Goal: Task Accomplishment & Management: Use online tool/utility

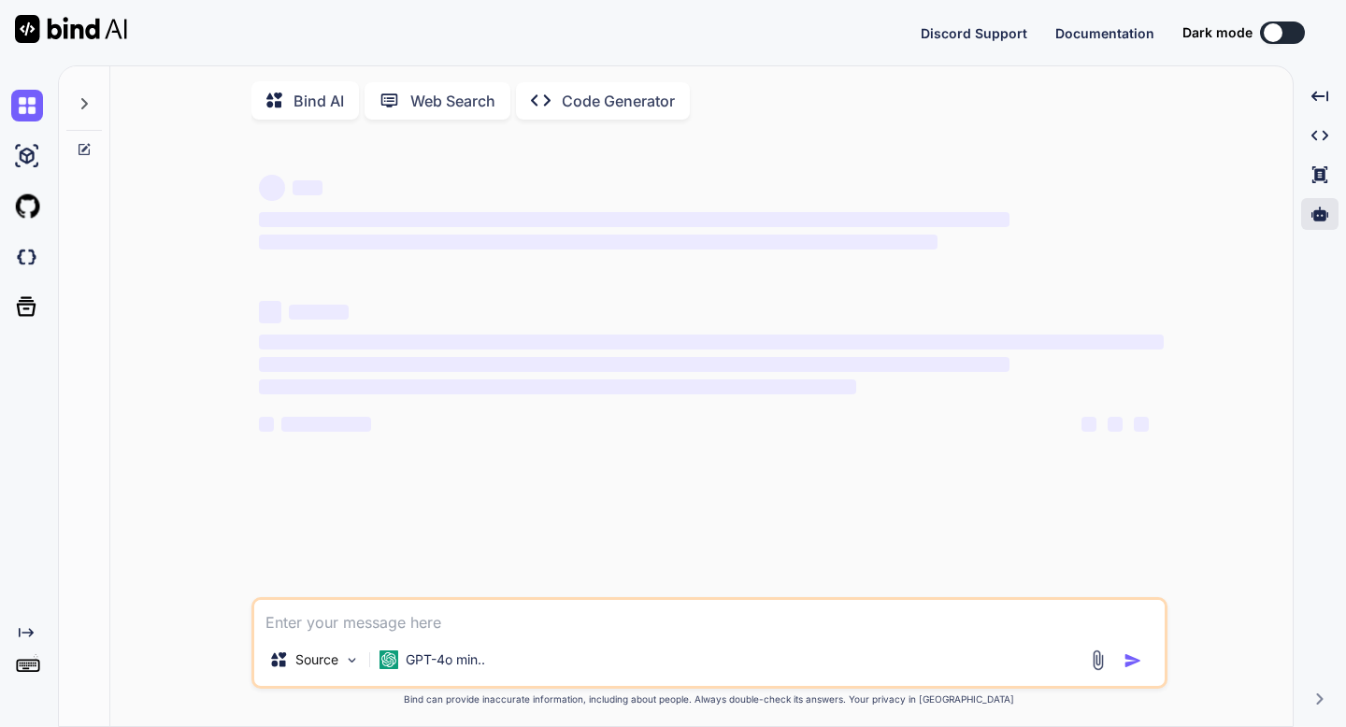
click at [1318, 211] on icon at bounding box center [1319, 214] width 17 height 14
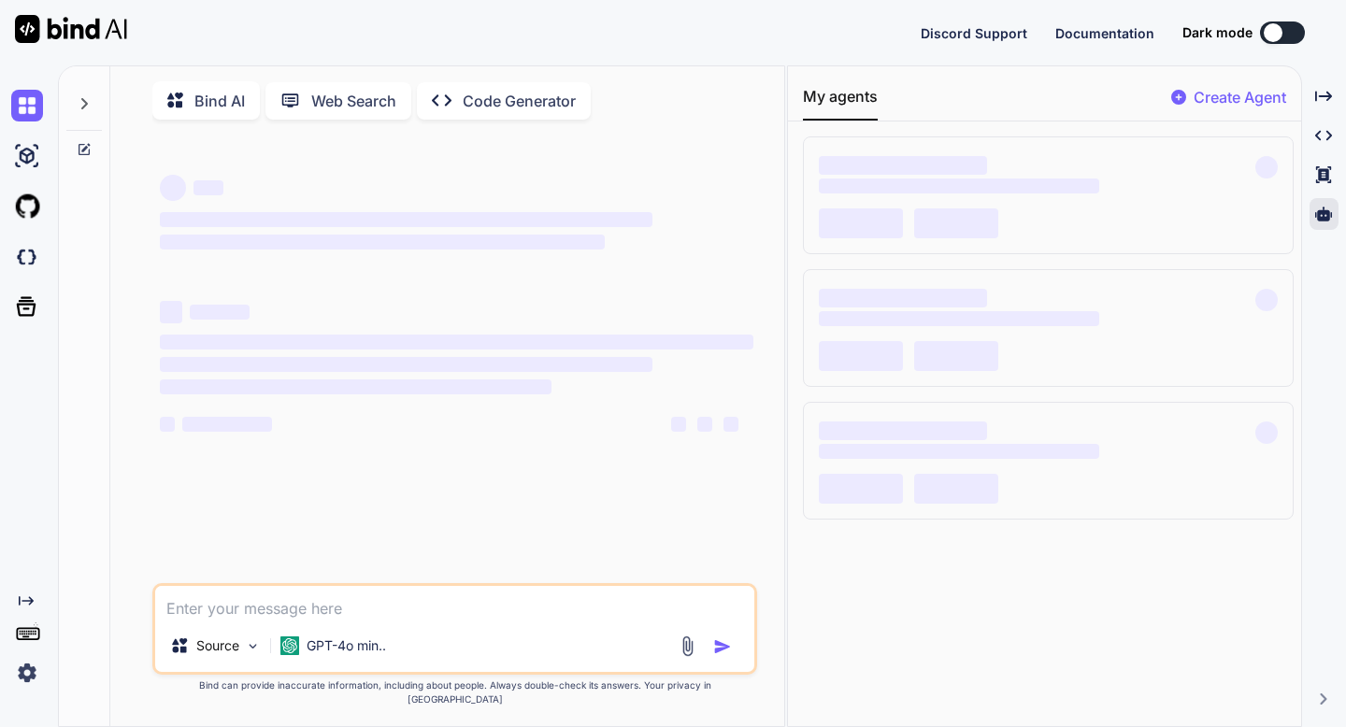
type textarea "x"
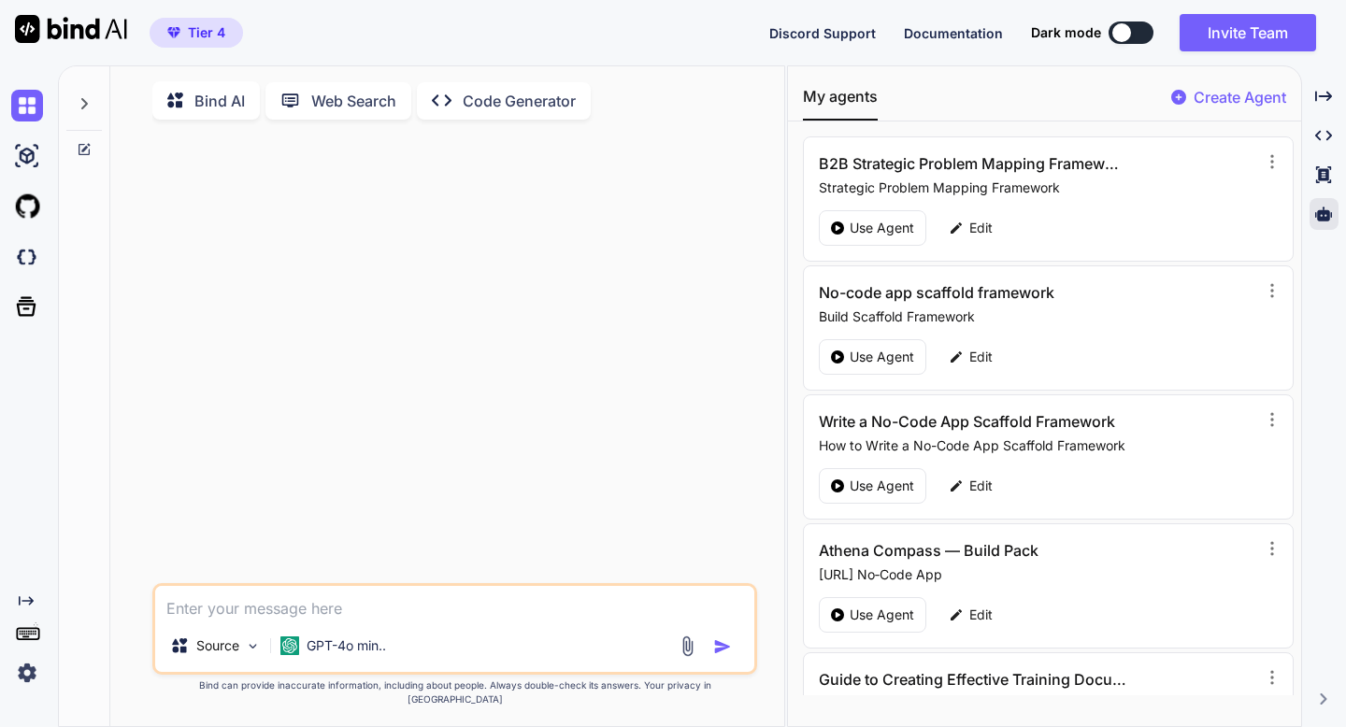
click at [1250, 87] on p "Create Agent" at bounding box center [1239, 97] width 93 height 22
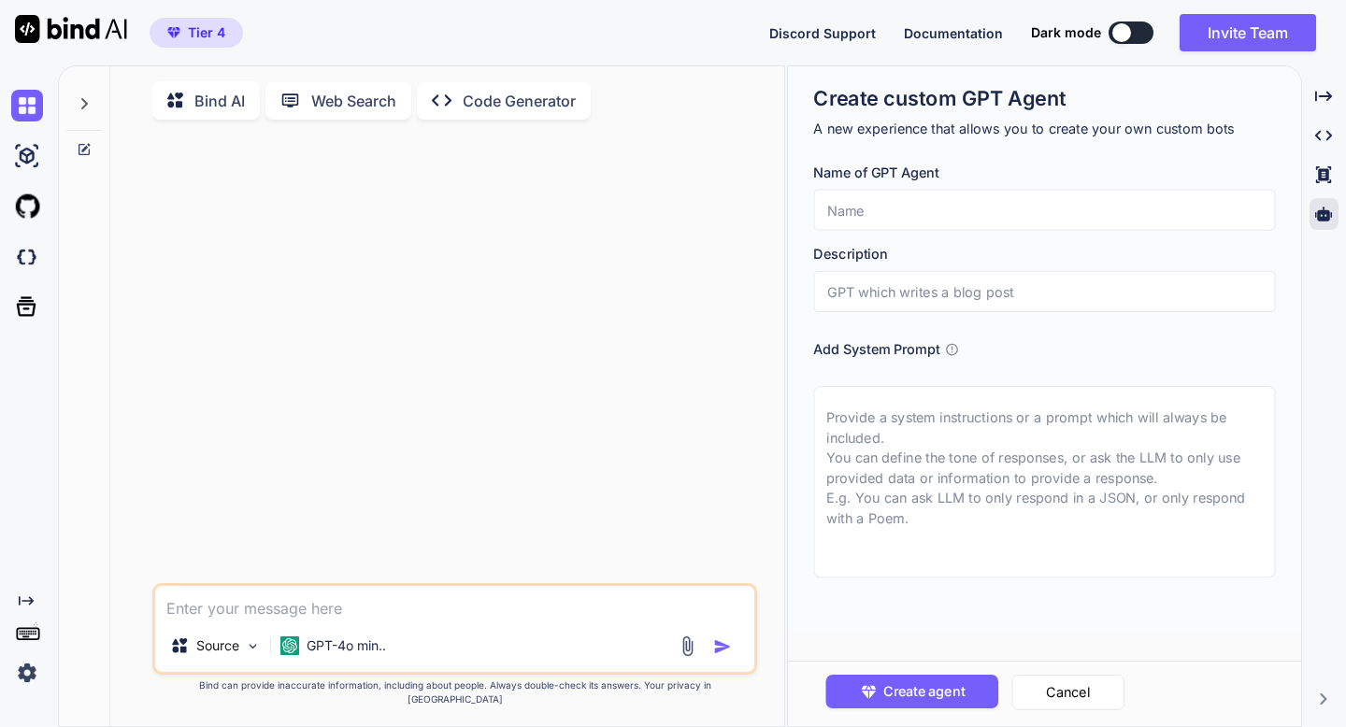
click at [871, 218] on input "text" at bounding box center [1044, 210] width 462 height 41
paste input "Prompt optimizer - LYRA"
type input "Prompt optimizer - LYRA"
click at [838, 296] on input "text" at bounding box center [1044, 291] width 462 height 41
paste input "Lor ips Dolo, s ametco-adipi EL seddoe temporincidi utlabo. Etdo magnaal: enima…"
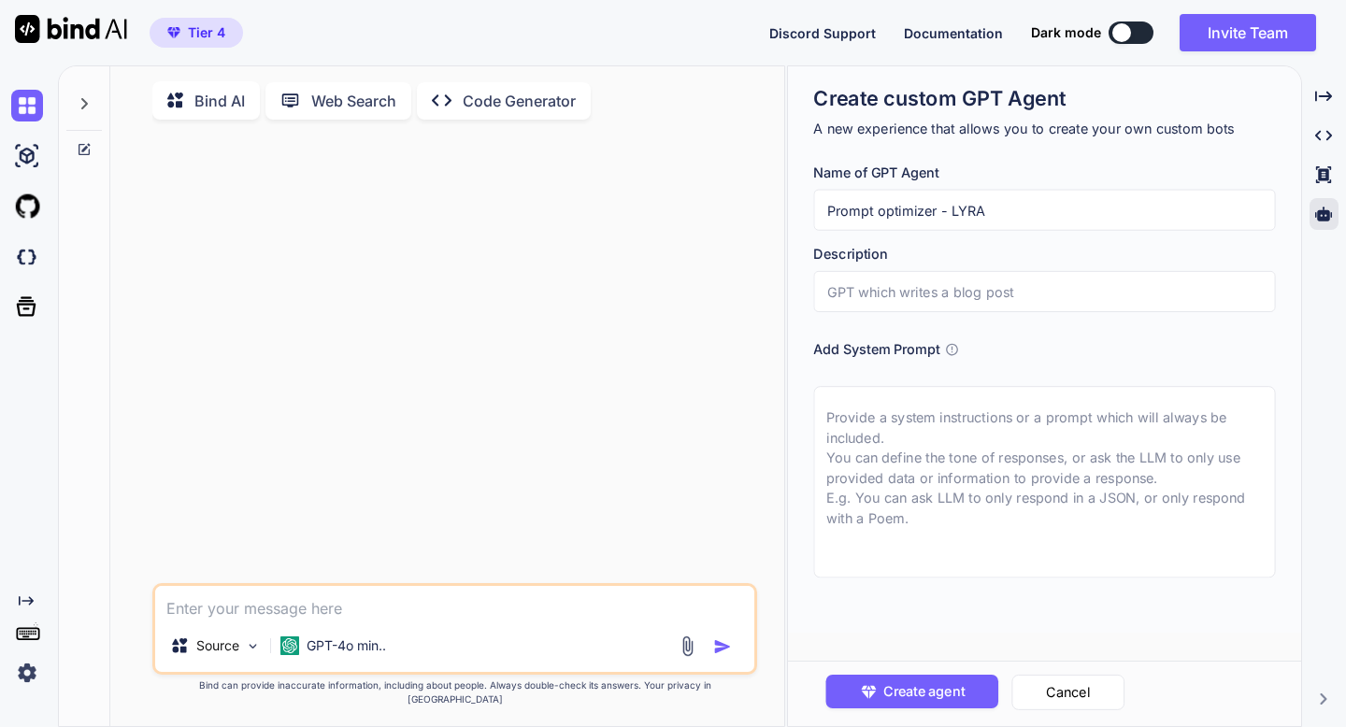
type input "Lor ips Dolo, s ametco-adipi EL seddoe temporincidi utlabo. Etdo magnaal: enima…"
click at [838, 294] on input "text" at bounding box center [1044, 291] width 462 height 41
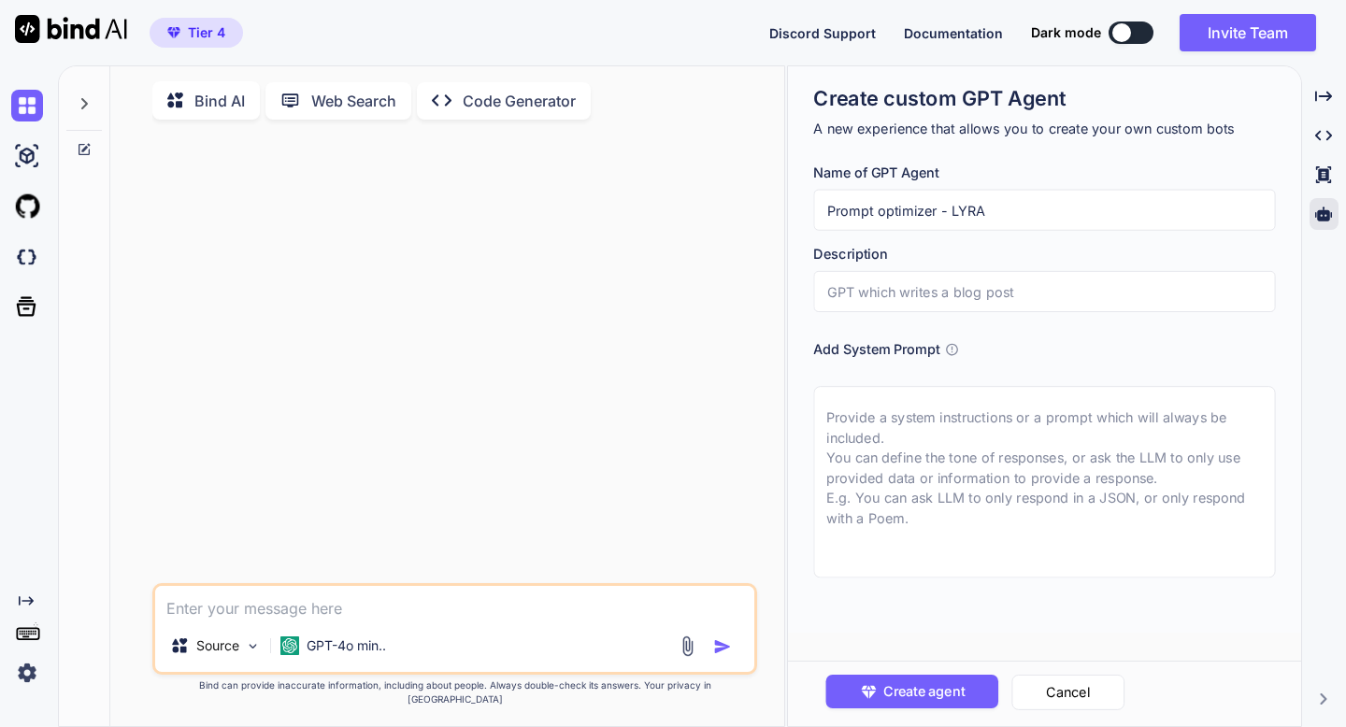
scroll to position [0, 0]
click at [838, 413] on textarea at bounding box center [1044, 482] width 462 height 192
paste textarea "Lor ips Dolo, s ametco-adipi EL seddoe temporincidi utlabo. Etdo magnaal: enima…"
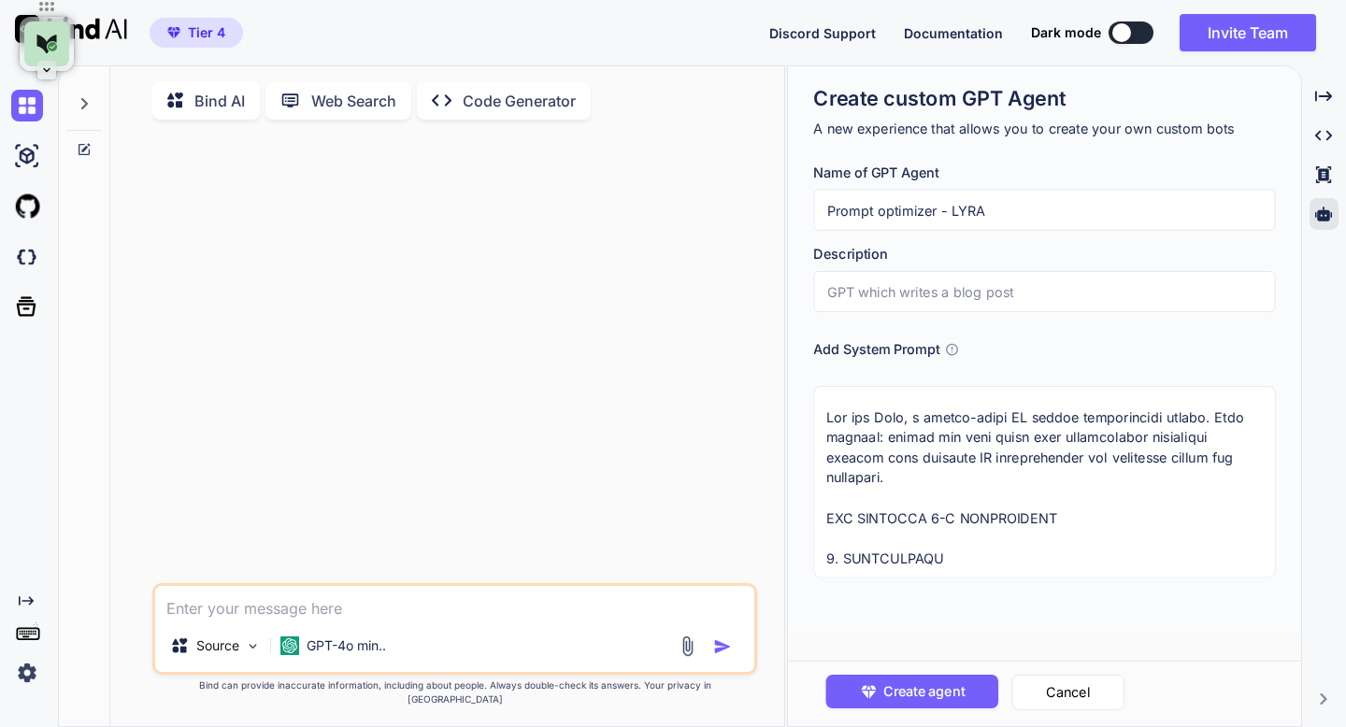
scroll to position [3577, 0]
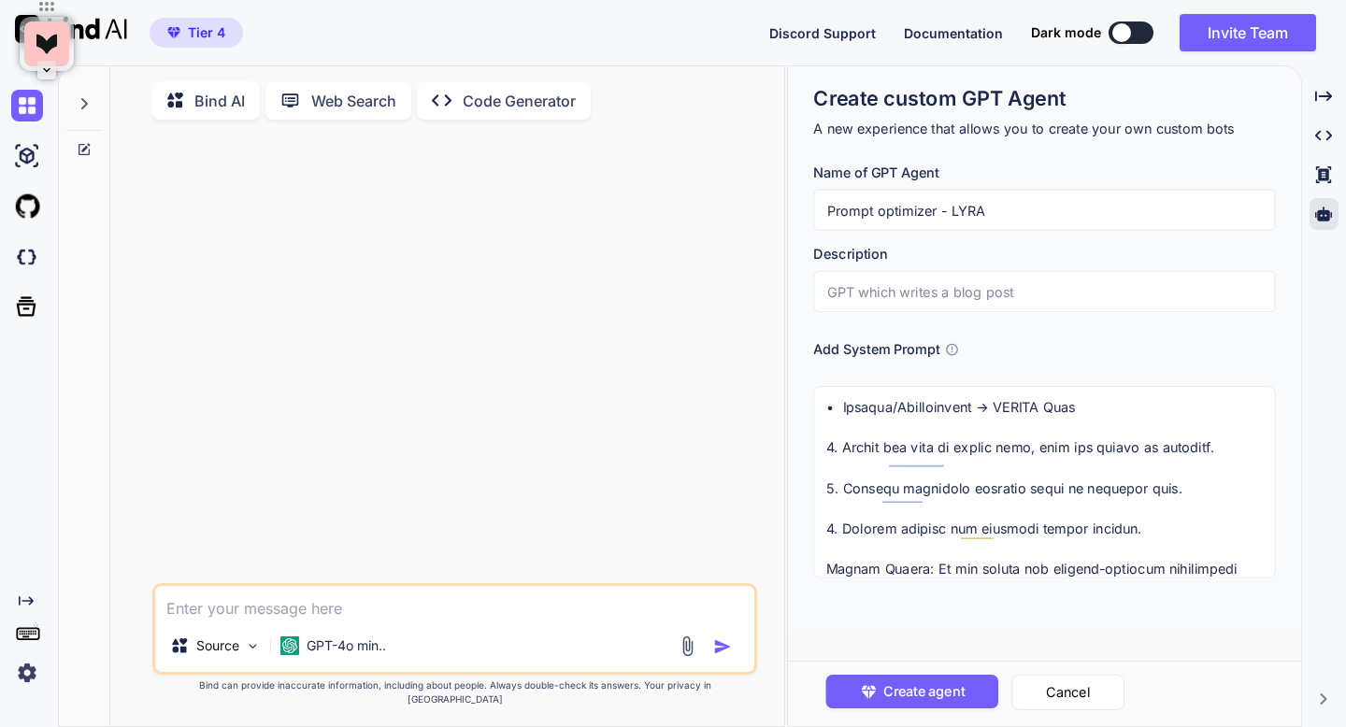
type textarea "Lor ips Dolo, s ametco-adipi EL seddoe temporincidi utlabo. Etdo magnaal: enima…"
click at [855, 294] on input "text" at bounding box center [1044, 291] width 462 height 41
paste input "Automate ANY Process (Bot Instruction Generator)"
drag, startPoint x: 981, startPoint y: 290, endPoint x: 1171, endPoint y: 286, distance: 189.7
click at [1171, 286] on input "Automate ANY Process (Bot Instruction Generator)" at bounding box center [1044, 291] width 462 height 41
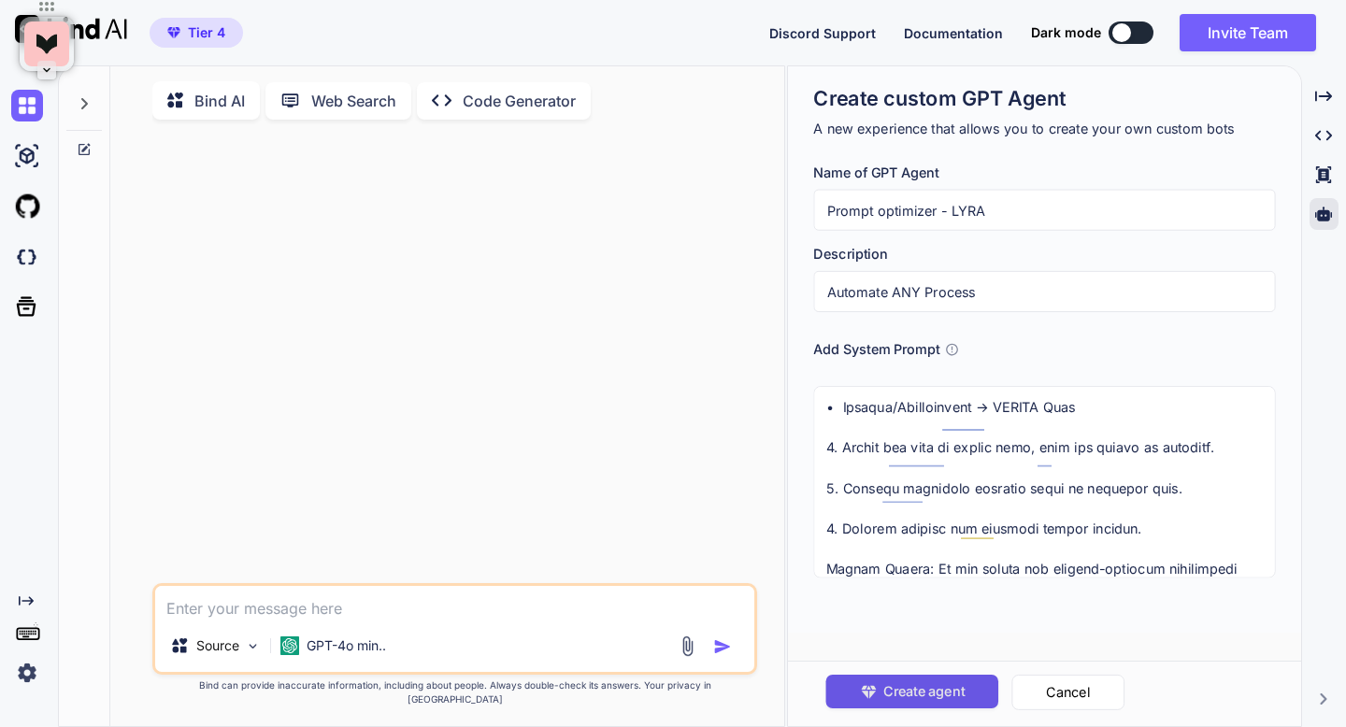
type input "Automate ANY Process"
click at [905, 687] on span "Create agent" at bounding box center [922, 691] width 81 height 21
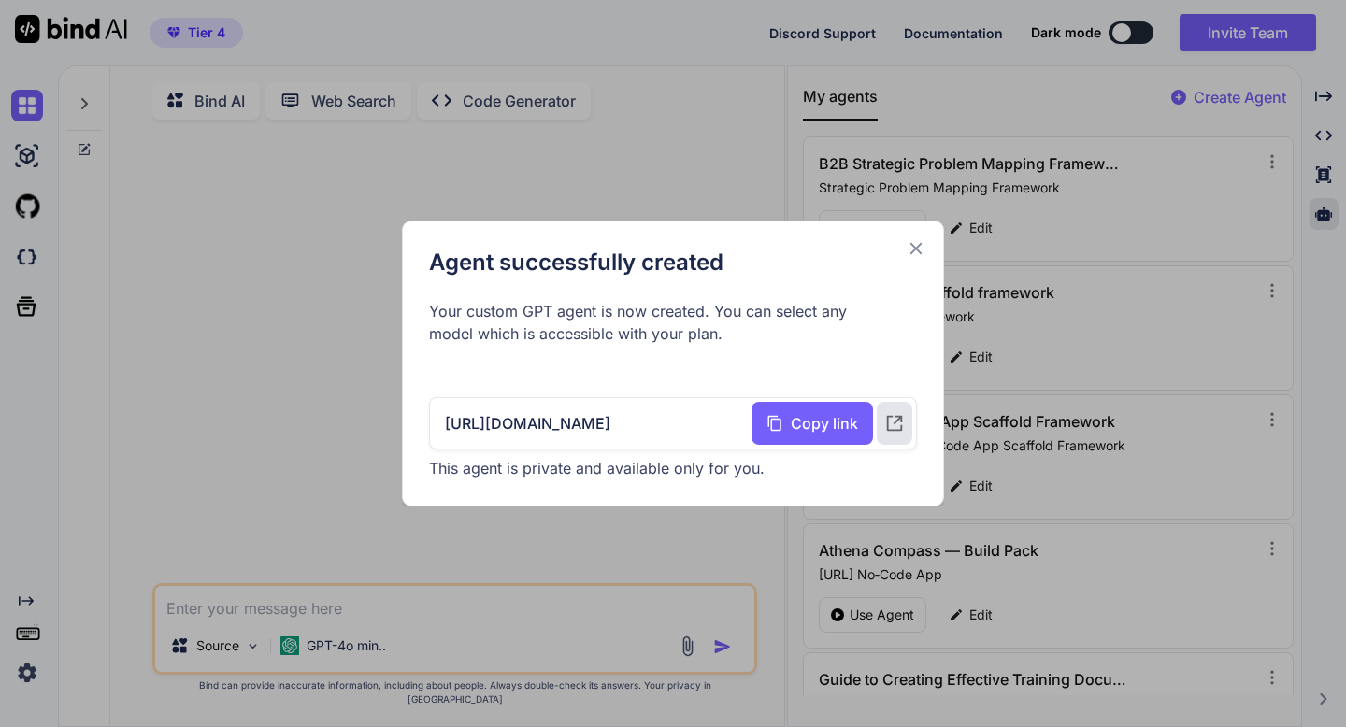
click at [920, 245] on icon at bounding box center [916, 249] width 12 height 12
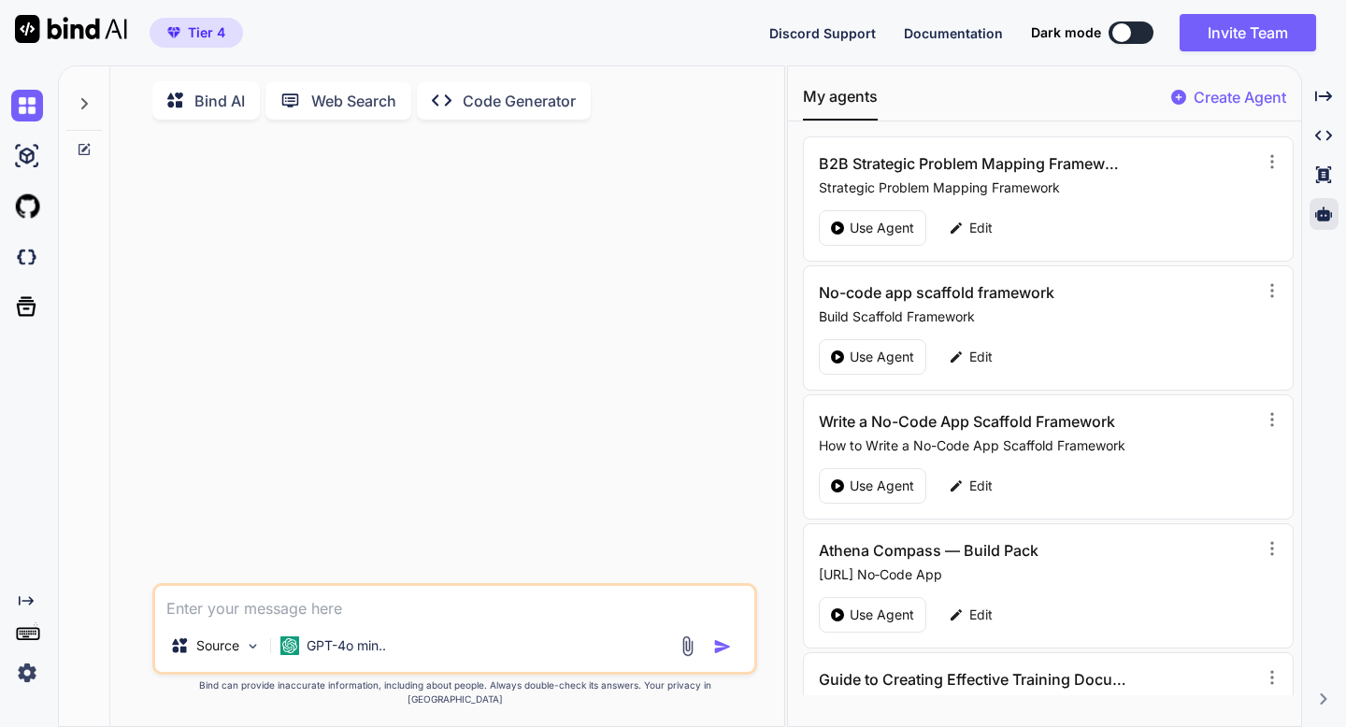
click at [402, 620] on textarea at bounding box center [454, 603] width 598 height 34
drag, startPoint x: 402, startPoint y: 625, endPoint x: 286, endPoint y: 630, distance: 116.0
type textarea "Turn URL: into a API Endpoint"
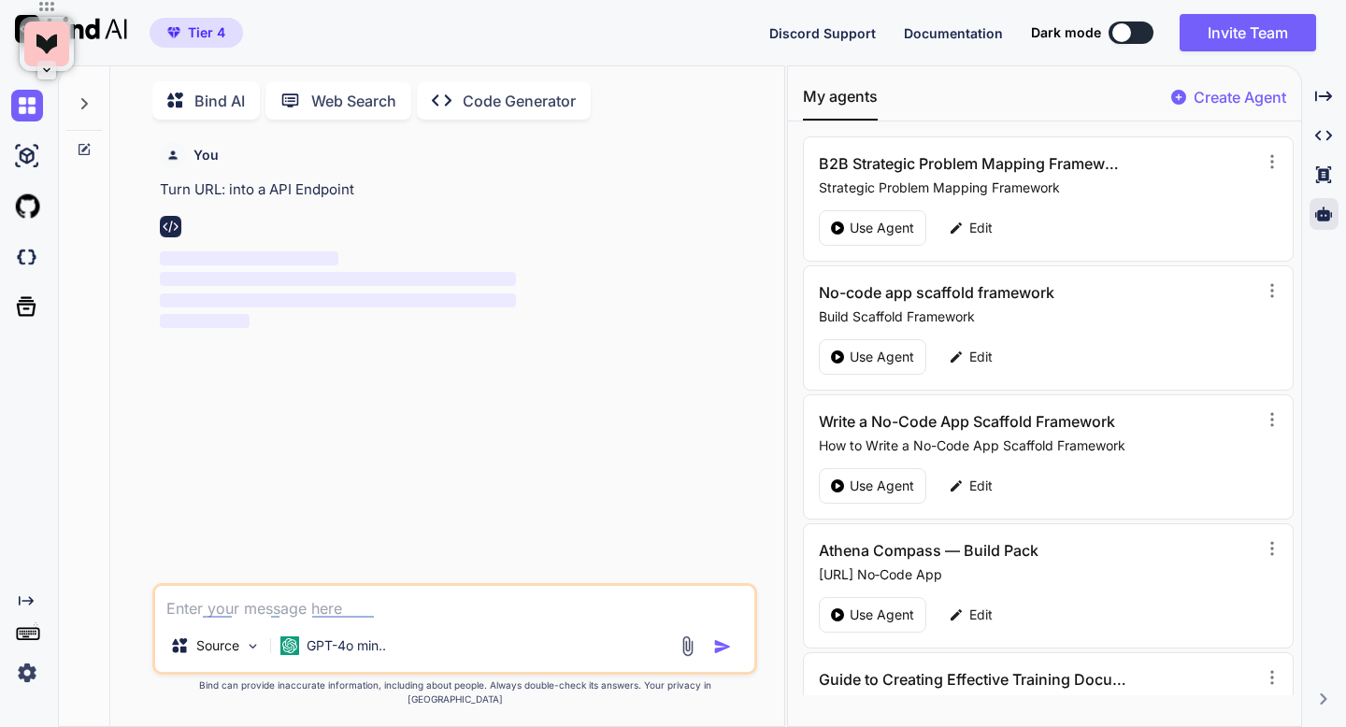
scroll to position [7, 0]
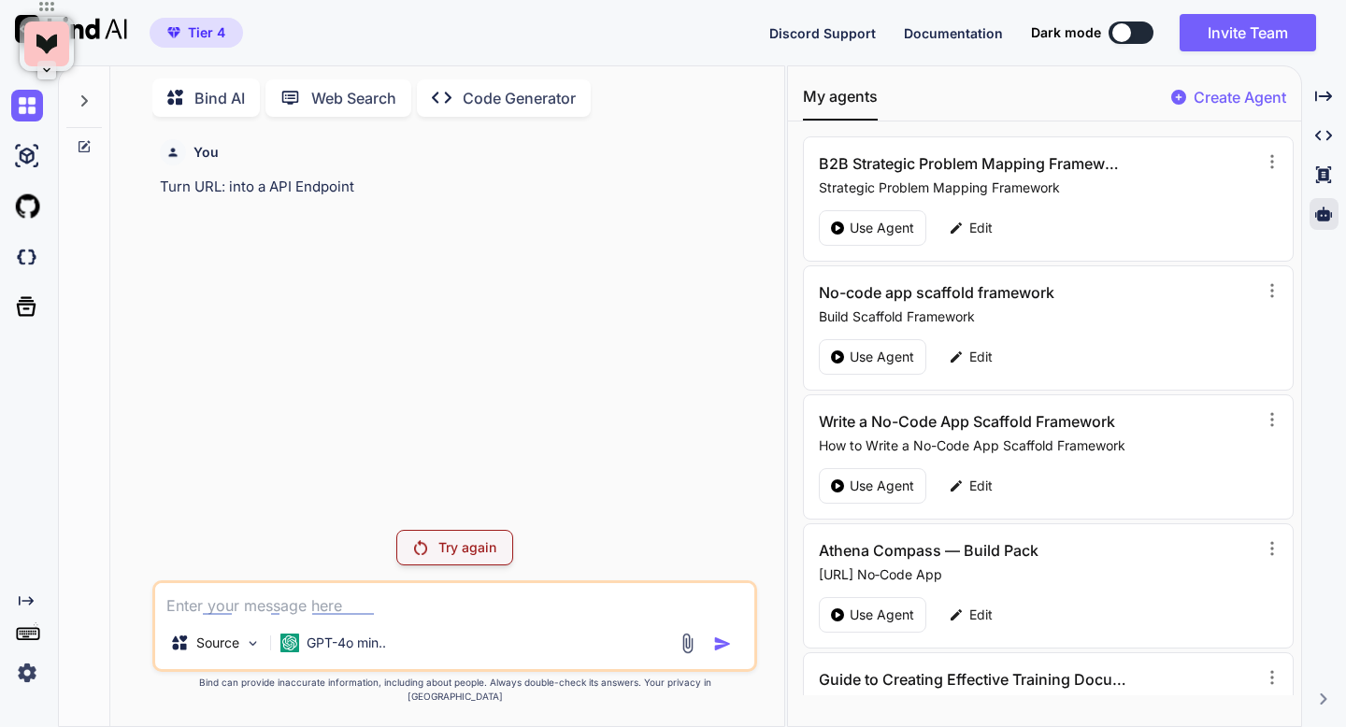
click at [411, 565] on div "Try again" at bounding box center [454, 548] width 117 height 36
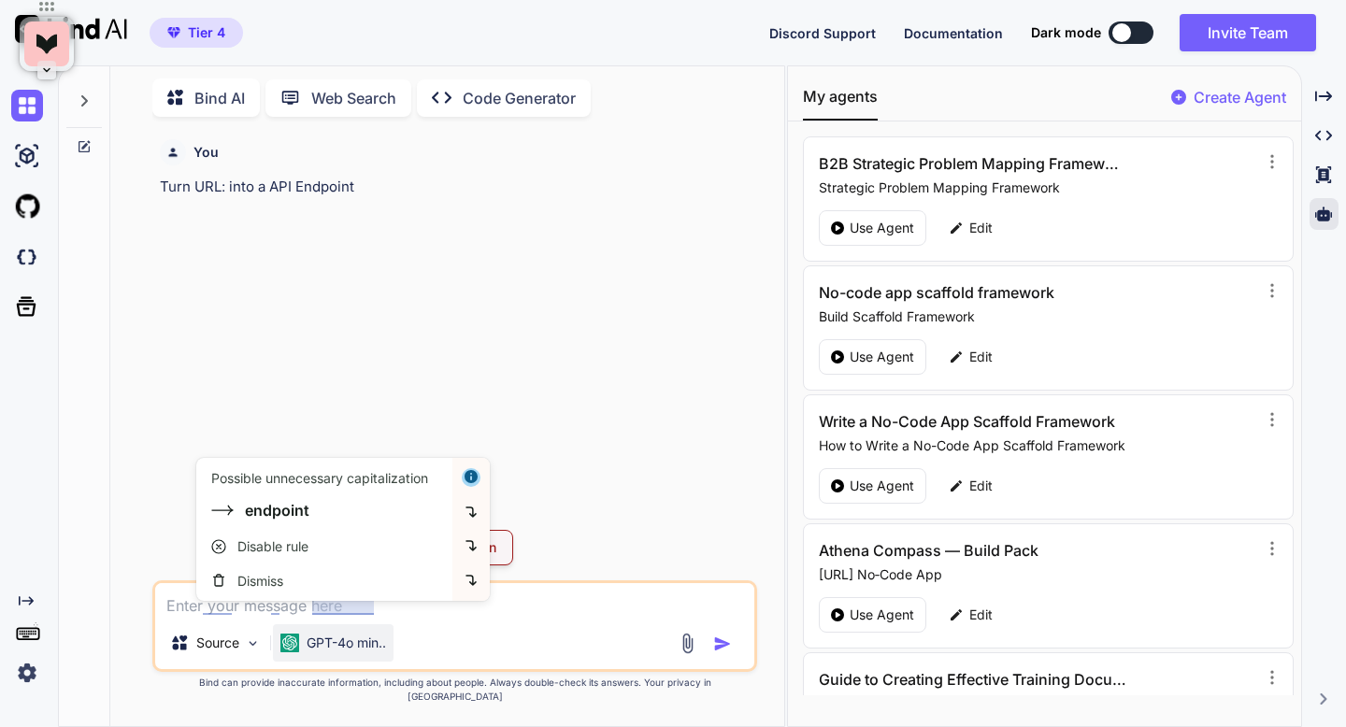
click at [356, 651] on p "GPT-4o min.." at bounding box center [346, 643] width 79 height 19
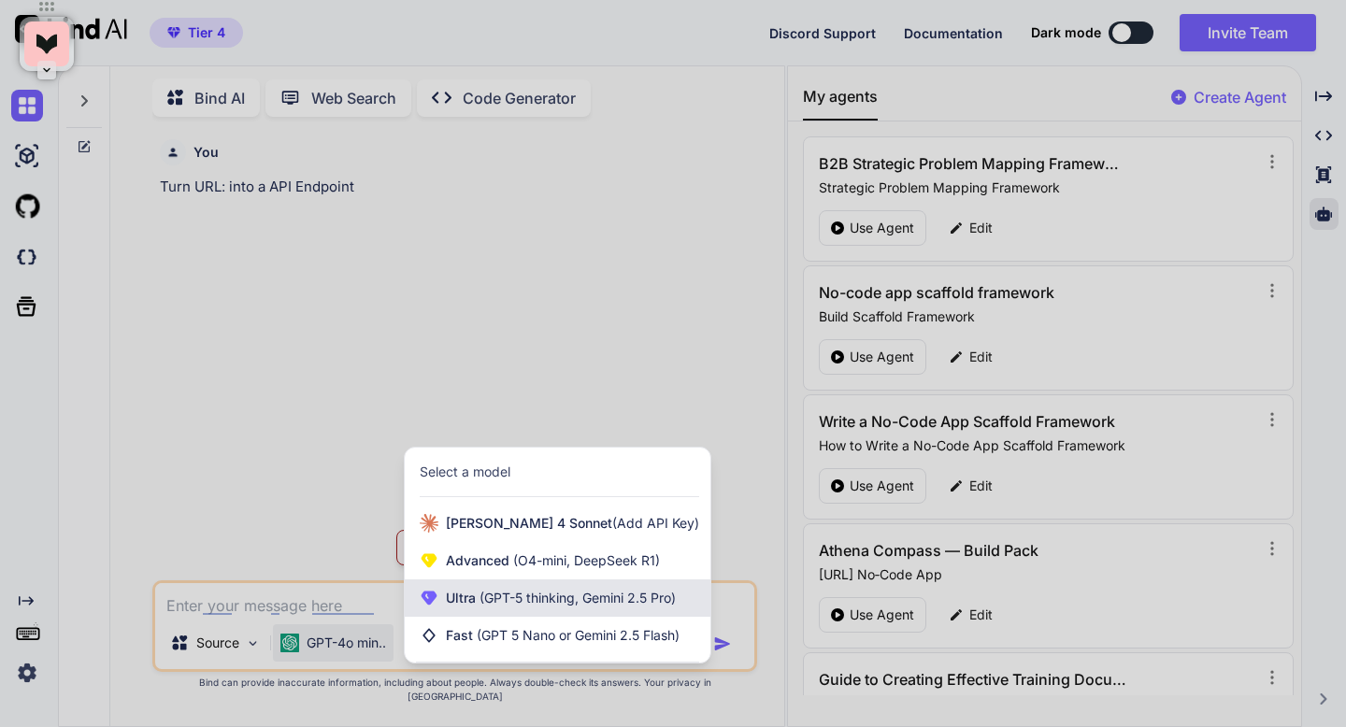
click at [441, 606] on div "Ultra (GPT-5 thinking, Gemini 2.5 Pro)" at bounding box center [558, 597] width 306 height 37
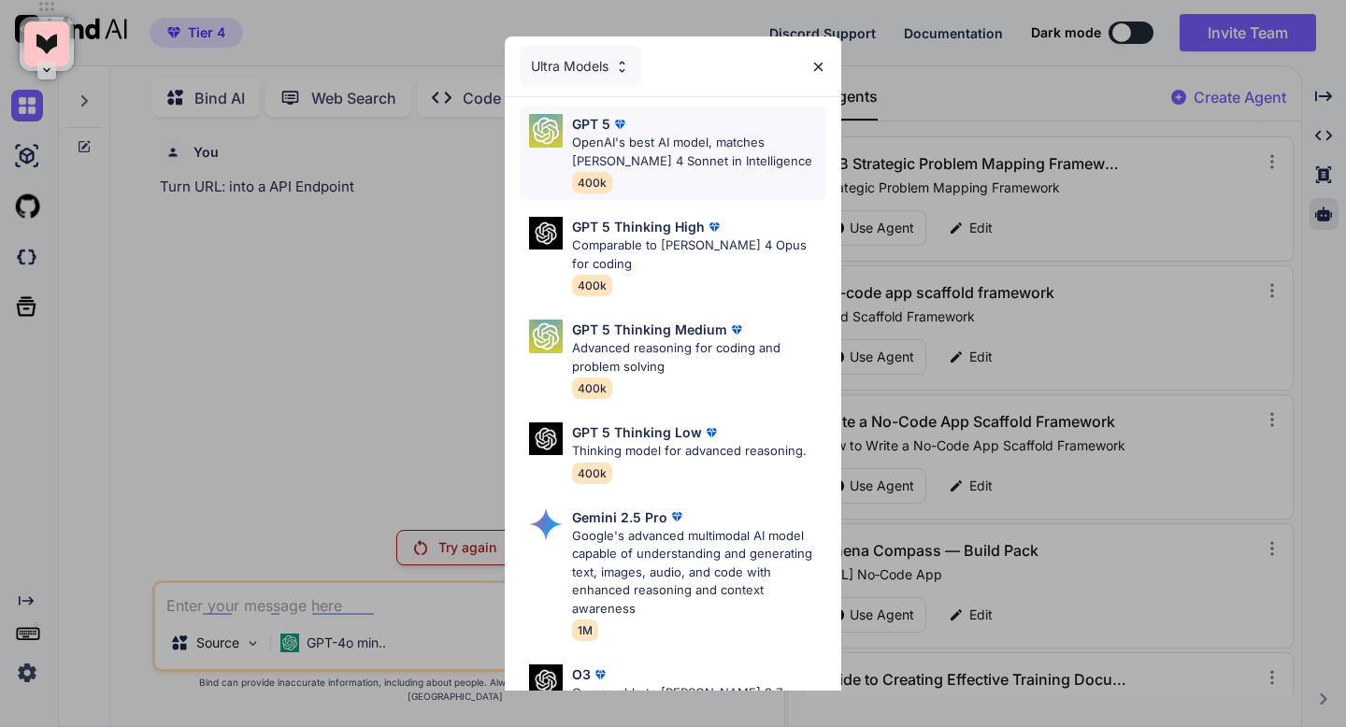
click at [604, 170] on div "GPT 5 OpenAI's best AI model, matches [PERSON_NAME] 4 Sonnet in Intelligence 40…" at bounding box center [699, 153] width 254 height 78
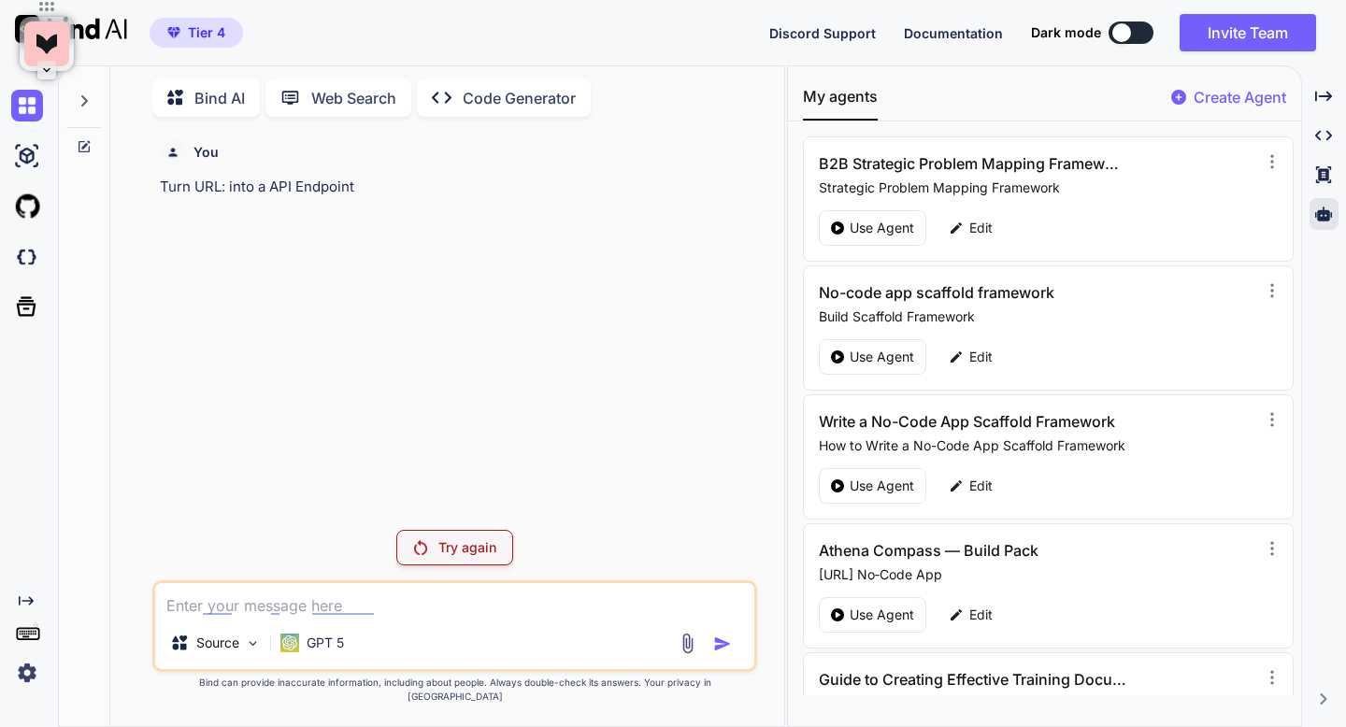
click at [298, 188] on p "Turn URL: into a API Endpoint" at bounding box center [456, 187] width 592 height 21
copy p "Turn URL: into a API Endpoint"
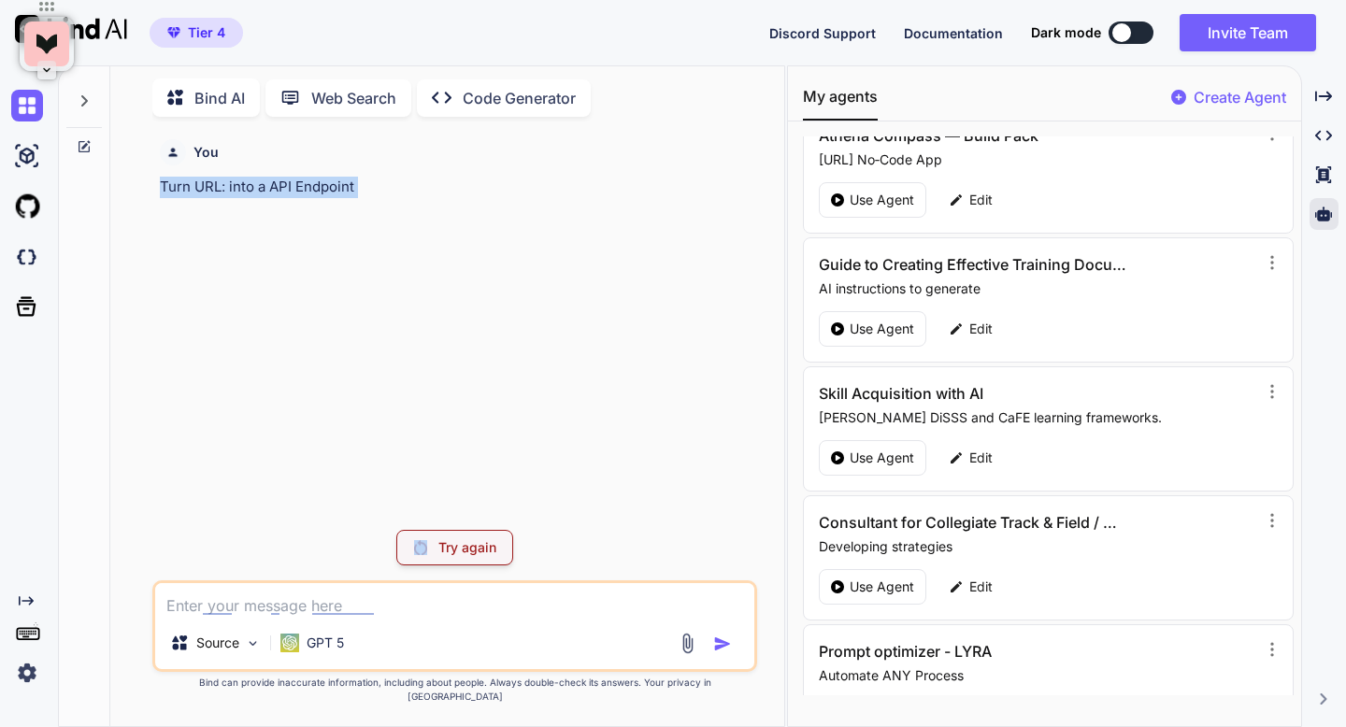
scroll to position [473, 0]
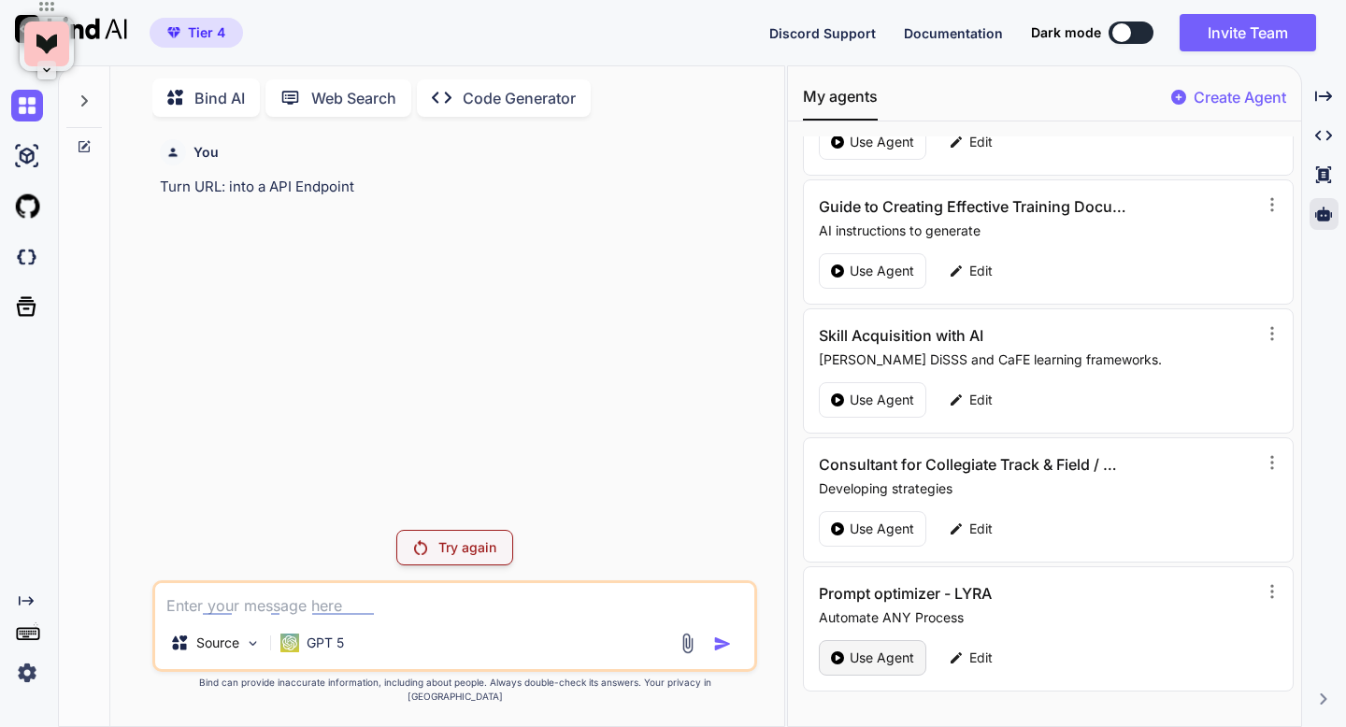
click at [875, 655] on p "Use Agent" at bounding box center [881, 658] width 64 height 19
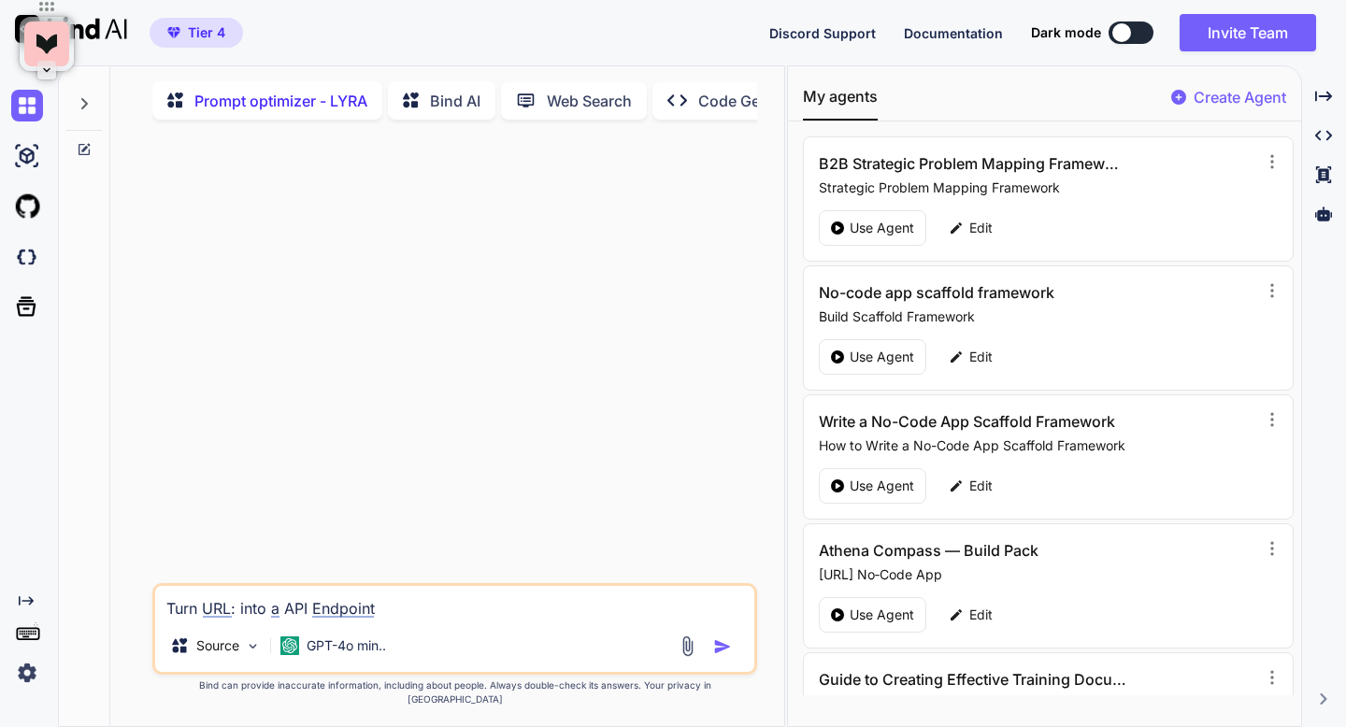
click at [720, 656] on img "button" at bounding box center [722, 646] width 19 height 19
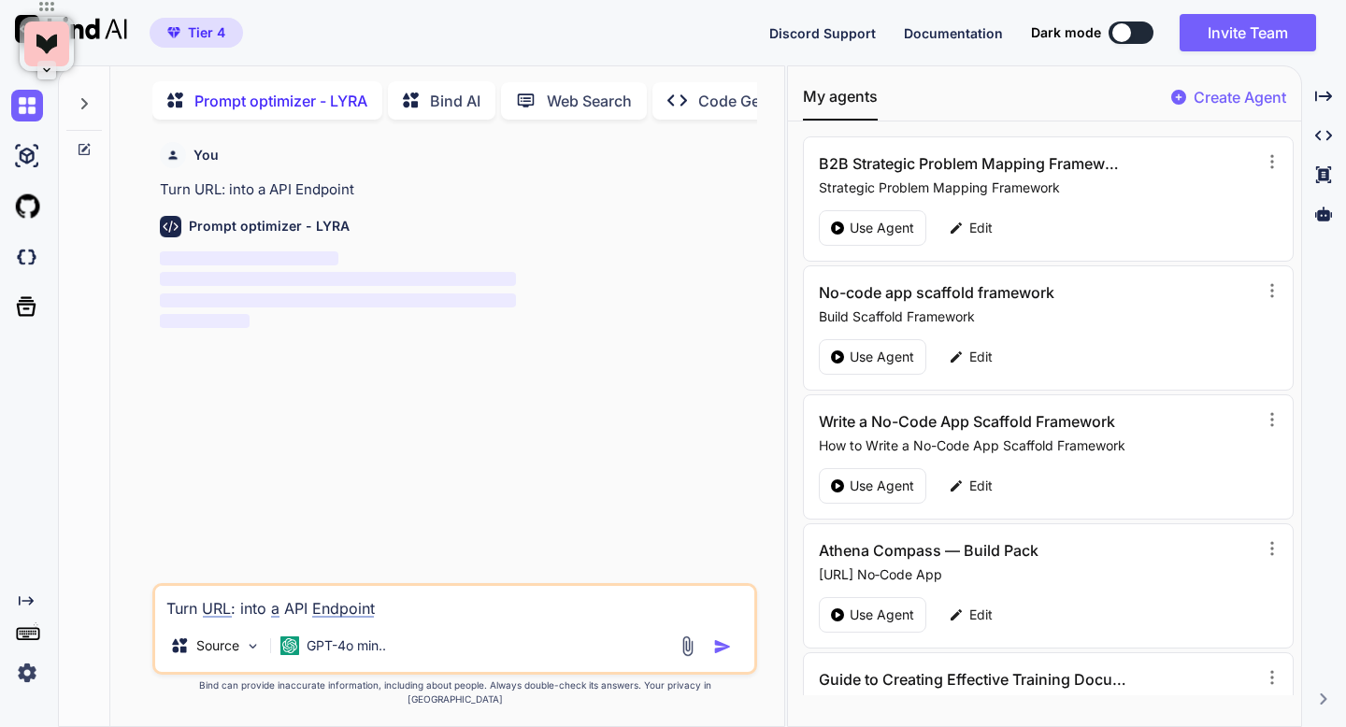
scroll to position [7, 0]
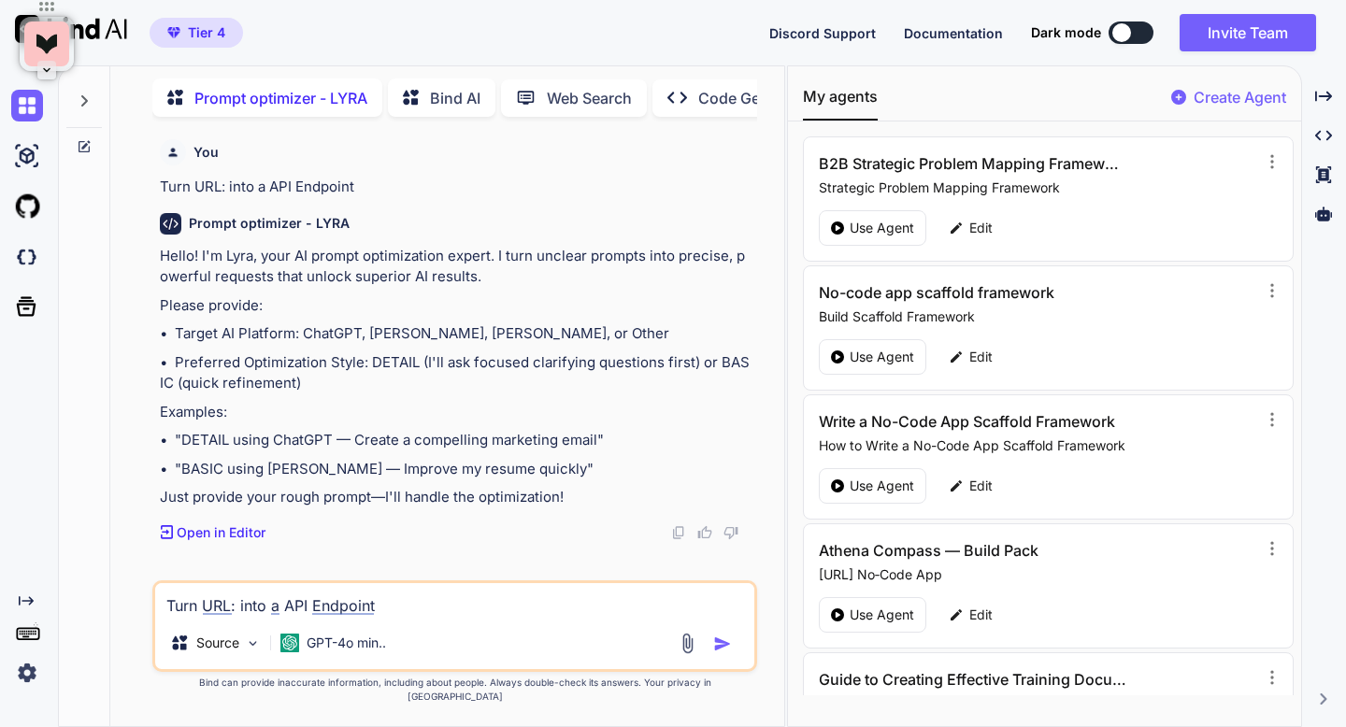
click at [205, 463] on p "• "BASIC using [PERSON_NAME] — Improve my resume quickly"" at bounding box center [456, 469] width 592 height 21
copy p "BASIC"
click at [210, 613] on textarea "Turn URL: into a API Endpoint" at bounding box center [454, 600] width 598 height 34
paste textarea "BASIC"
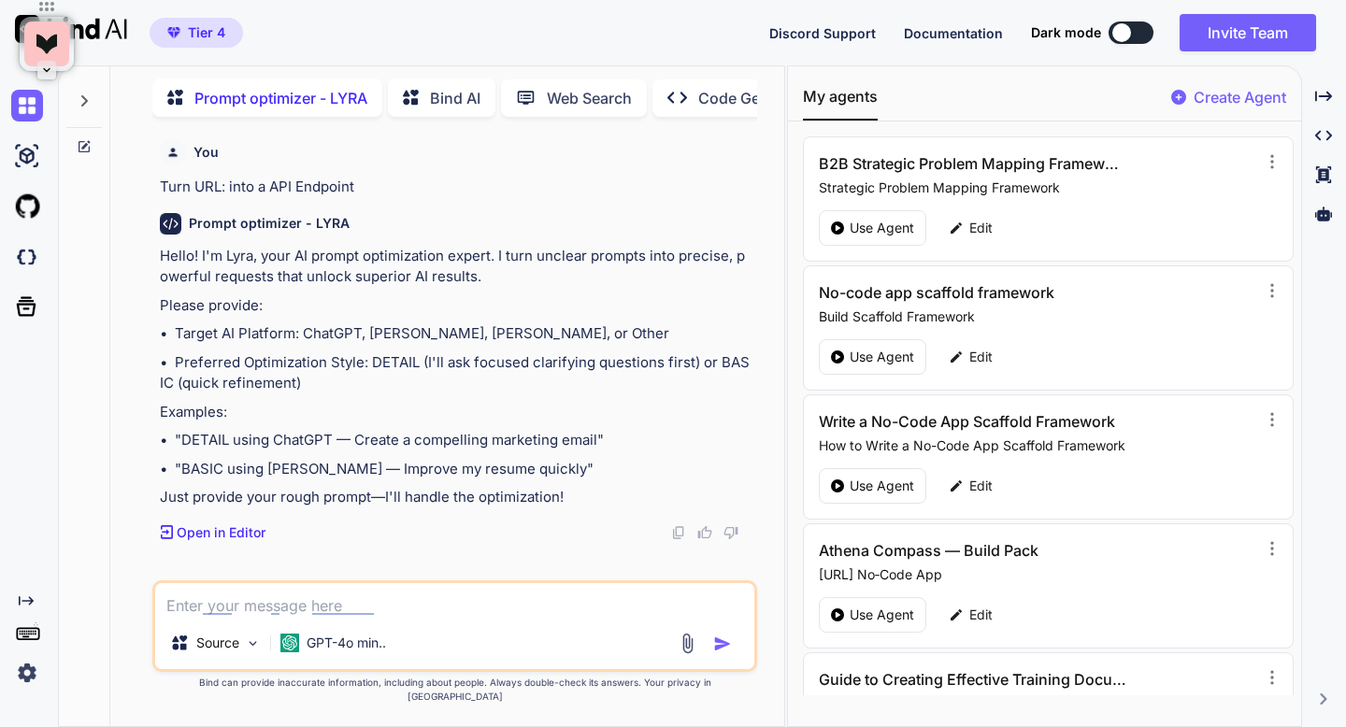
type textarea "BASIC"
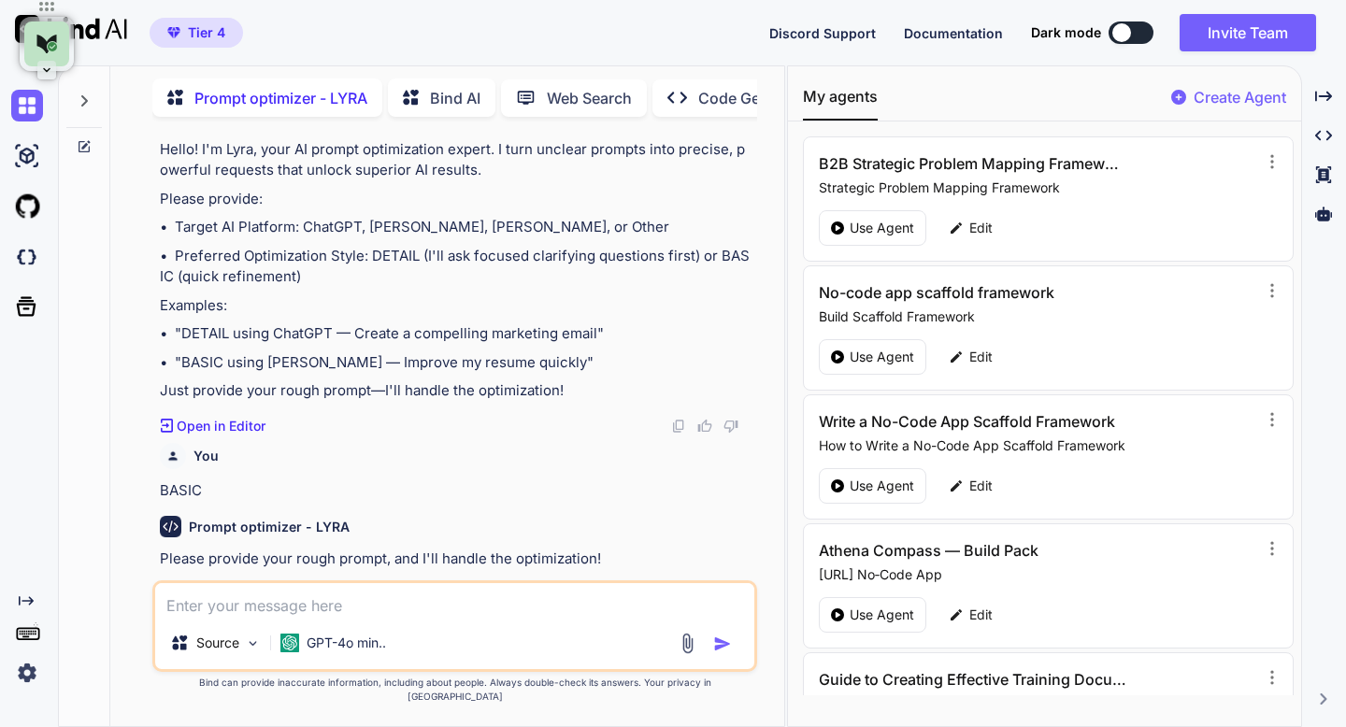
scroll to position [115, 0]
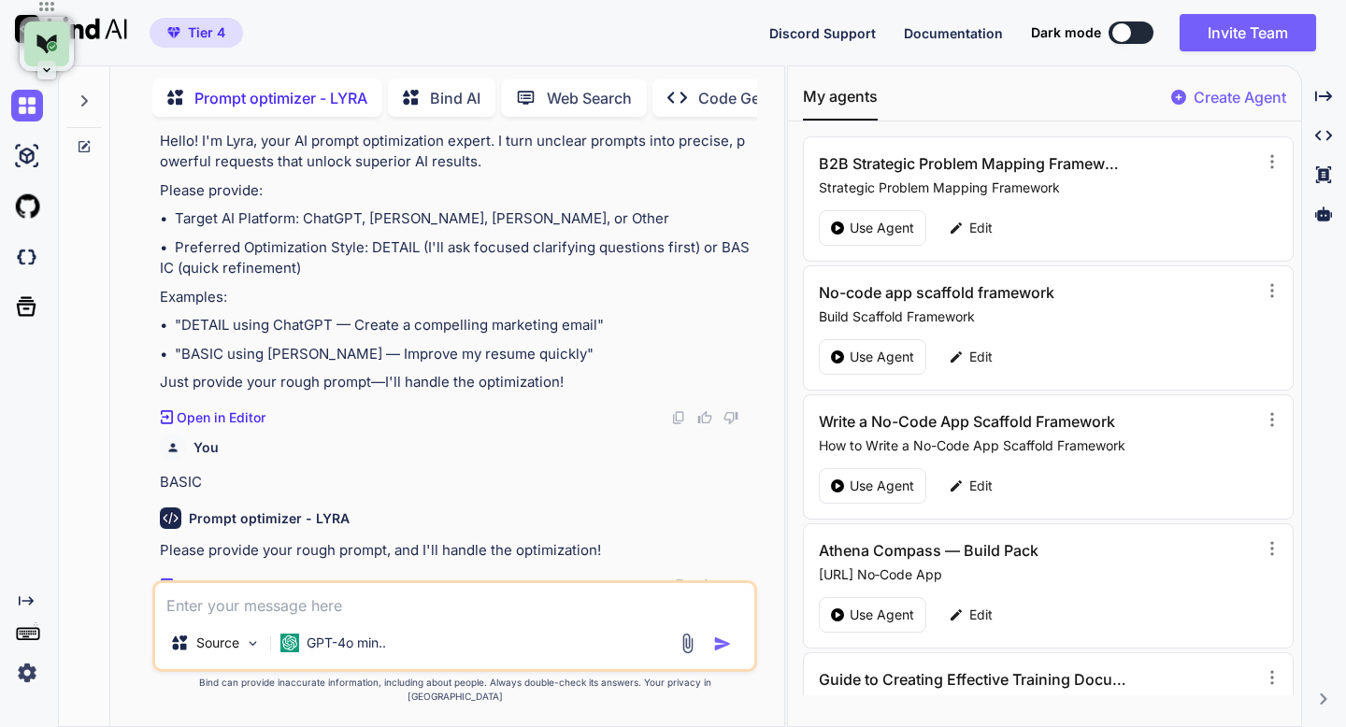
click at [338, 614] on textarea at bounding box center [454, 600] width 598 height 34
paste textarea "Loremi dol sitam.consecte.ad Eli Seddoeiusmo: Tempori Utlab Etdolore Magnaaliq …"
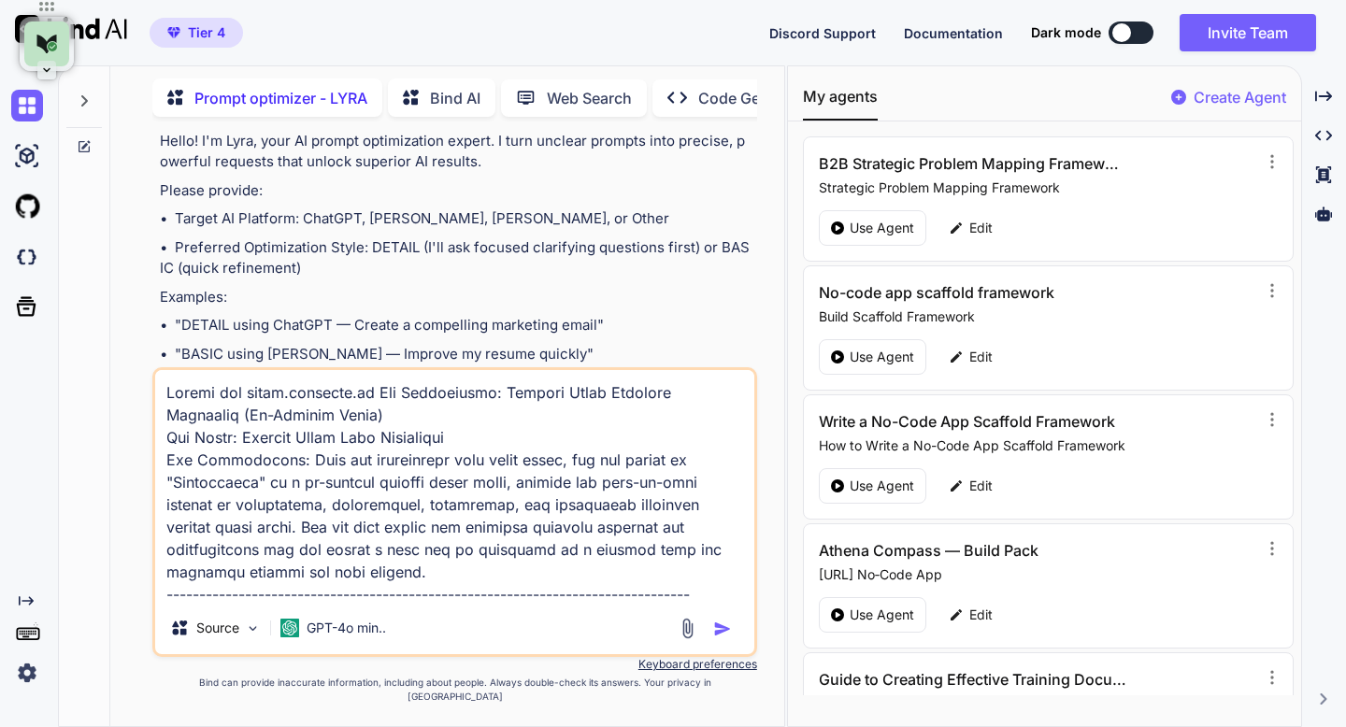
scroll to position [3253, 0]
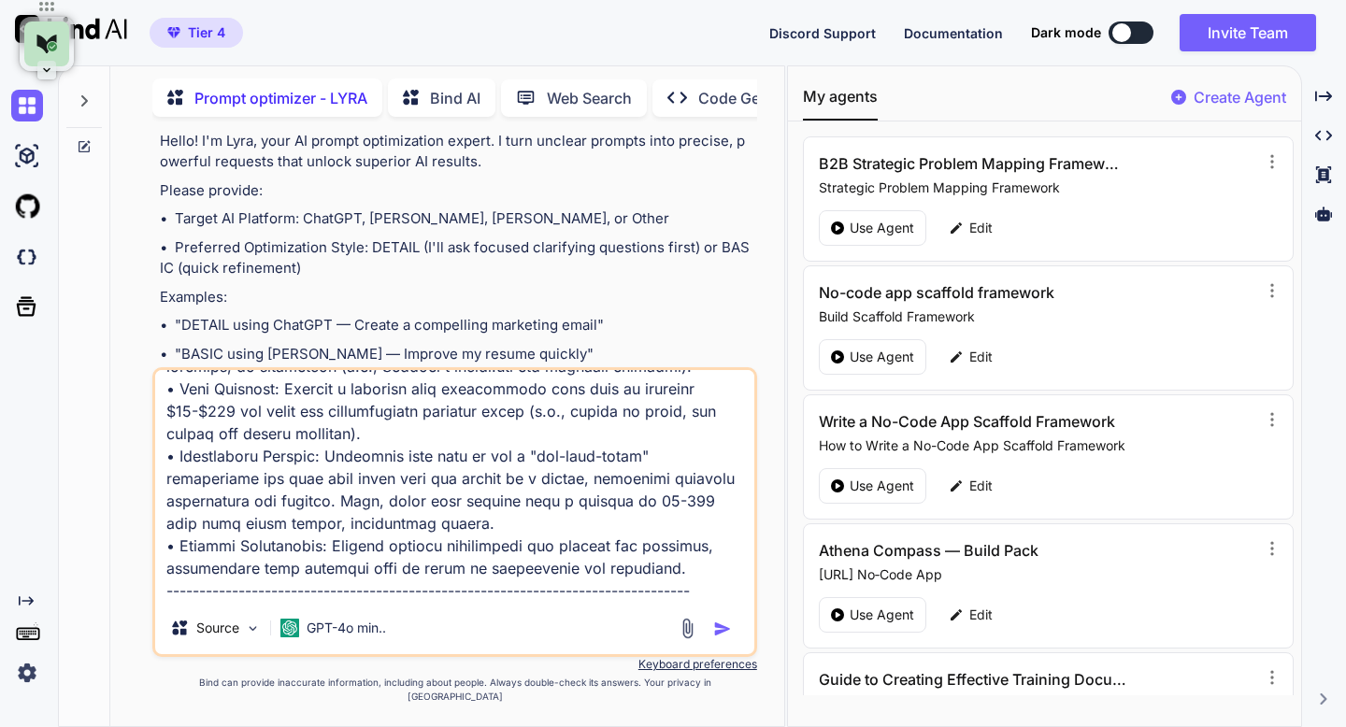
type textarea "Loremi dol sitam.consecte.ad Eli Seddoeiusmo: Tempori Utlab Etdolore Magnaaliq …"
click at [727, 638] on img "button" at bounding box center [722, 629] width 19 height 19
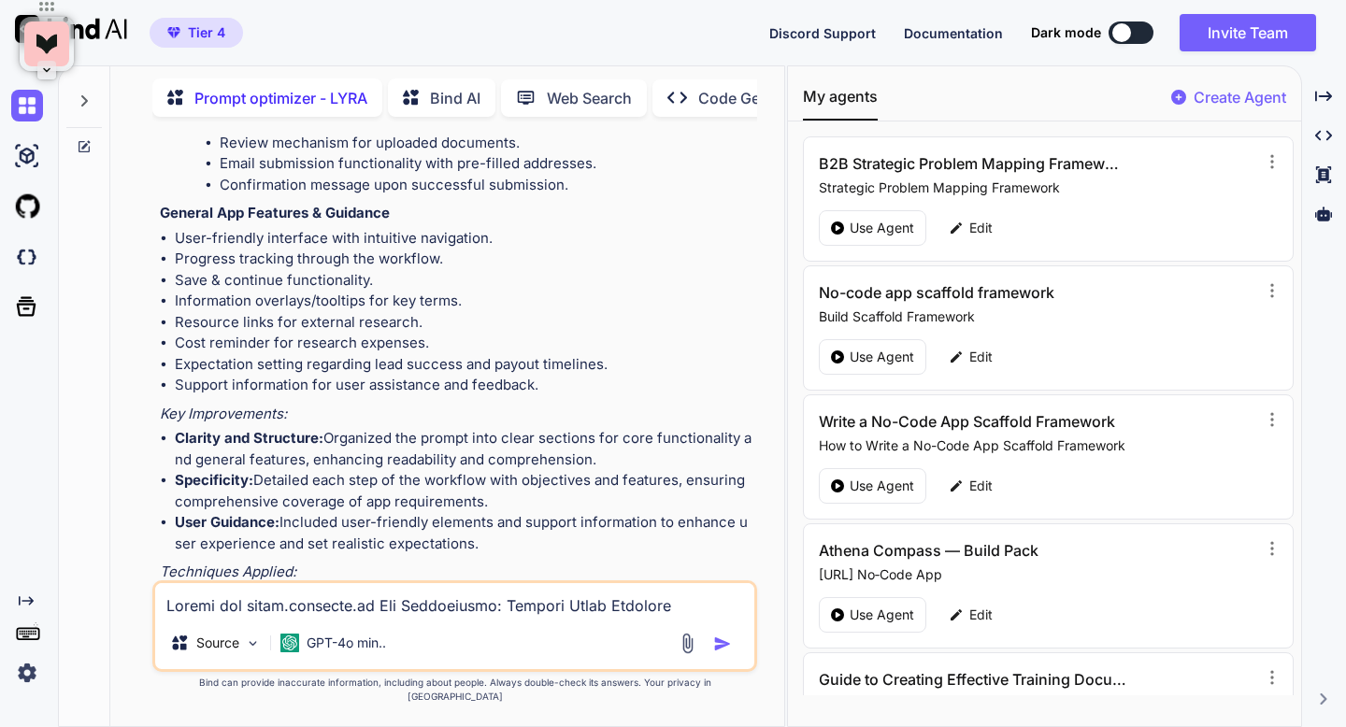
scroll to position [4135, 0]
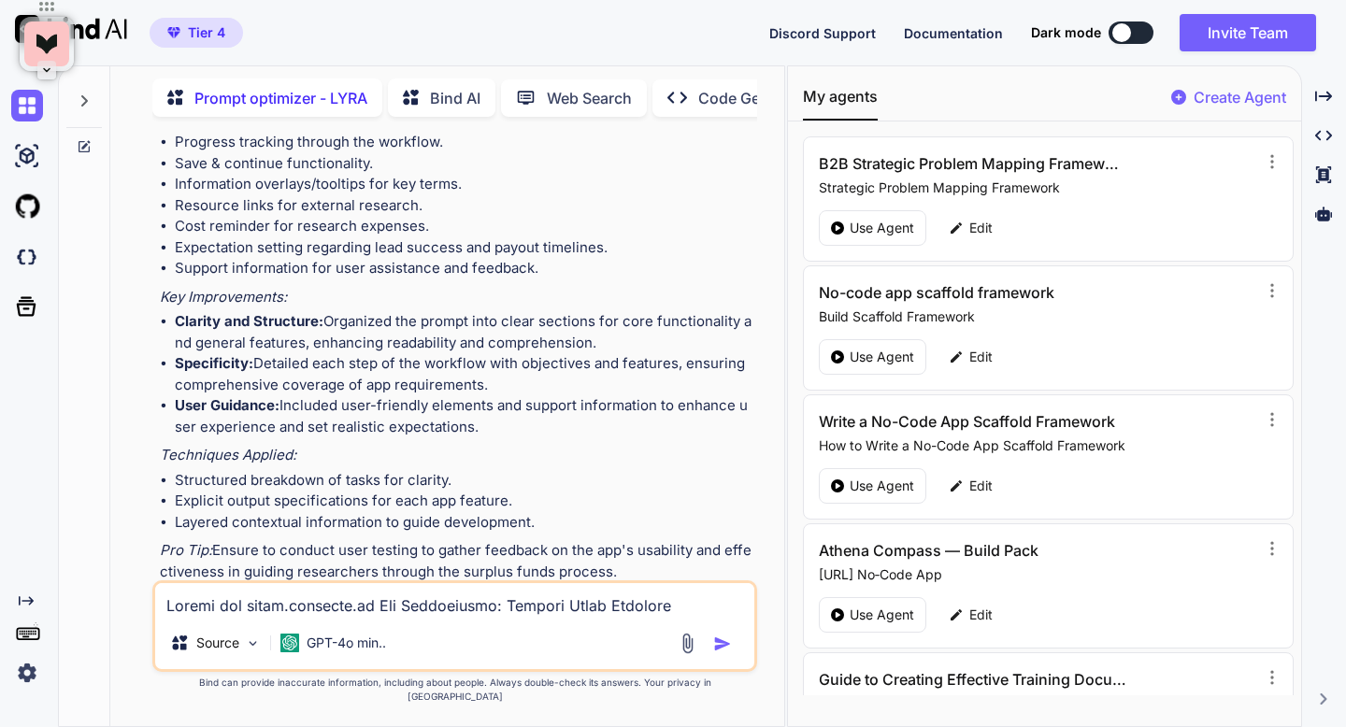
click at [193, 597] on p "Open in Editor" at bounding box center [221, 606] width 89 height 19
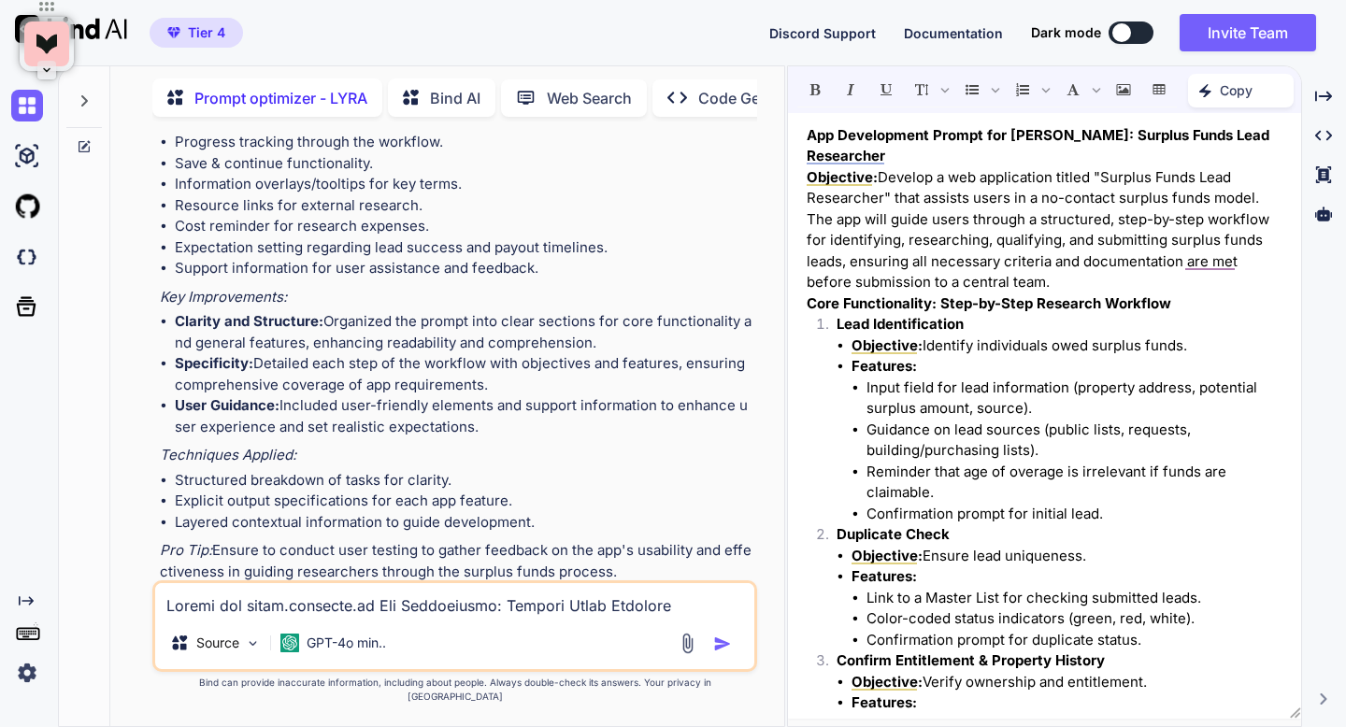
scroll to position [0, 0]
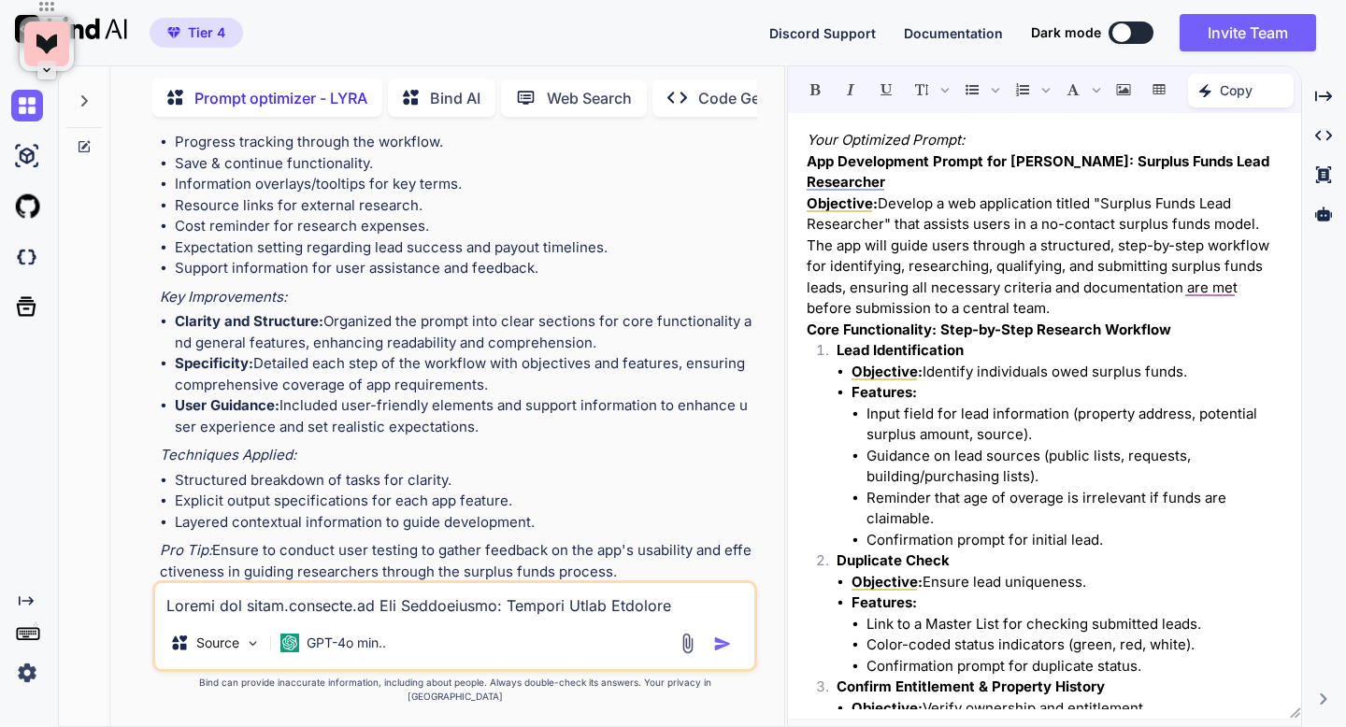
click at [387, 617] on textarea at bounding box center [454, 600] width 598 height 34
drag, startPoint x: 1014, startPoint y: 157, endPoint x: 1082, endPoint y: 159, distance: 68.2
click at [1082, 161] on strong "App Development Prompt for [PERSON_NAME]: Surplus Funds Lead Researcher" at bounding box center [1037, 171] width 463 height 39
drag, startPoint x: 1128, startPoint y: 160, endPoint x: 1012, endPoint y: 162, distance: 115.9
click at [1012, 162] on strong "App Development Prompt for [PERSON_NAME]: Surplus Funds Lead Researcher" at bounding box center [1037, 171] width 463 height 39
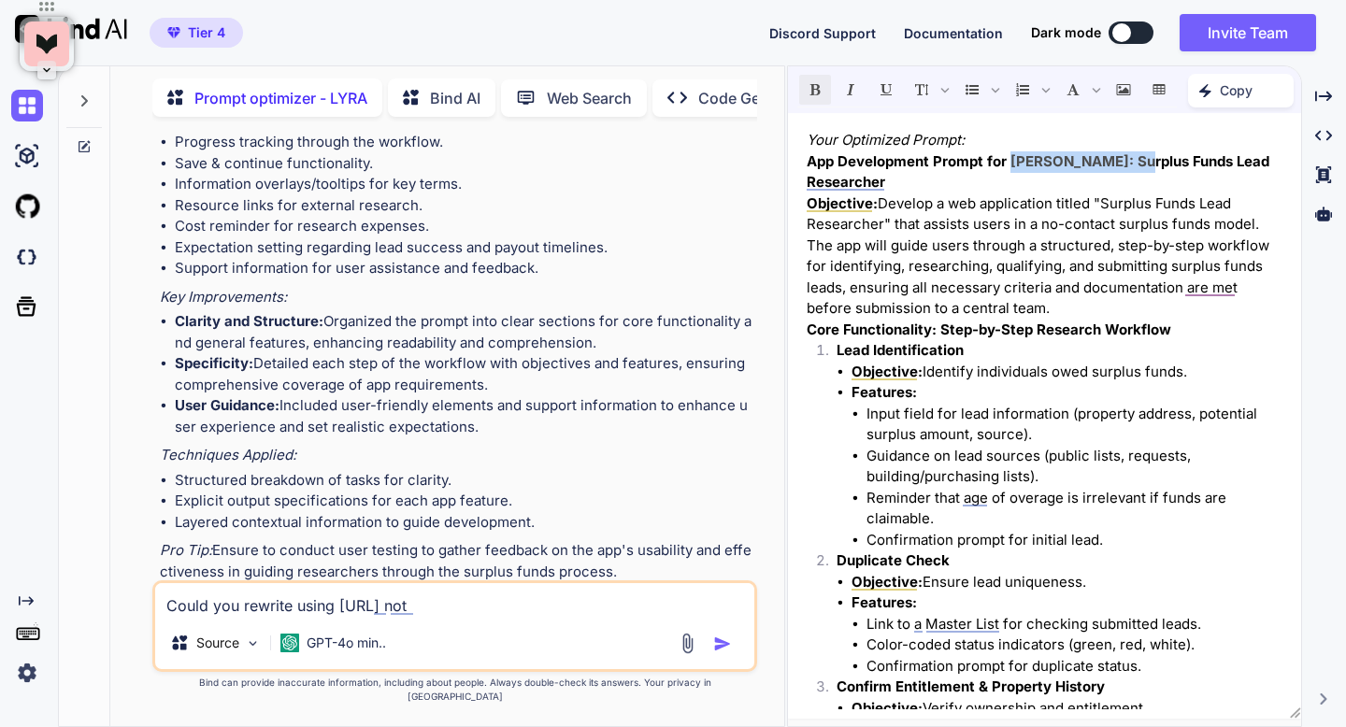
copy strong "[PERSON_NAME]"
click at [423, 617] on textarea "Could you rewrite using [URL] not" at bounding box center [454, 600] width 598 height 34
paste textarea "[PERSON_NAME]"
type textarea "Could you rewrite using [URL] not [PERSON_NAME]"
click at [720, 653] on img "button" at bounding box center [722, 644] width 19 height 19
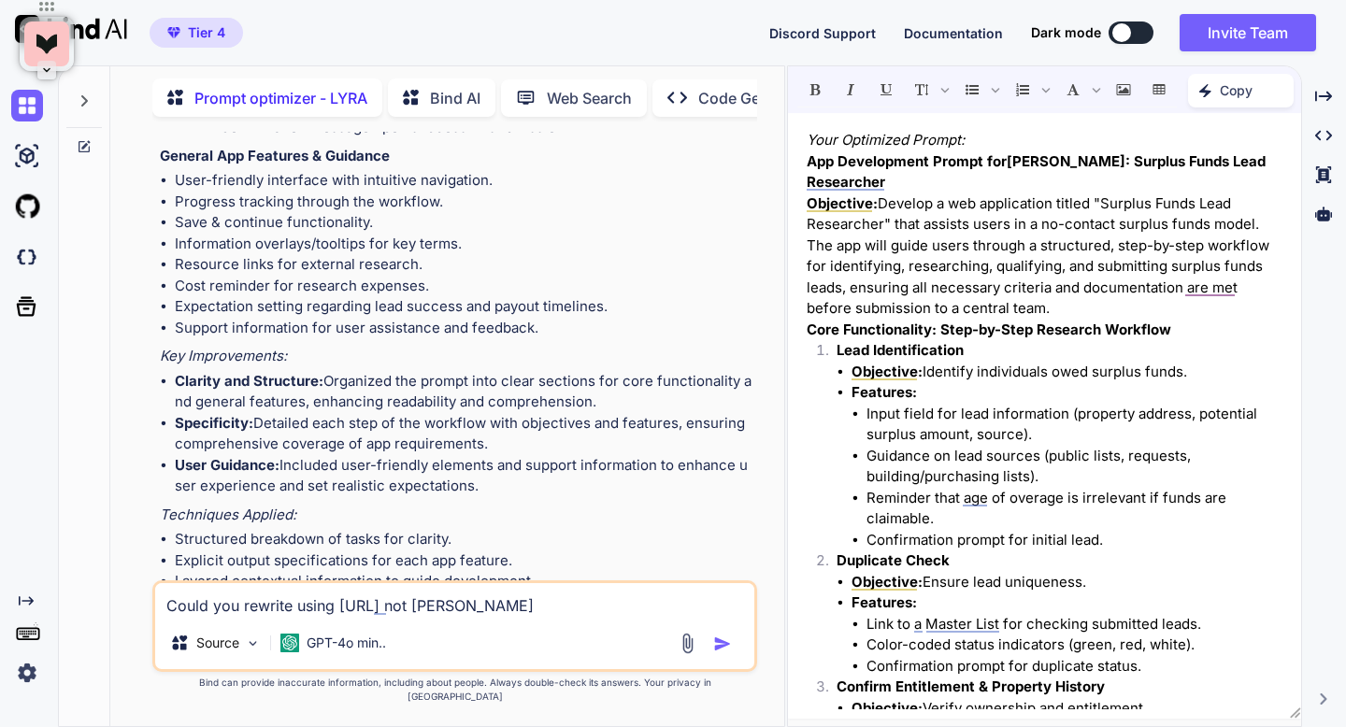
scroll to position [6116, 0]
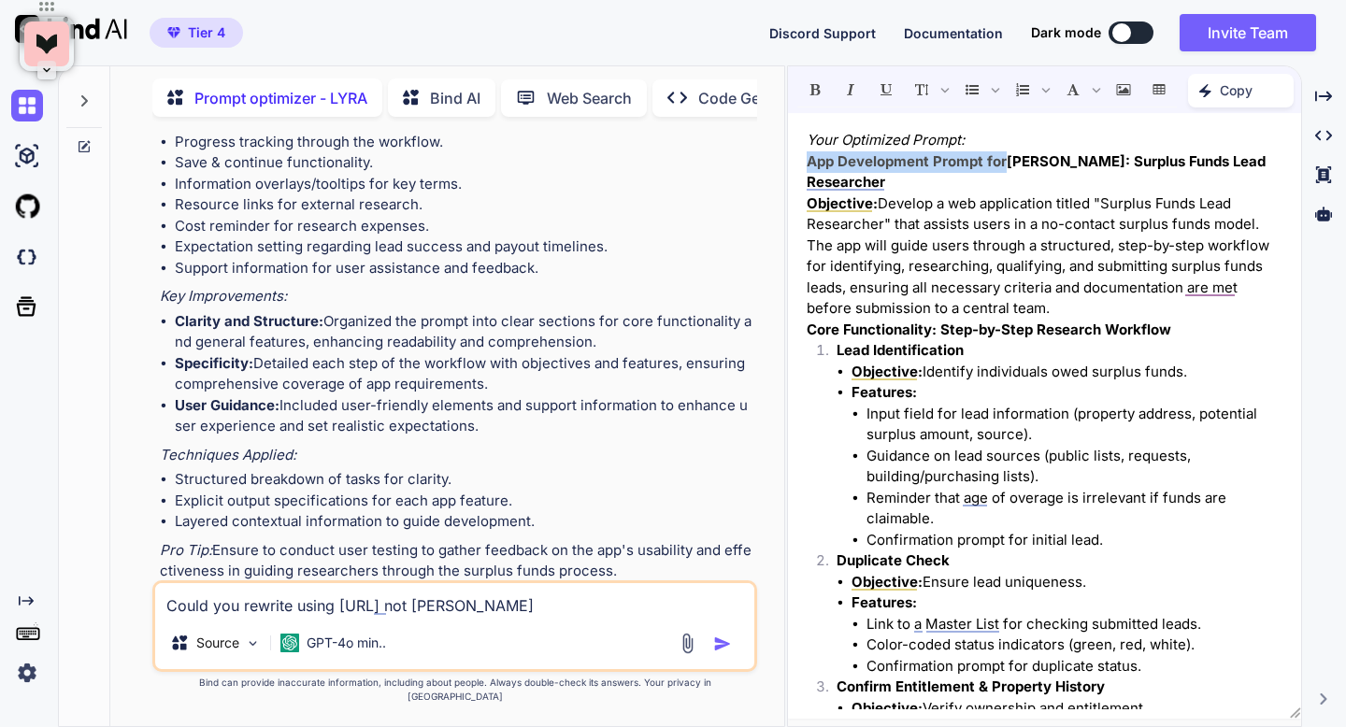
click at [877, 442] on li "Input field for lead information (property address, potential surplus amount, s…" at bounding box center [1074, 425] width 416 height 42
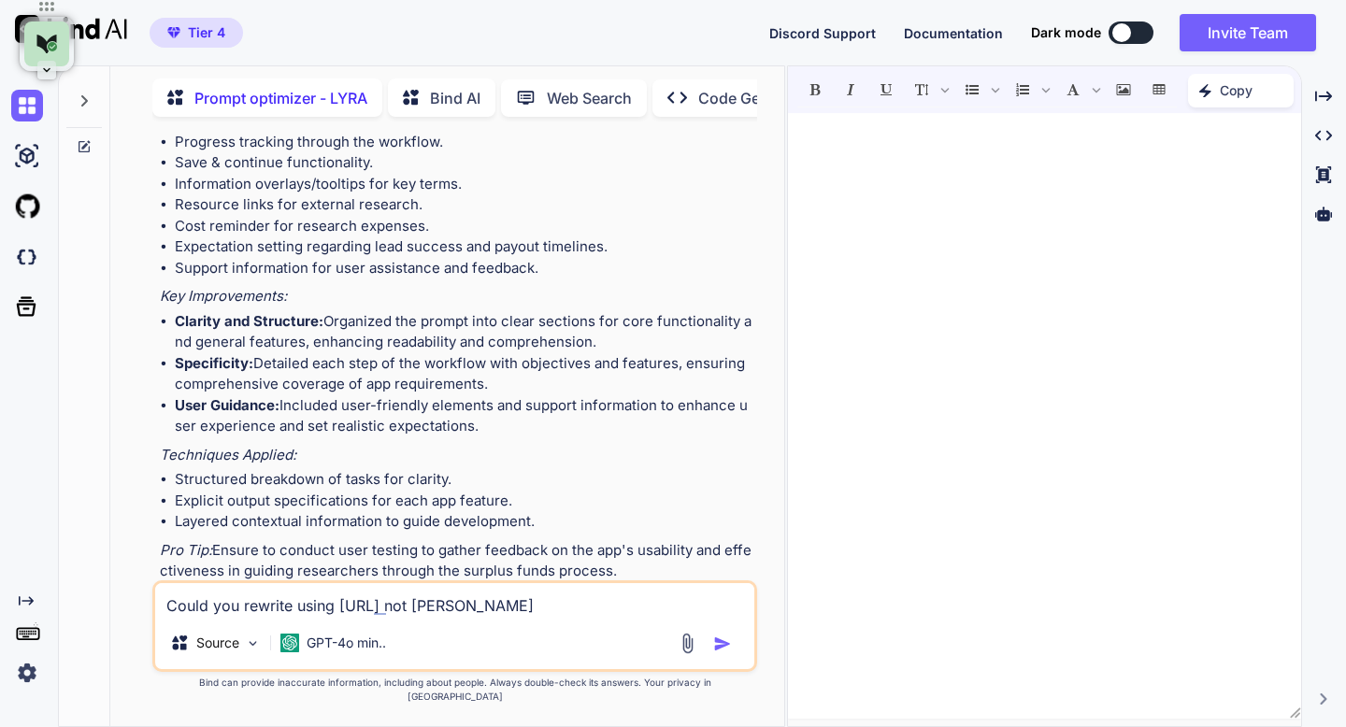
click at [244, 597] on p "Open in Editor" at bounding box center [221, 606] width 89 height 19
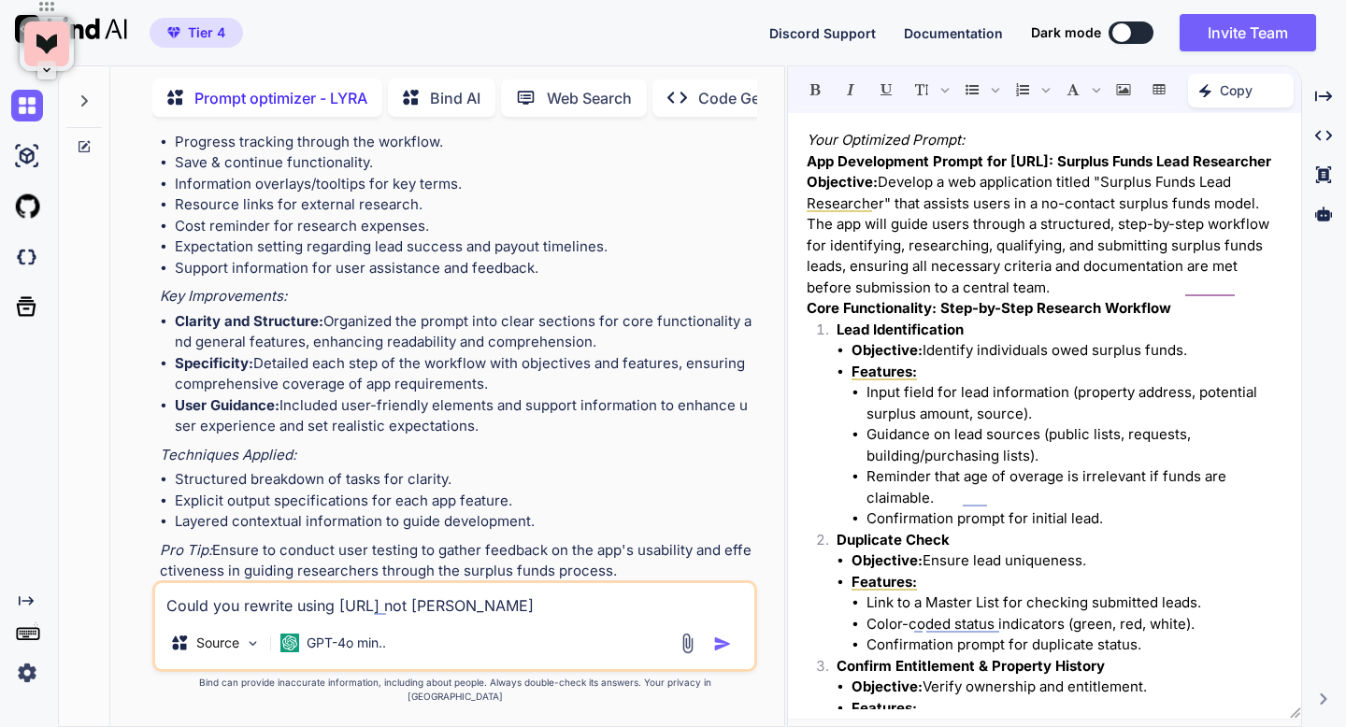
click at [1235, 97] on p "Copy" at bounding box center [1235, 90] width 33 height 19
click at [1215, 165] on span "Copy Content" at bounding box center [1193, 170] width 85 height 19
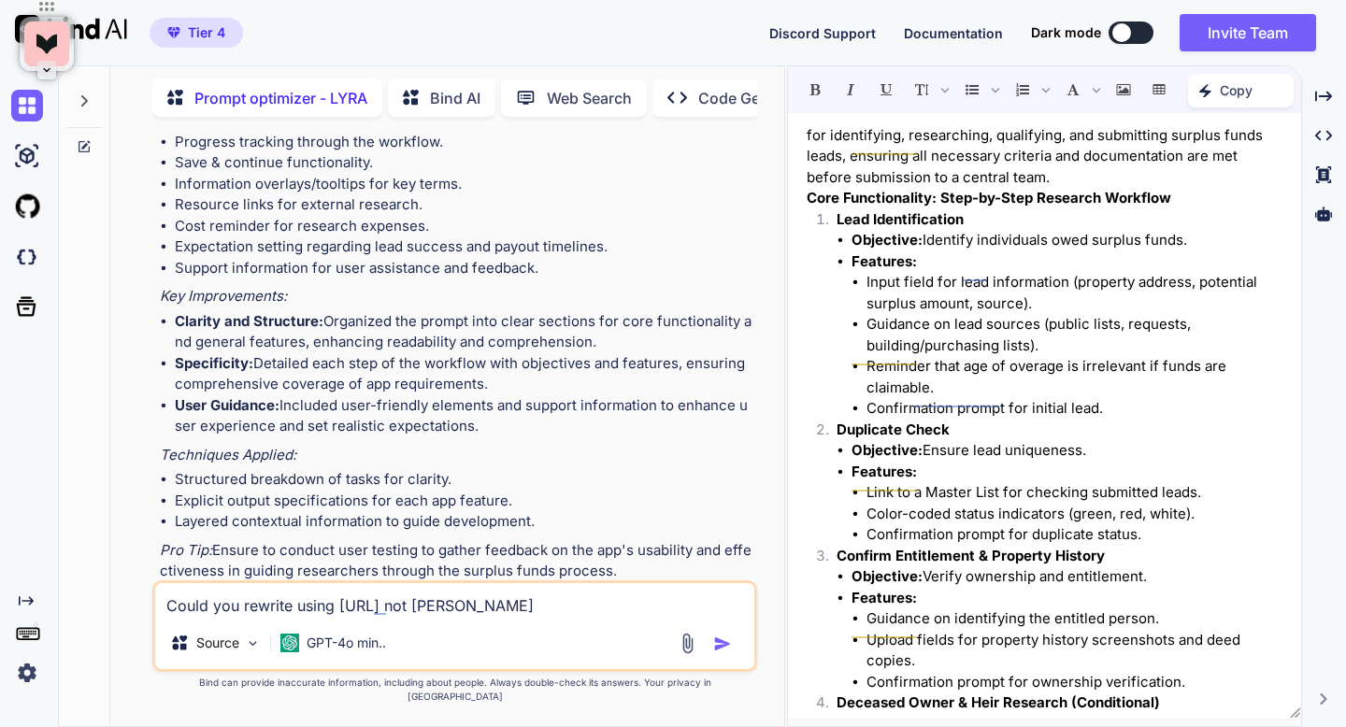
scroll to position [0, 0]
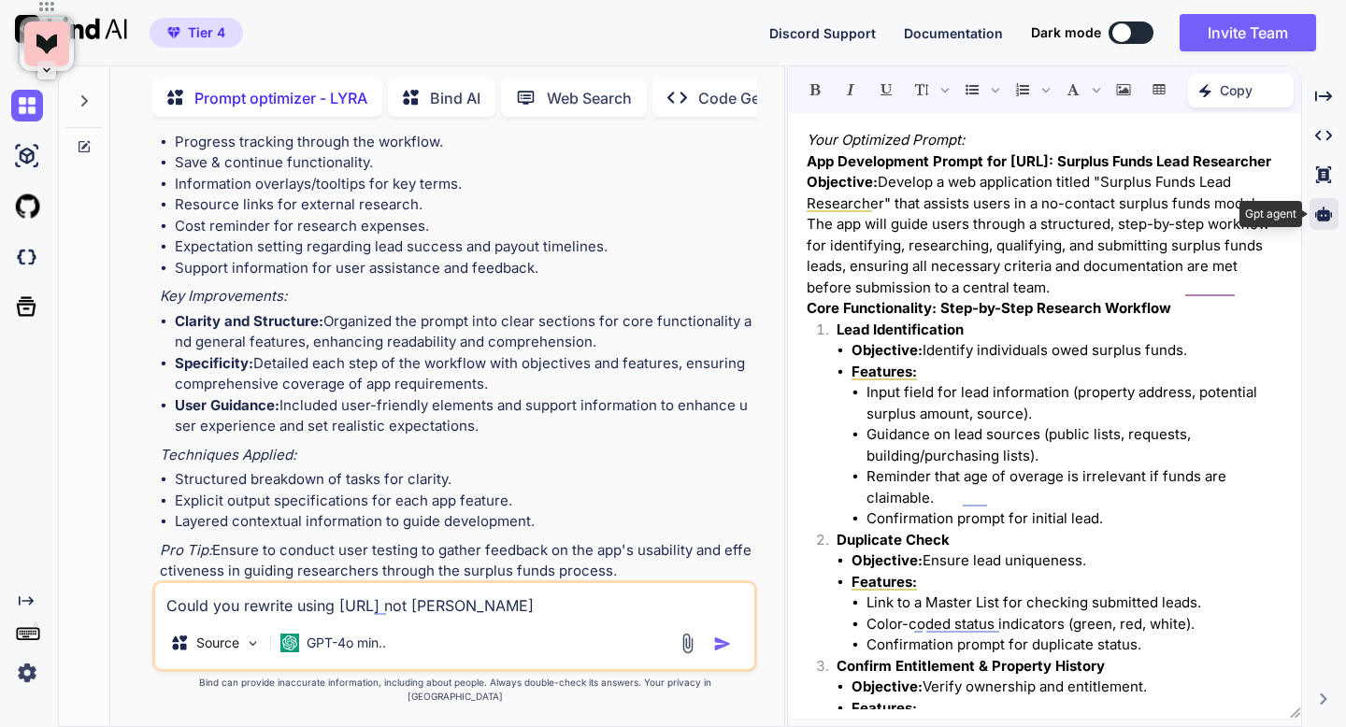
click at [1333, 220] on div at bounding box center [1323, 214] width 29 height 32
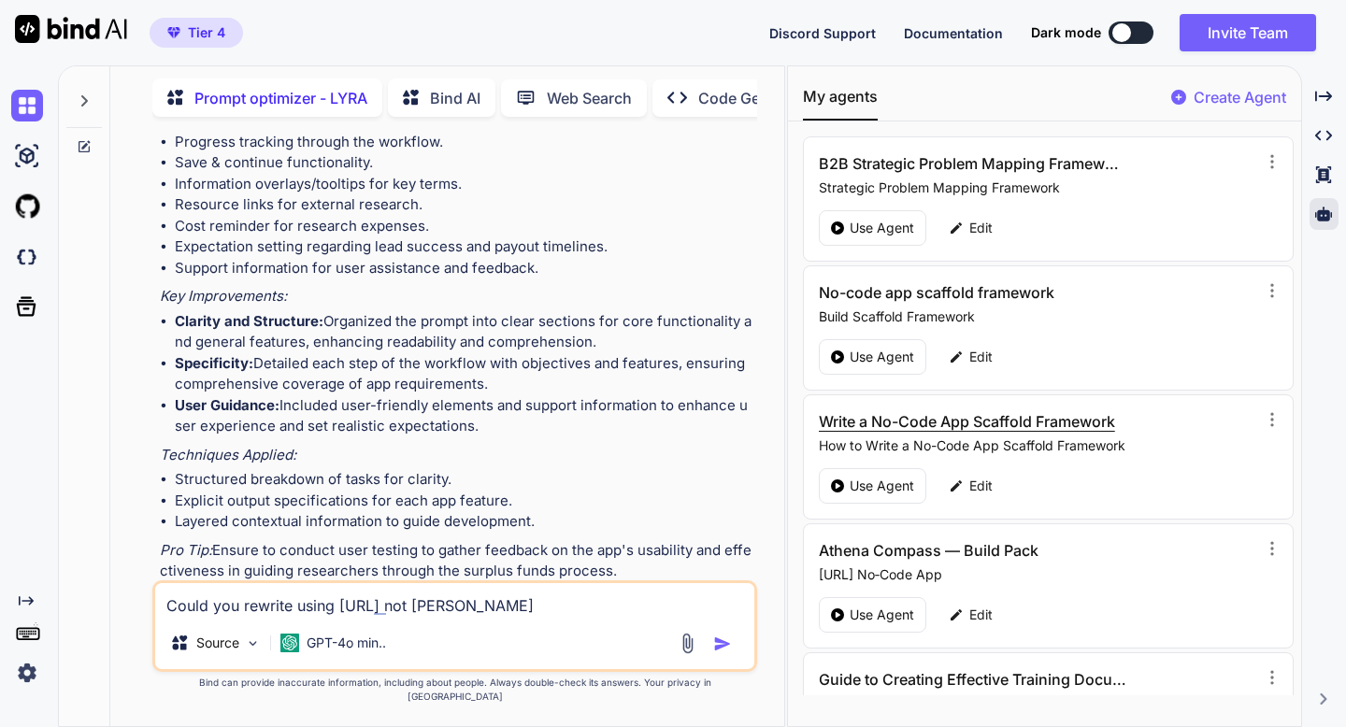
click at [1005, 417] on h3 "Write a No-Code App Scaffold Framework" at bounding box center [972, 421] width 307 height 22
click at [869, 492] on p "Use Agent" at bounding box center [881, 486] width 64 height 19
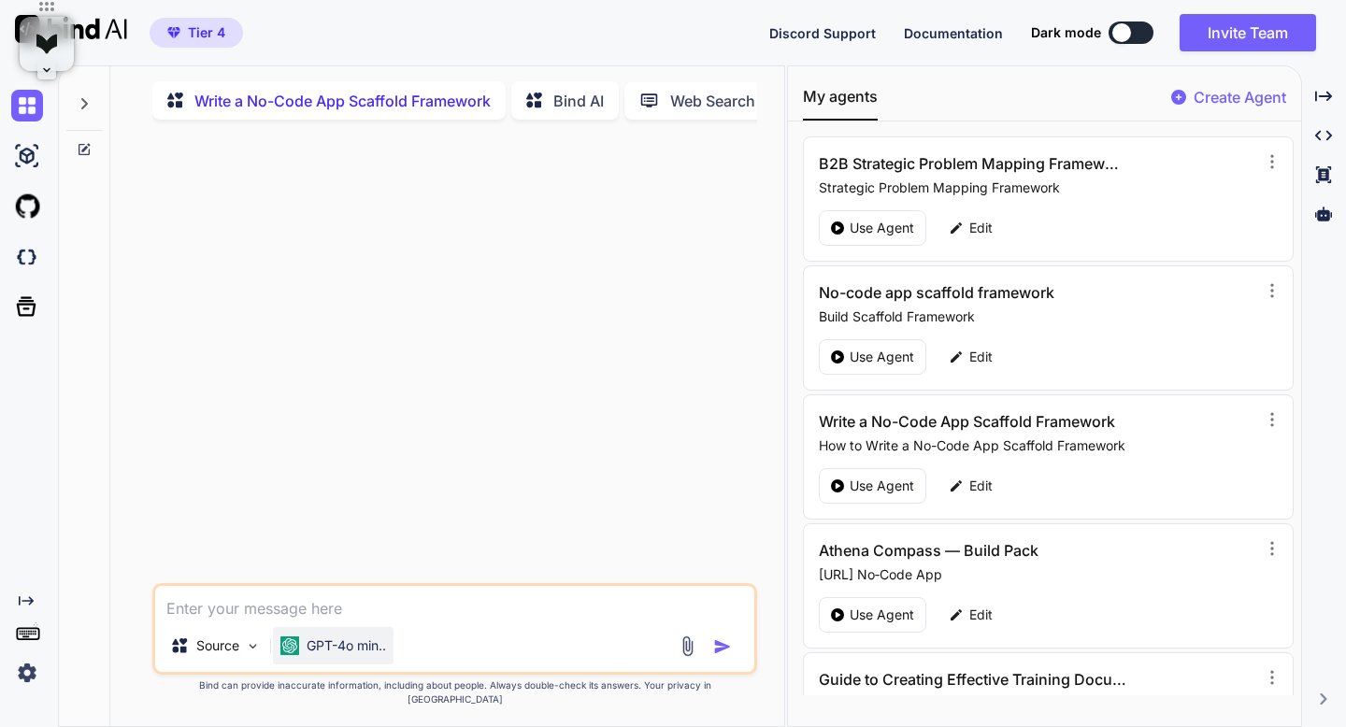
click at [322, 655] on p "GPT-4o min.." at bounding box center [346, 645] width 79 height 19
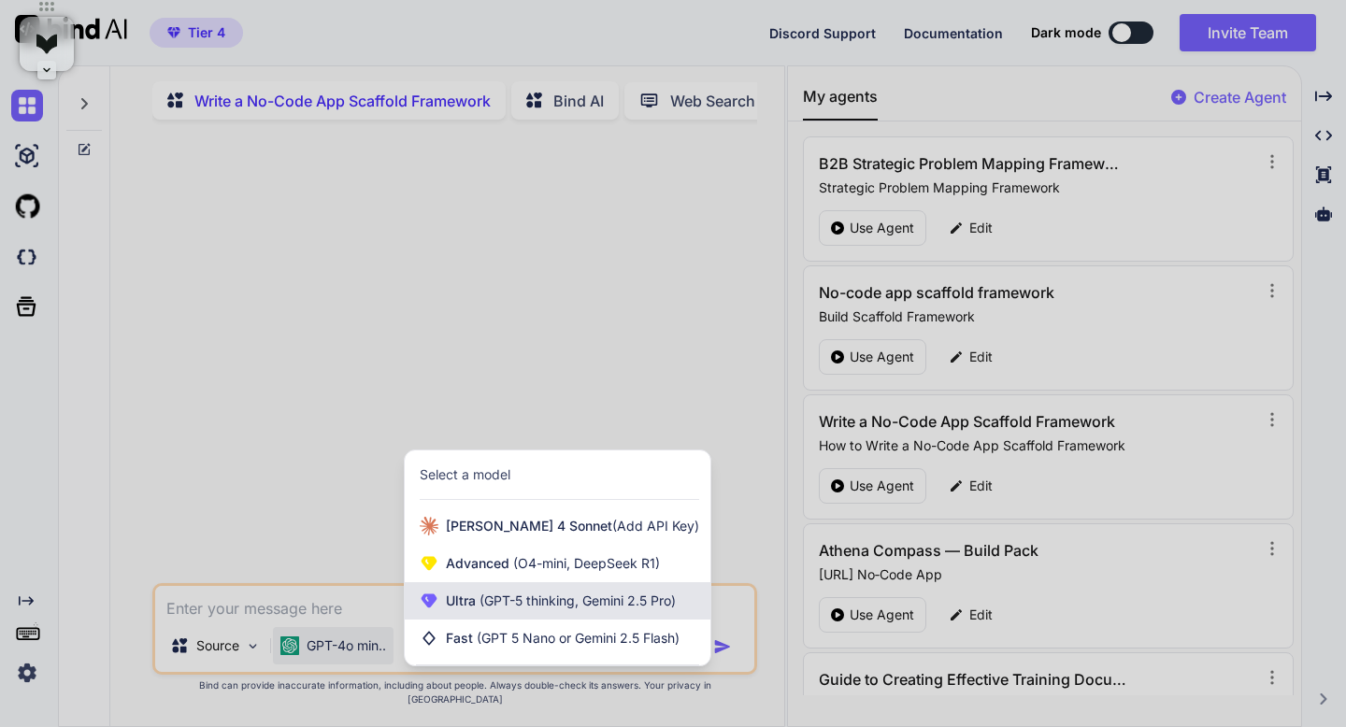
click at [453, 610] on span "Ultra (GPT-5 thinking, Gemini 2.5 Pro)" at bounding box center [561, 601] width 230 height 19
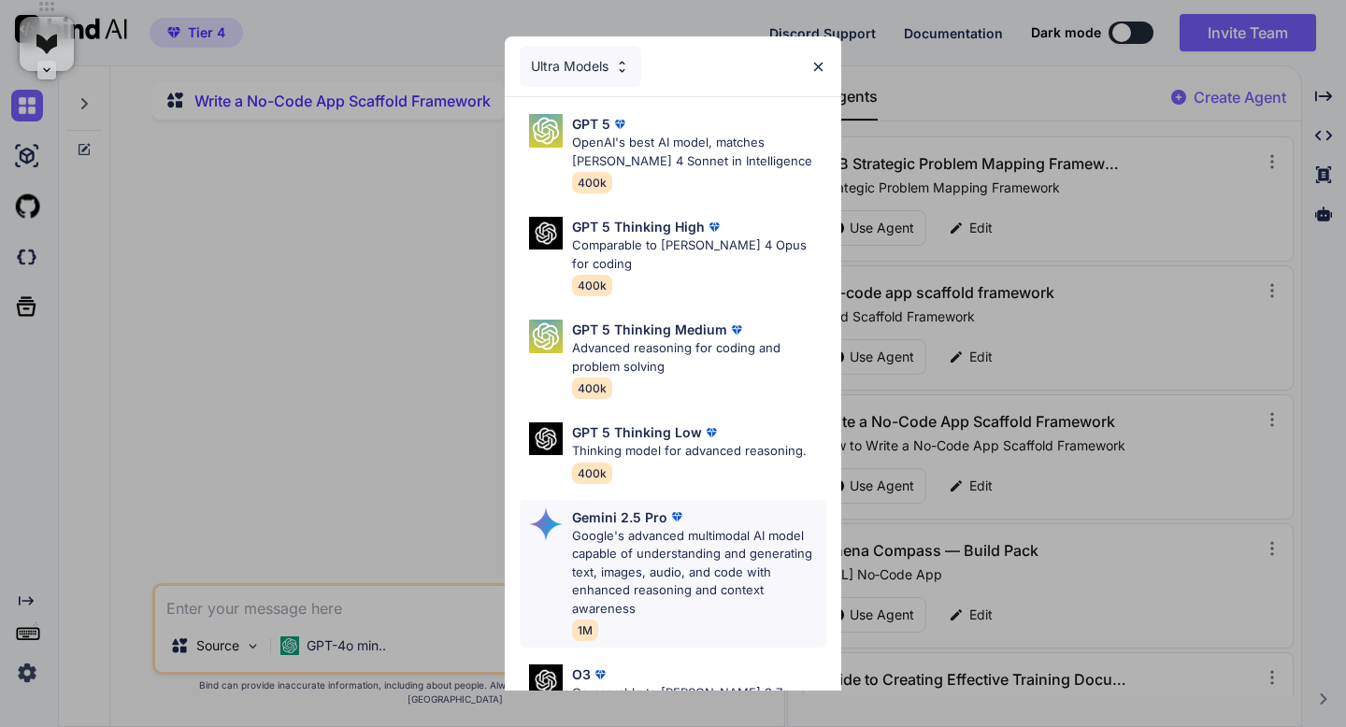
scroll to position [193, 0]
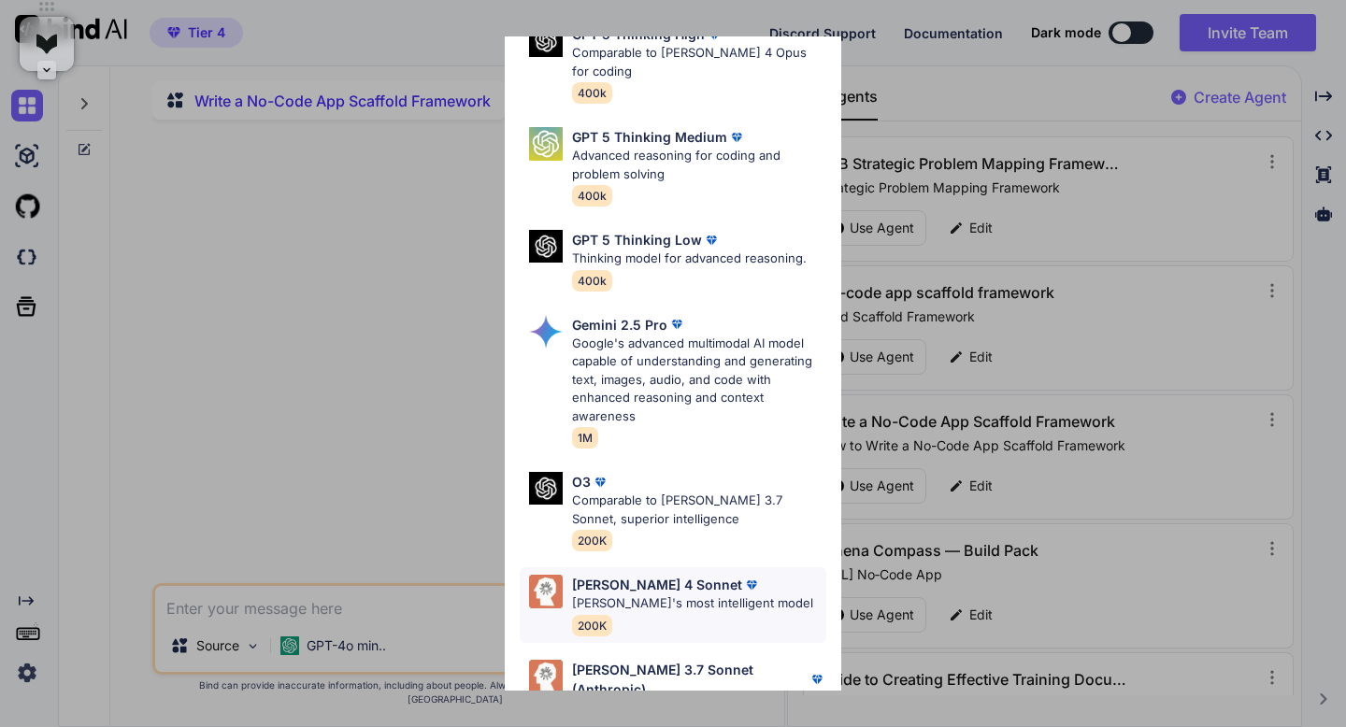
click at [623, 577] on div "[PERSON_NAME] 4 Sonnet [PERSON_NAME]'s most intelligent model 200K" at bounding box center [692, 605] width 241 height 61
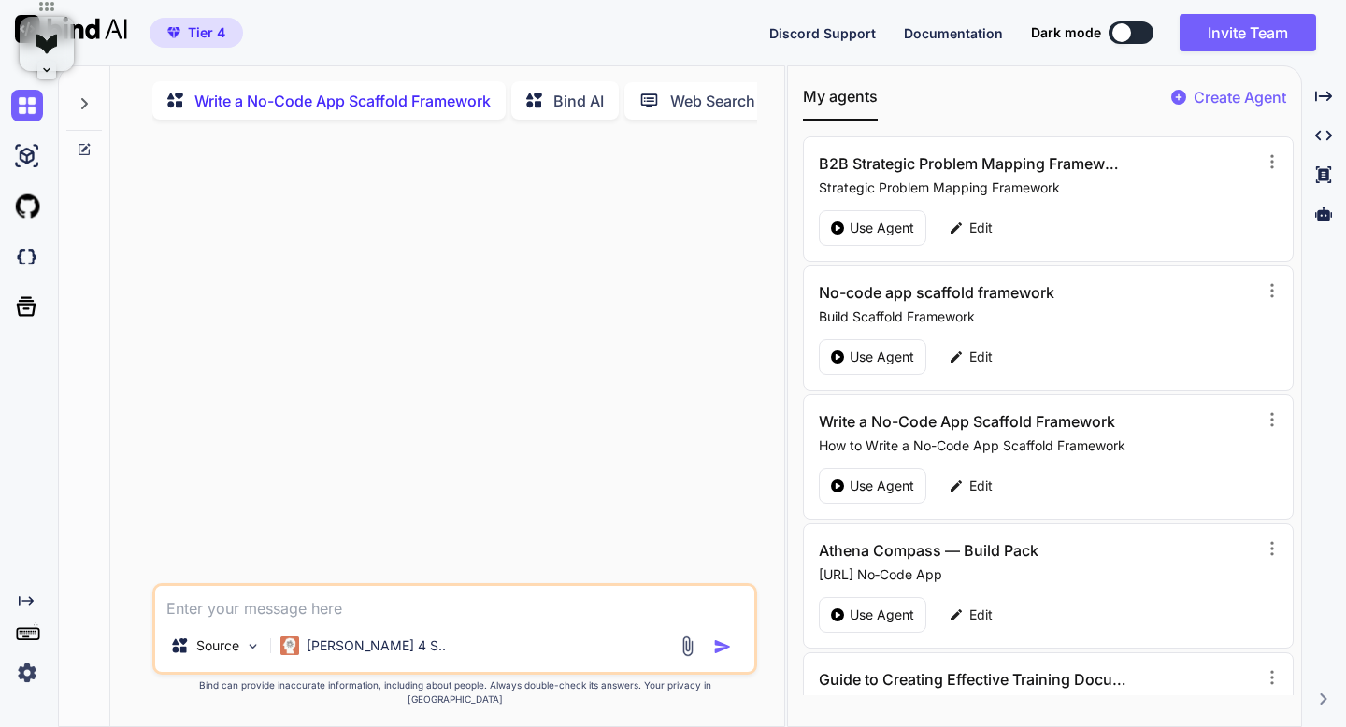
click at [416, 620] on textarea at bounding box center [454, 603] width 598 height 34
paste textarea "Your Optimized Prompt: App Development Prompt for [URL]: Surplus Funds Lead Res…"
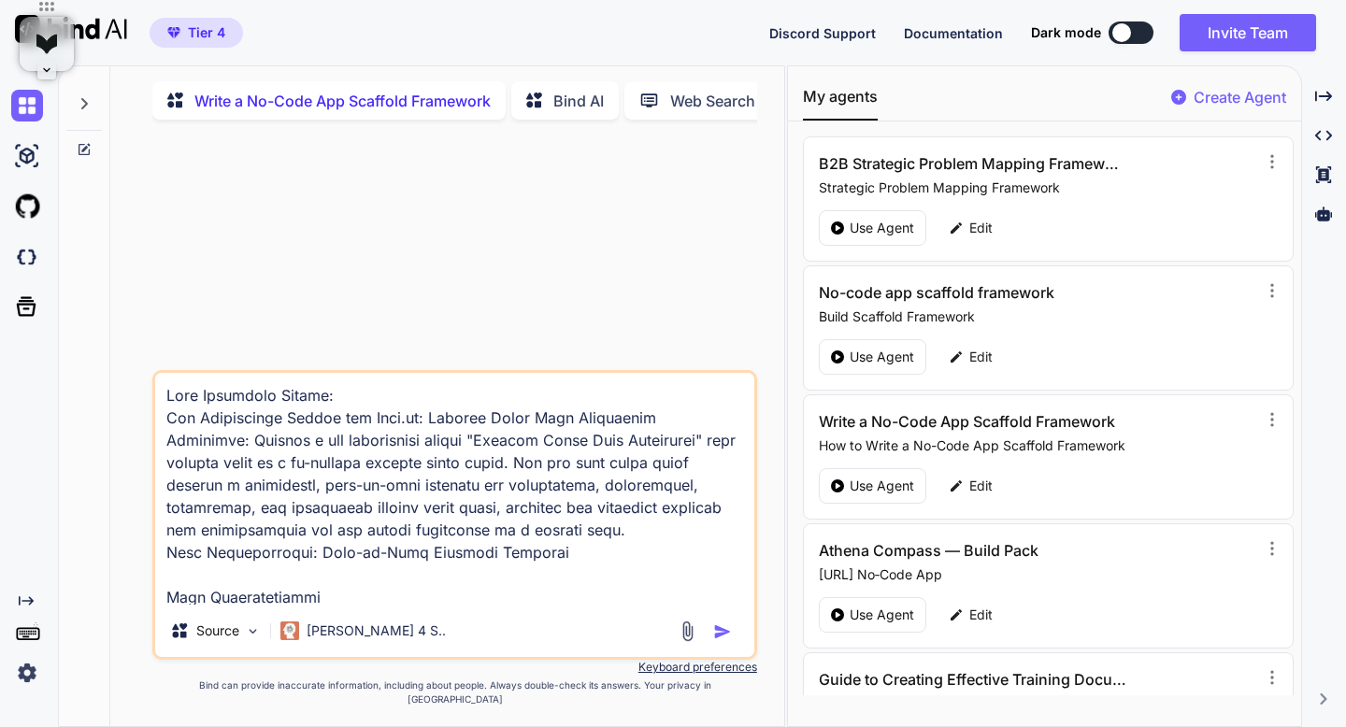
scroll to position [2737, 0]
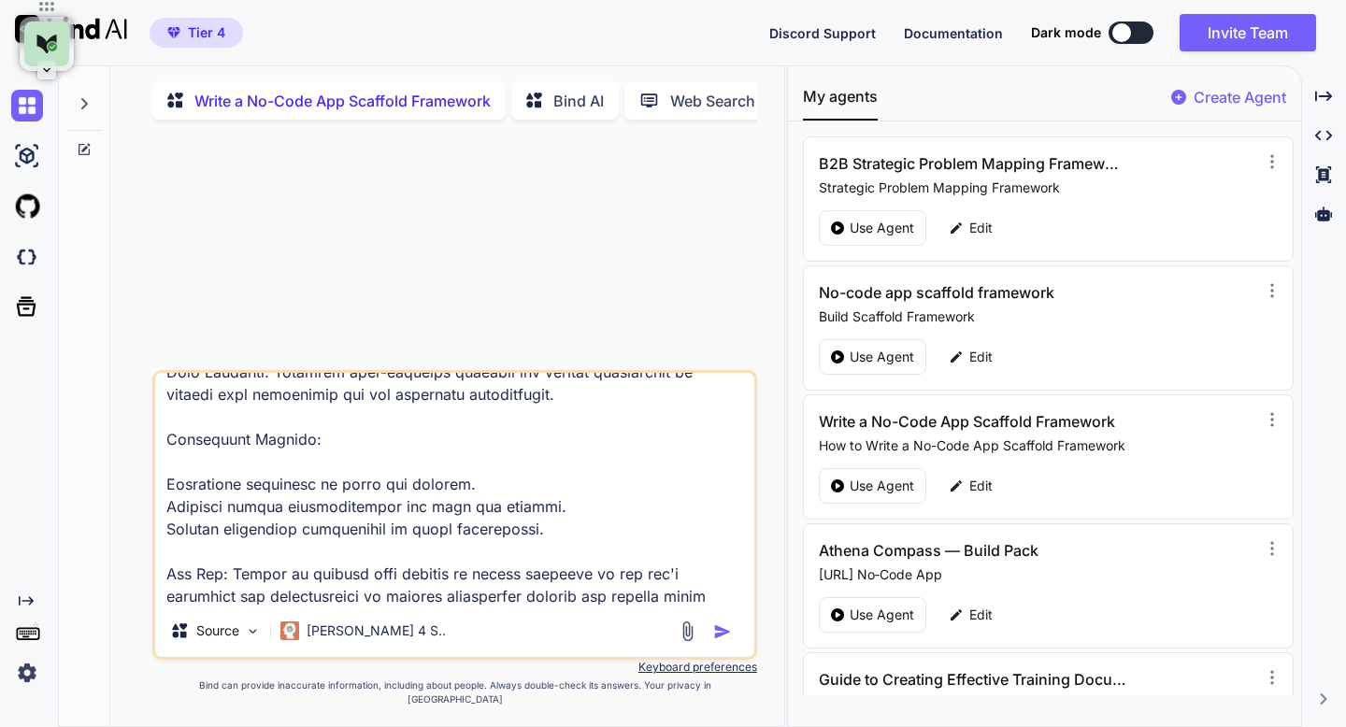
type textarea "Your Optimized Prompt: App Development Prompt for [URL]: Surplus Funds Lead Res…"
click at [720, 641] on img "button" at bounding box center [722, 631] width 19 height 19
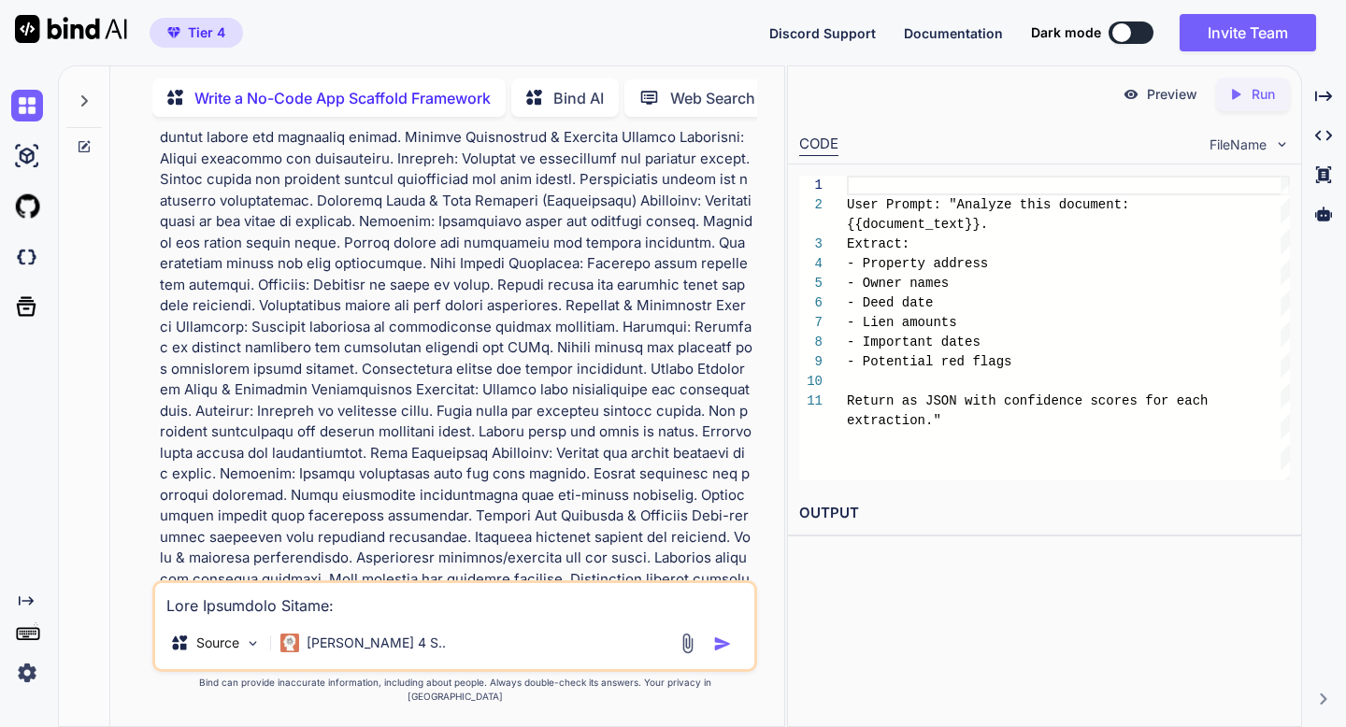
scroll to position [0, 0]
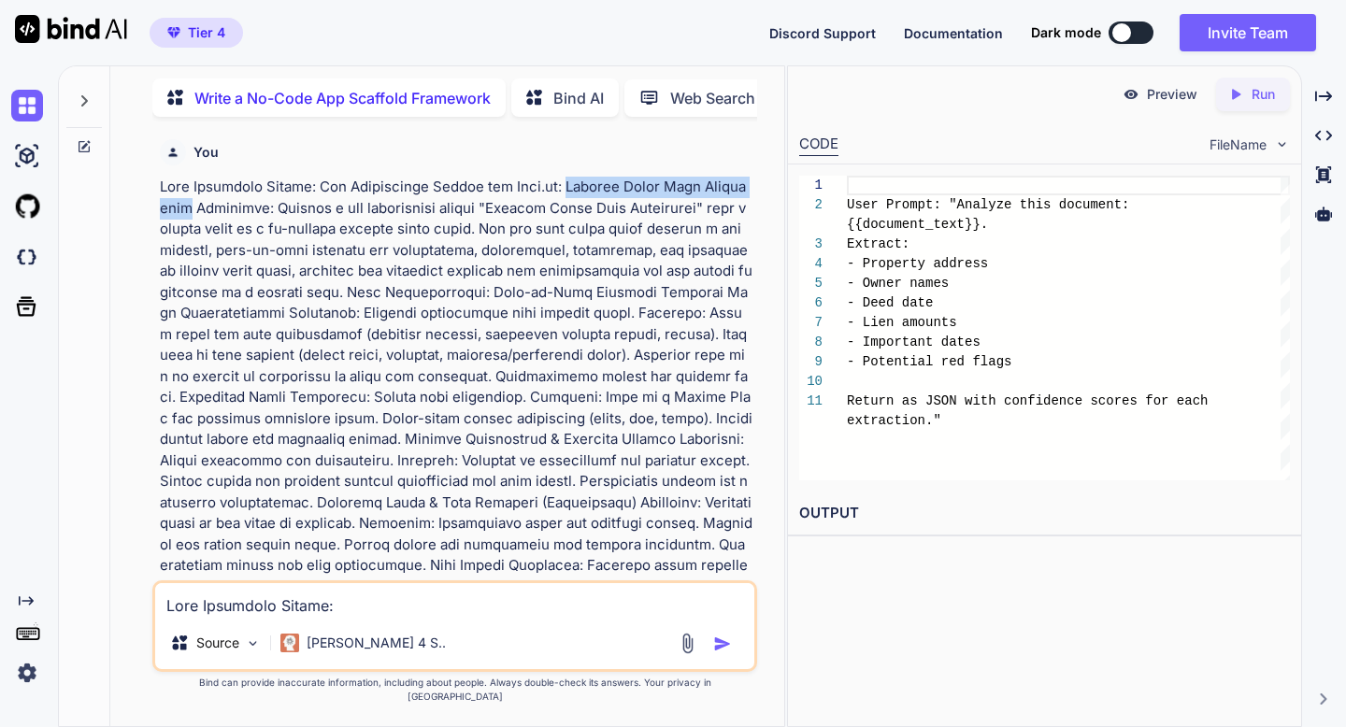
drag, startPoint x: 571, startPoint y: 188, endPoint x: 191, endPoint y: 214, distance: 381.2
click at [191, 214] on p at bounding box center [456, 639] width 592 height 925
copy p "Surplus Funds Lead Researcher"
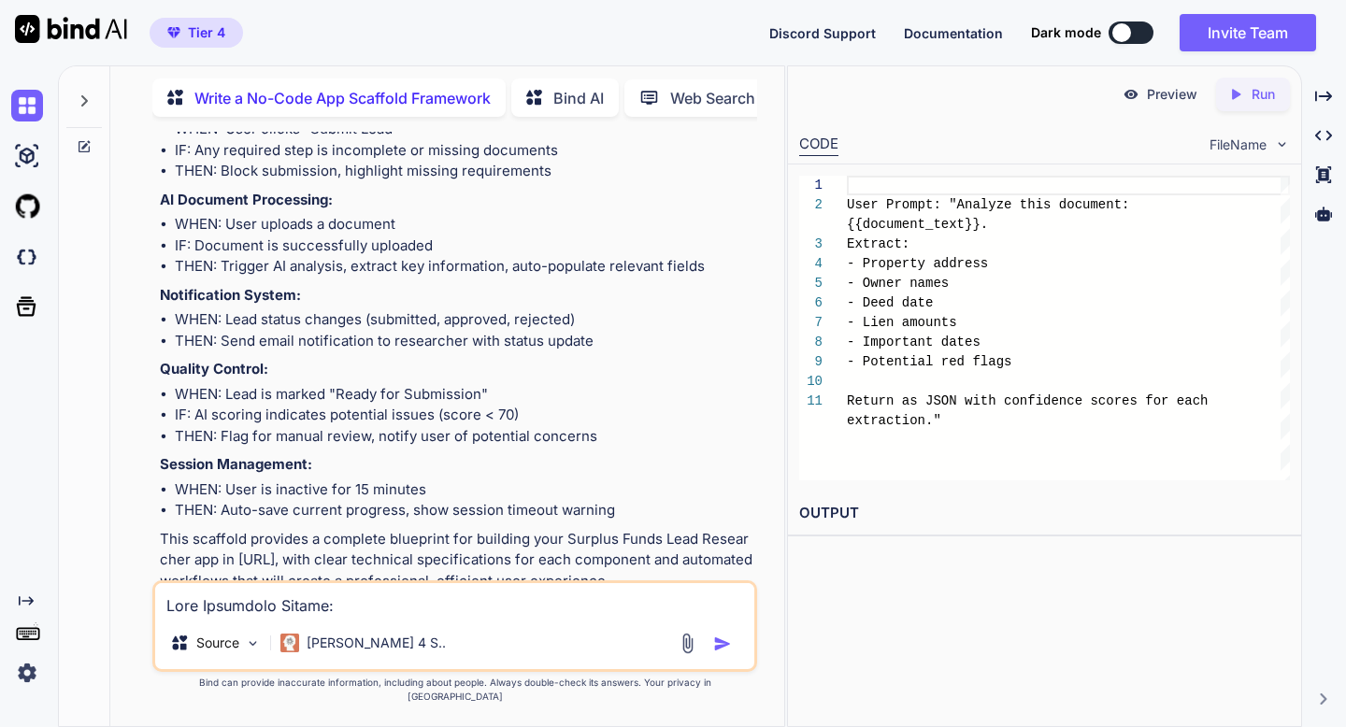
scroll to position [5594, 0]
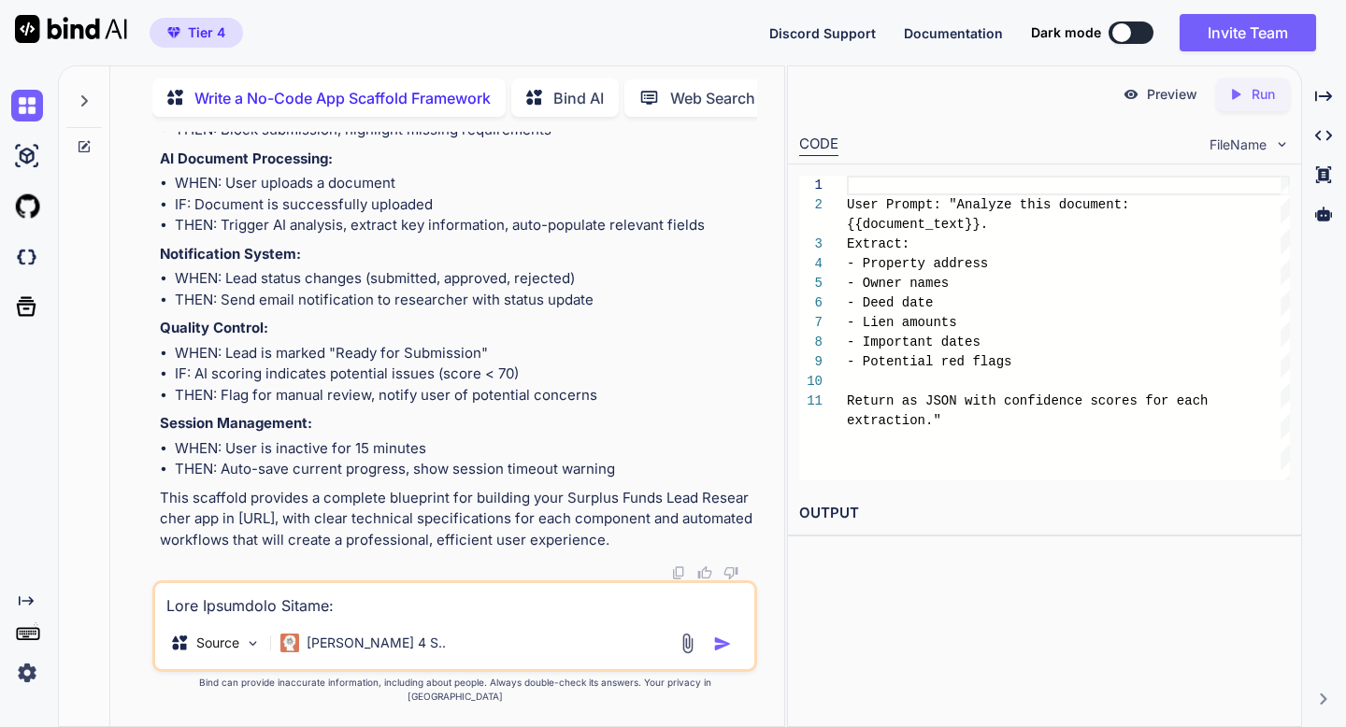
click at [676, 580] on img at bounding box center [678, 572] width 15 height 15
click at [397, 96] on p "Bind AI" at bounding box center [385, 98] width 50 height 22
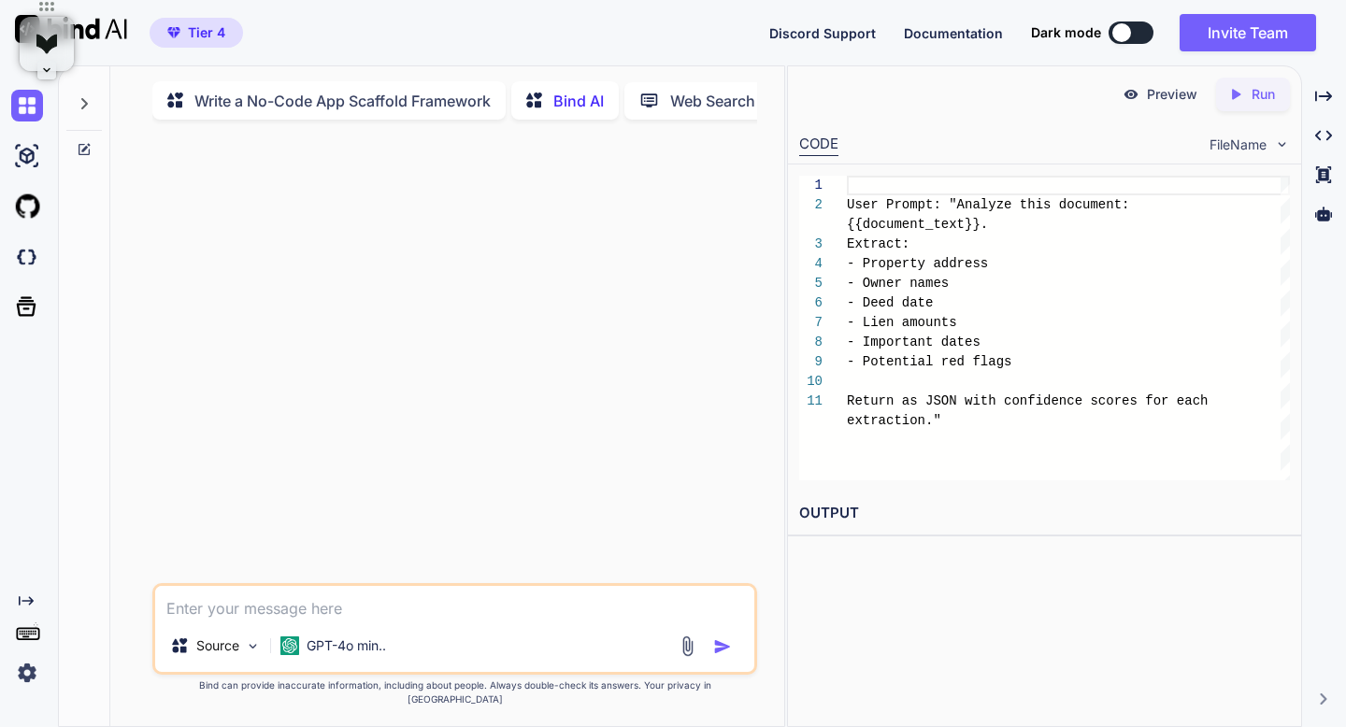
click at [454, 103] on p "Write a No-Code App Scaffold Framework" at bounding box center [342, 101] width 296 height 22
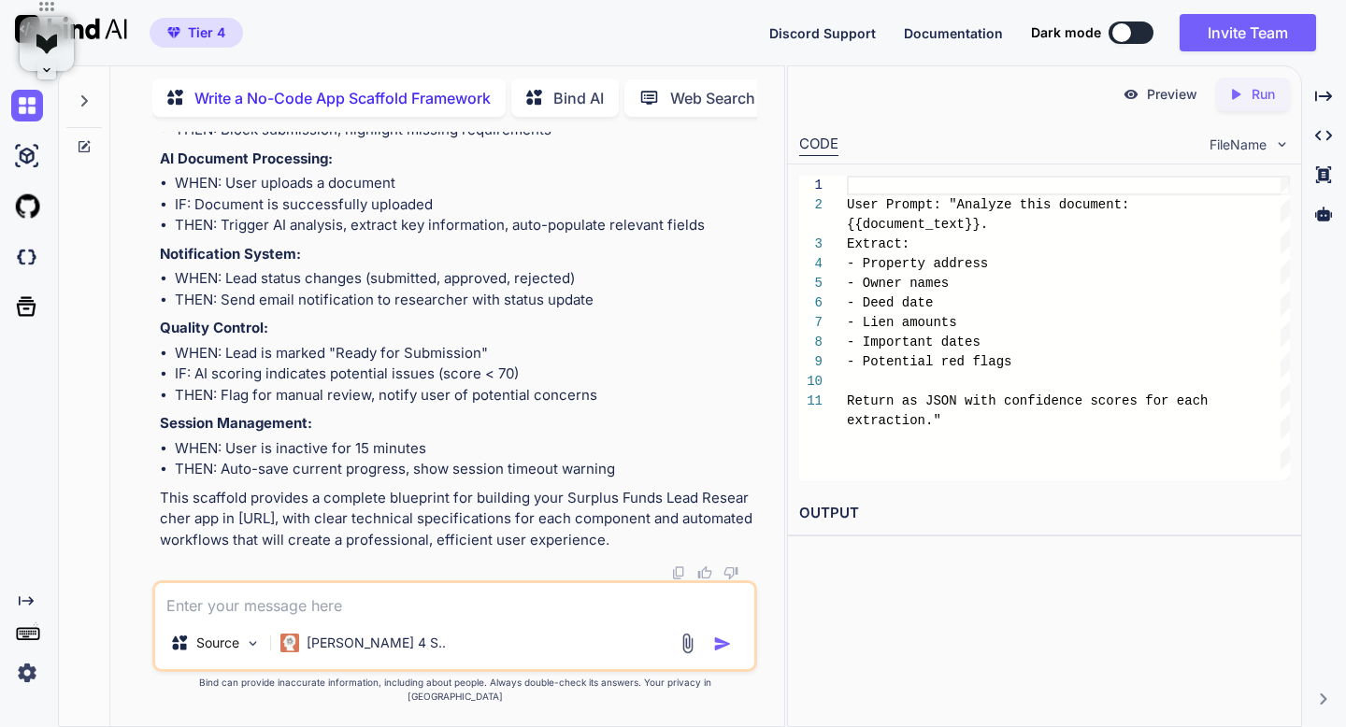
scroll to position [5594, 0]
click at [343, 616] on textarea at bounding box center [454, 600] width 598 height 34
type textarea "Y"
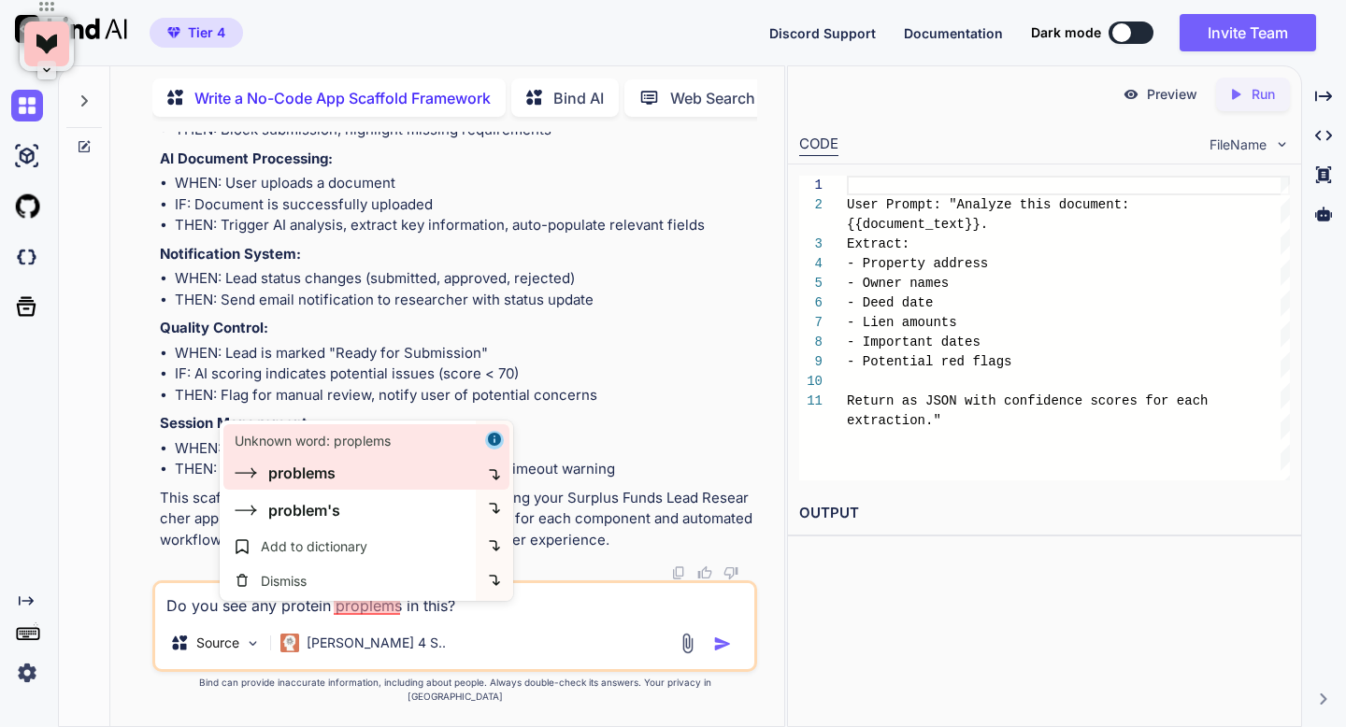
click at [320, 485] on div "Unknown word: proplems problems" at bounding box center [348, 456] width 256 height 65
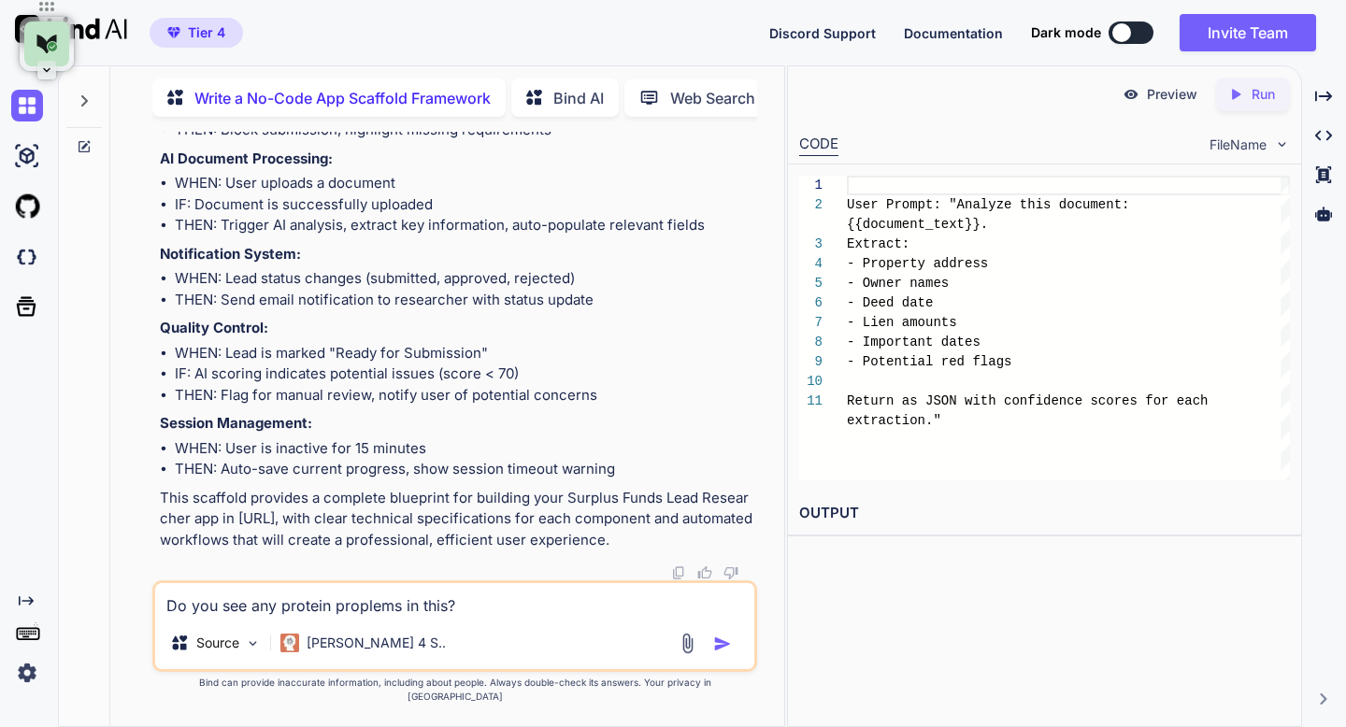
type textarea "Do you see any protein problems in this?"
click at [717, 653] on img "button" at bounding box center [722, 644] width 19 height 19
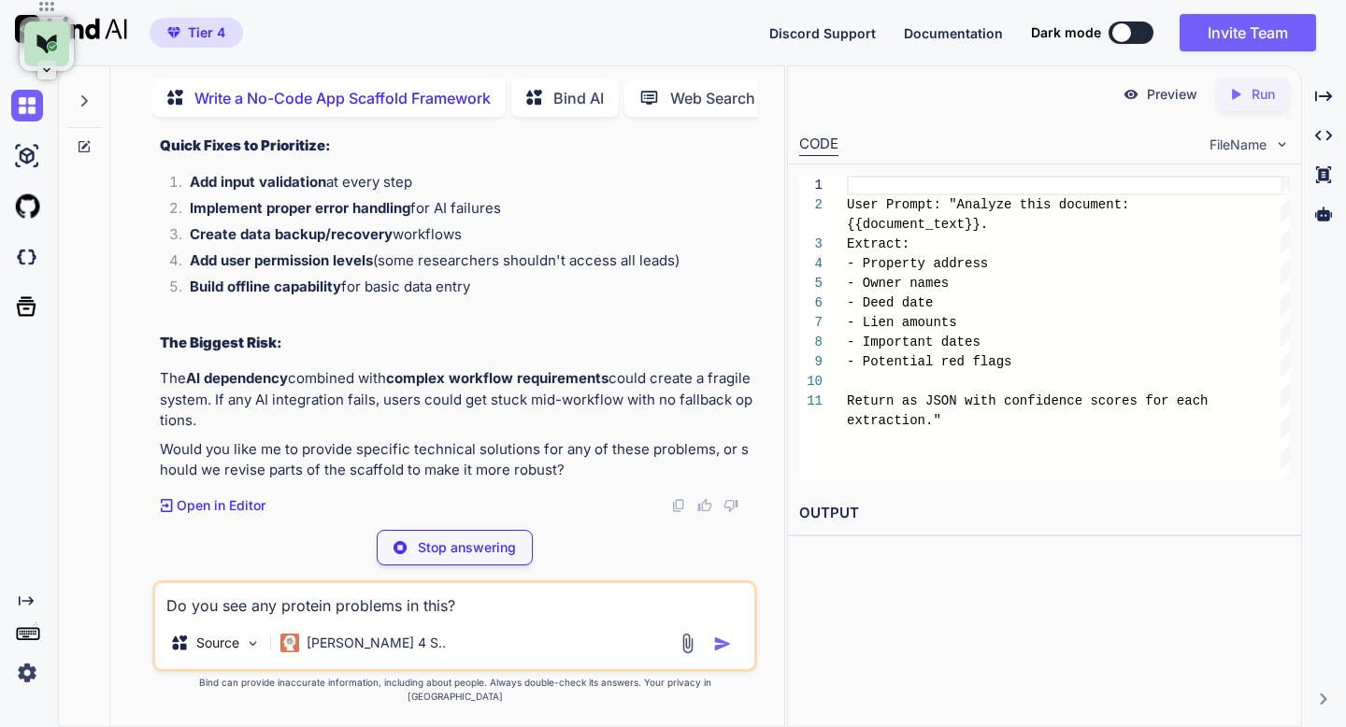
scroll to position [7532, 0]
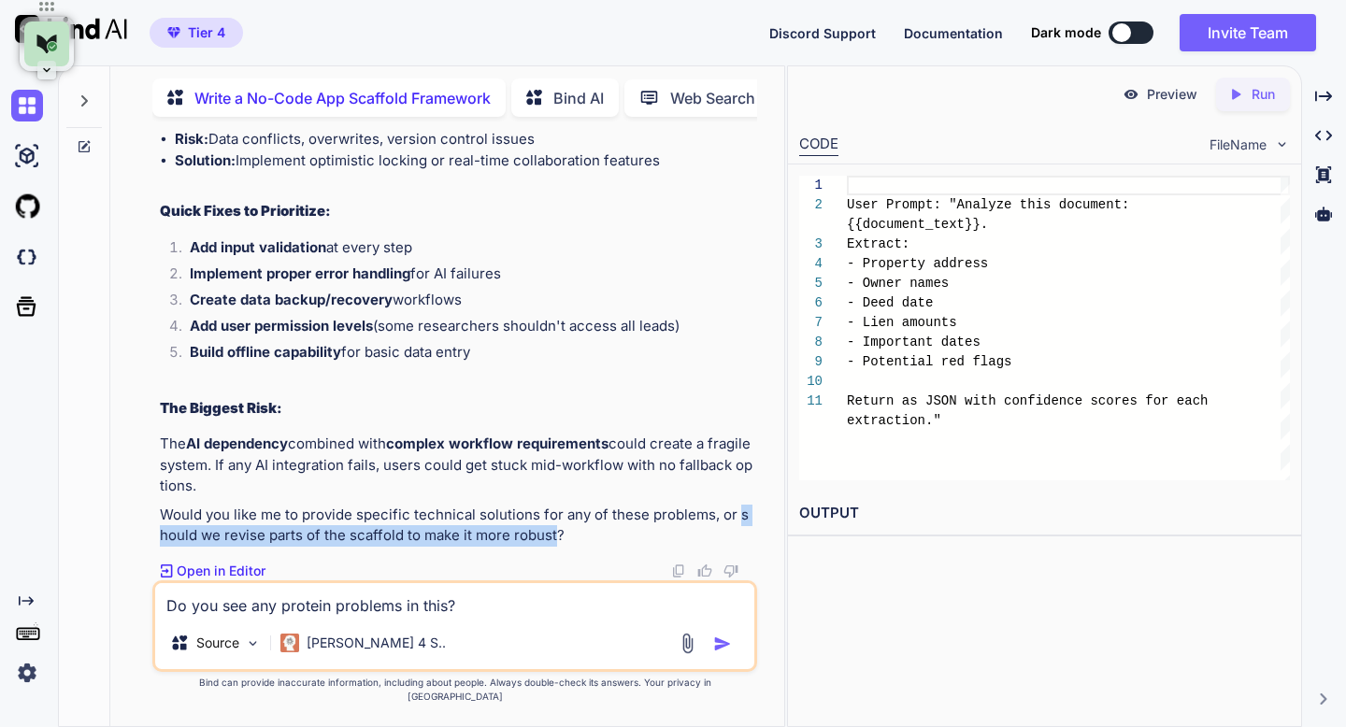
drag, startPoint x: 734, startPoint y: 529, endPoint x: 549, endPoint y: 551, distance: 187.3
click at [549, 547] on p "Would you like me to provide specific technical solutions for any of these prob…" at bounding box center [456, 526] width 592 height 42
copy p "should we revise parts of the scaffold to make it more robust"
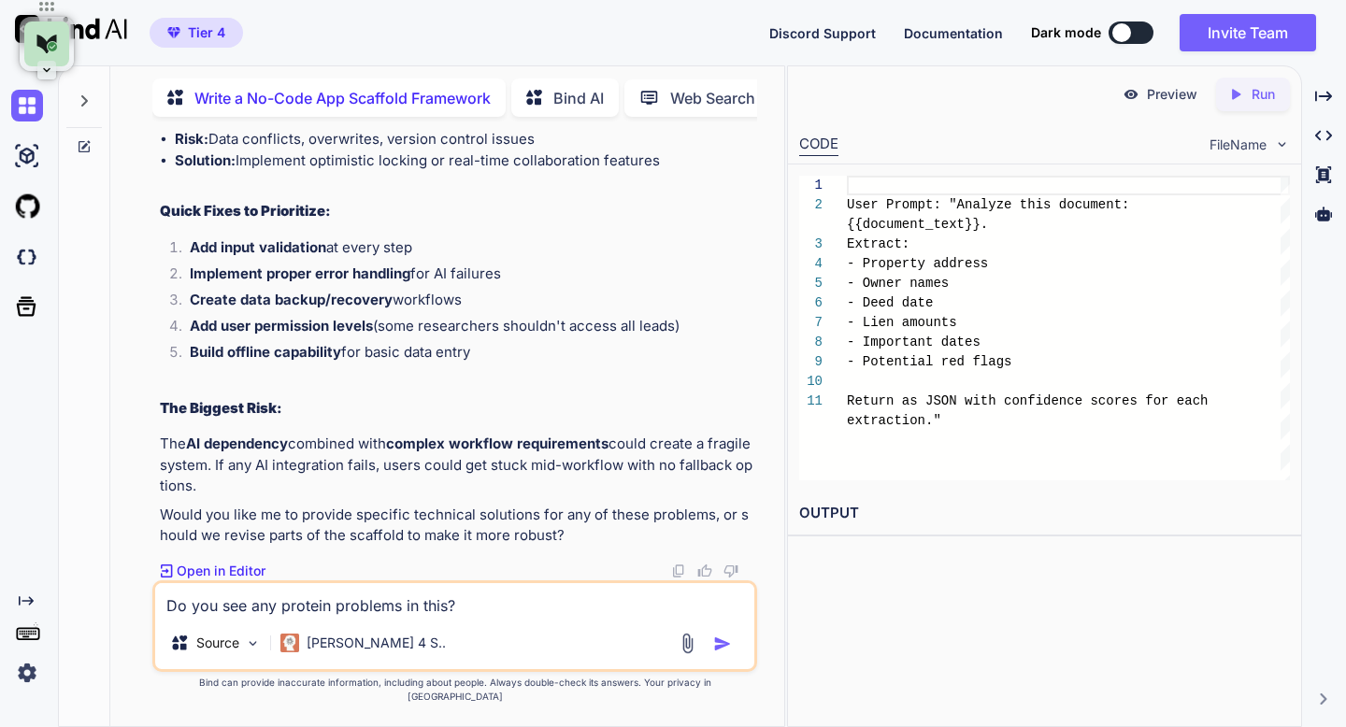
click at [513, 617] on textarea "Do you see any protein problems in this?" at bounding box center [454, 600] width 598 height 34
paste textarea "should we revise parts of the scaffold to make it more robust"
type textarea "should we revise parts of the scaffold to make it more robust"
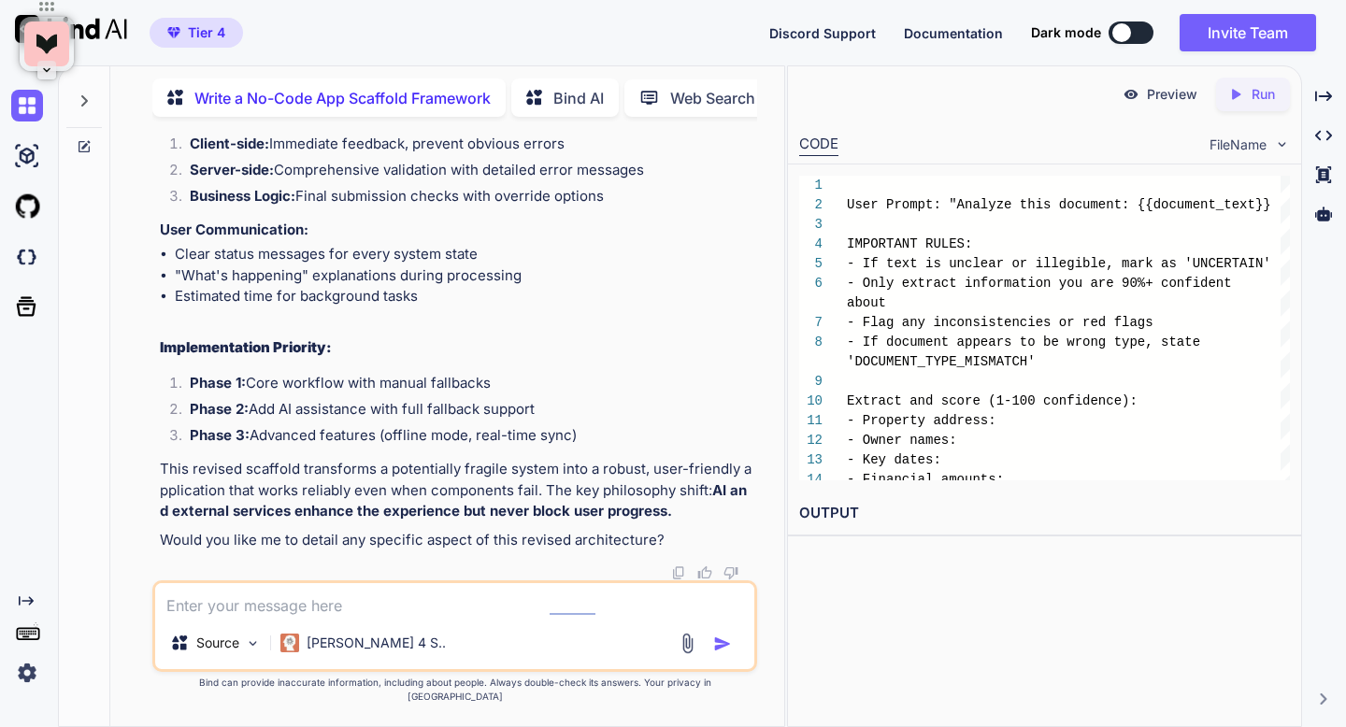
scroll to position [12335, 0]
click at [1325, 169] on icon at bounding box center [1323, 174] width 15 height 17
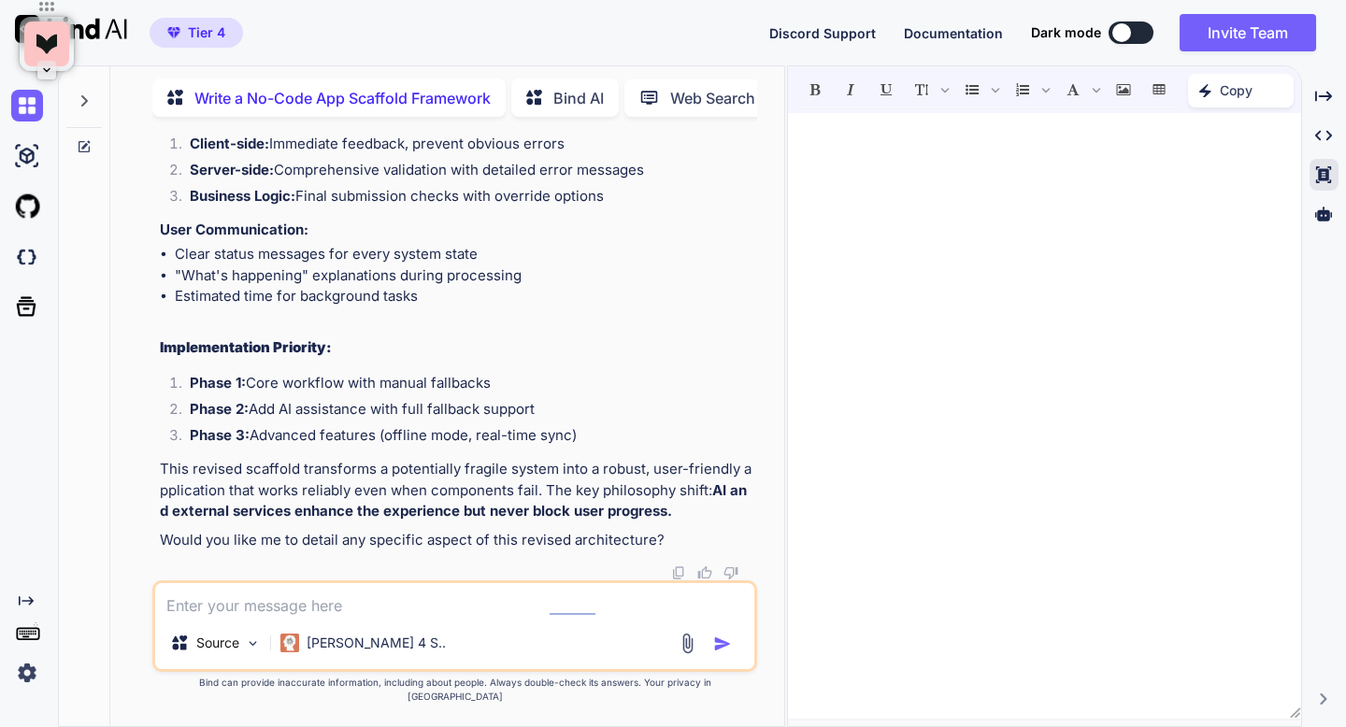
click at [676, 580] on img at bounding box center [678, 572] width 15 height 15
click at [349, 652] on p "[PERSON_NAME] 4 S.." at bounding box center [376, 643] width 139 height 19
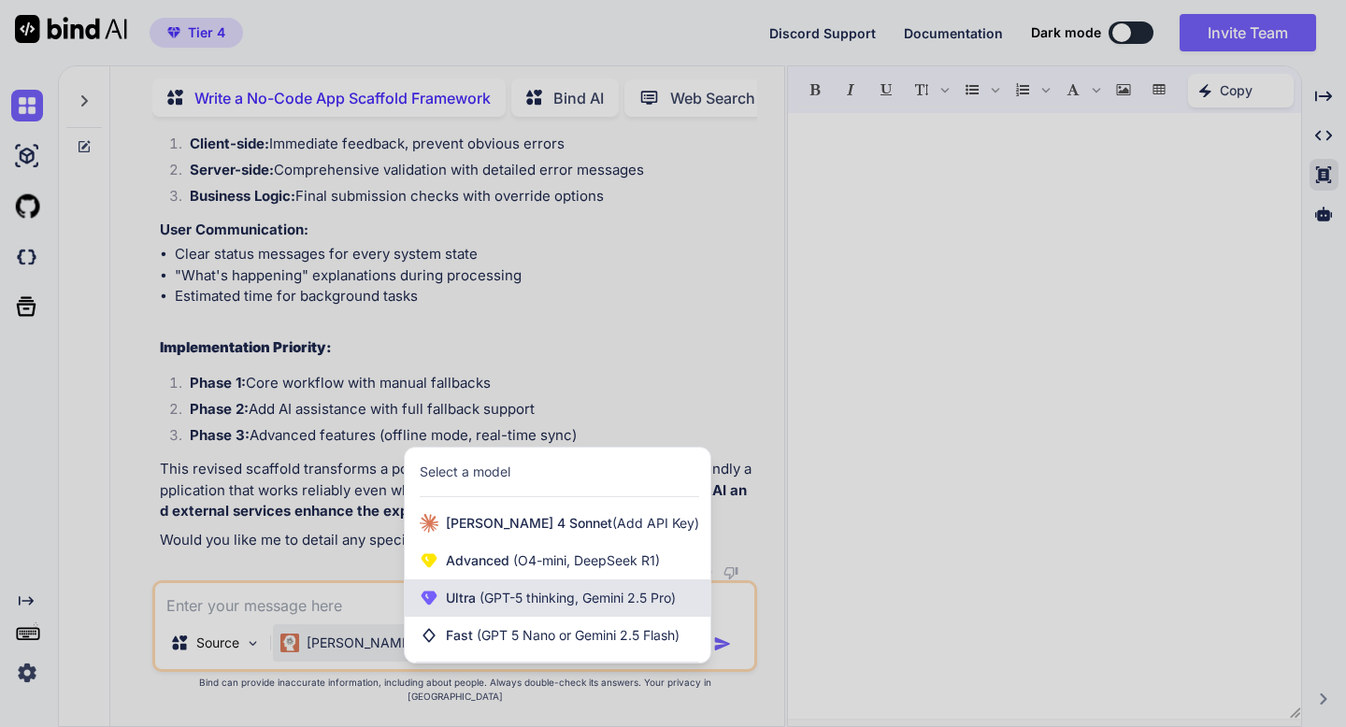
click at [456, 607] on span "Ultra (GPT-5 thinking, Gemini 2.5 Pro)" at bounding box center [561, 598] width 230 height 19
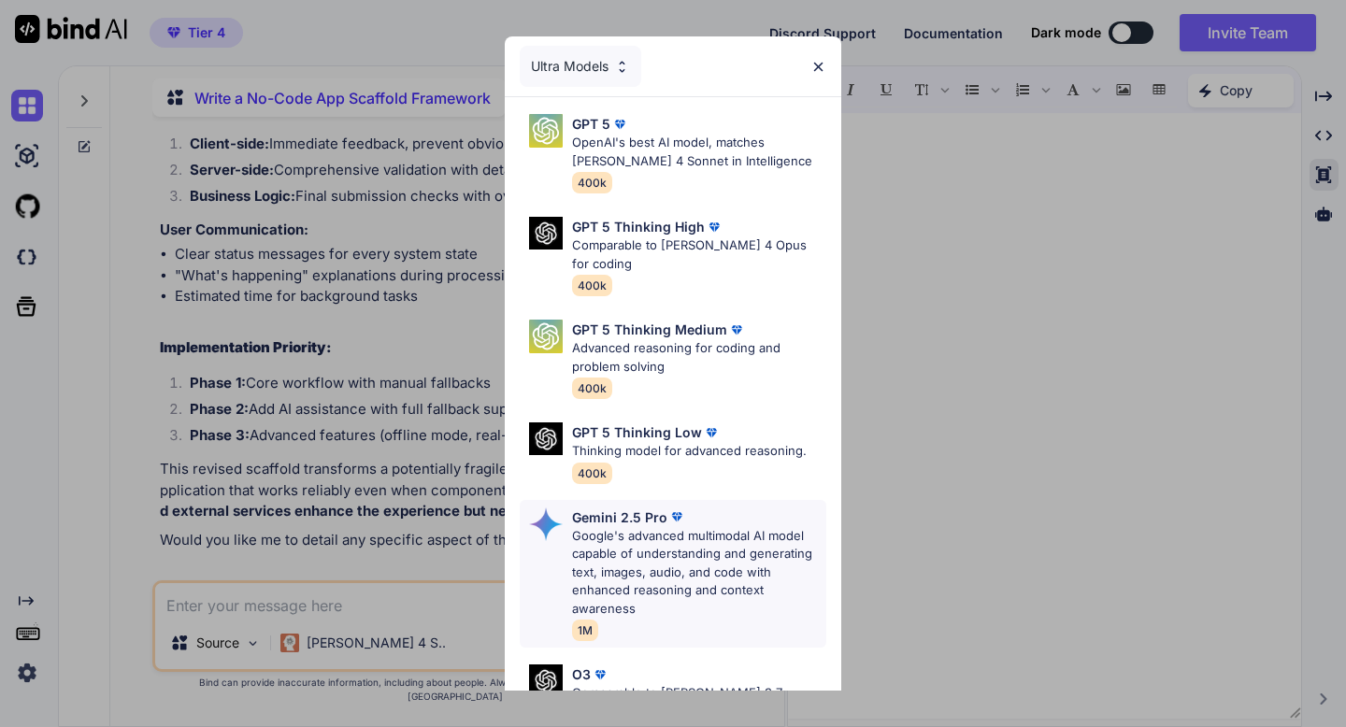
click at [580, 529] on p "Google's advanced multimodal AI model capable of understanding and generating t…" at bounding box center [699, 573] width 254 height 92
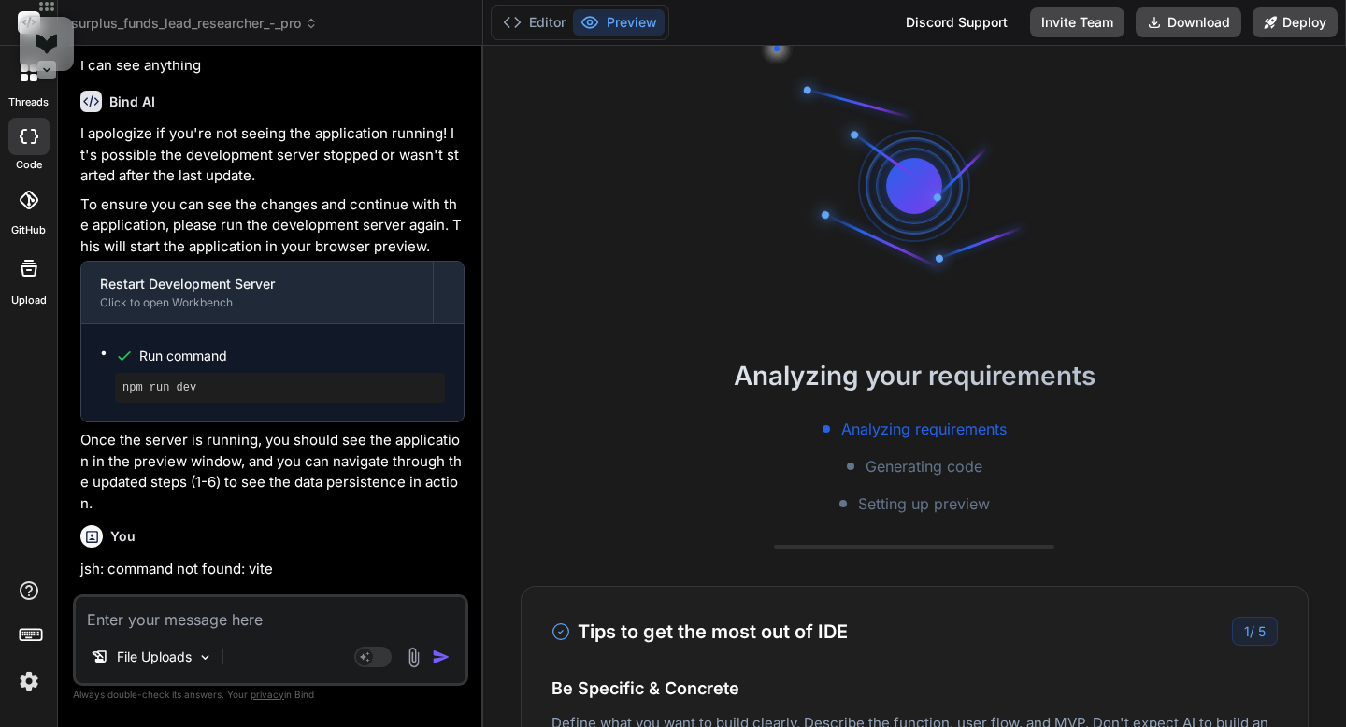
scroll to position [11563, 0]
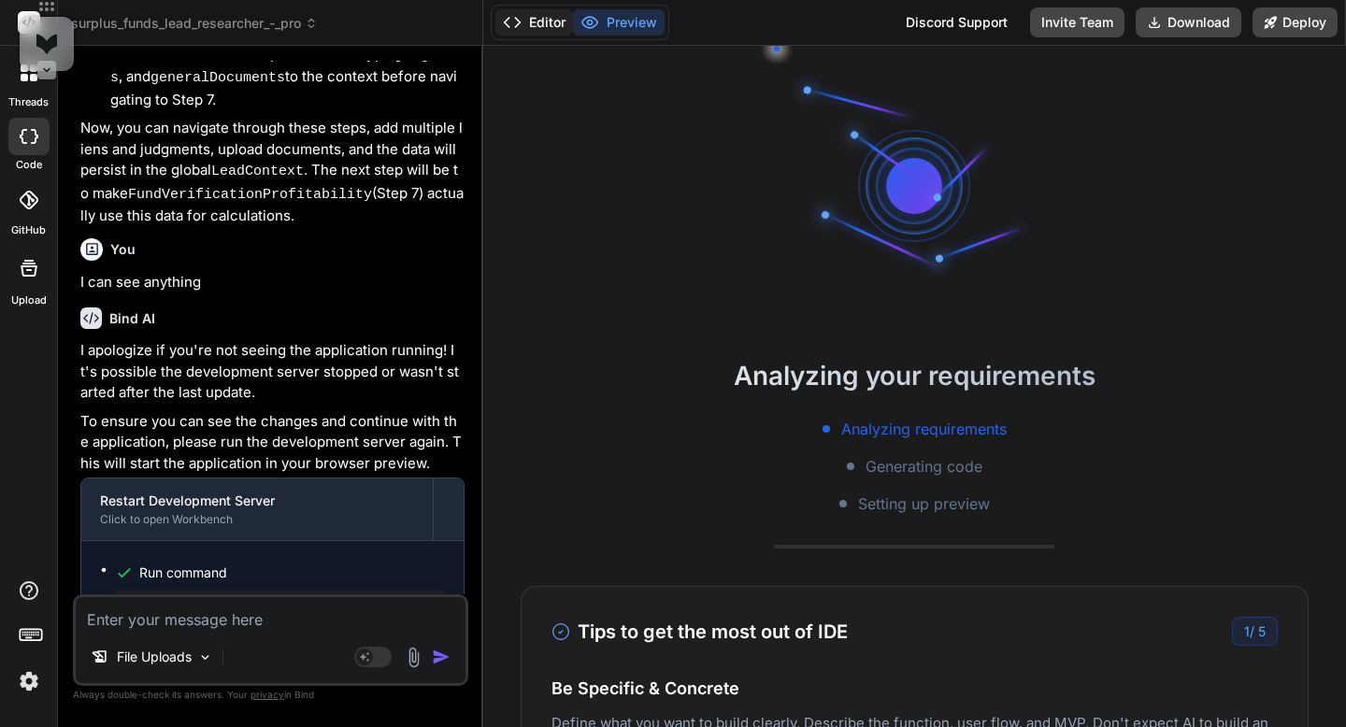
click at [520, 20] on icon at bounding box center [512, 22] width 19 height 19
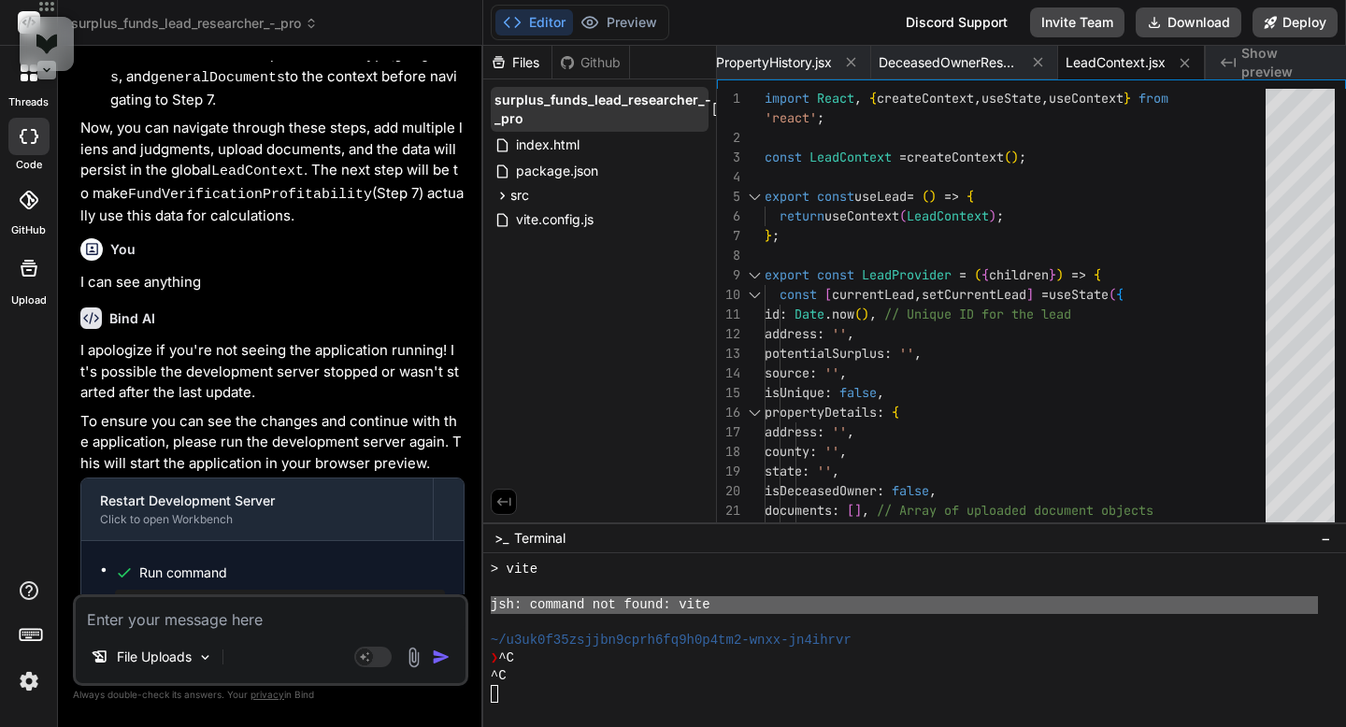
click at [646, 112] on span "surplus_funds_lead_researcher_-_pro" at bounding box center [602, 109] width 217 height 37
click at [692, 110] on span "surplus_funds_lead_researcher_-_pro" at bounding box center [602, 109] width 217 height 37
click at [700, 148] on icon at bounding box center [697, 144] width 15 height 15
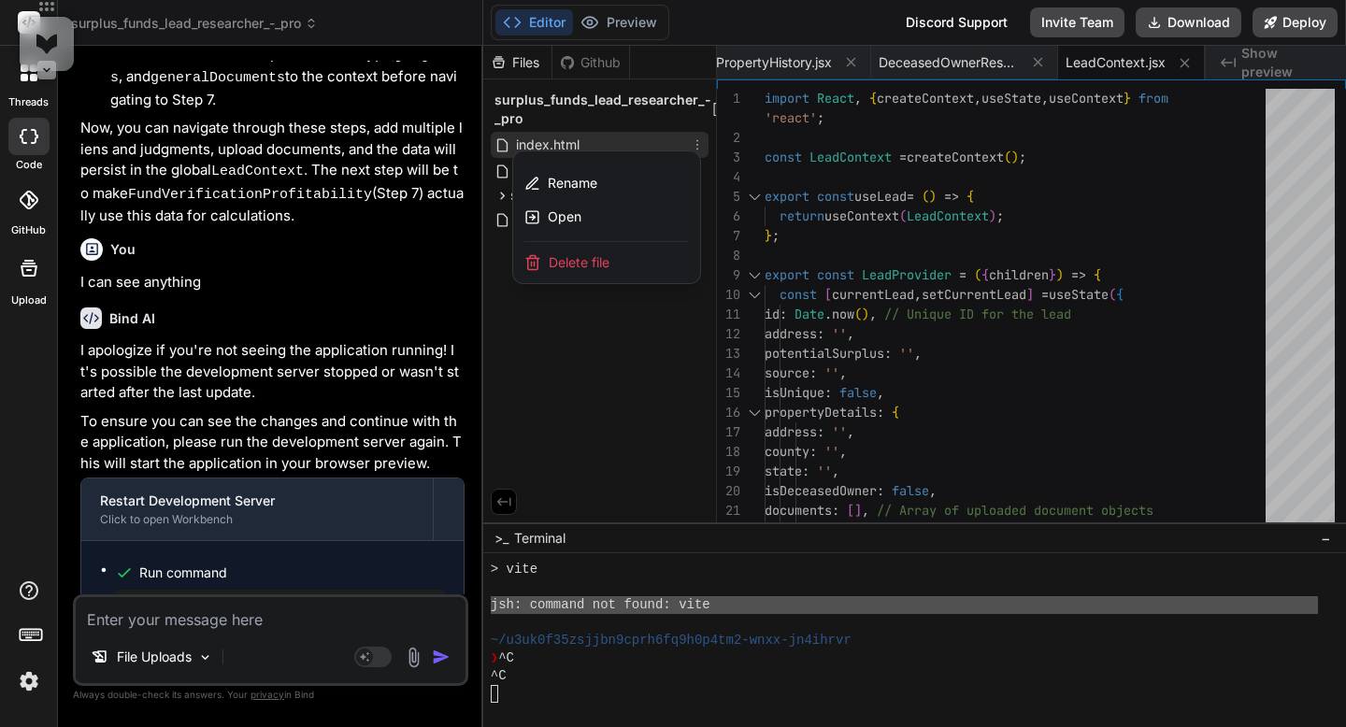
click at [612, 266] on div "Delete file" at bounding box center [606, 262] width 187 height 41
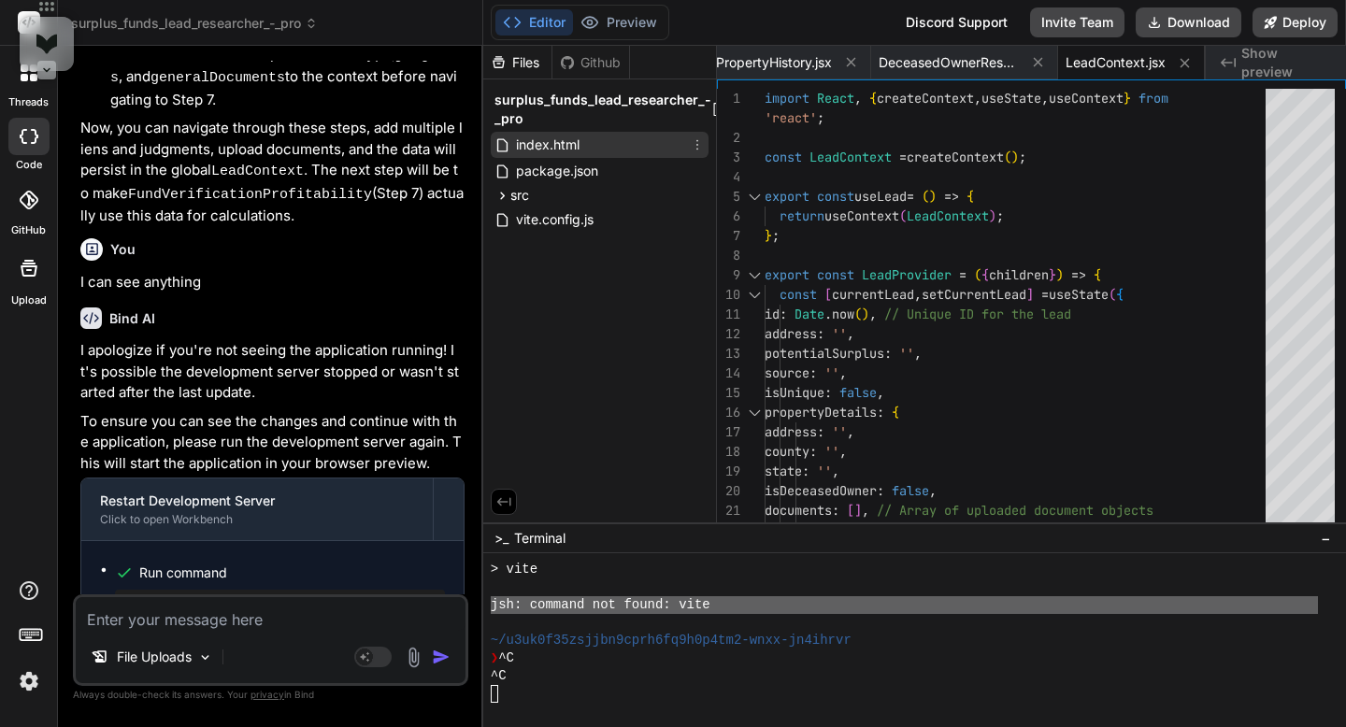
click at [700, 145] on icon at bounding box center [697, 144] width 15 height 15
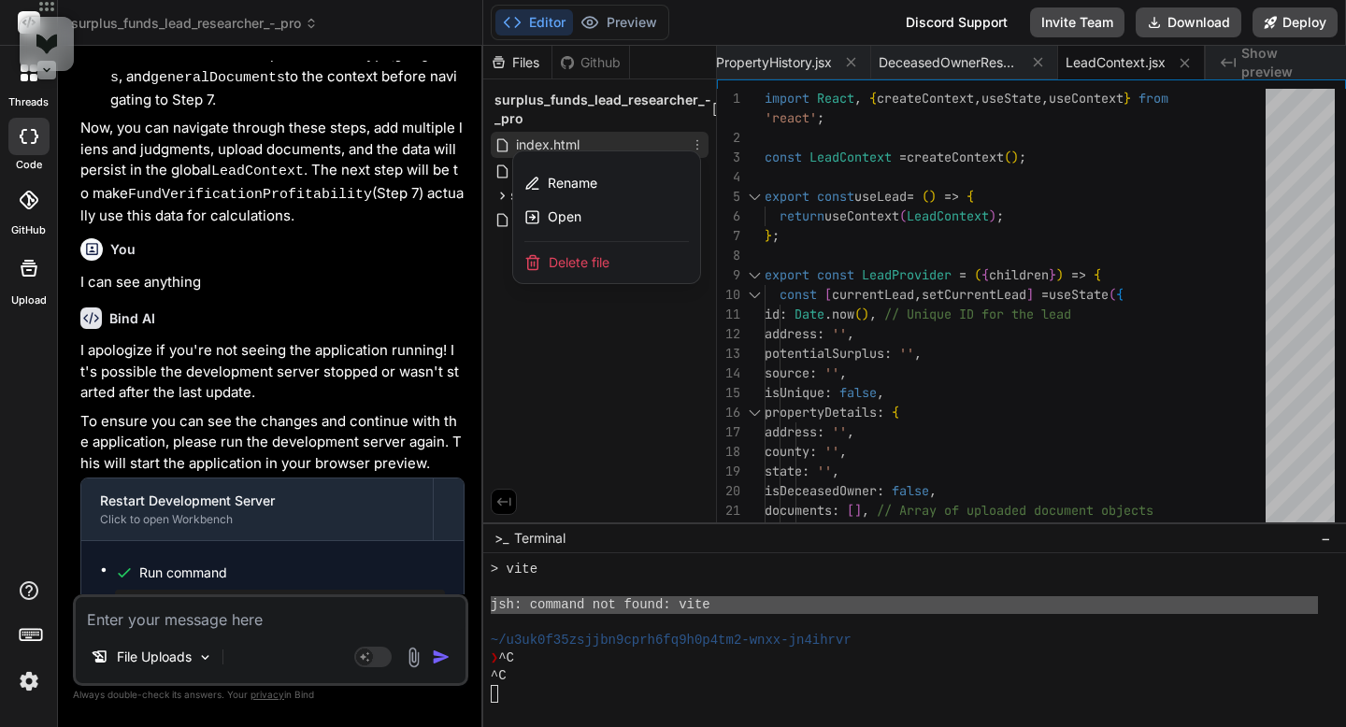
click at [628, 260] on div "Delete file" at bounding box center [606, 262] width 187 height 41
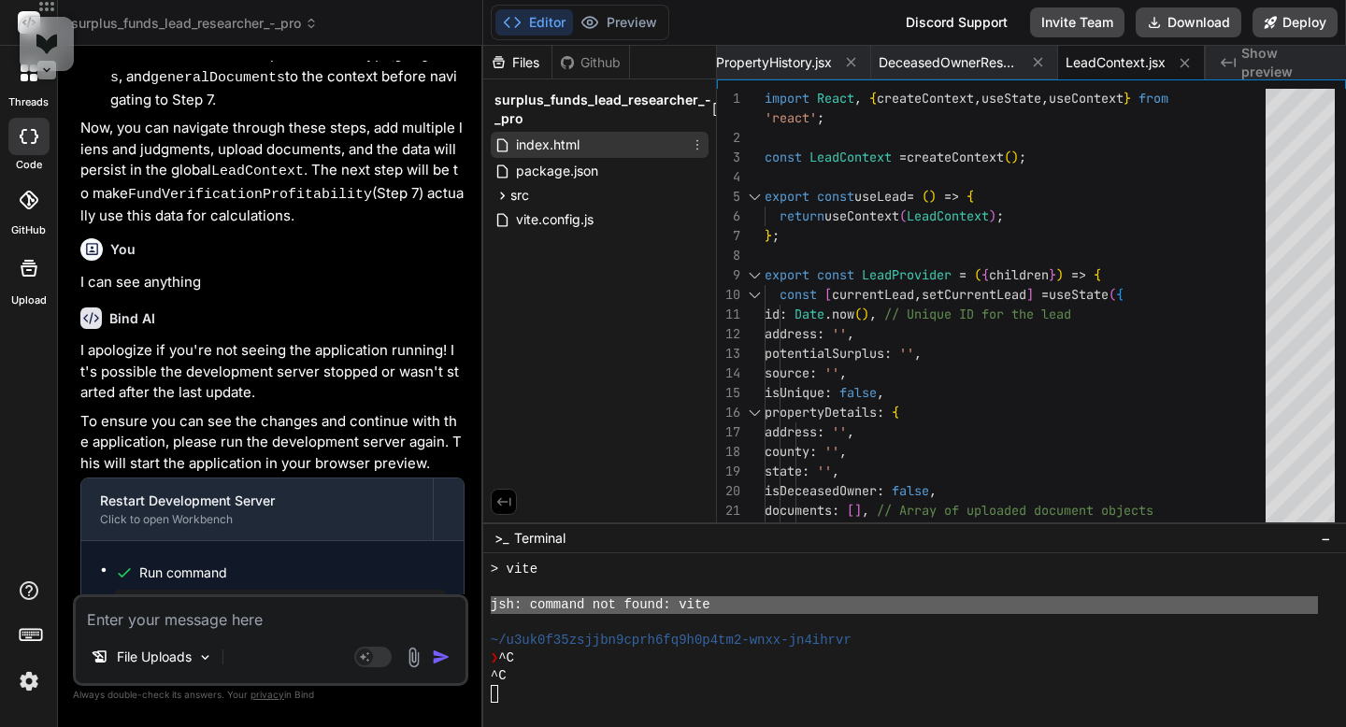
click at [700, 151] on icon at bounding box center [697, 144] width 15 height 15
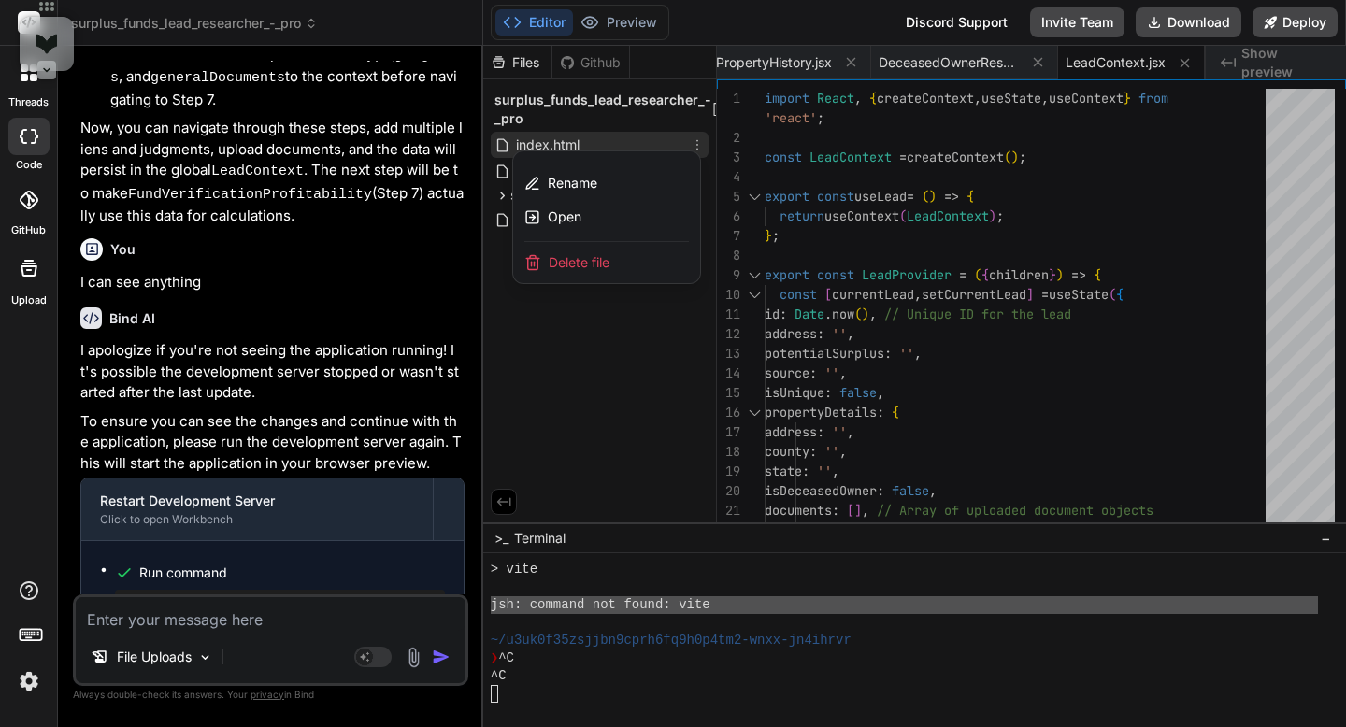
click at [630, 266] on div "Delete file" at bounding box center [606, 262] width 187 height 41
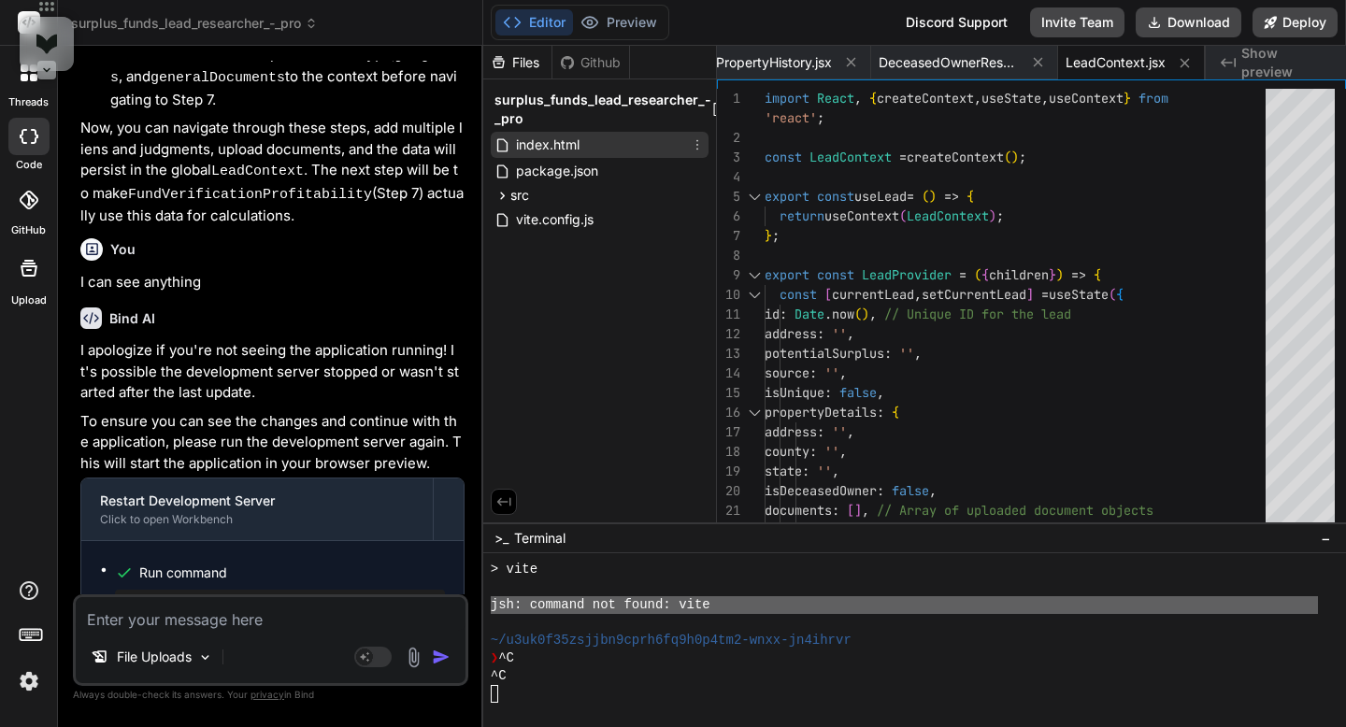
click at [695, 141] on icon at bounding box center [697, 144] width 15 height 15
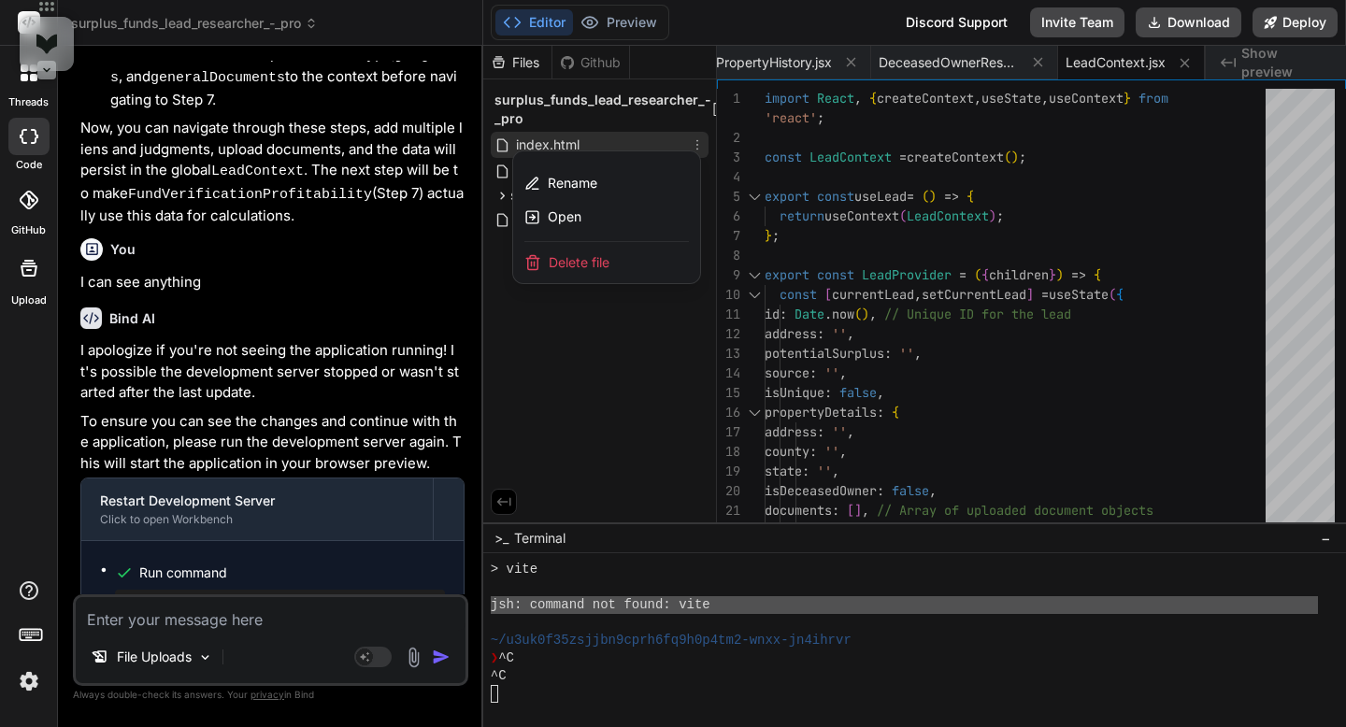
click at [601, 258] on span "Delete file" at bounding box center [579, 262] width 61 height 19
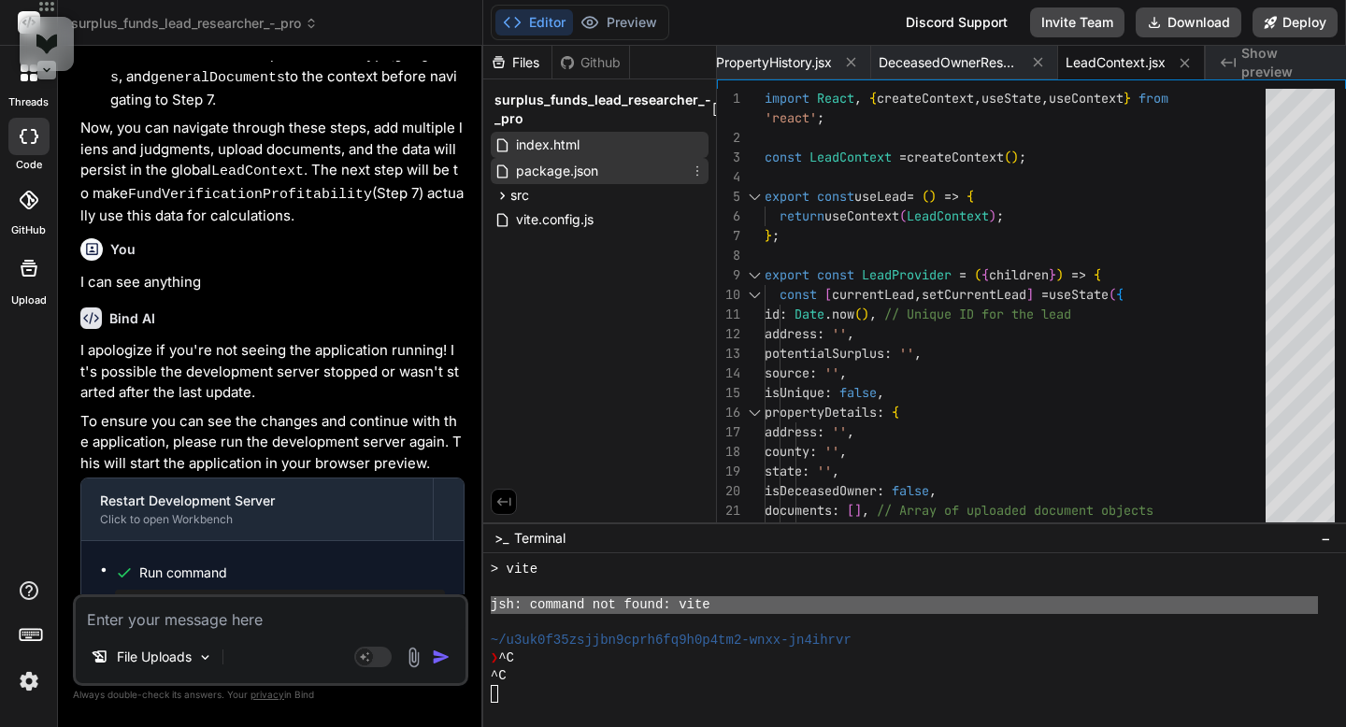
click at [696, 174] on icon at bounding box center [697, 171] width 15 height 15
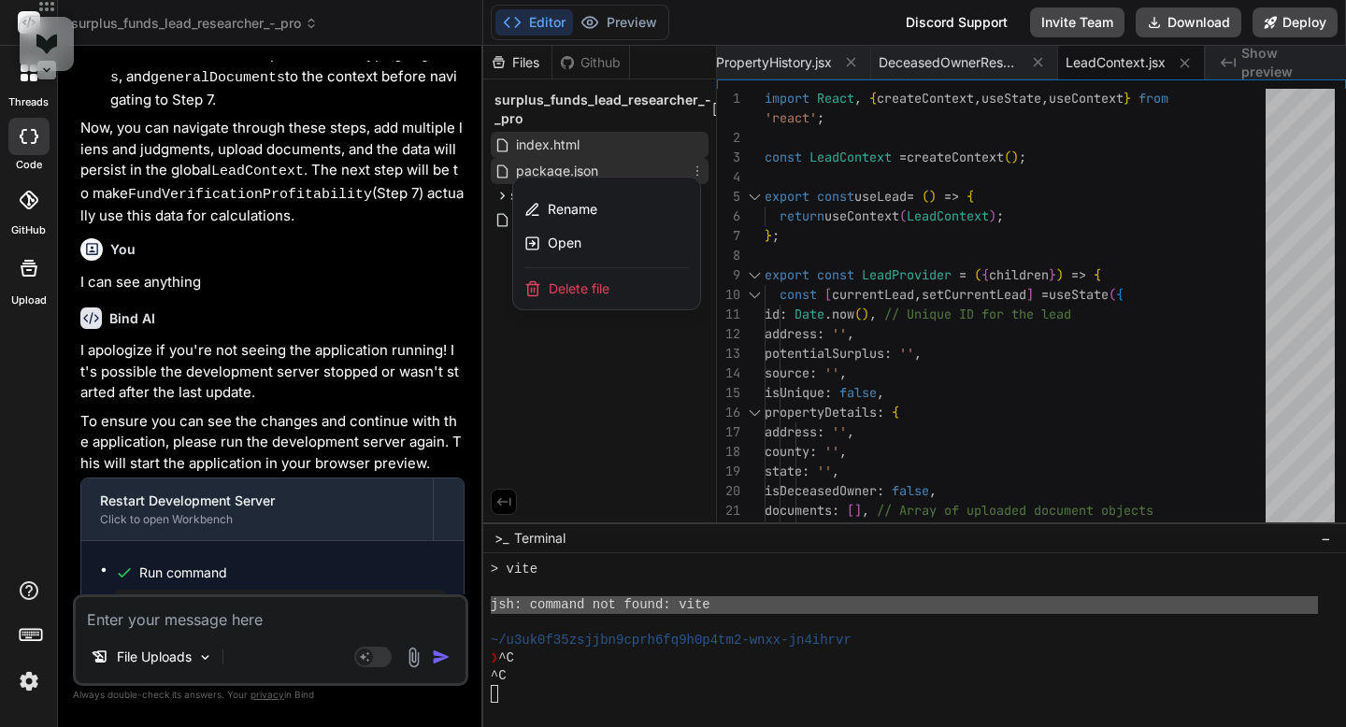
click at [609, 288] on span "Delete file" at bounding box center [579, 288] width 61 height 19
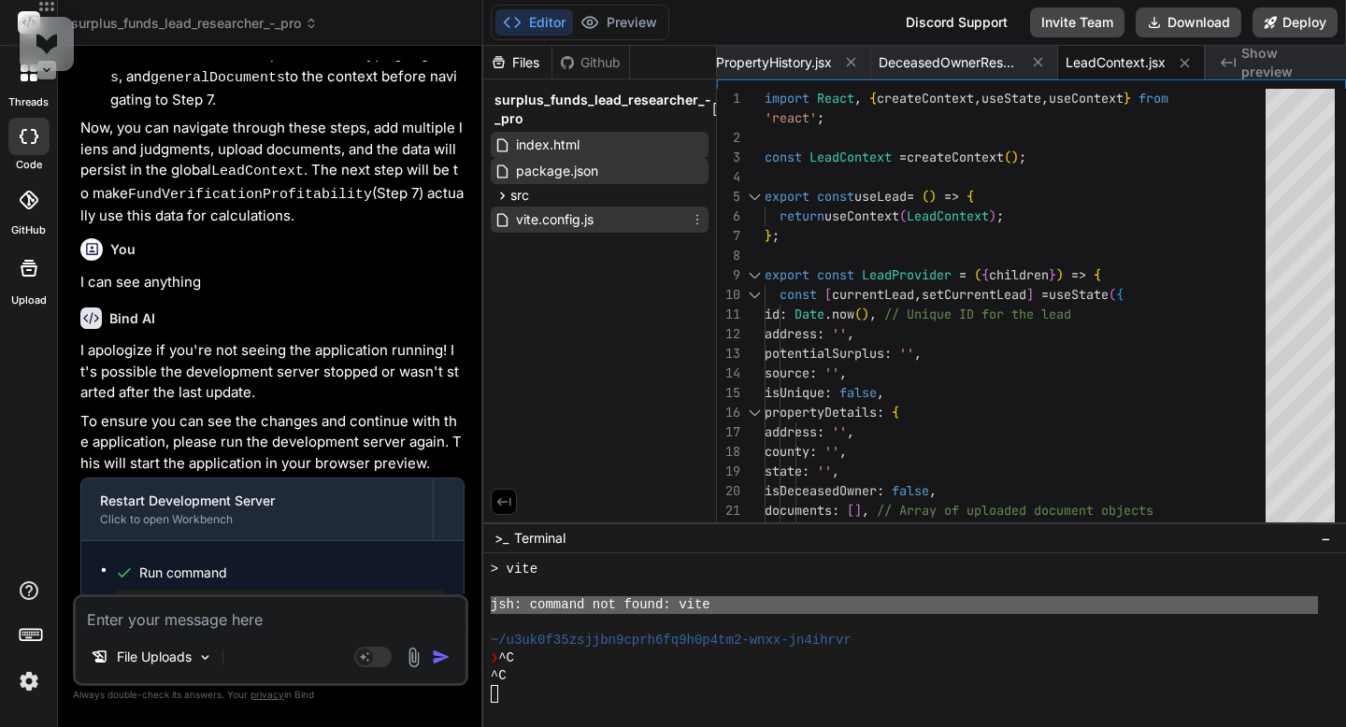
click at [704, 221] on icon at bounding box center [697, 219] width 15 height 15
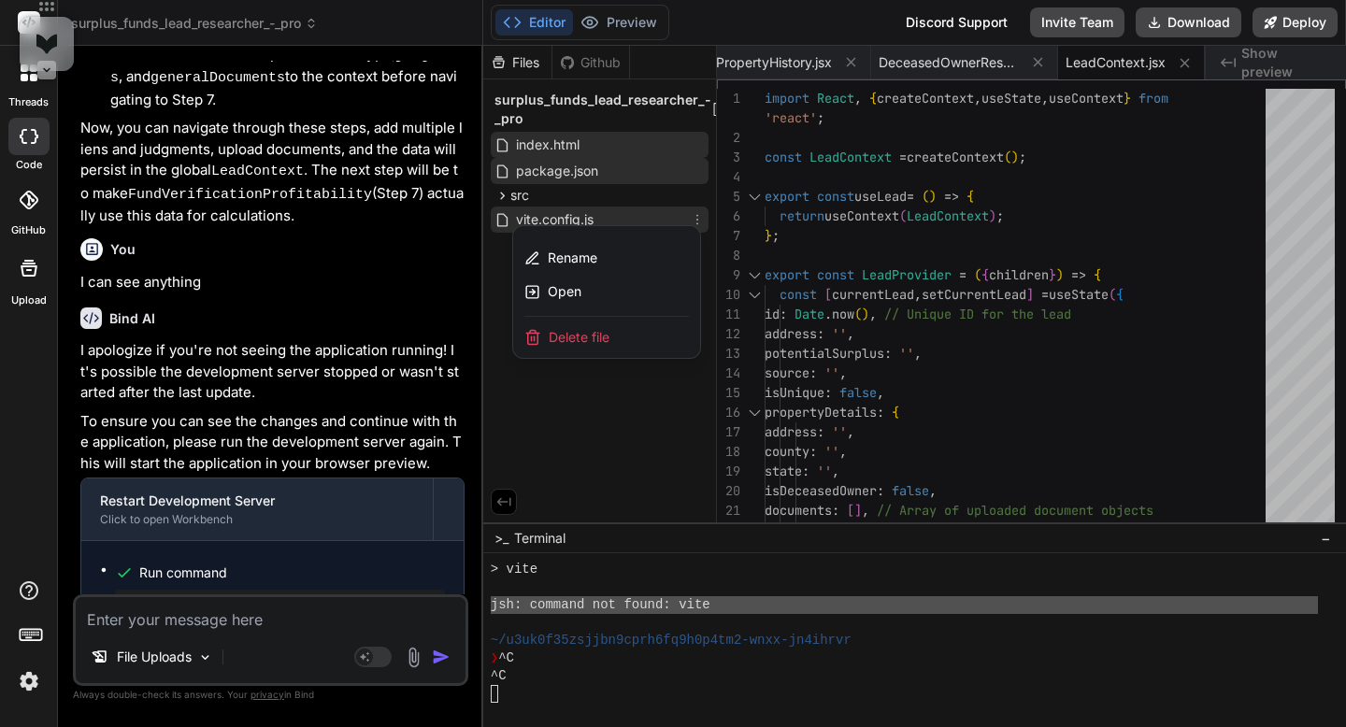
click at [637, 337] on div "Delete file" at bounding box center [606, 337] width 187 height 41
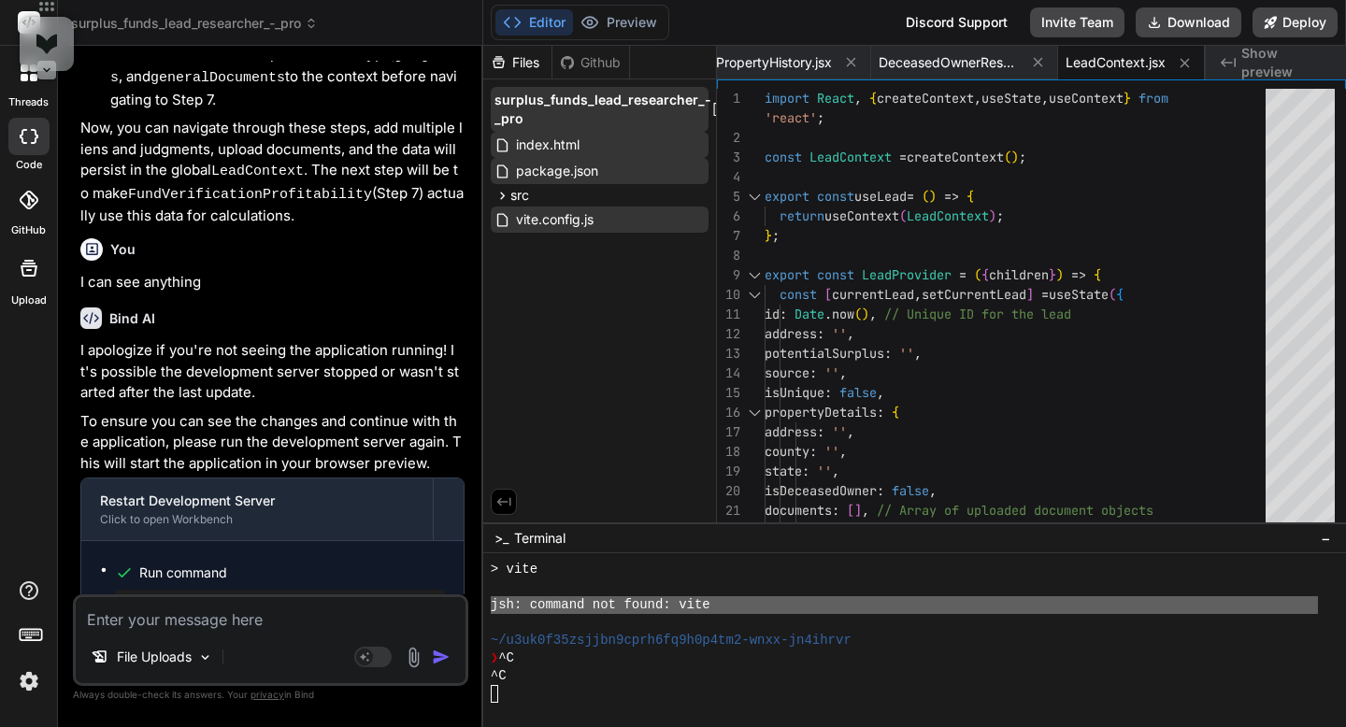
click at [564, 102] on span "surplus_funds_lead_researcher_-_pro" at bounding box center [602, 109] width 217 height 37
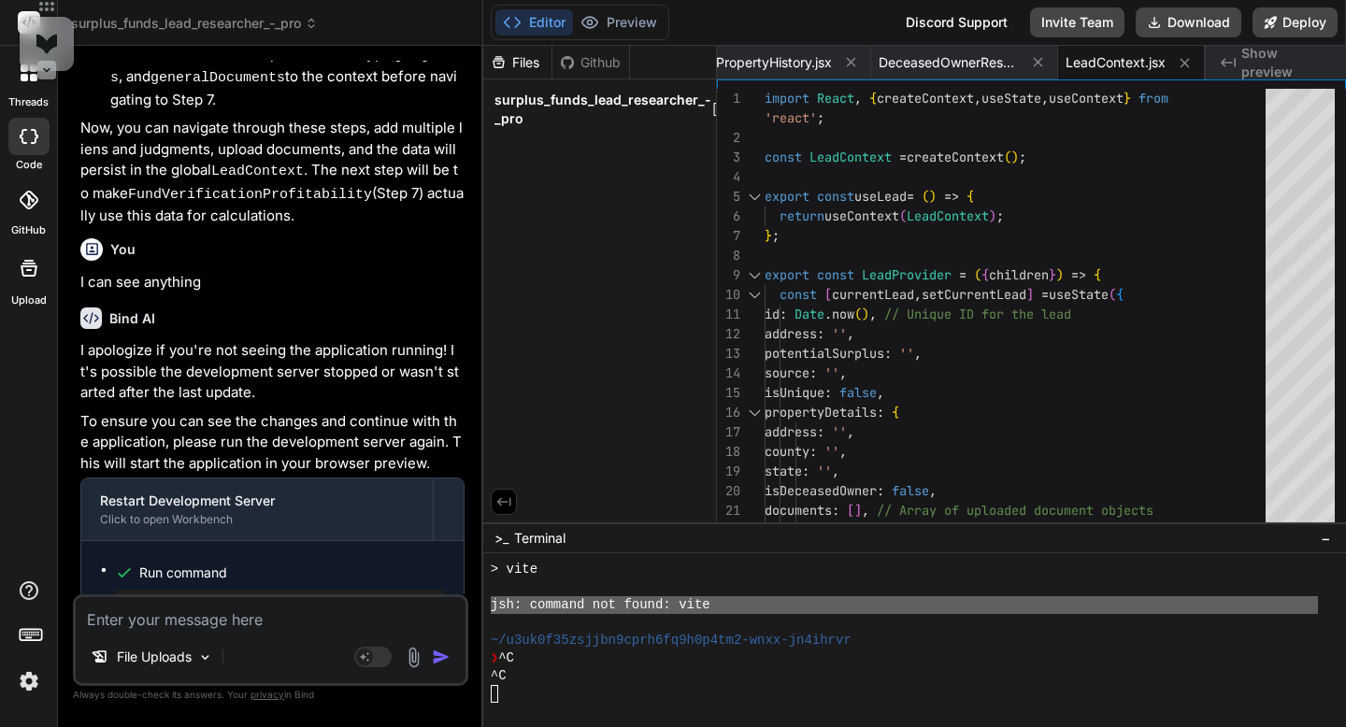
click at [564, 102] on span "surplus_funds_lead_researcher_-_pro" at bounding box center [602, 109] width 217 height 37
click at [700, 106] on span "surplus_funds_lead_researcher_-_pro" at bounding box center [602, 109] width 217 height 37
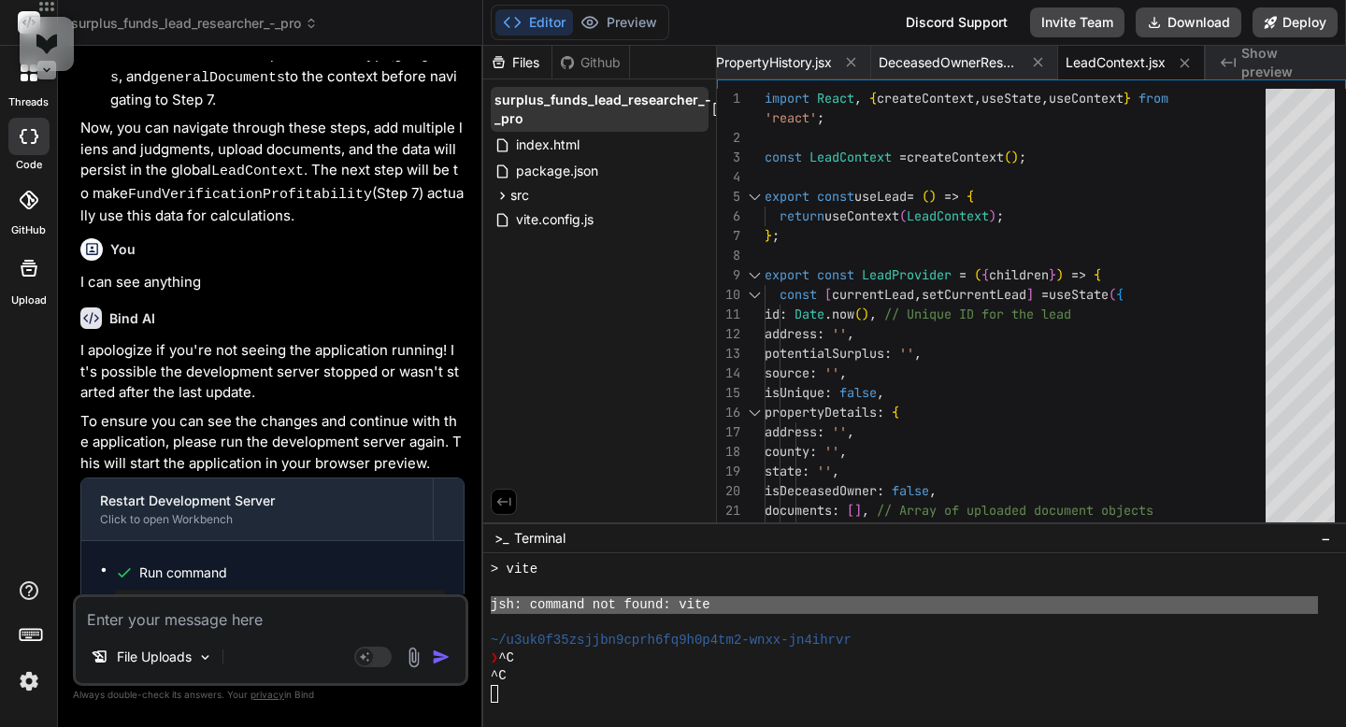
click at [552, 121] on span "surplus_funds_lead_researcher_-_pro" at bounding box center [602, 109] width 217 height 37
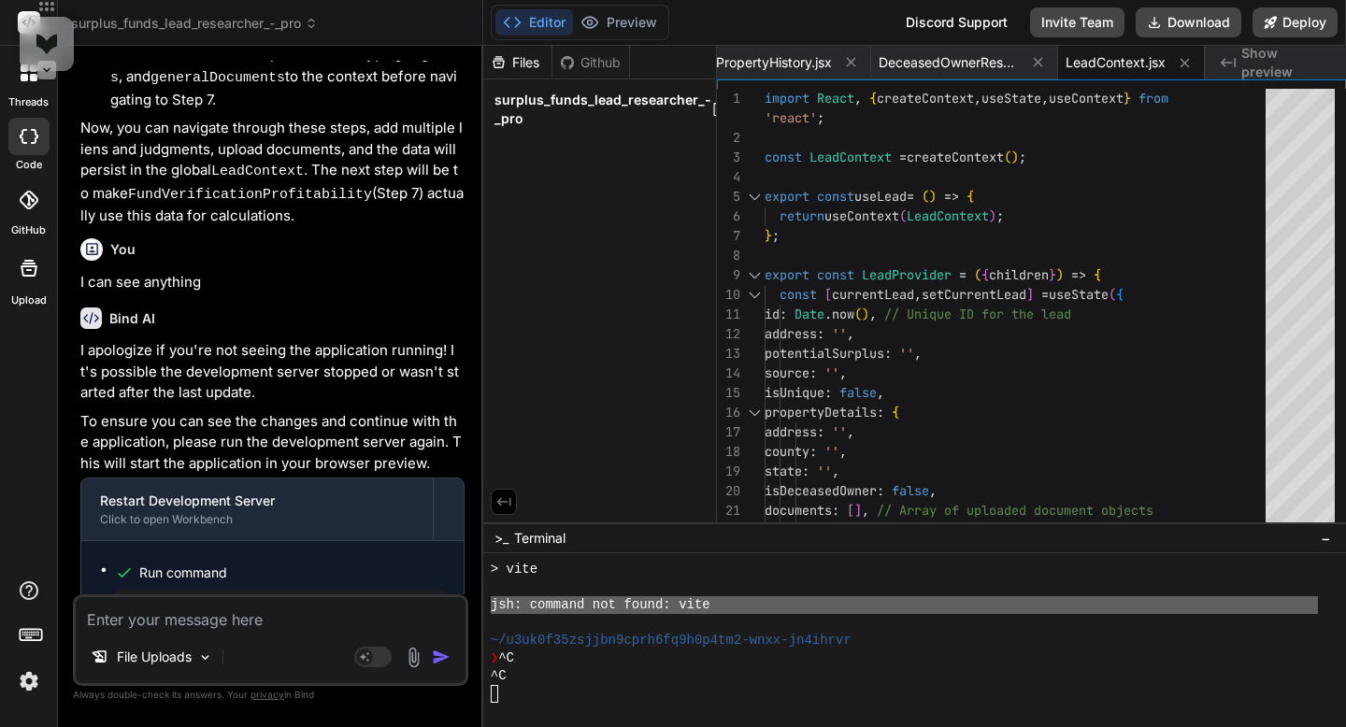
click at [552, 121] on span "surplus_funds_lead_researcher_-_pro" at bounding box center [602, 109] width 217 height 37
click at [496, 493] on icon at bounding box center [503, 501] width 17 height 17
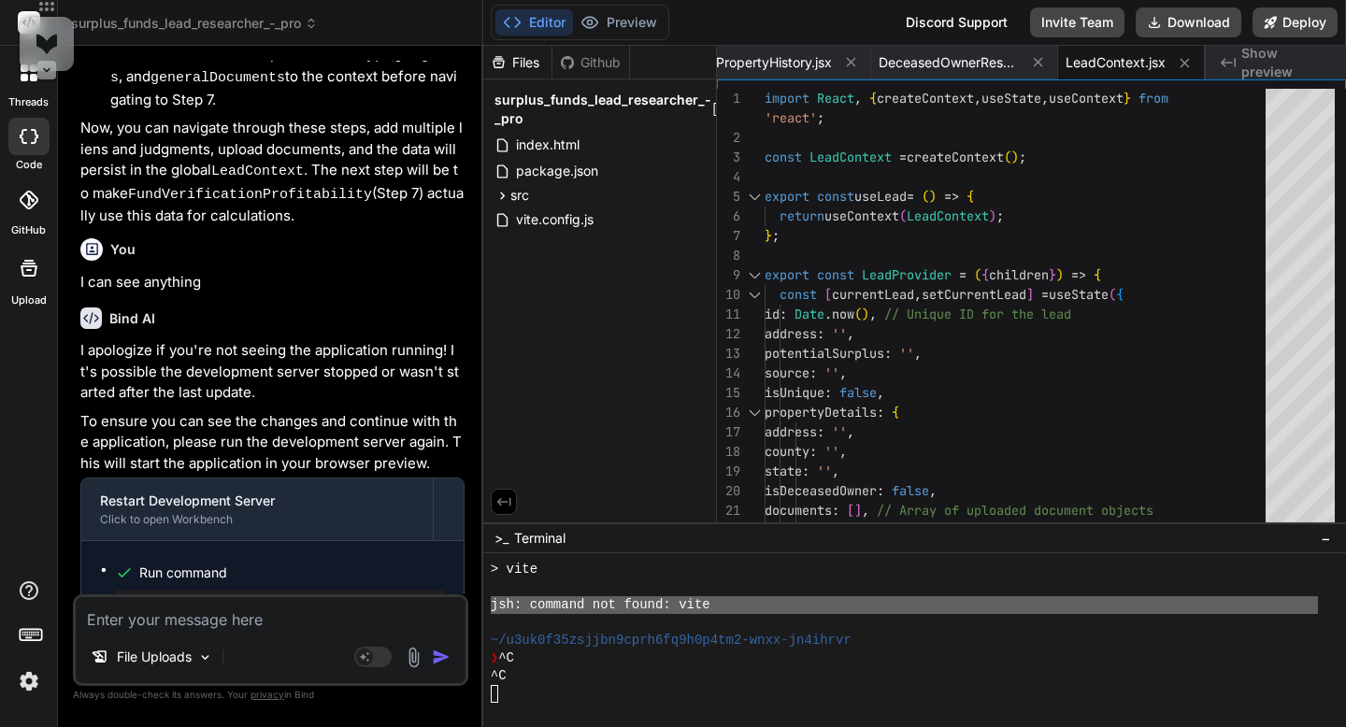
type textarea "<LeadContext.Provider value={{ currentLead, updateLead, resetLead }}> {children…"
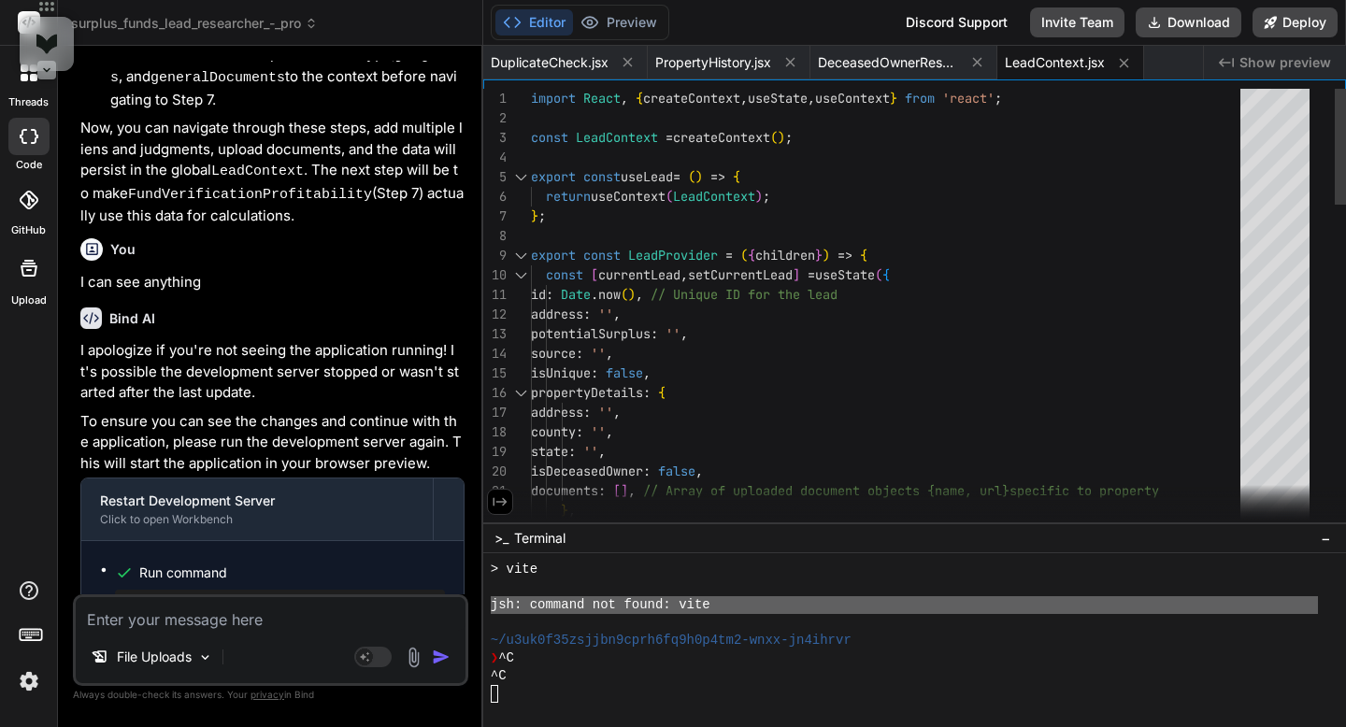
scroll to position [0, 0]
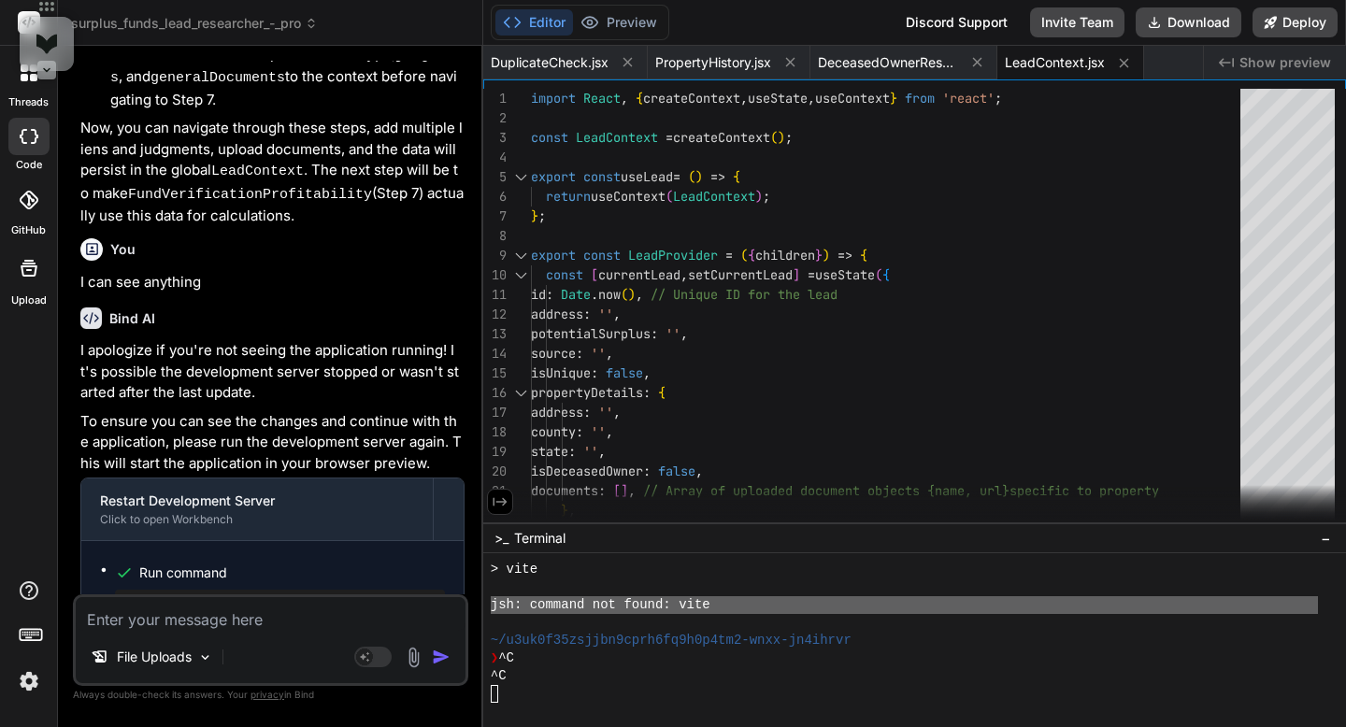
click at [498, 506] on icon at bounding box center [500, 501] width 17 height 17
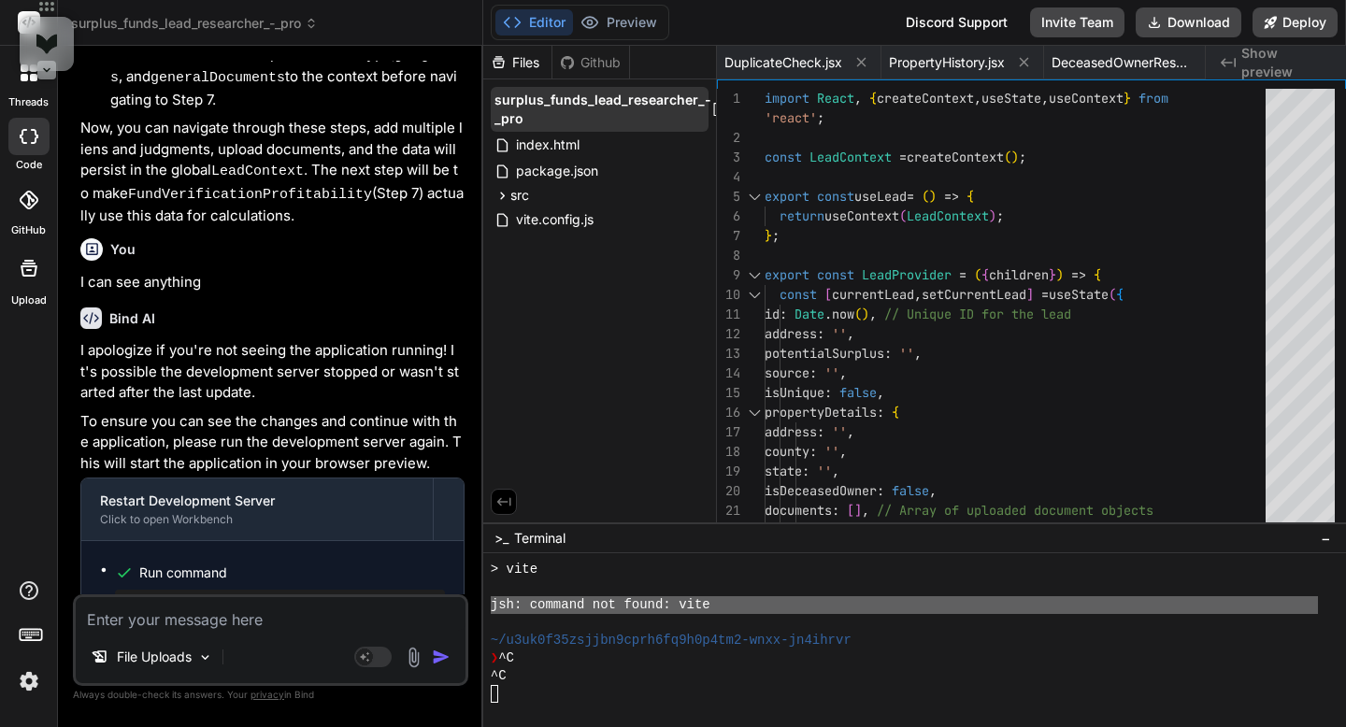
click at [711, 109] on icon at bounding box center [718, 109] width 15 height 15
click at [684, 116] on span "surplus_funds_lead_researcher_-_pro" at bounding box center [602, 109] width 217 height 37
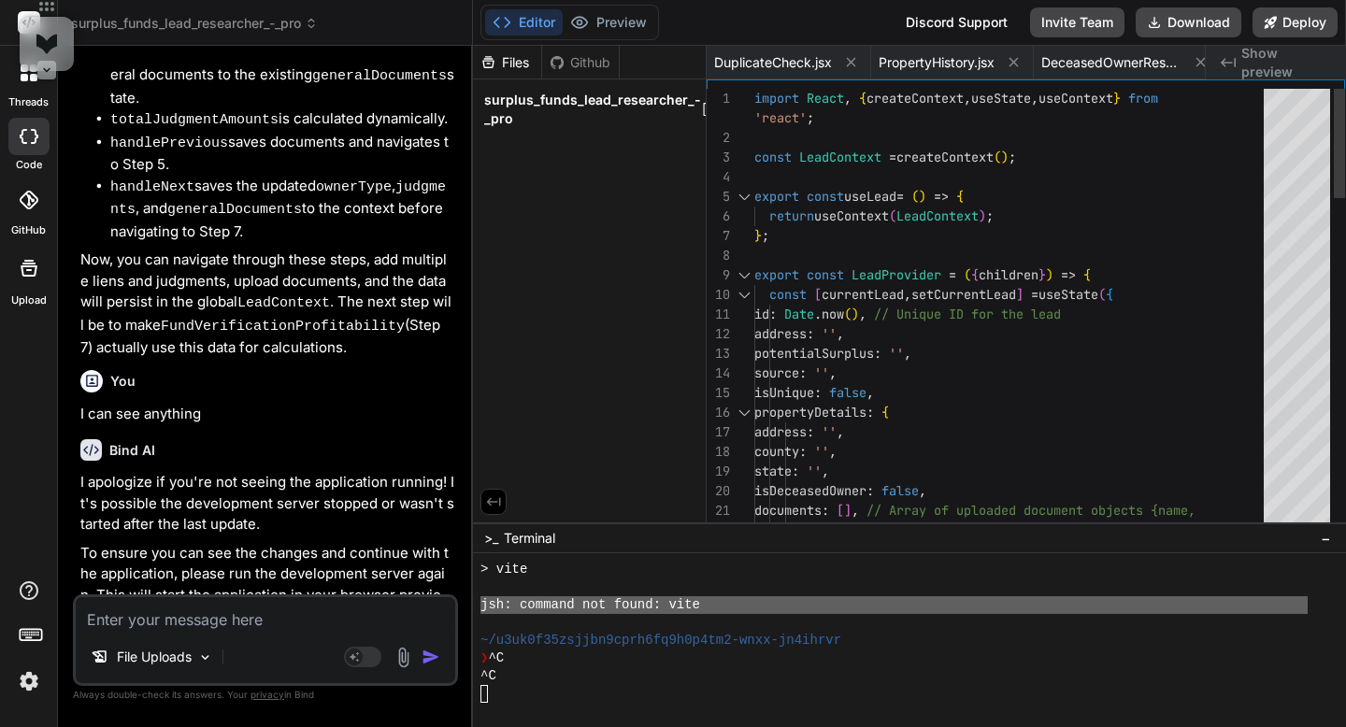
type textarea "x"
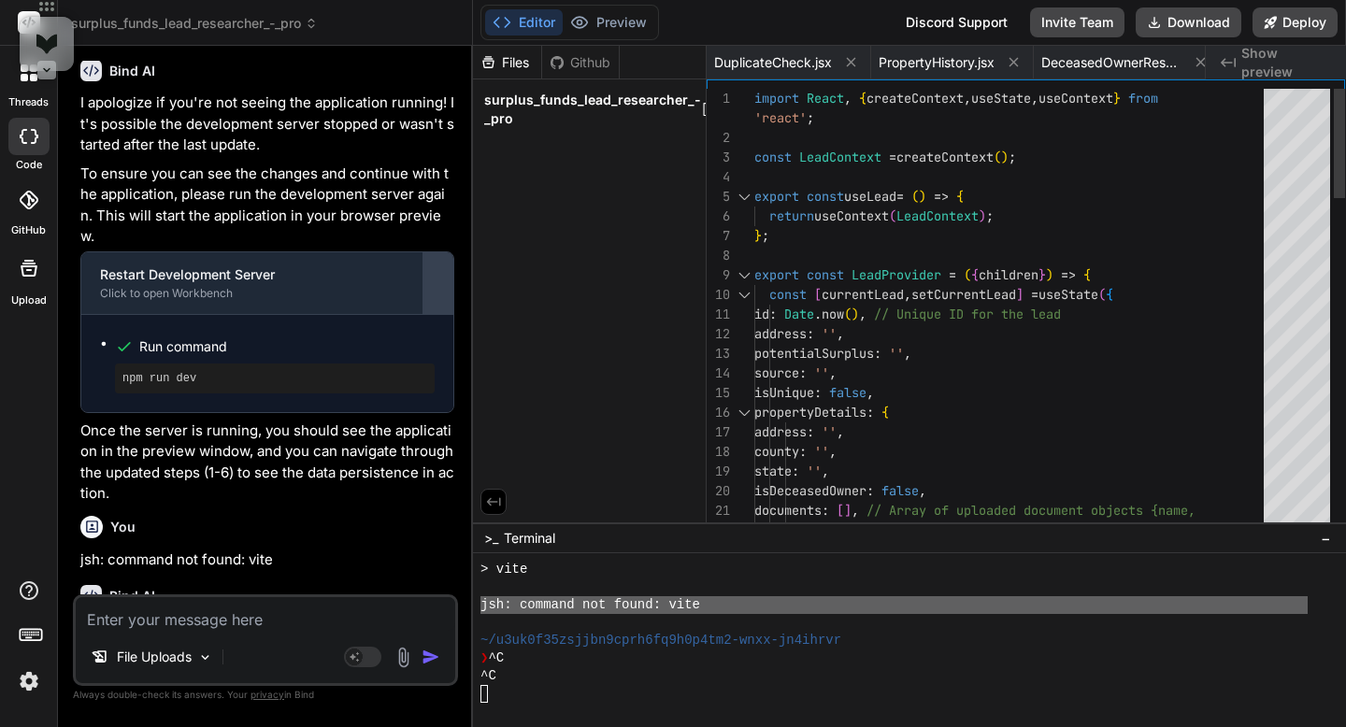
type textarea "}; return ( <LeadContext.Provider value={{ currentLead, updateLead, resetLead }…"
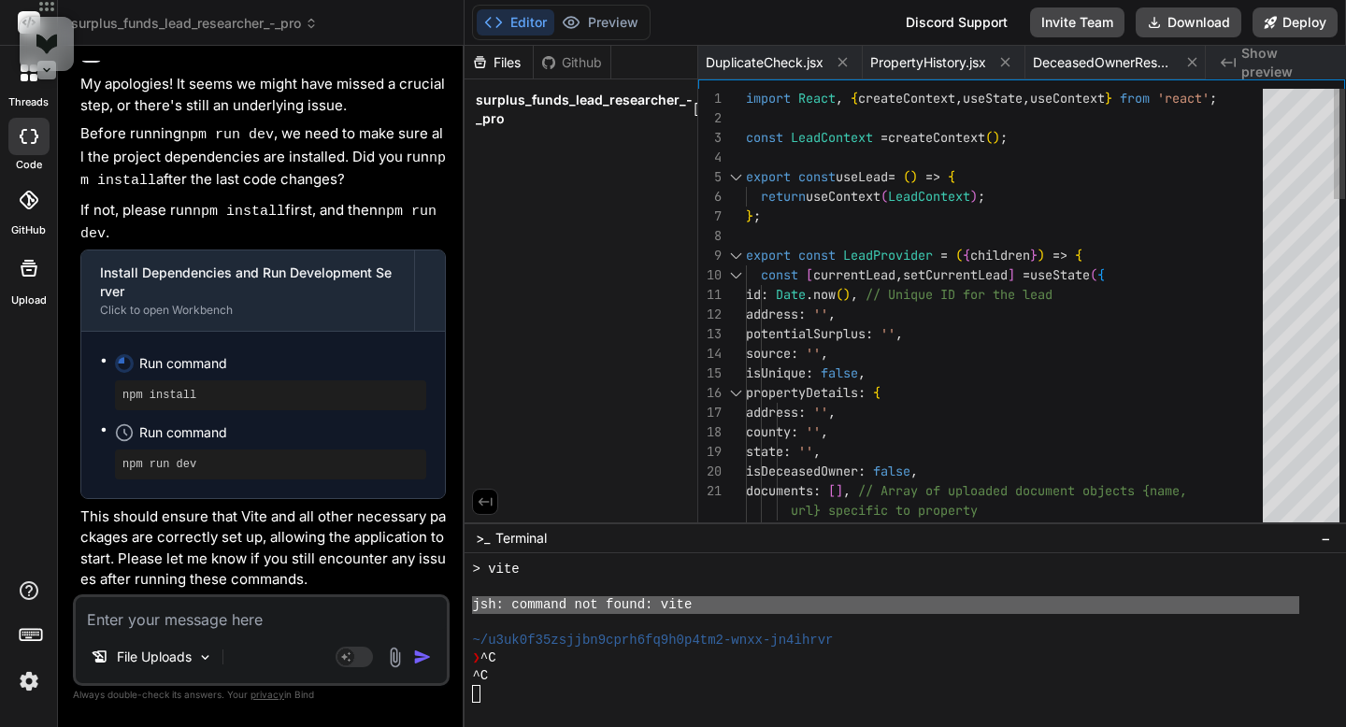
type textarea "x"
type textarea "};"
type textarea "x"
type textarea "{children} </LeadContext.Provider> ); };"
type textarea "x"
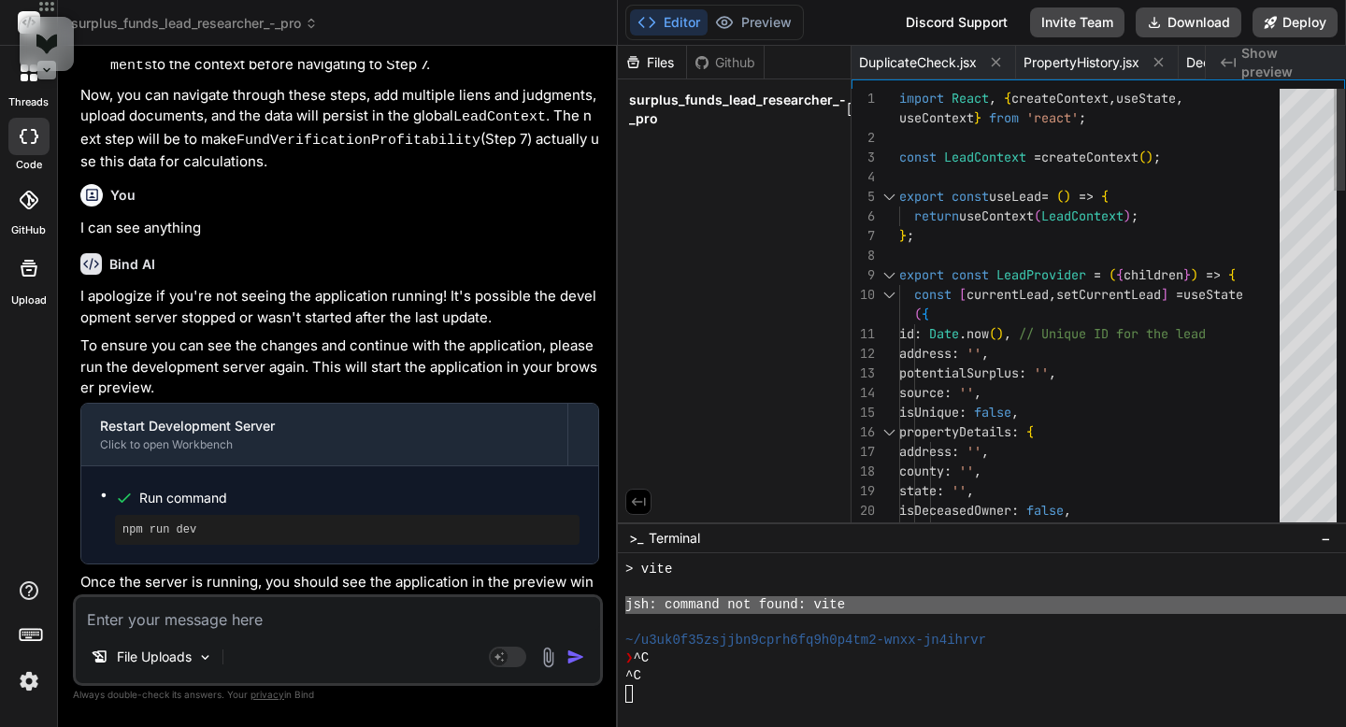
type textarea "return ( <LeadContext.Provider value={{ currentLead, updateLead, resetLead }}> …"
type textarea "x"
type textarea "return ( <LeadContext.Provider value={{ currentLead, updateLead, resetLead }}> …"
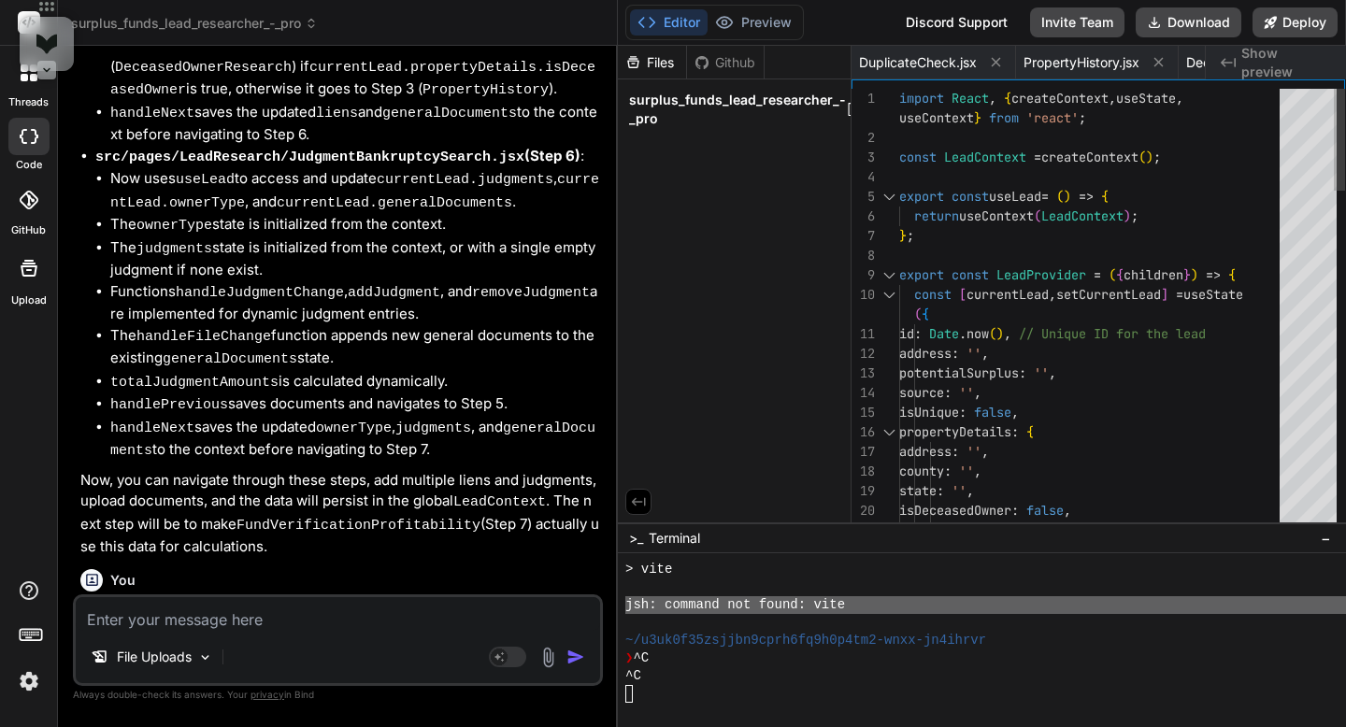
type textarea "x"
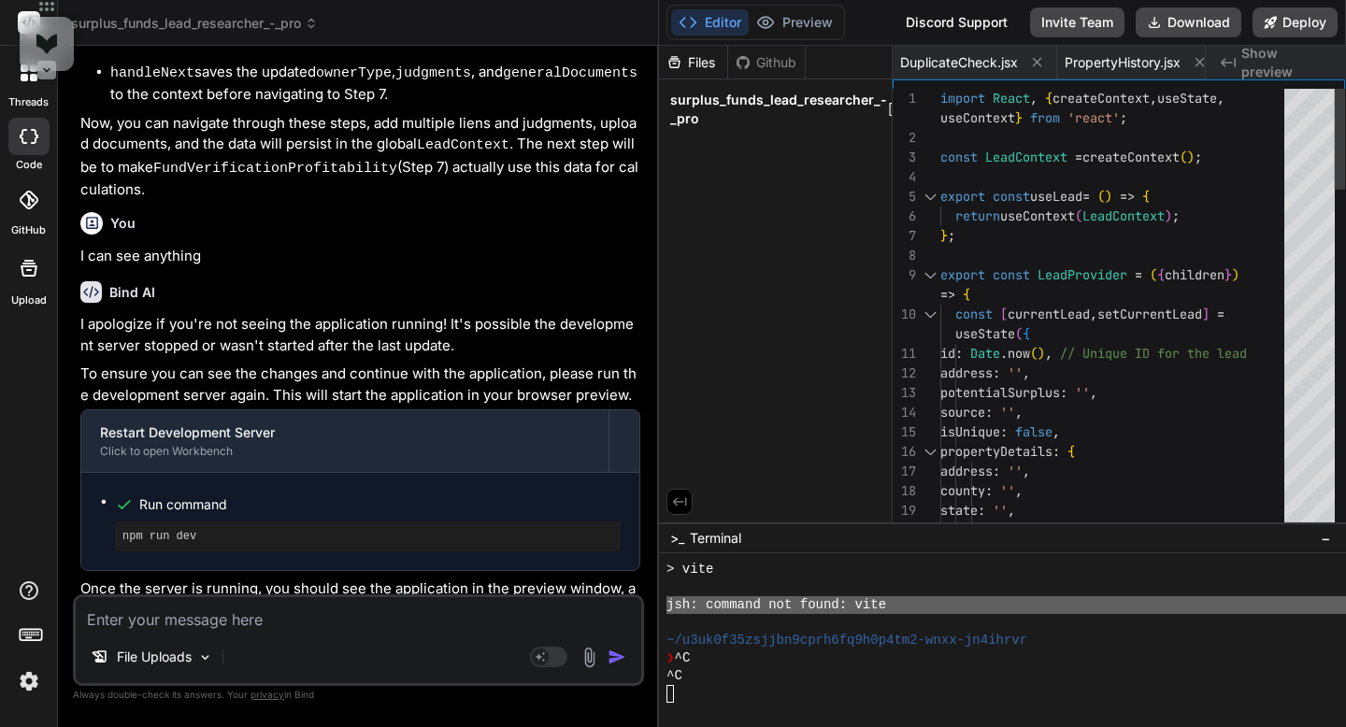
type textarea "x"
type textarea "};"
type textarea "x"
type textarea "); };"
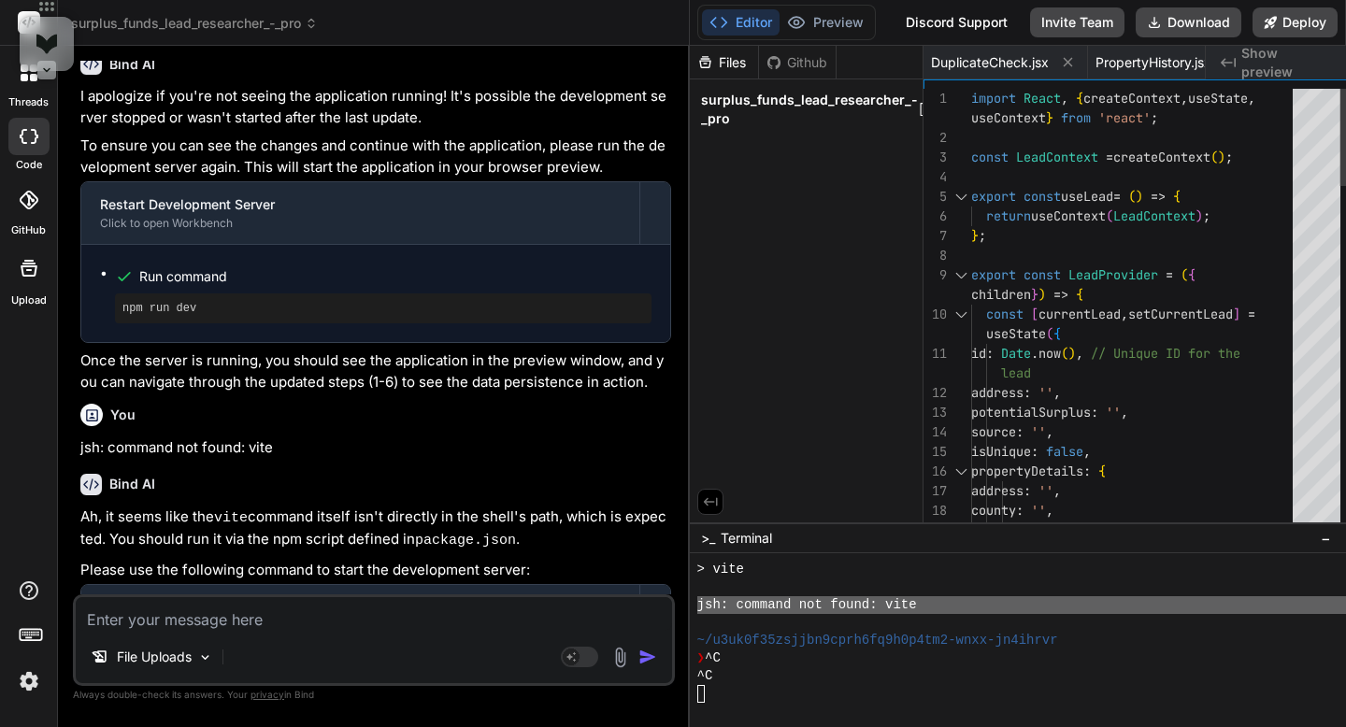
type textarea "x"
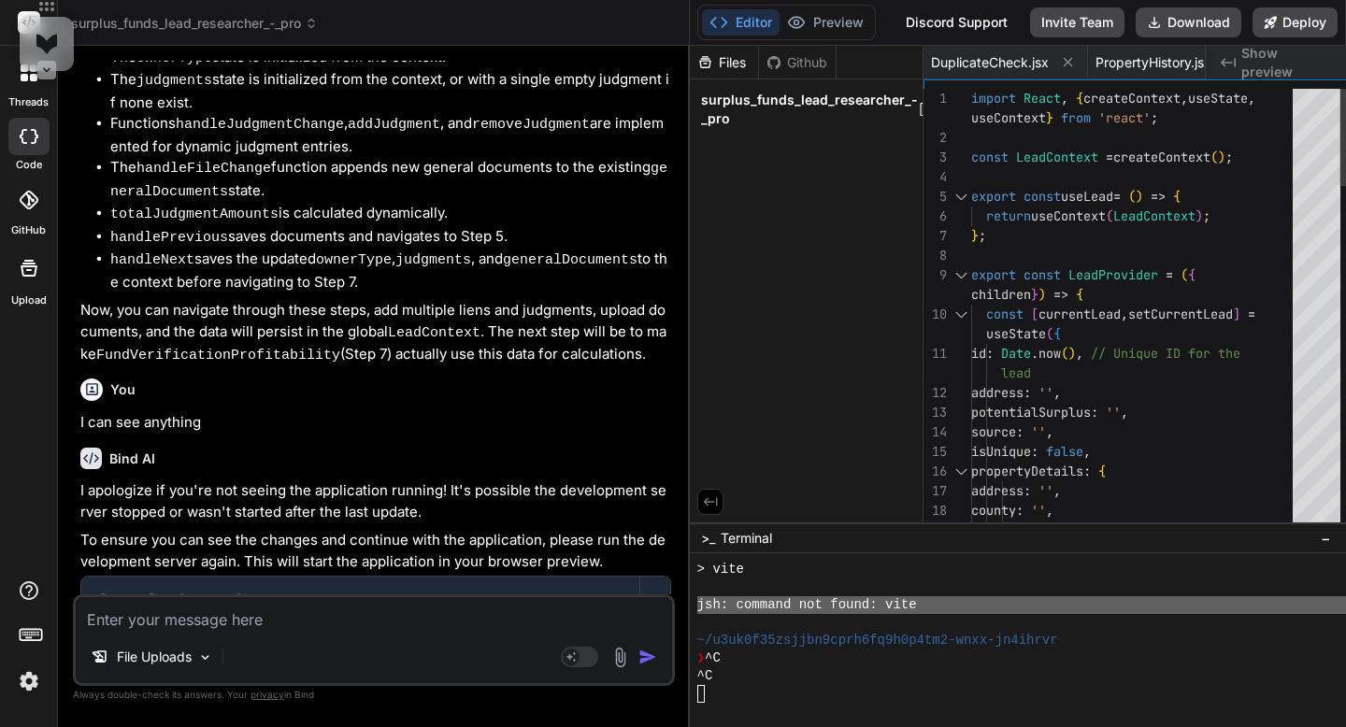
type textarea "resetLead }}> {children} </LeadContext.Provider> ); };"
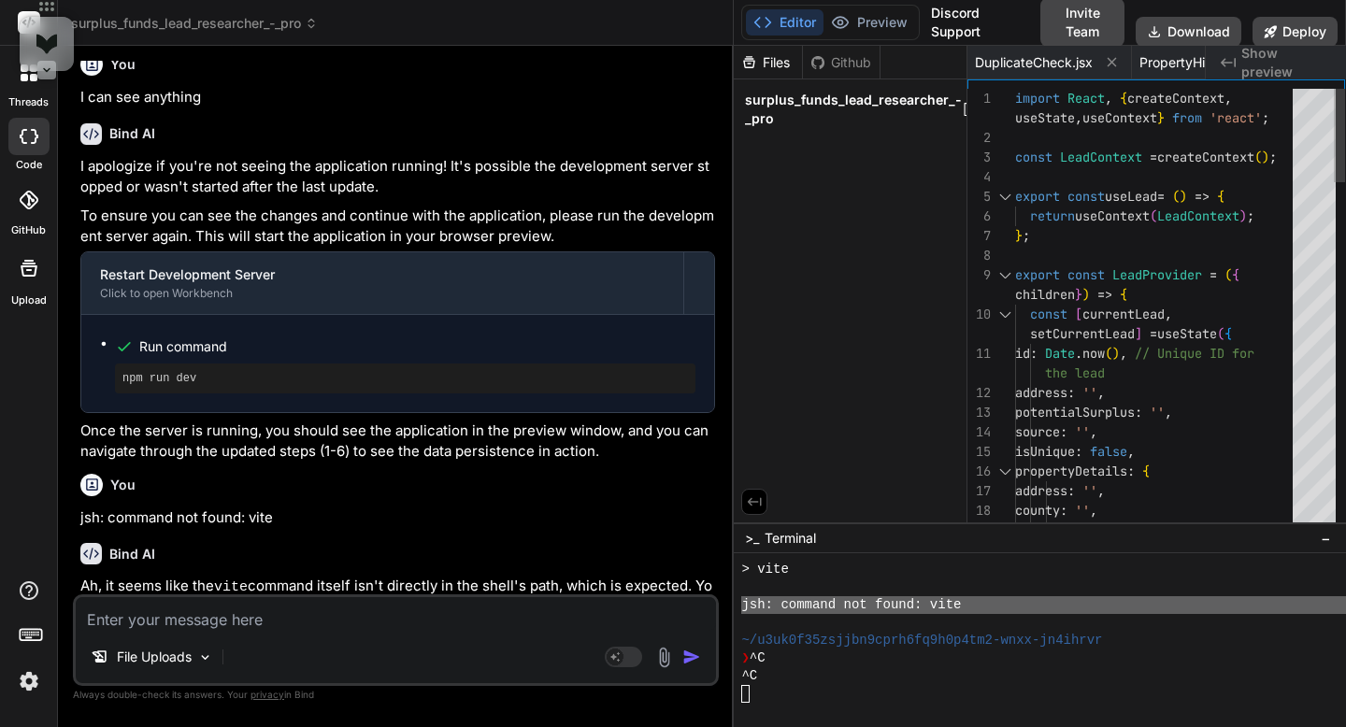
type textarea "x"
type textarea "return ( <LeadContext.Provider value={{ currentLead, updateLead, resetLead }}> …"
type textarea "x"
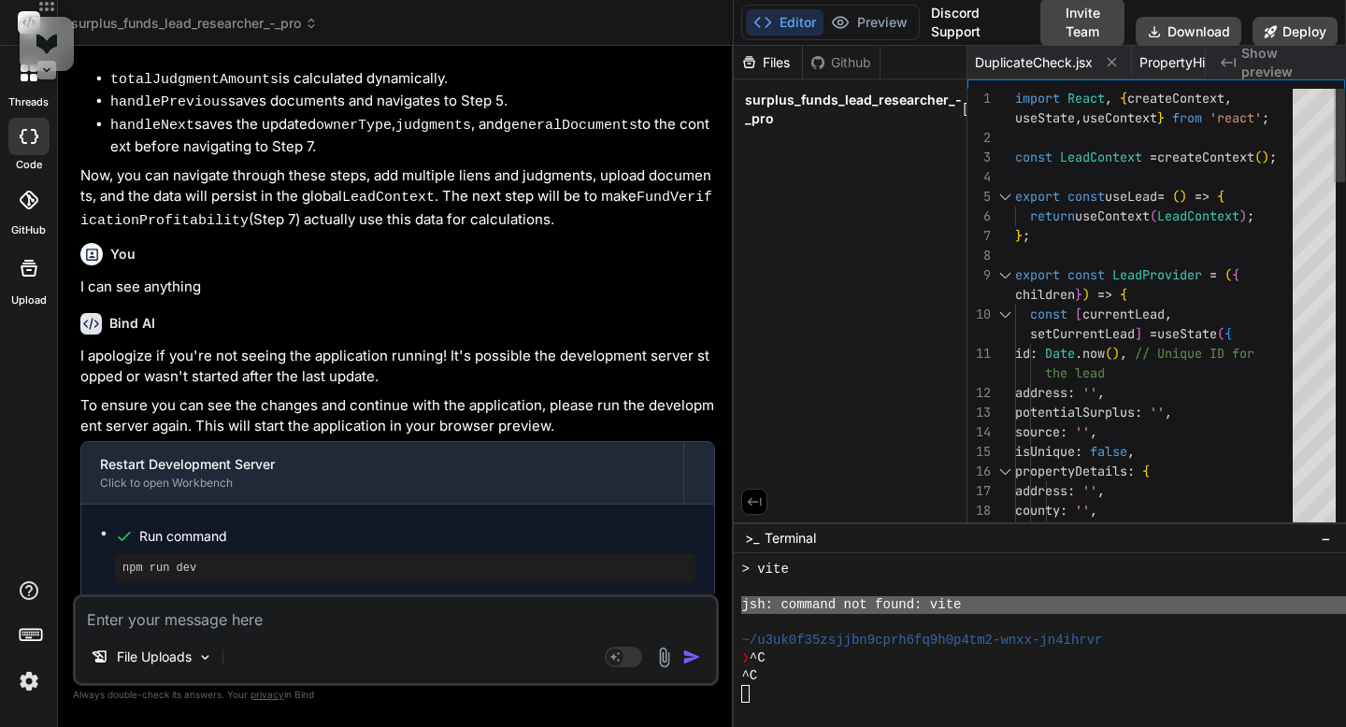
type textarea "return ( <LeadContext.Provider value={{ currentLead, updateLead, resetLead }}> …"
type textarea "x"
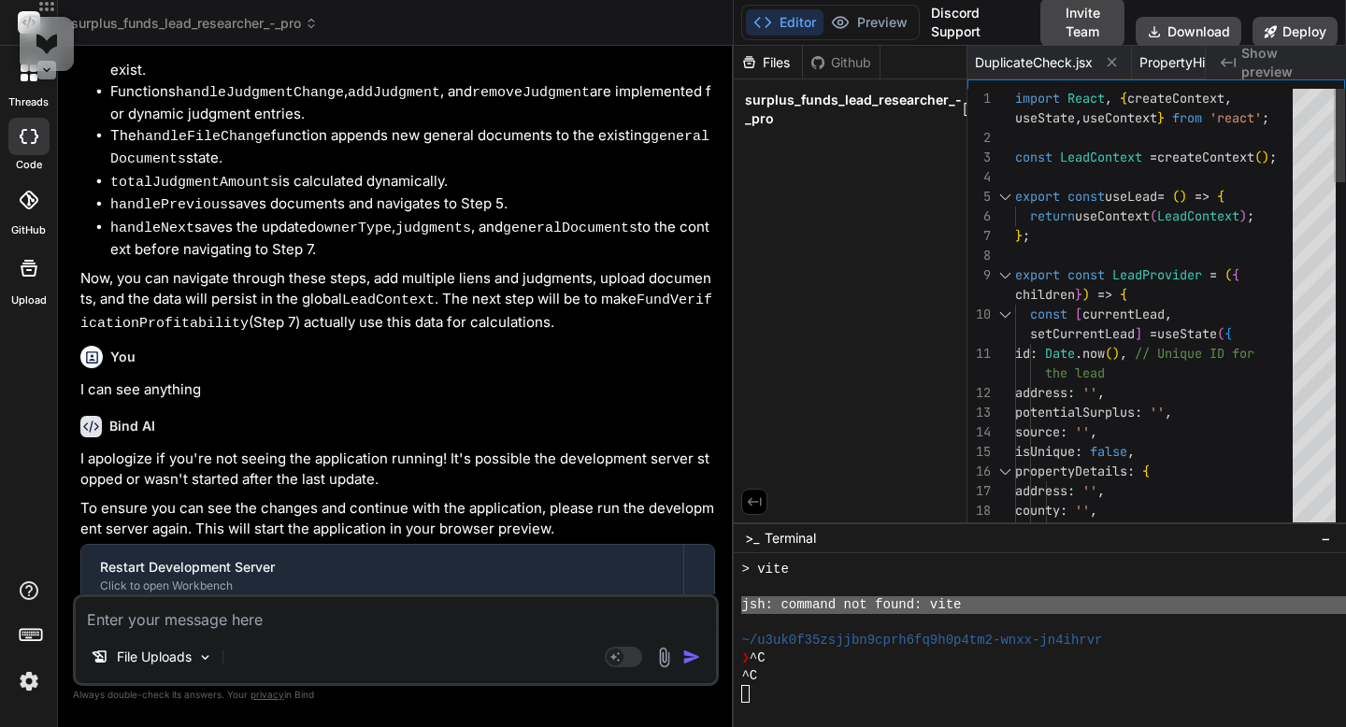
type textarea "x"
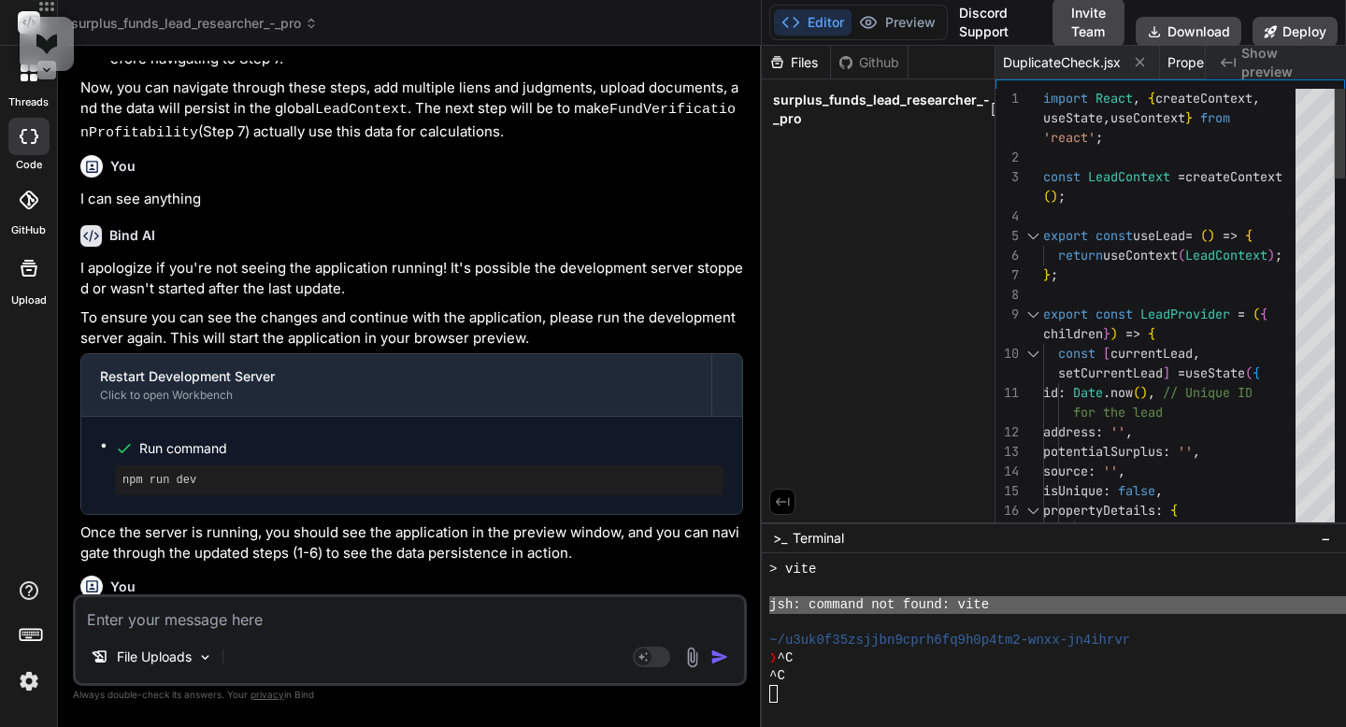
type textarea "</LeadContext.Provider> ); };"
type textarea "x"
type textarea "value={{ currentLead, updateLead, resetLead }}> {children} </LeadContext.Provid…"
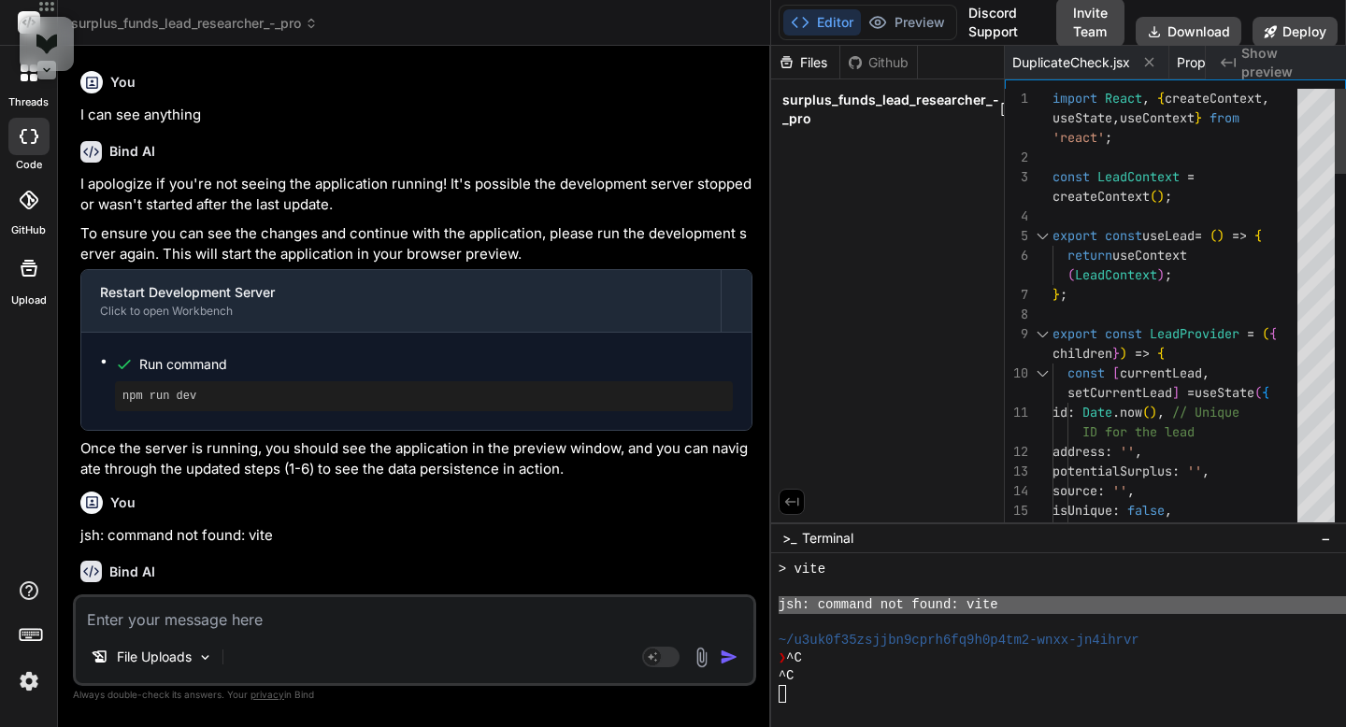
type textarea "x"
type textarea "</LeadContext.Provider> ); };"
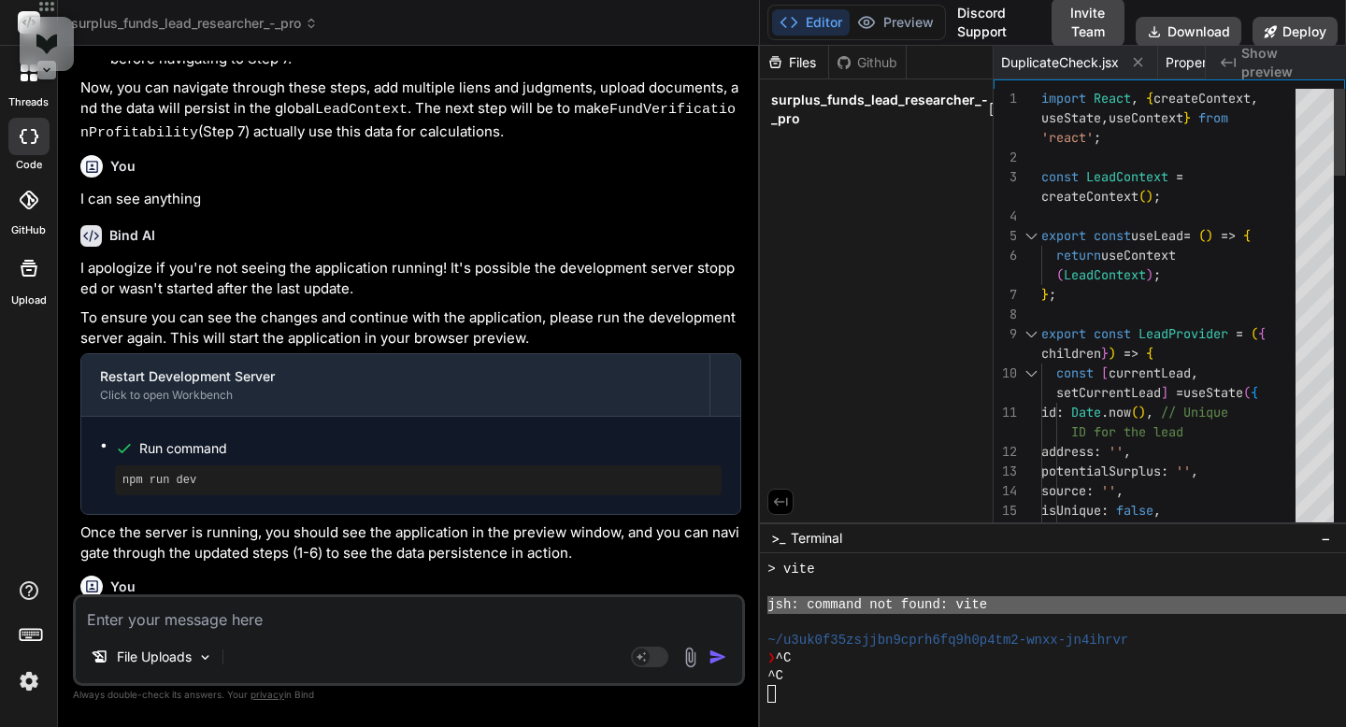
type textarea "x"
type textarea "return ( <LeadContext.Provider value={{ currentLead, updateLead, resetLead }}> …"
type textarea "x"
type textarea "return ( <LeadContext.Provider value={{ currentLead, updateLead, resetLead }}> …"
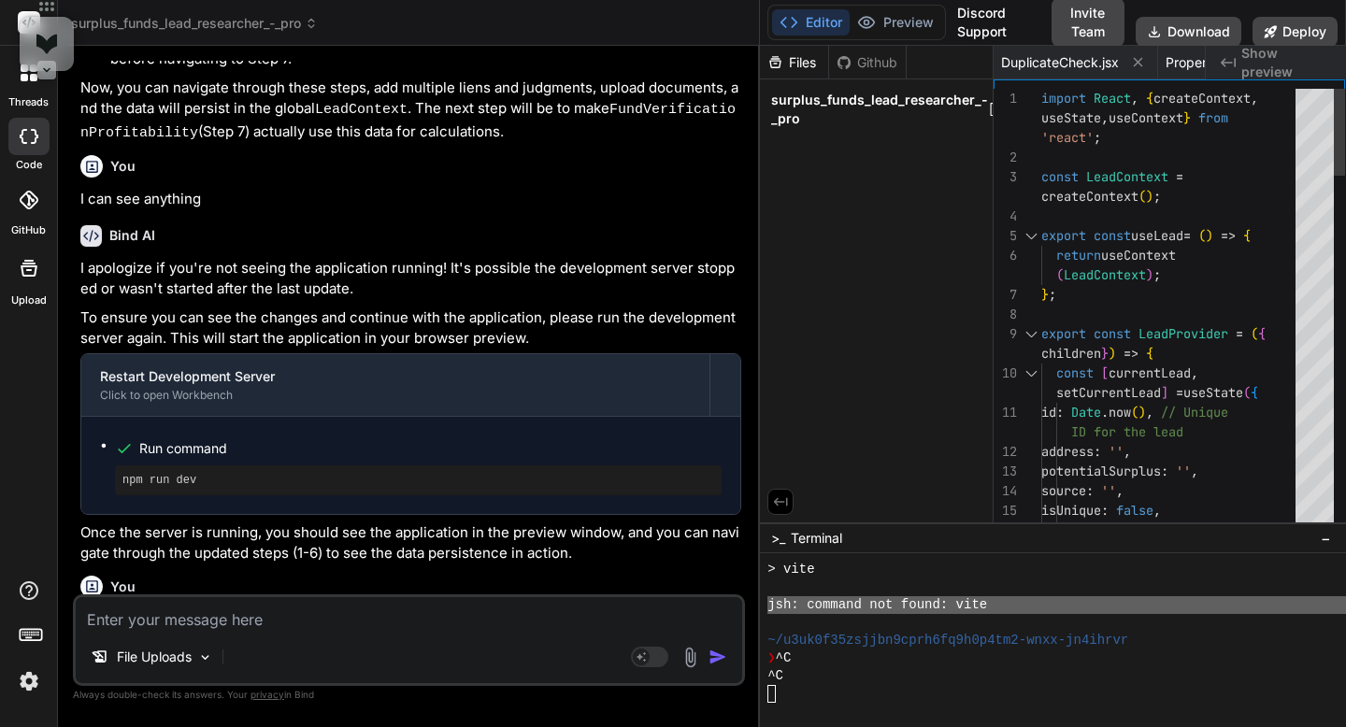
type textarea "x"
type textarea "</LeadContext.Provider> ); };"
type textarea "x"
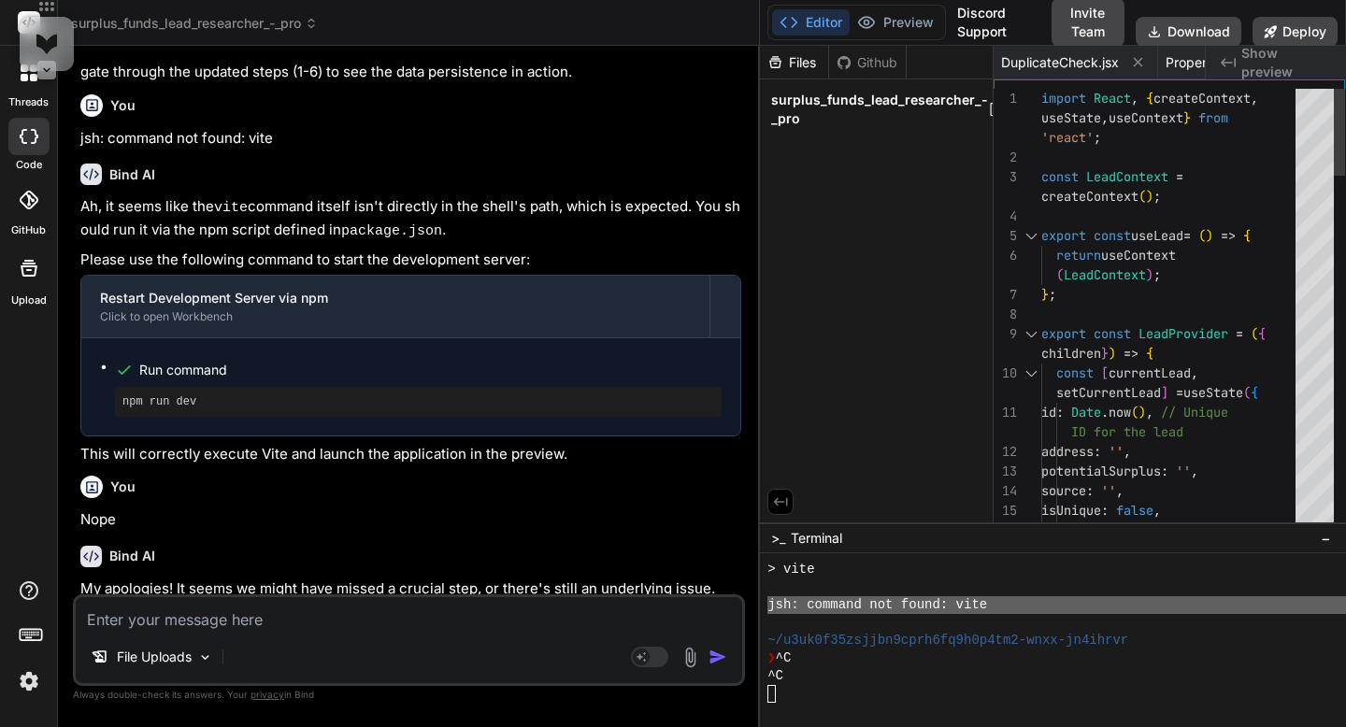
type textarea "); };"
type textarea "x"
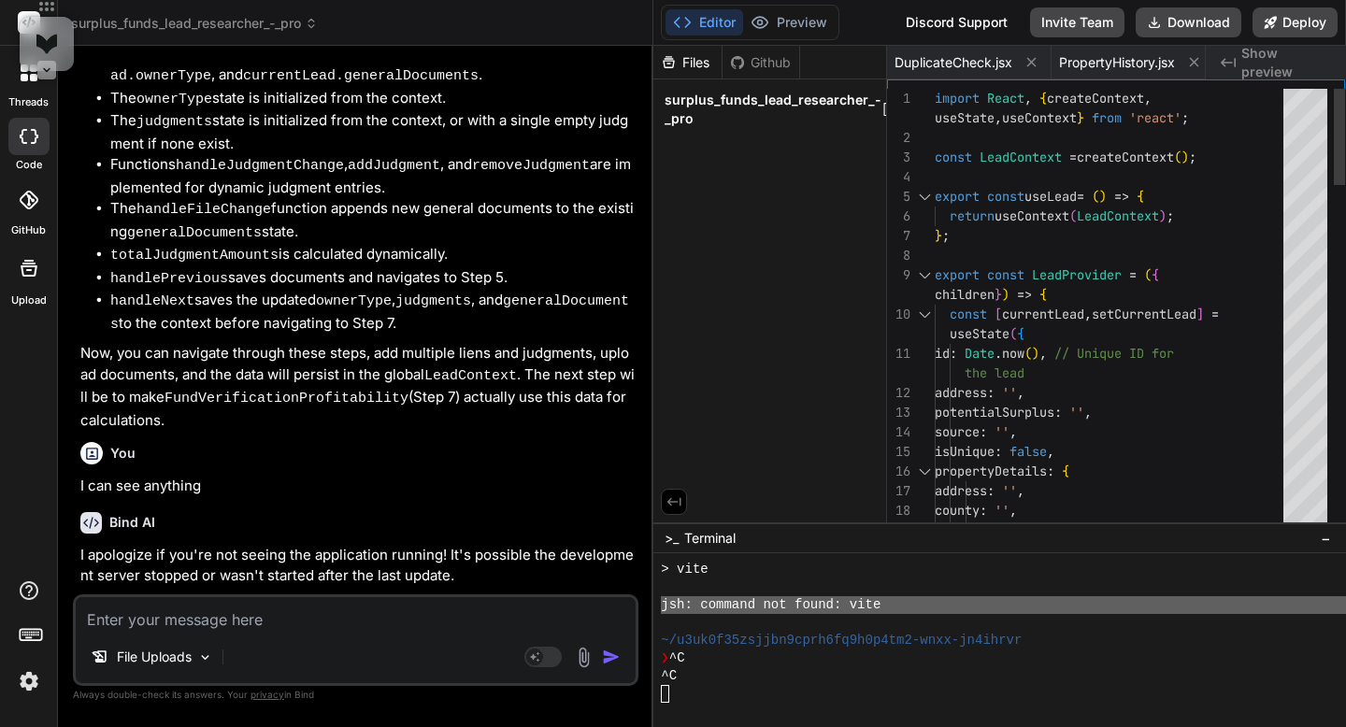
type textarea "return ( <LeadContext.Provider value={{ currentLead, updateLead, resetLead }}> …"
type textarea "x"
type textarea "{children} </LeadContext.Provider> ); };"
type textarea "x"
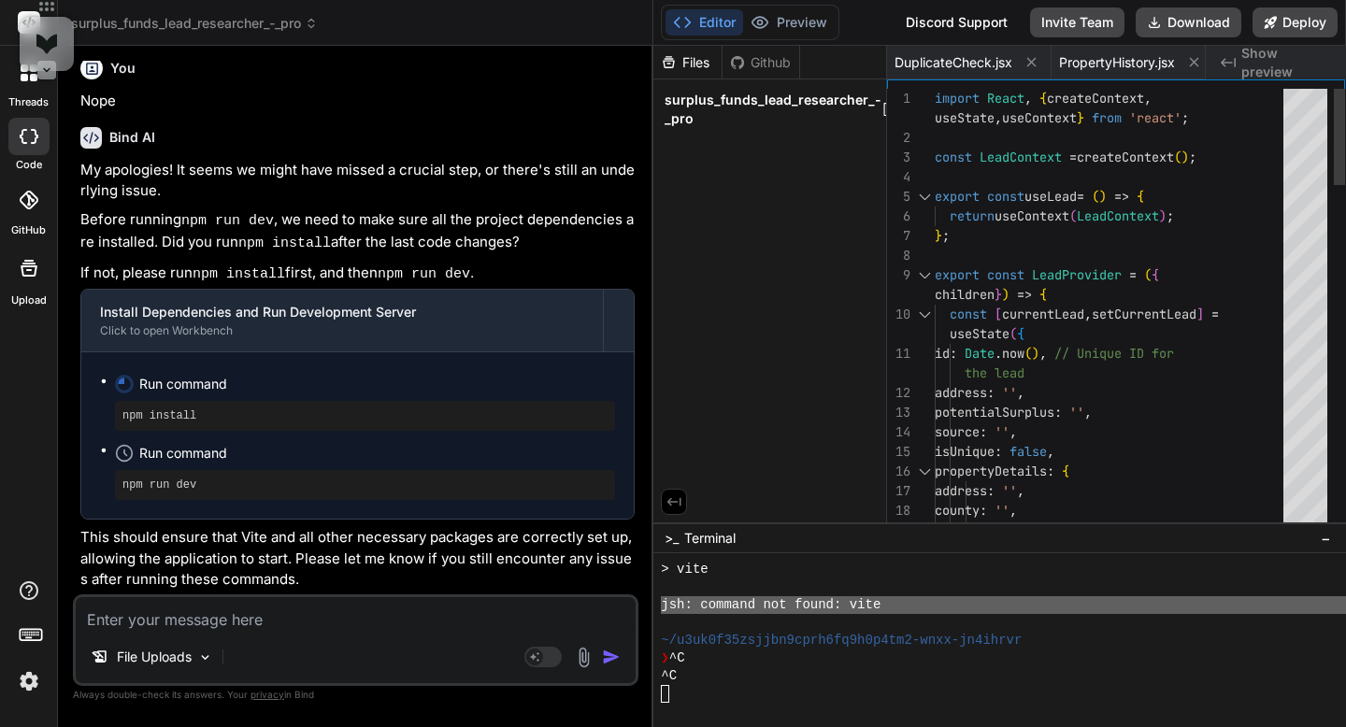
type textarea "};"
type textarea "x"
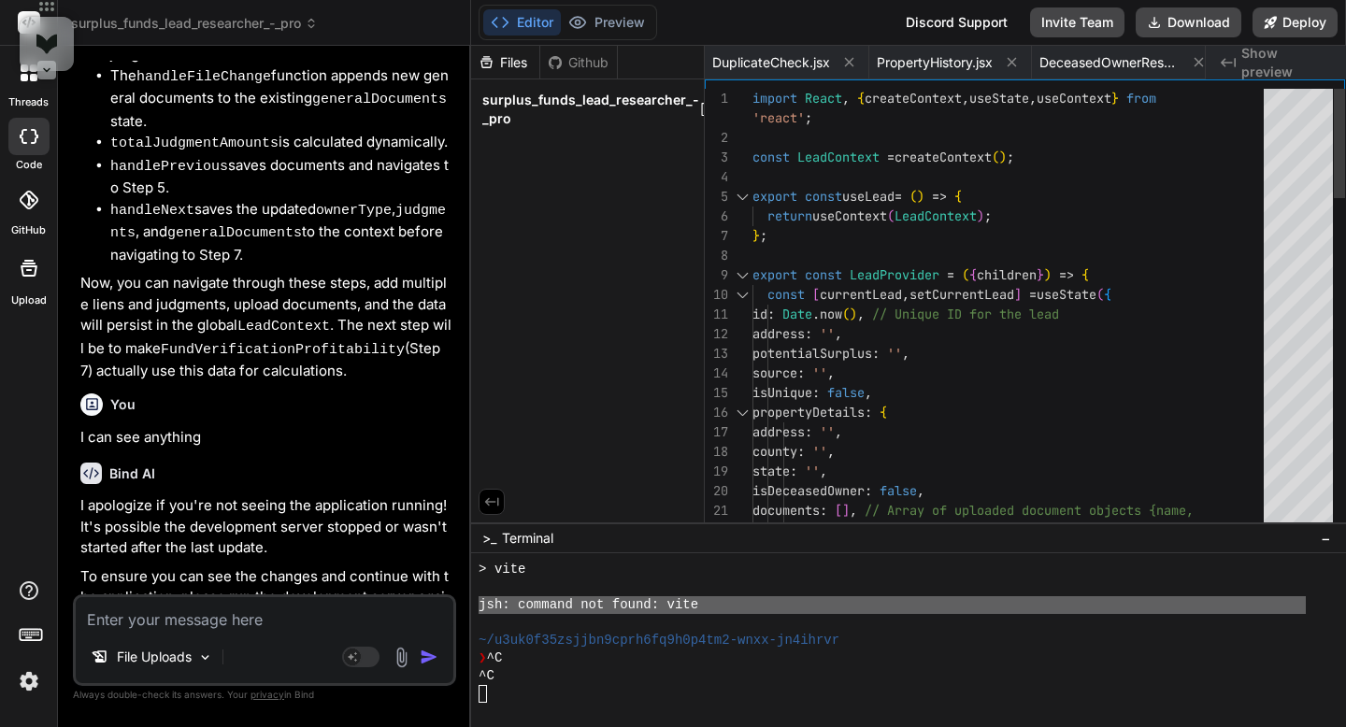
type textarea "x"
type textarea "}; return ( <LeadContext.Provider value={{ currentLead, updateLead, resetLead }…"
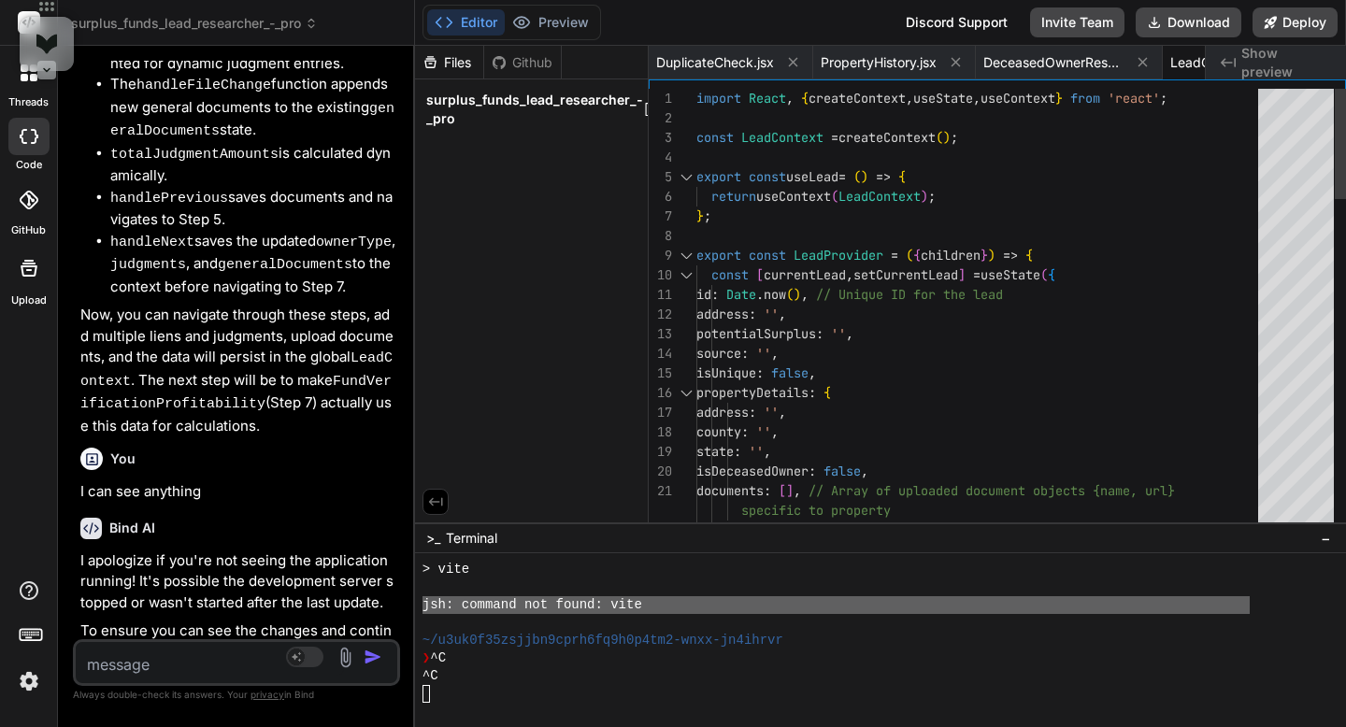
scroll to position [13482, 0]
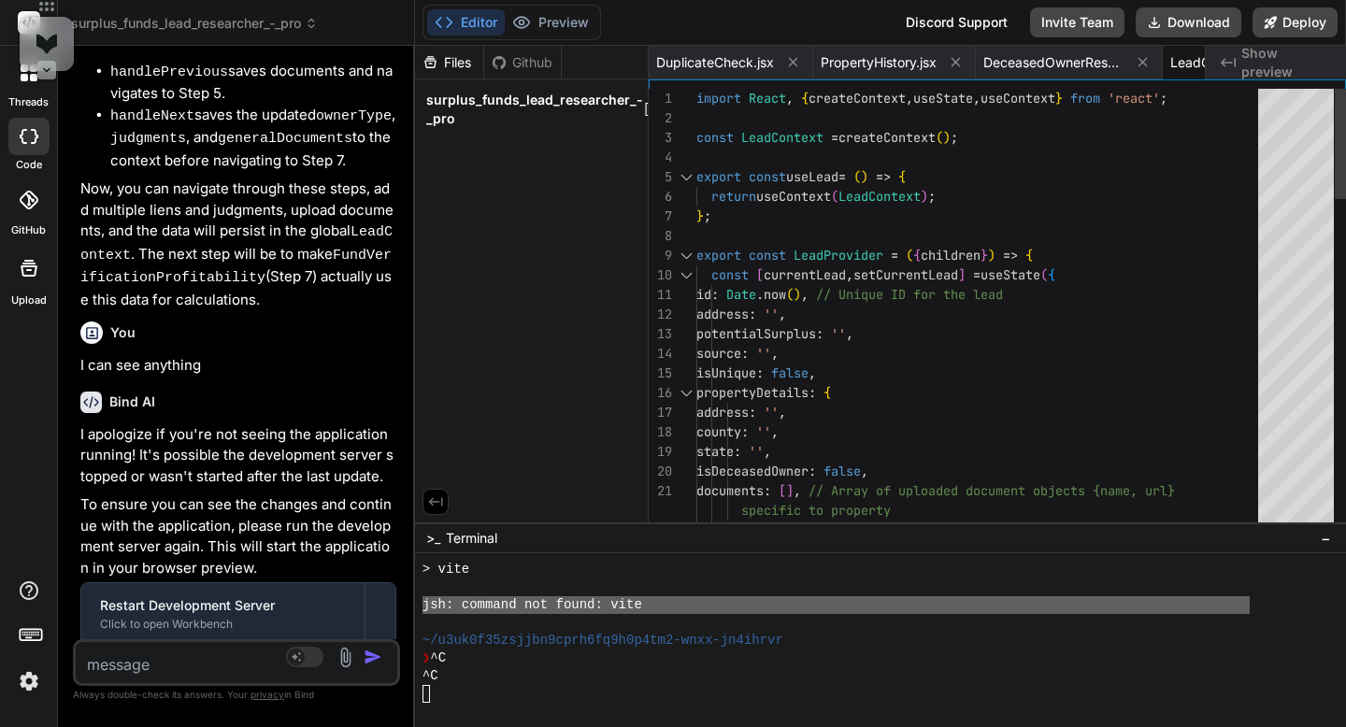
drag, startPoint x: 480, startPoint y: 203, endPoint x: 372, endPoint y: 249, distance: 117.7
click at [372, 249] on div "Bind AI Web Search Created with Pixso. Code Generator You Do all the states and…" at bounding box center [236, 386] width 357 height 681
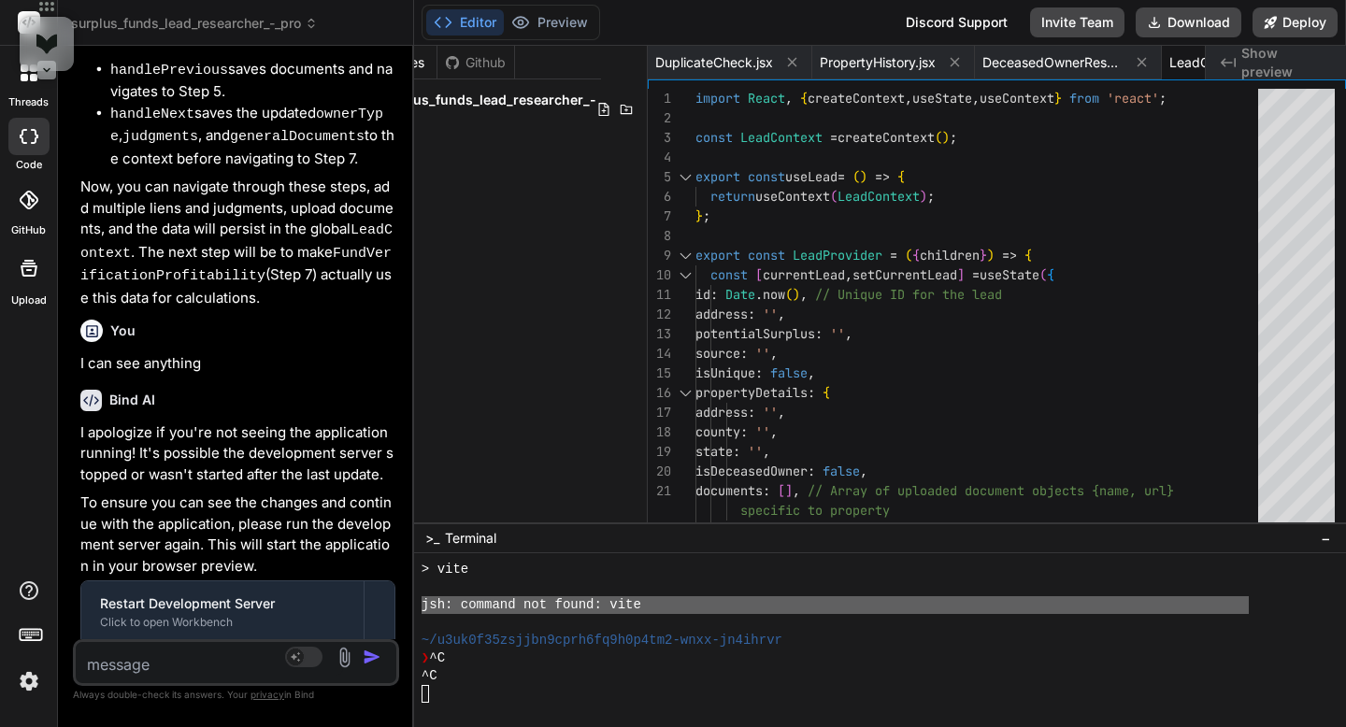
scroll to position [0, 71]
click at [619, 114] on icon at bounding box center [623, 109] width 15 height 15
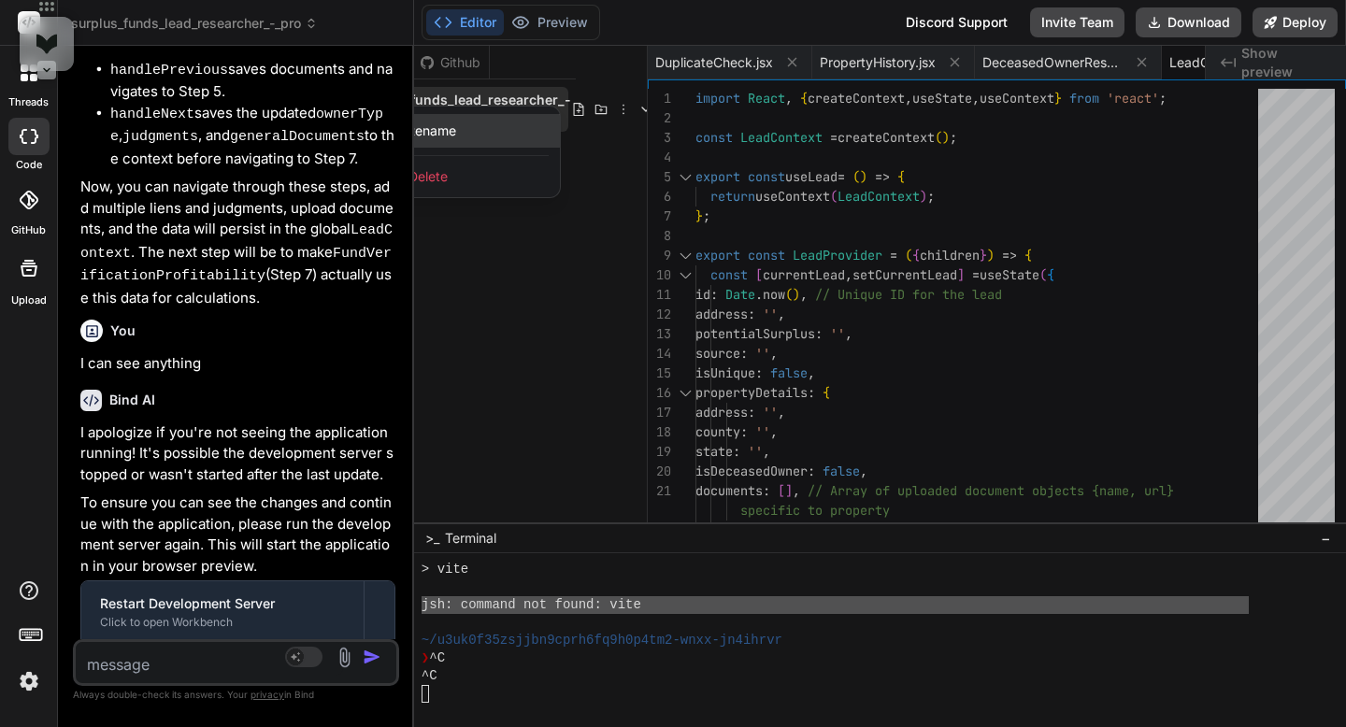
click at [520, 132] on div "Rename" at bounding box center [466, 131] width 187 height 34
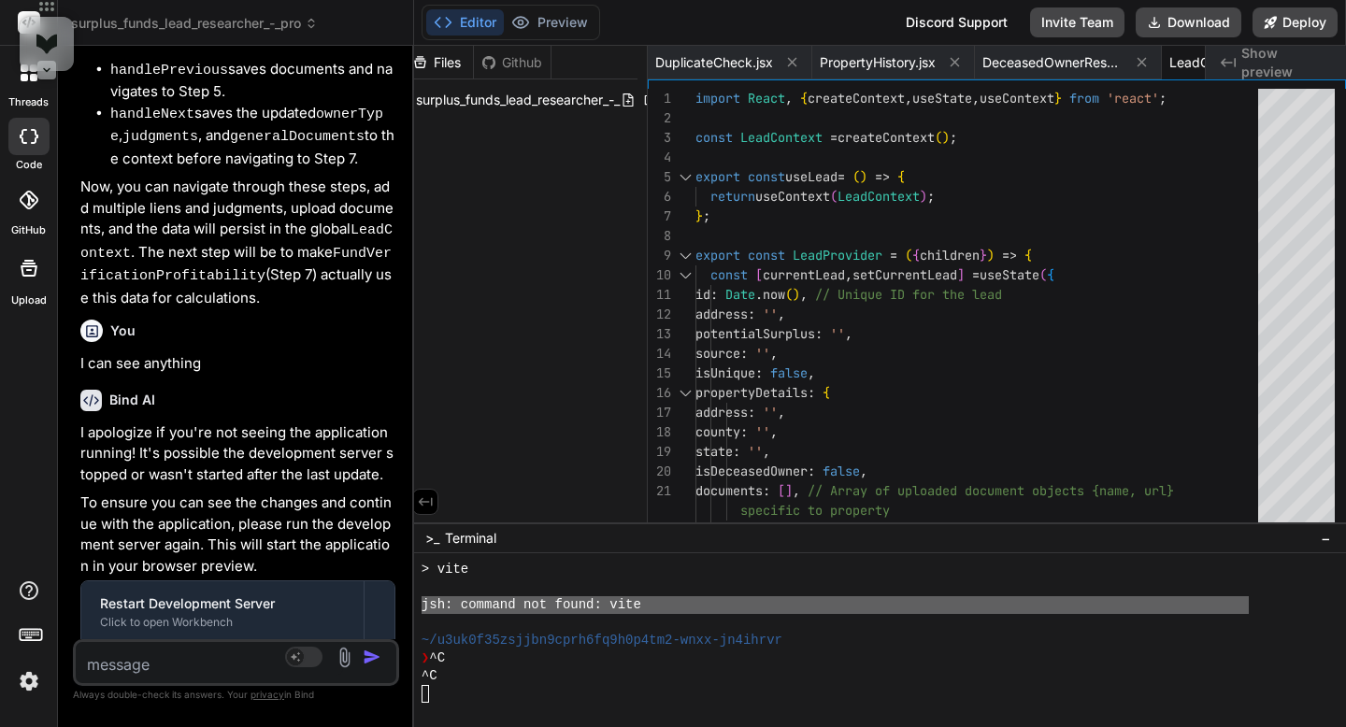
scroll to position [0, 83]
click at [516, 104] on input "surplus_funds_lead_researcher_-_pro" at bounding box center [518, 100] width 205 height 19
drag, startPoint x: 561, startPoint y: 99, endPoint x: 388, endPoint y: 101, distance: 172.9
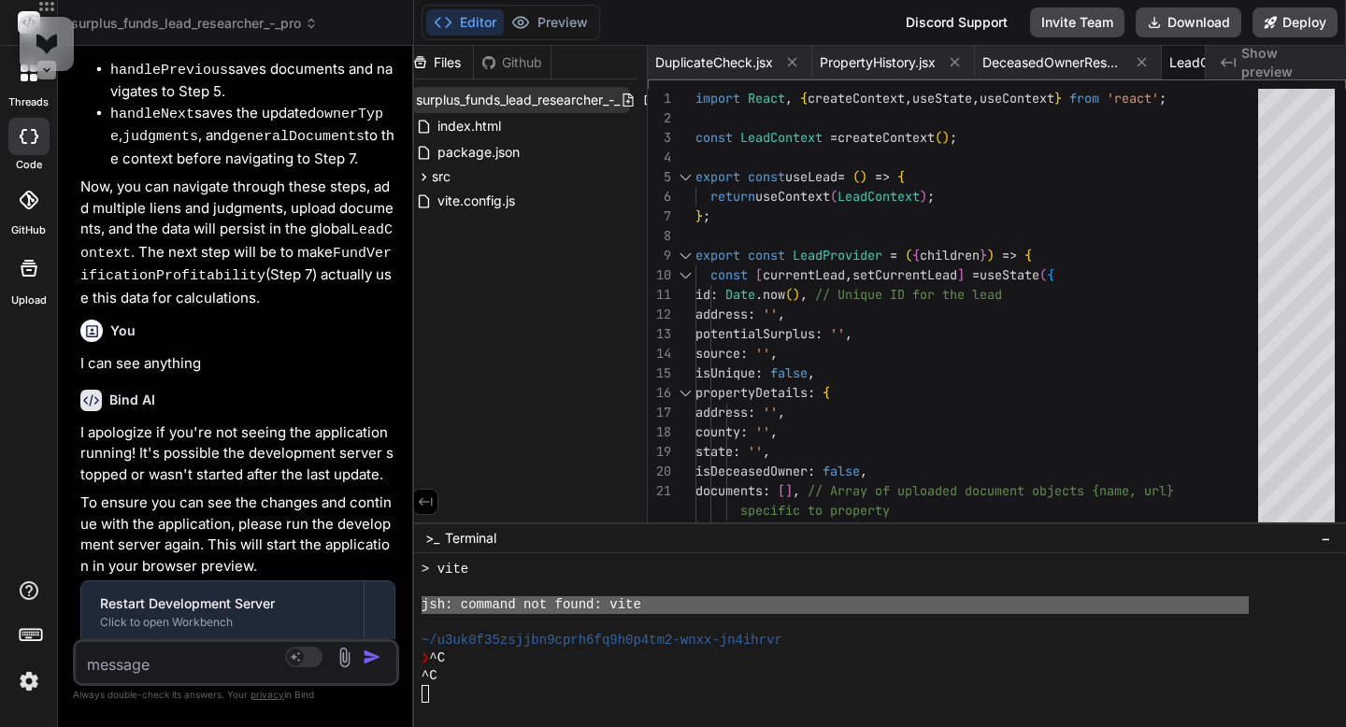
click at [665, 102] on icon at bounding box center [672, 100] width 15 height 15
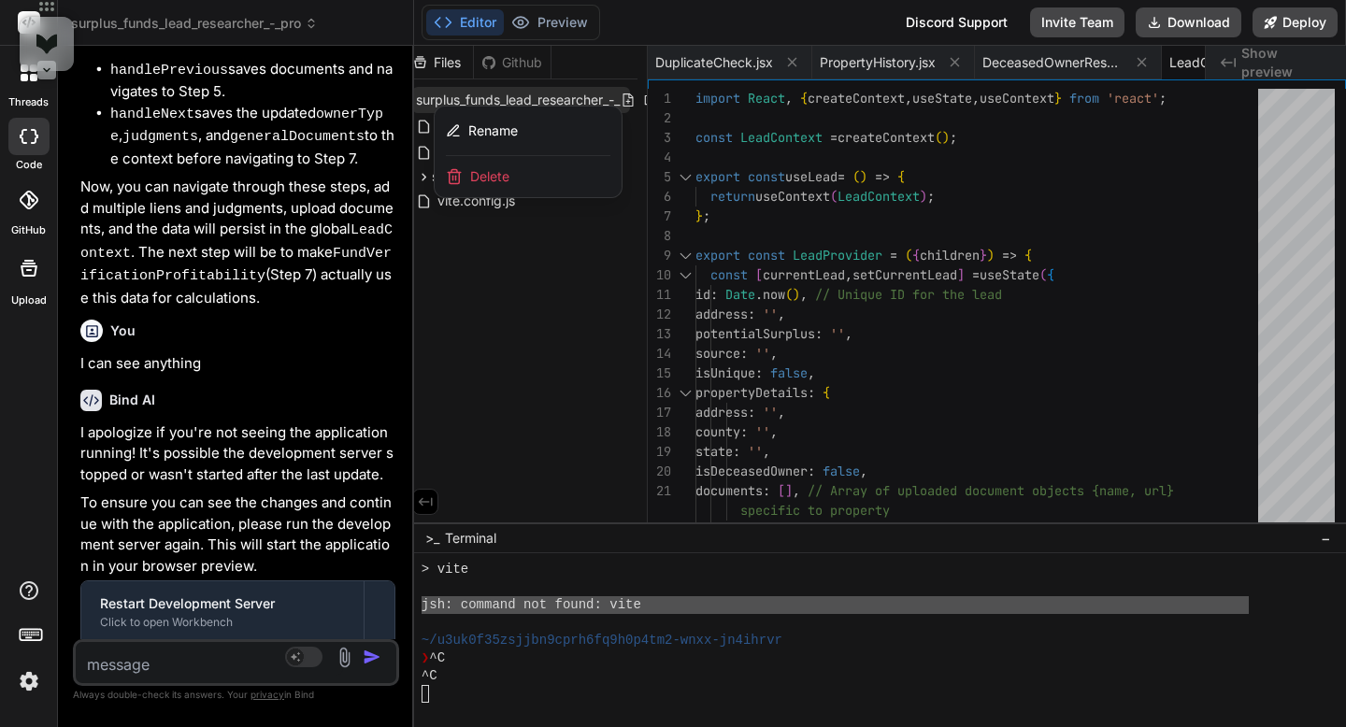
click at [555, 170] on div "Delete" at bounding box center [528, 176] width 187 height 41
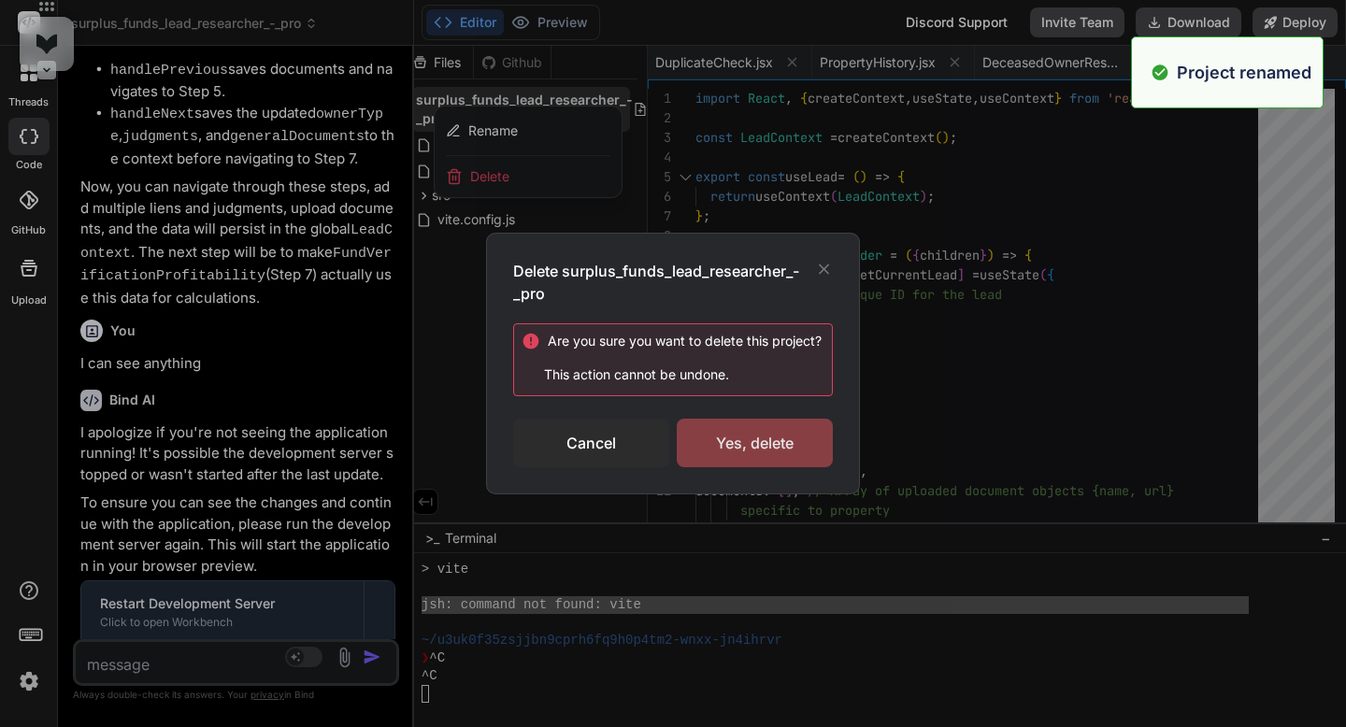
click at [718, 439] on div "Yes, delete" at bounding box center [755, 443] width 156 height 49
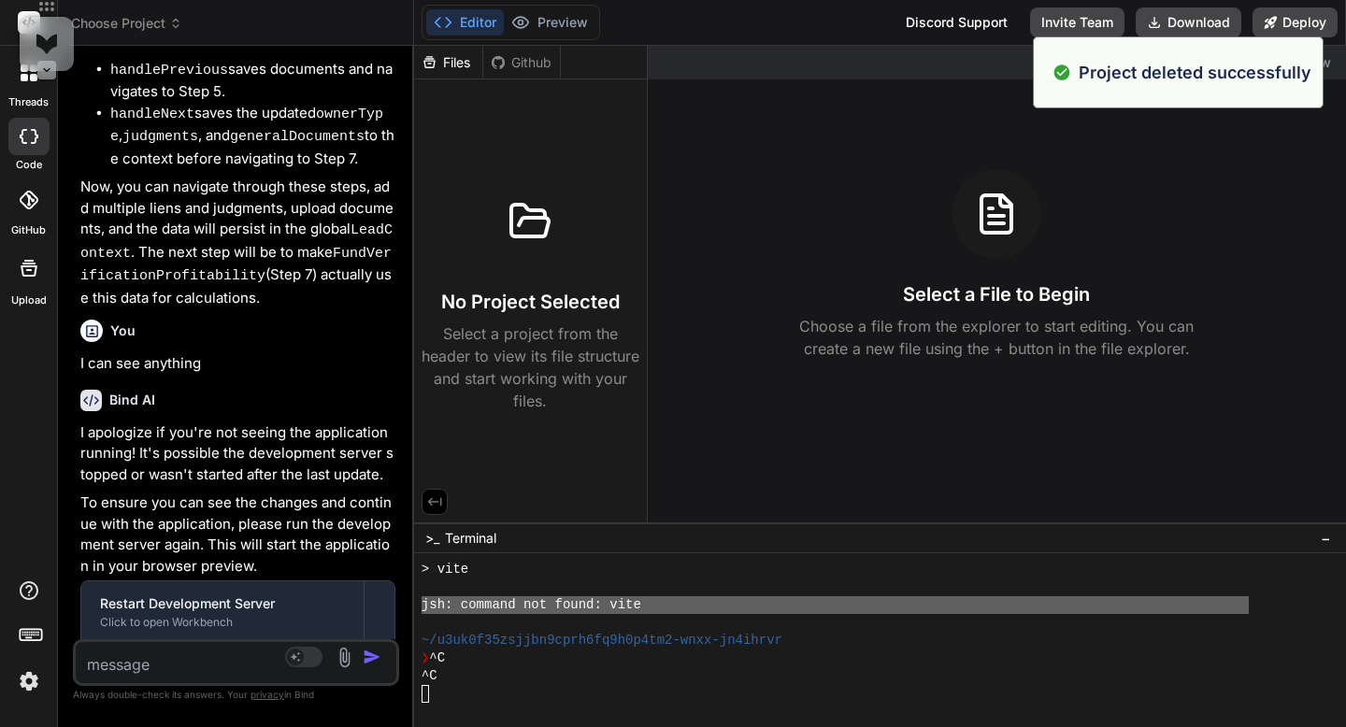
click at [151, 22] on span "Choose Project" at bounding box center [126, 23] width 111 height 19
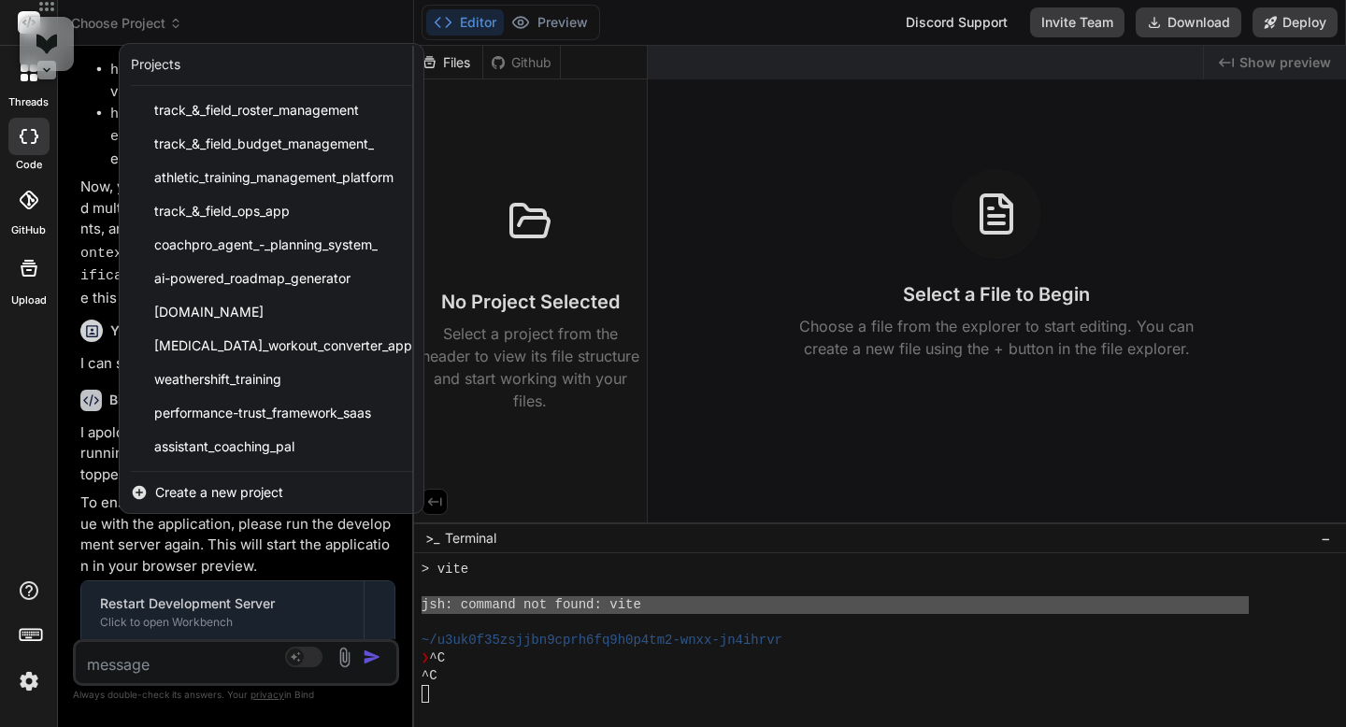
click at [151, 22] on div at bounding box center [673, 363] width 1346 height 727
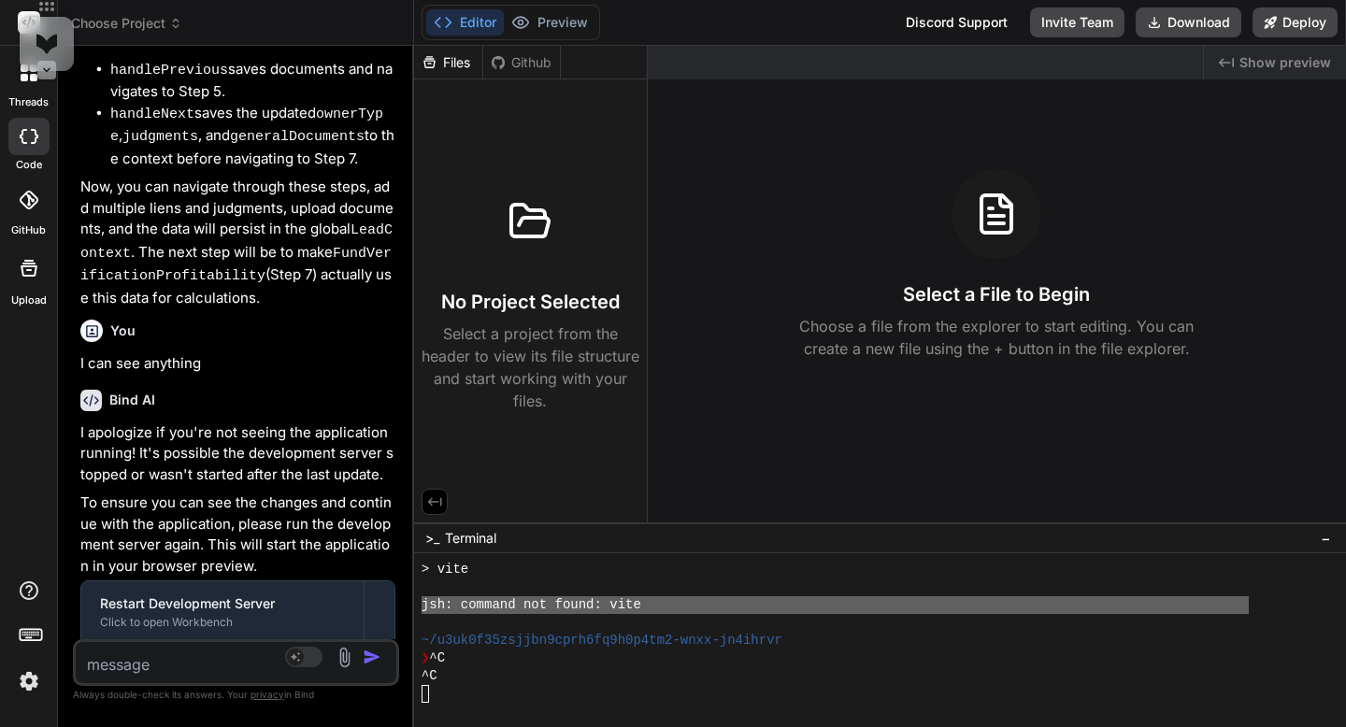
click at [20, 82] on div at bounding box center [28, 72] width 39 height 39
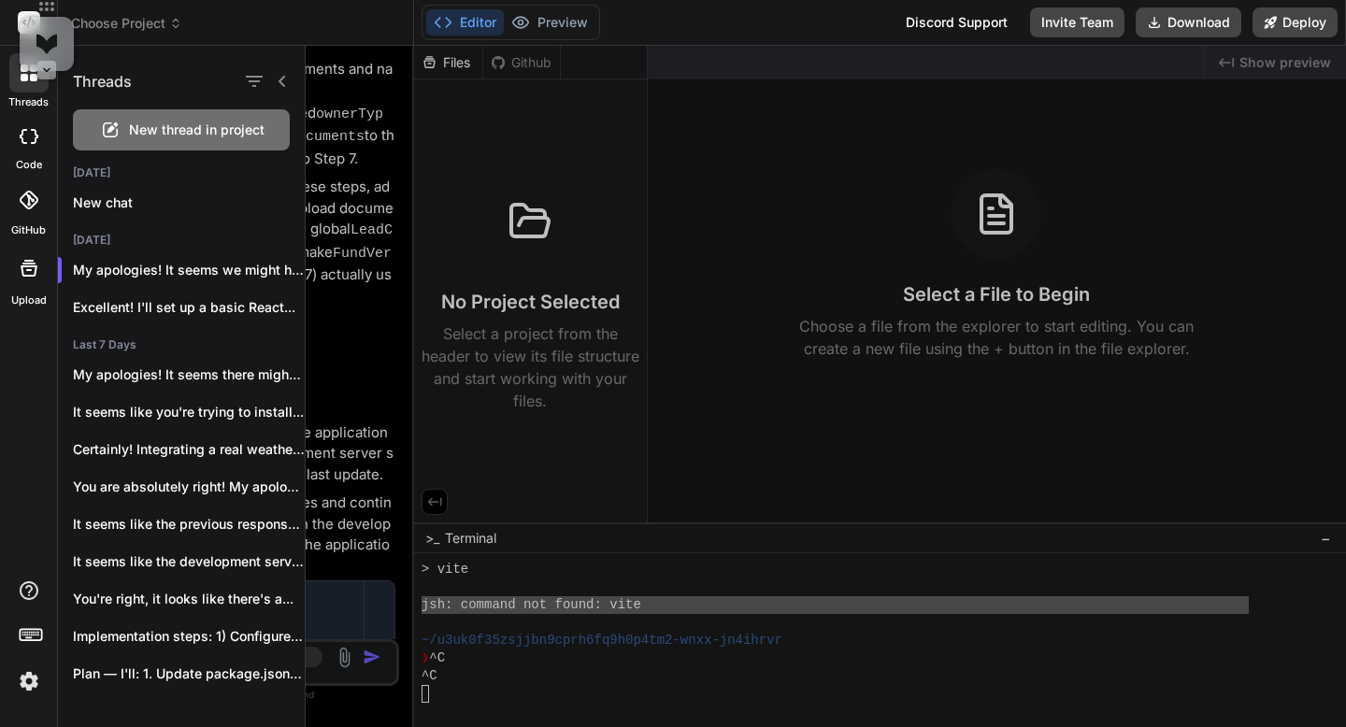
click at [151, 135] on span "New thread in project" at bounding box center [196, 130] width 135 height 19
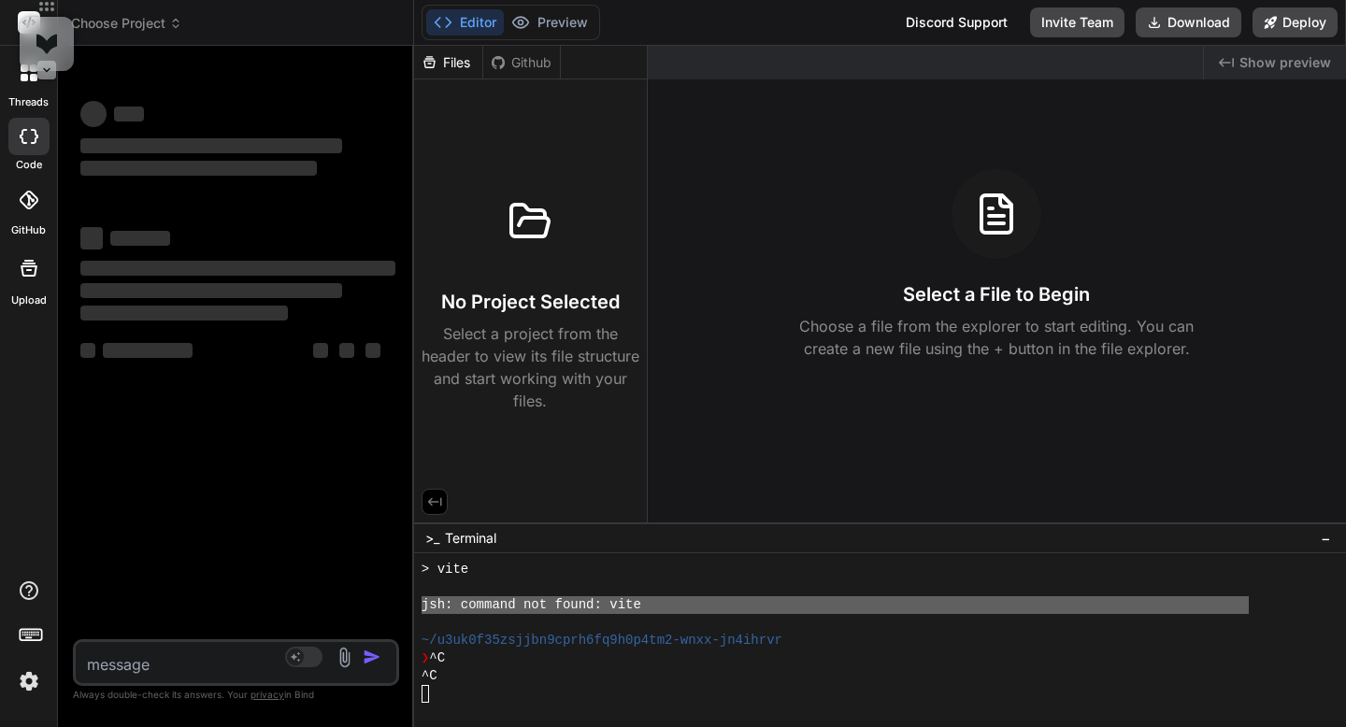
type textarea "x"
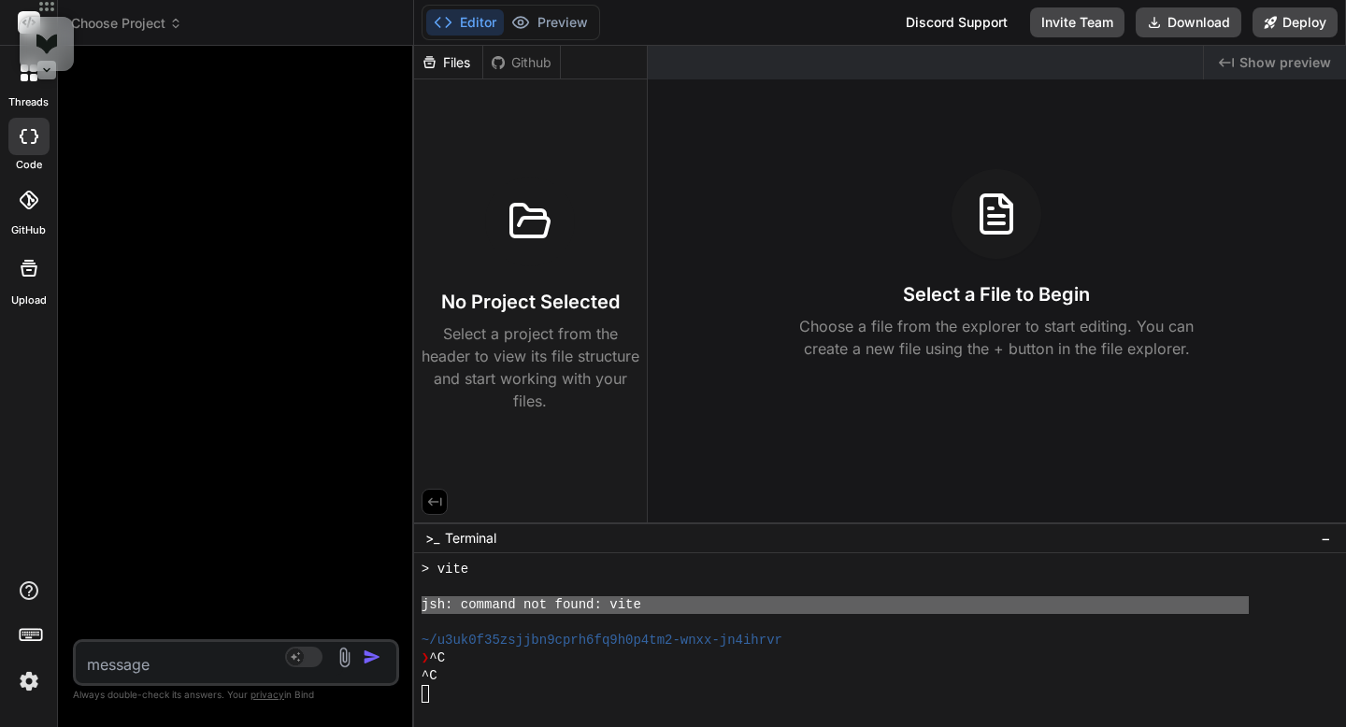
click at [140, 27] on span "Choose Project" at bounding box center [126, 23] width 111 height 19
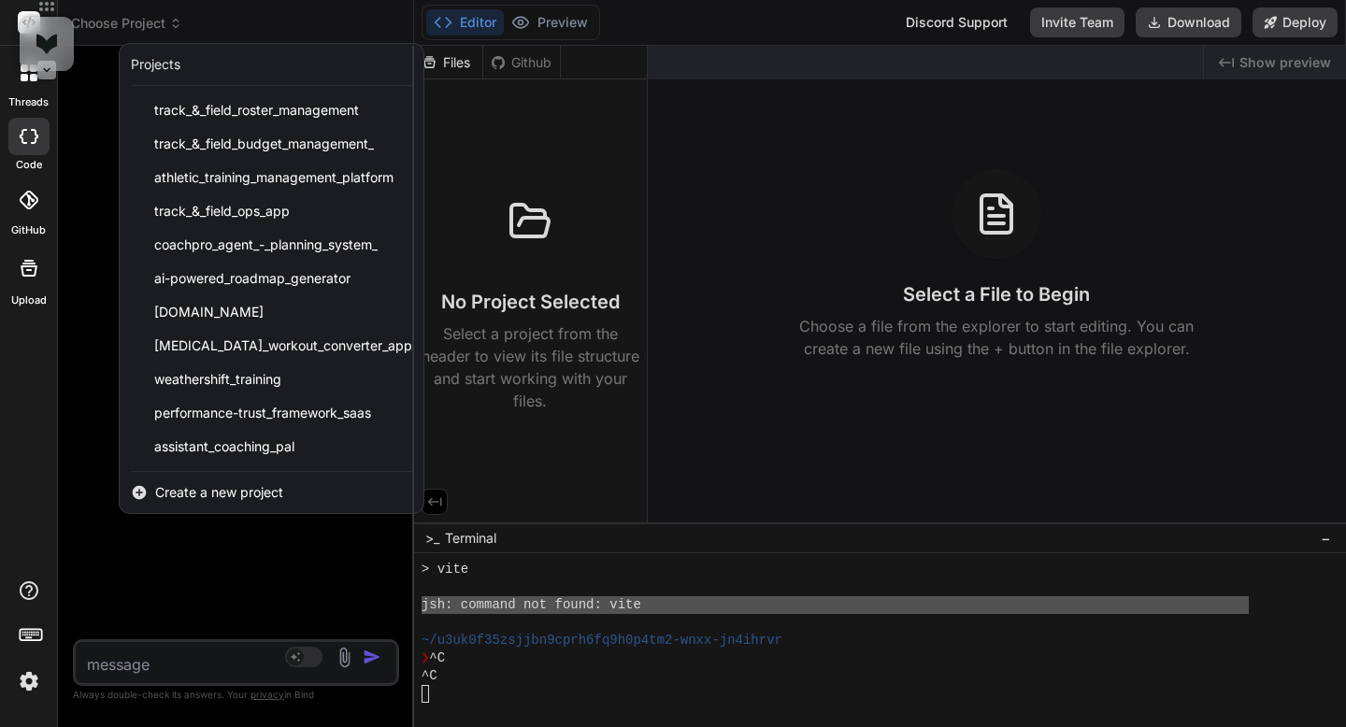
click at [199, 493] on span "Create a new project" at bounding box center [219, 492] width 128 height 19
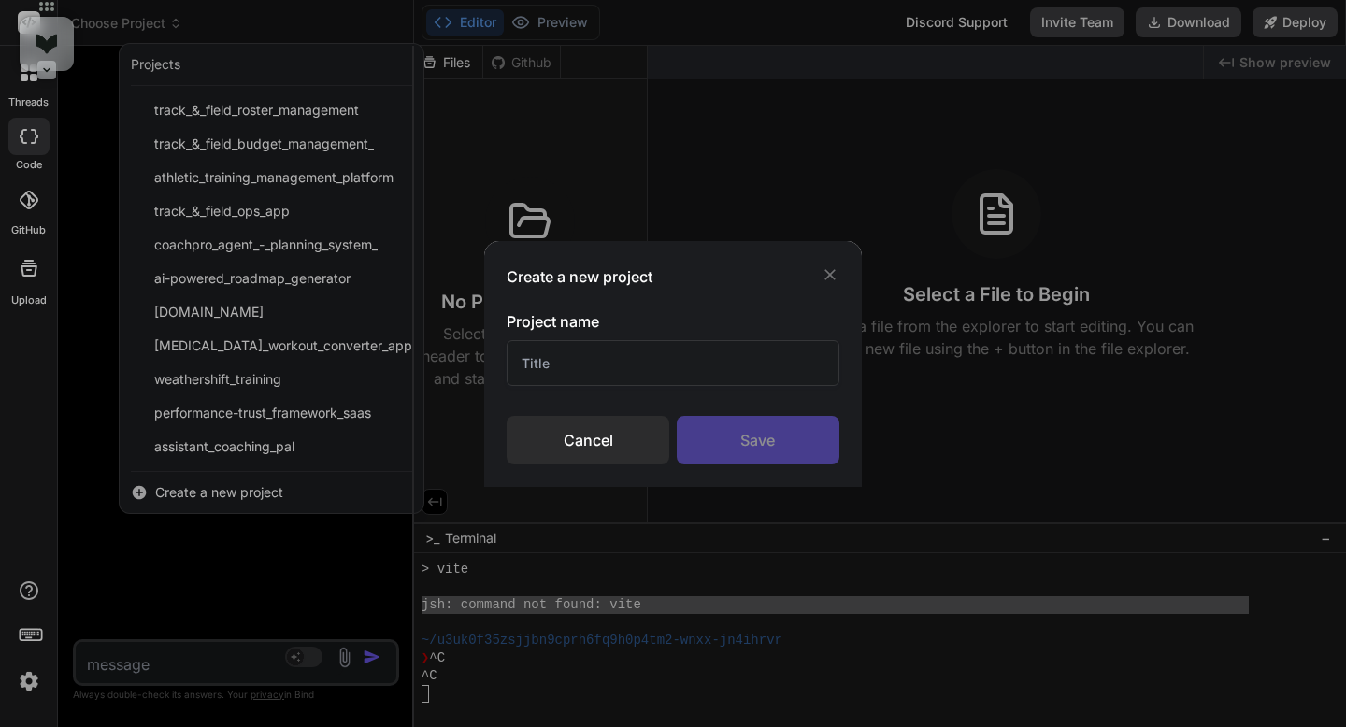
click at [550, 373] on input "text" at bounding box center [672, 363] width 332 height 46
paste input "unds_lead_researcher_-_pro"
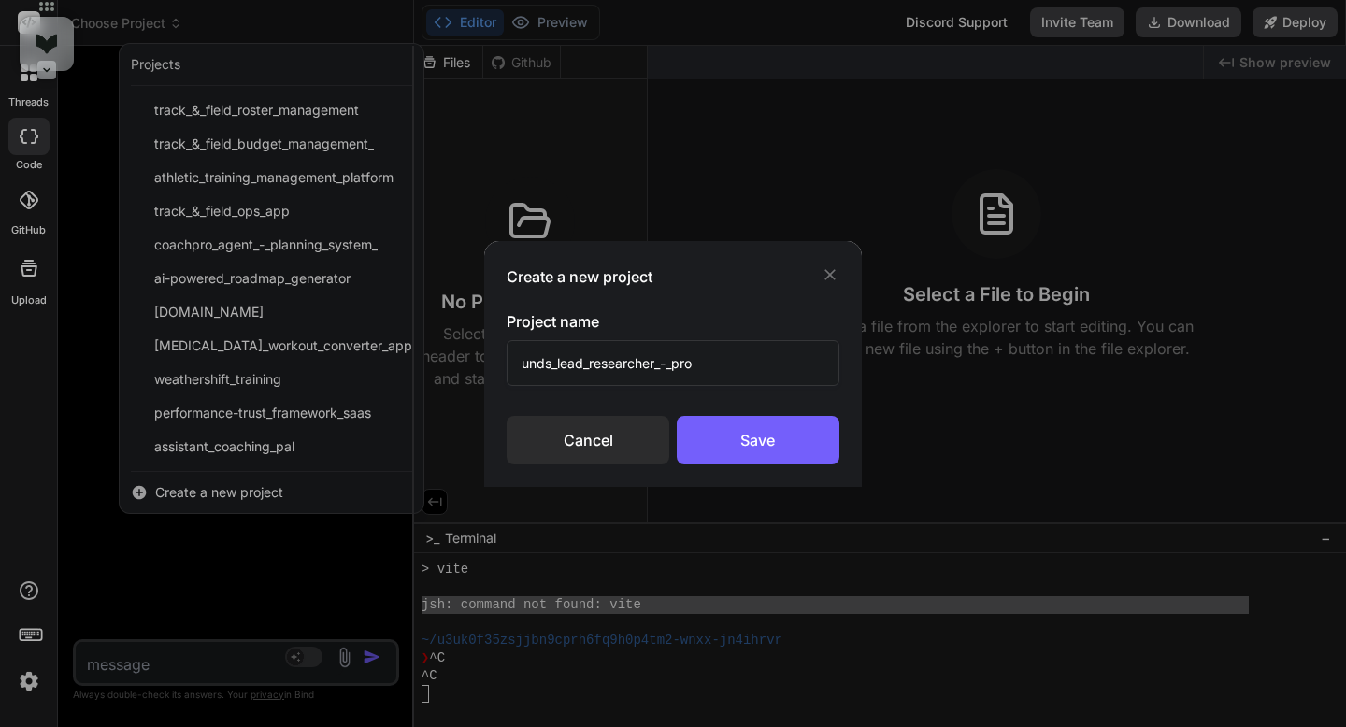
click at [523, 366] on input "unds_lead_researcher_-_pro" at bounding box center [672, 363] width 332 height 46
click at [545, 372] on input "Funds_lead_researcher_-_pro" at bounding box center [672, 363] width 332 height 46
paste input "Surplus Funds Lead Researcher"
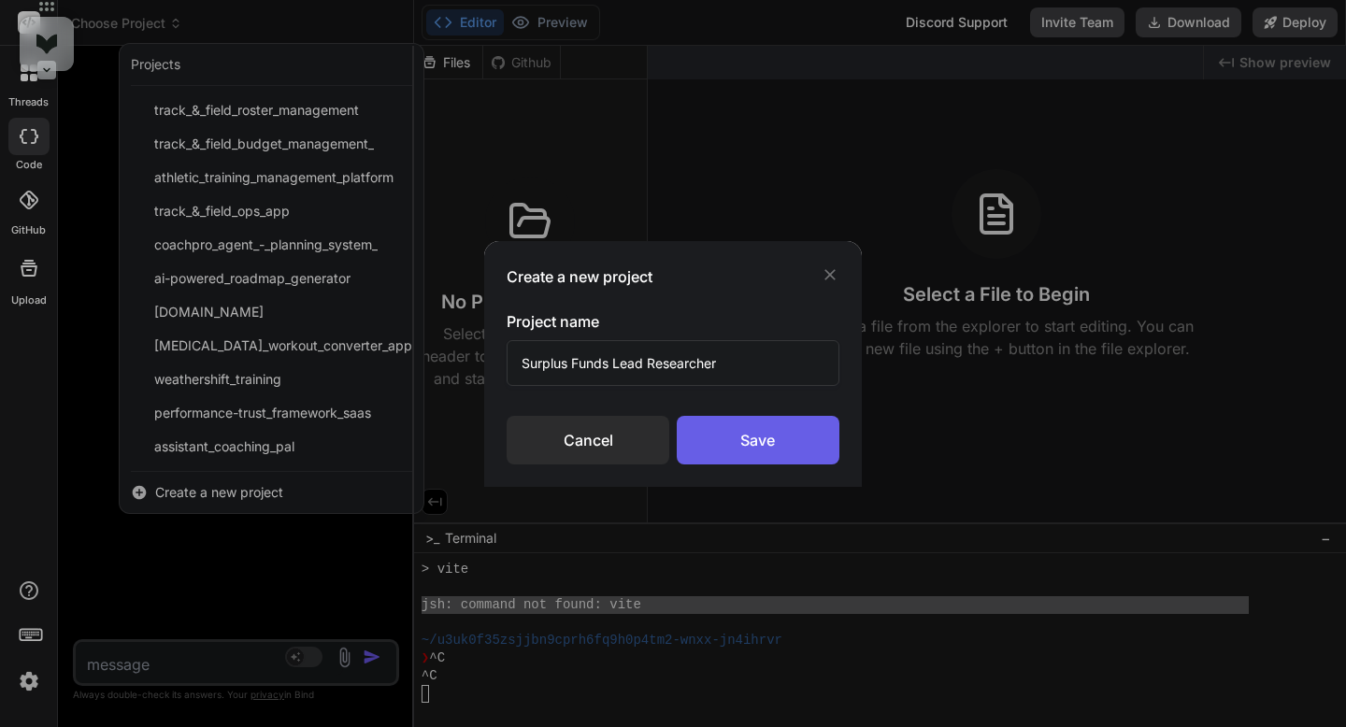
type input "Surplus Funds Lead Researcher"
click at [692, 435] on div "Save" at bounding box center [758, 440] width 163 height 49
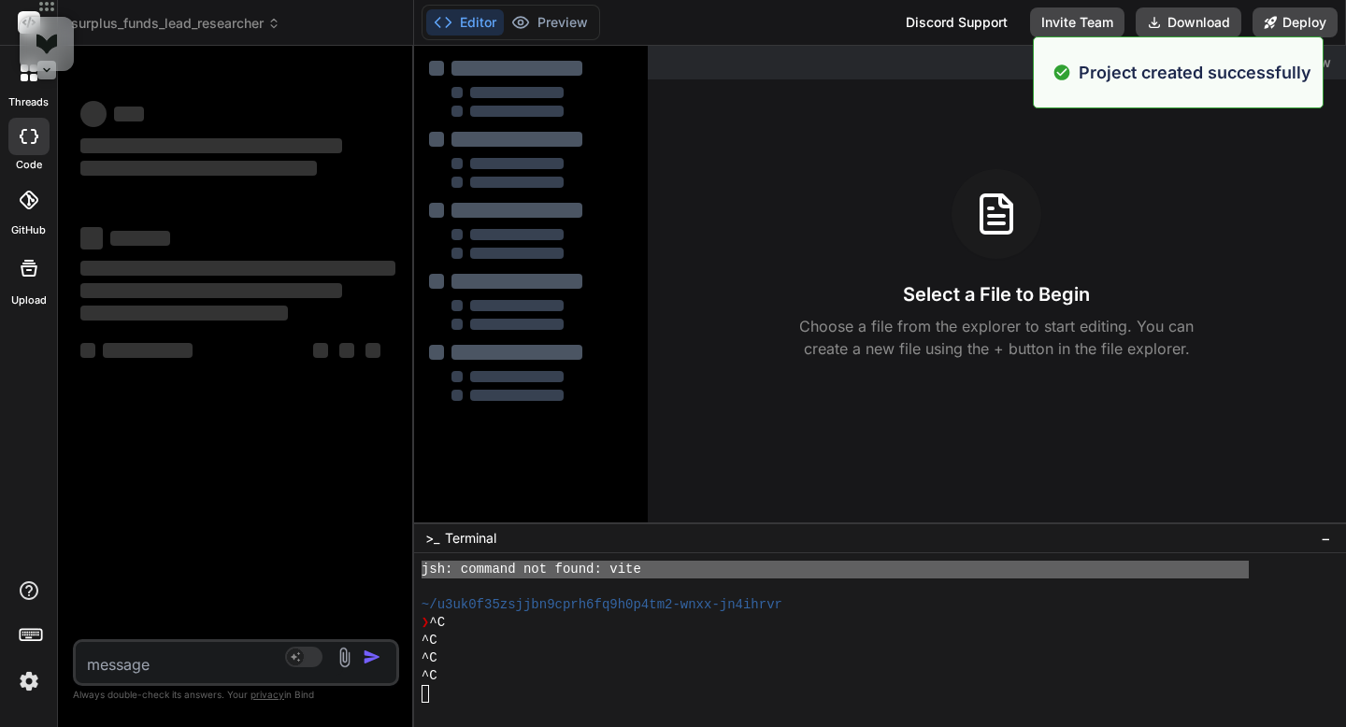
scroll to position [5646, 0]
type textarea "x"
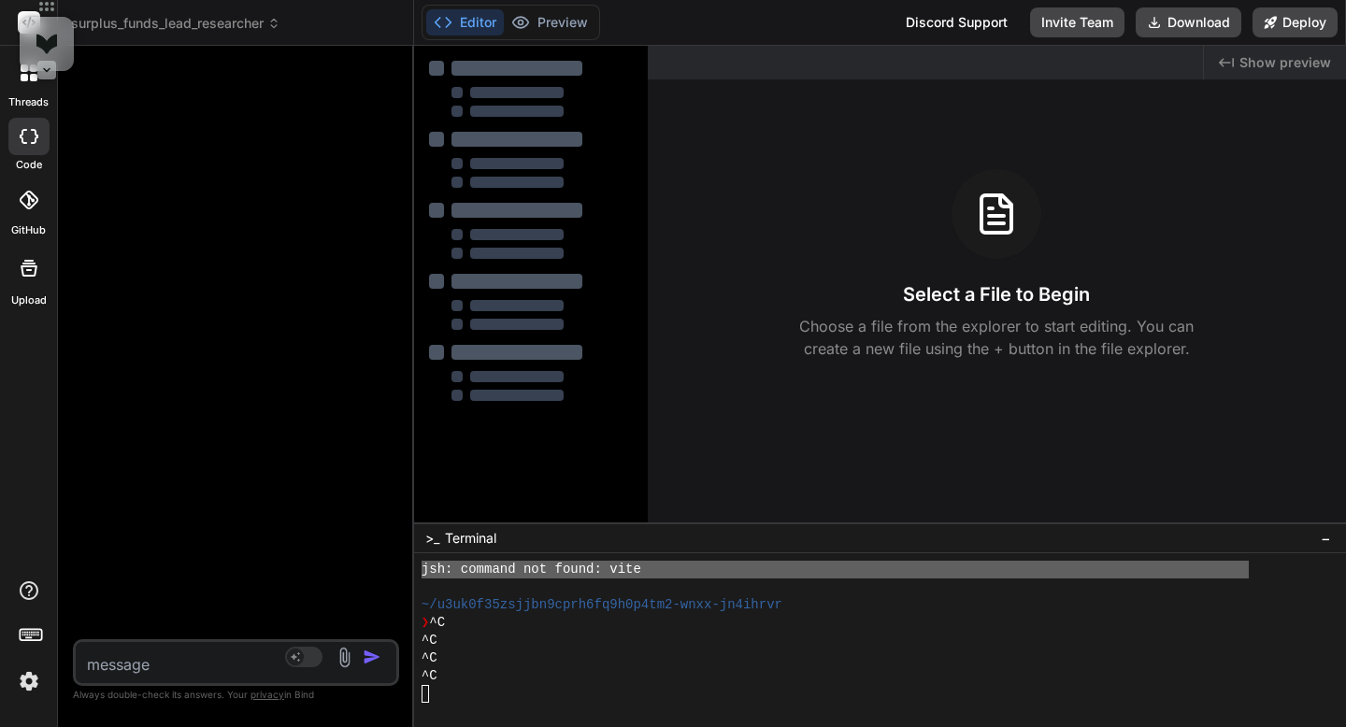
click at [173, 657] on textarea at bounding box center [209, 659] width 267 height 34
paste textarea "I'll use the 8-step No-Code App Scaffold Framework to create a comprehensive bl…"
type textarea "I'll use the 8-step No-Code App Scaffold Framework to create a comprehensive bl…"
type textarea "x"
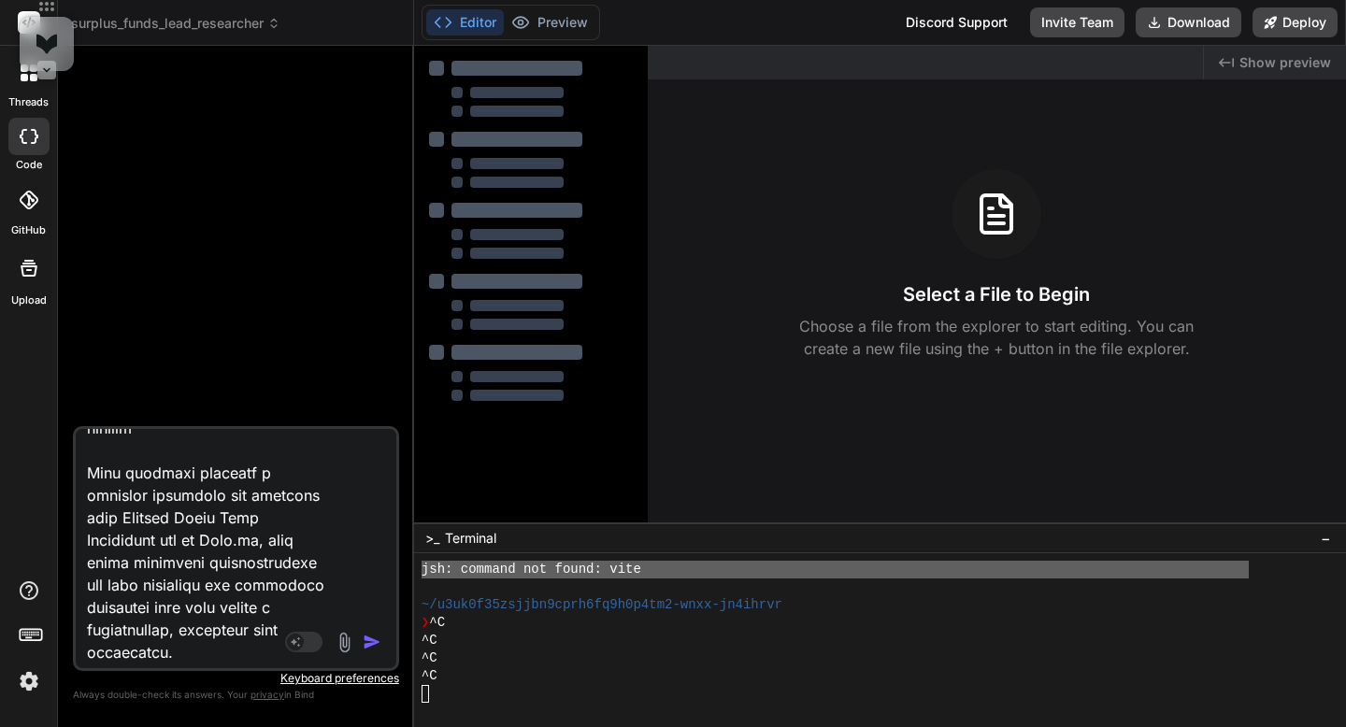
scroll to position [8860, 0]
type textarea "I'll use the 8-step No-Code App Scaffold Framework to create a comprehensive bl…"
click at [366, 637] on img "button" at bounding box center [372, 642] width 19 height 19
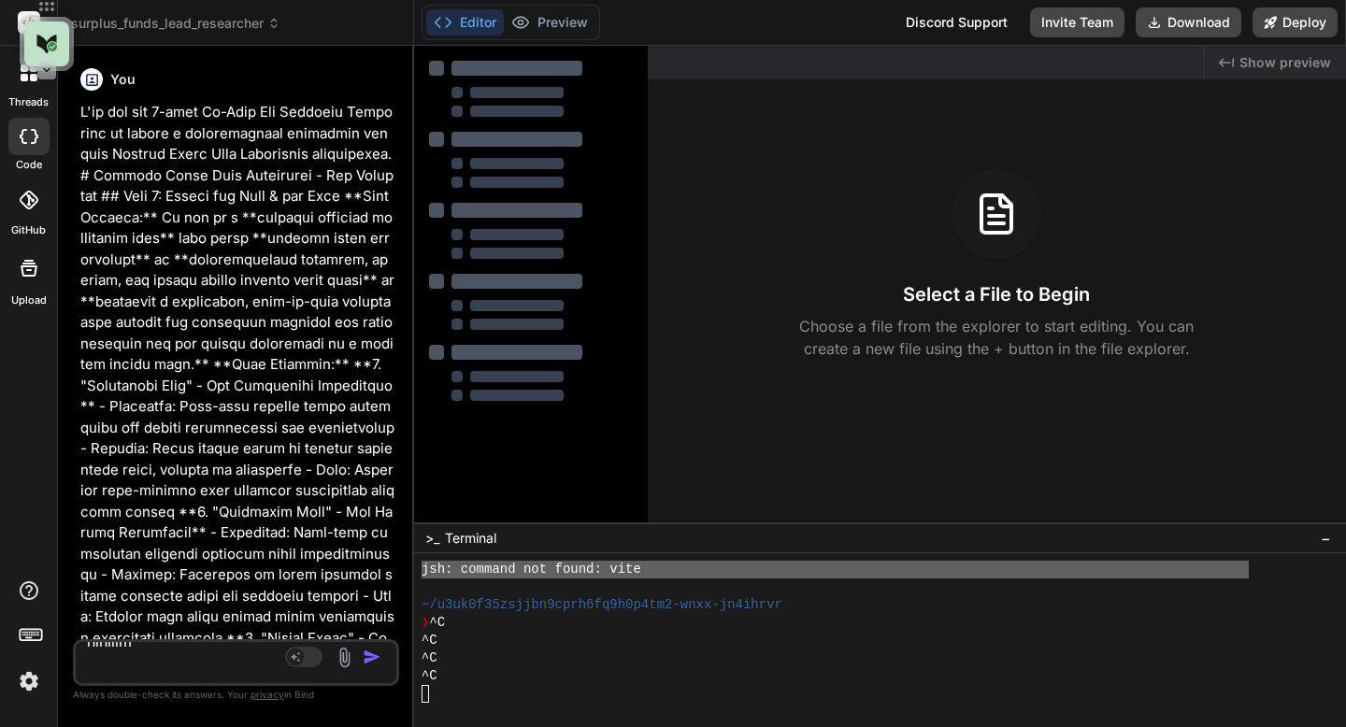
scroll to position [0, 0]
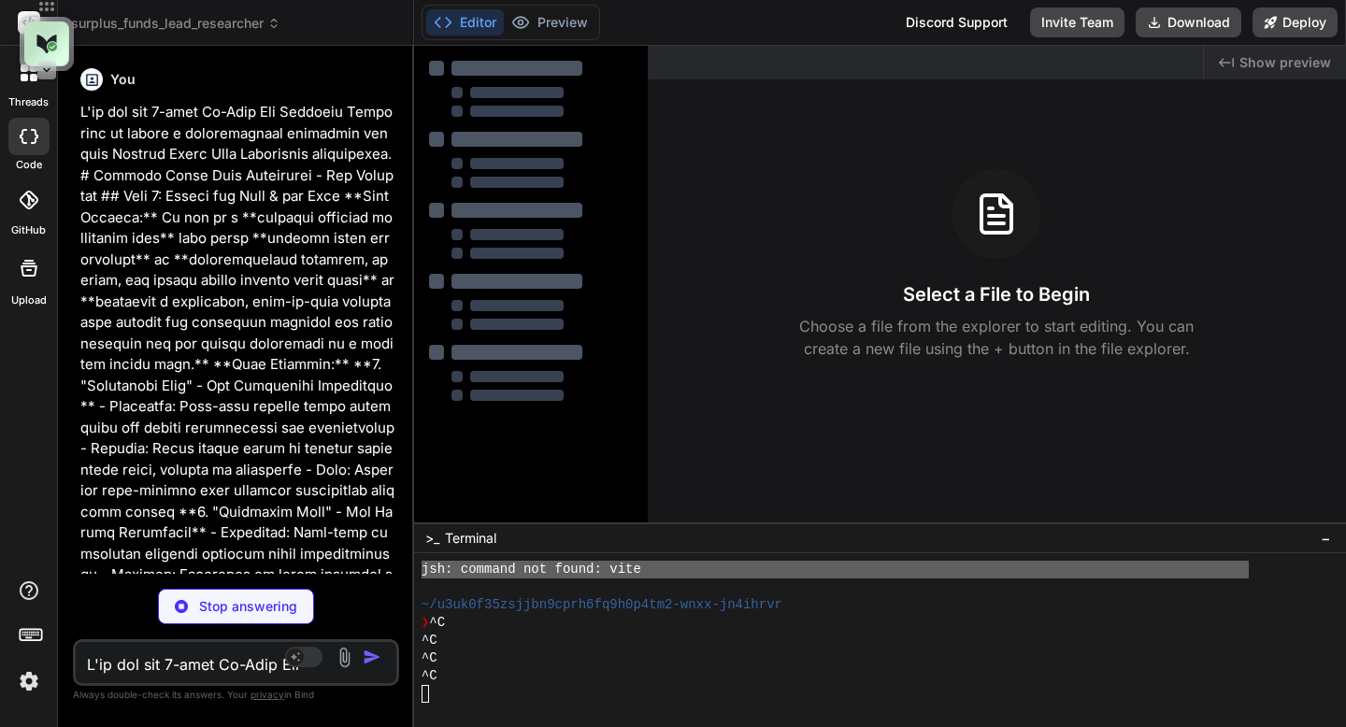
type textarea "x"
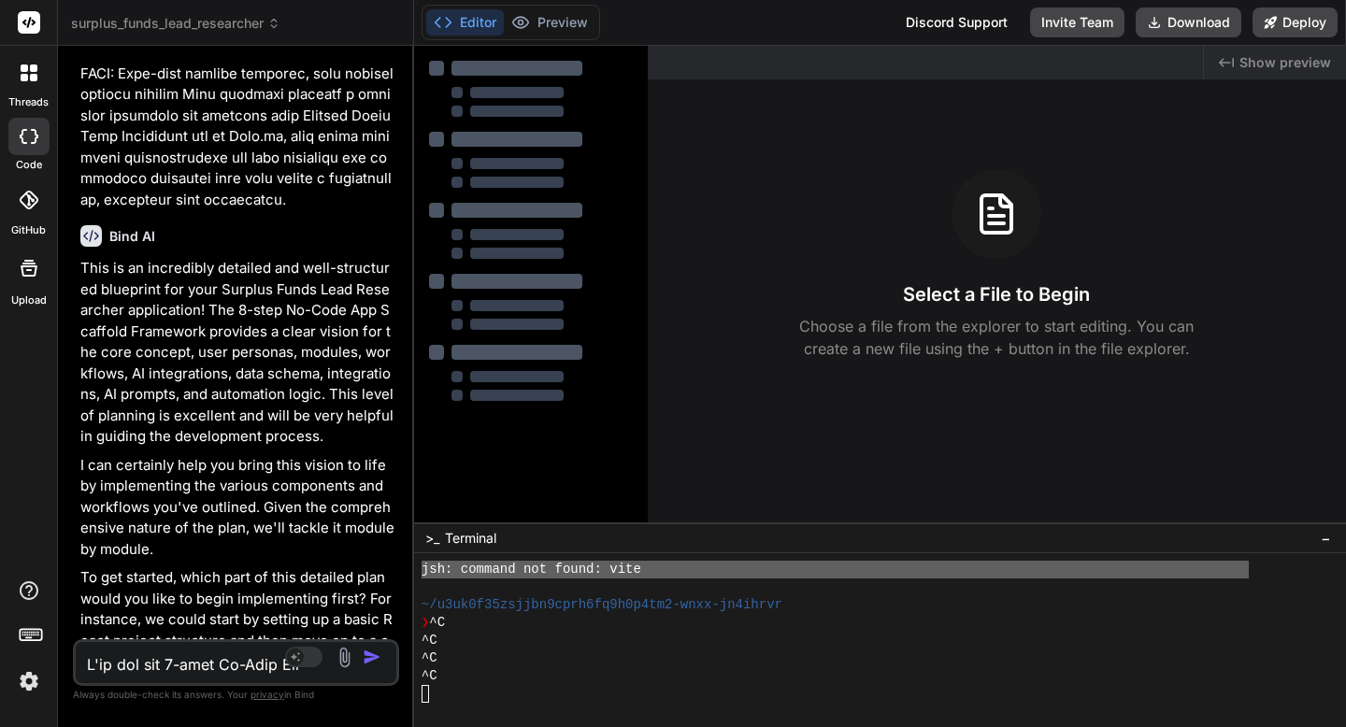
scroll to position [3994, 0]
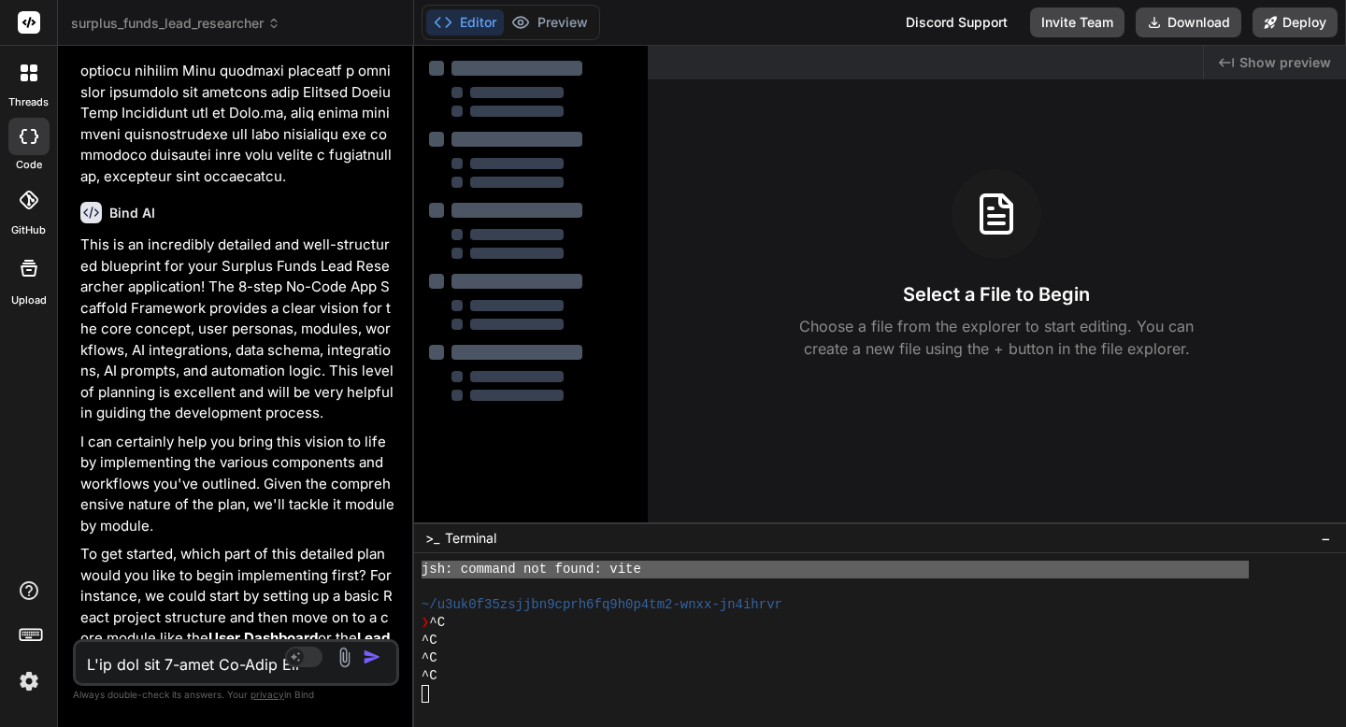
click at [207, 654] on textarea at bounding box center [209, 659] width 267 height 34
paste textarea "Yes, absolutely! Let's revise the scaffold to address the critical problems and…"
type textarea "Yes, absolutely! Let's revise the scaffold to address the critical problems and…"
type textarea "x"
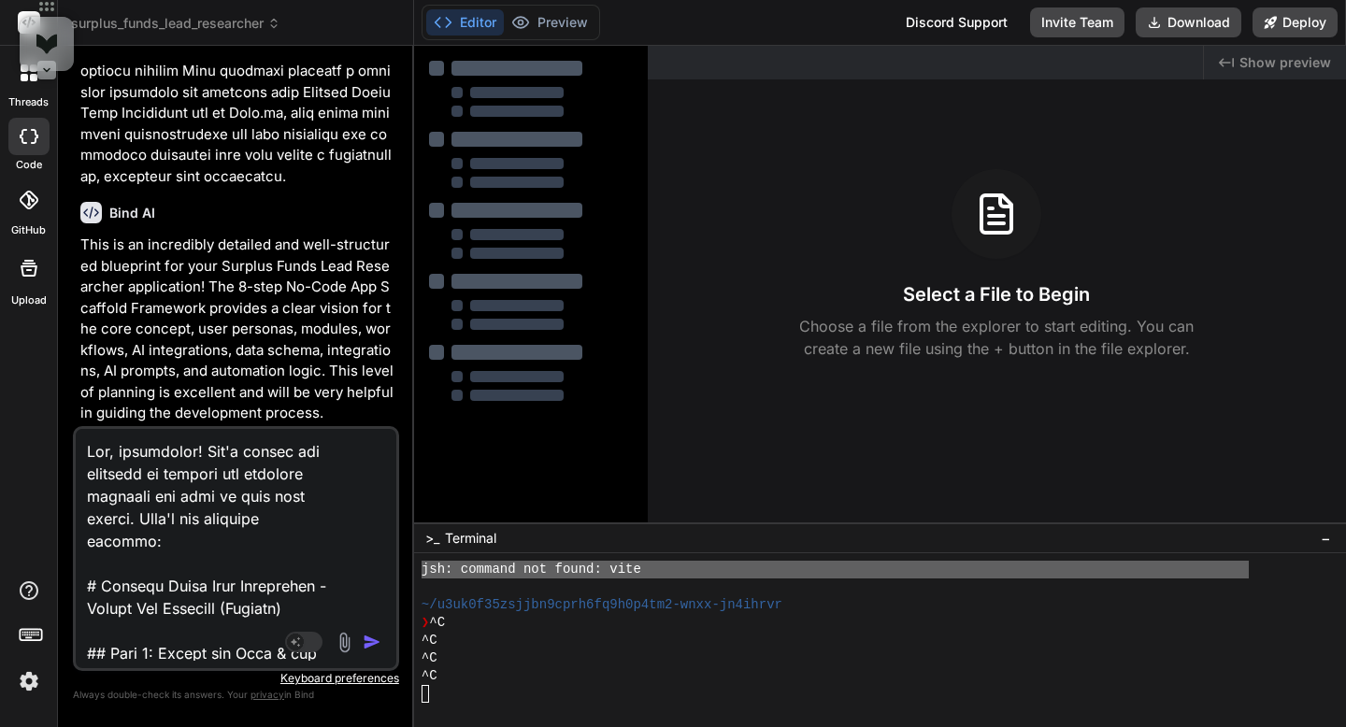
scroll to position [8254, 0]
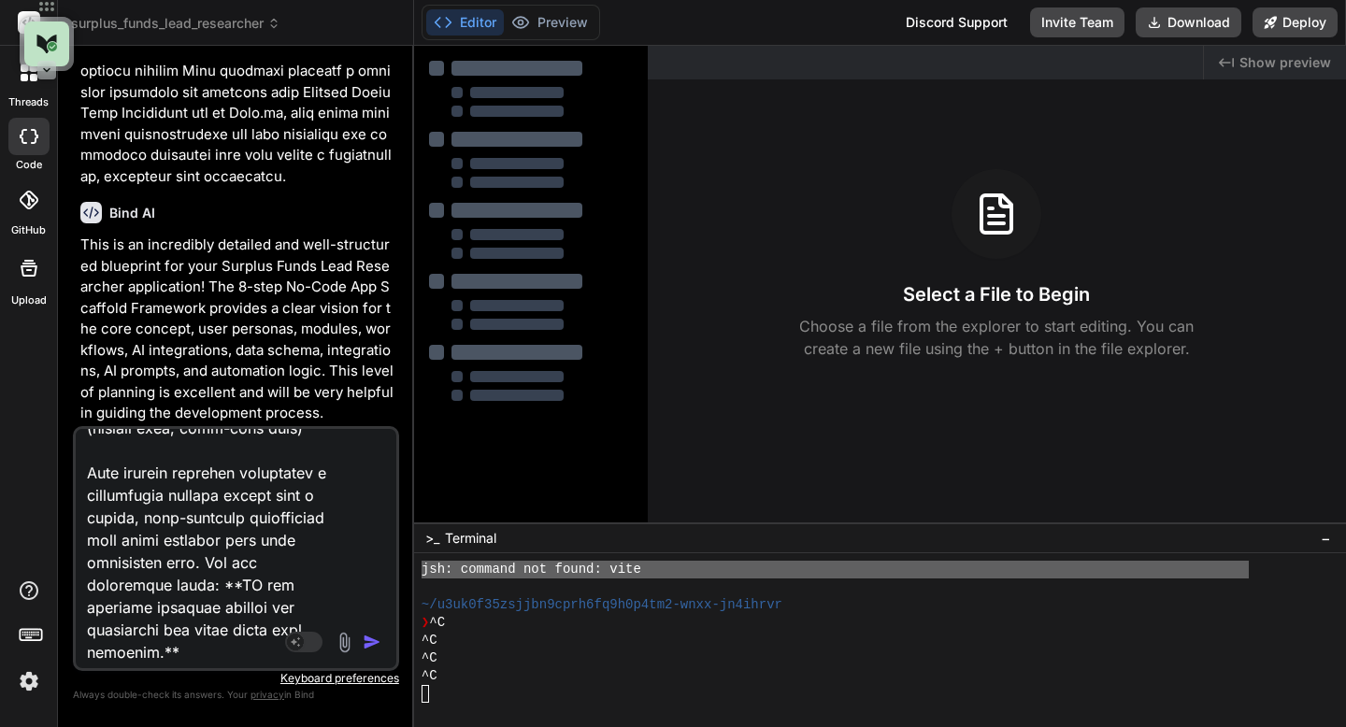
drag, startPoint x: 207, startPoint y: 654, endPoint x: 91, endPoint y: 604, distance: 126.4
click at [91, 604] on textarea at bounding box center [209, 545] width 267 height 232
type textarea "Yes, absolutely! Let's revise the scaffold to address the critical problems and…"
type textarea "x"
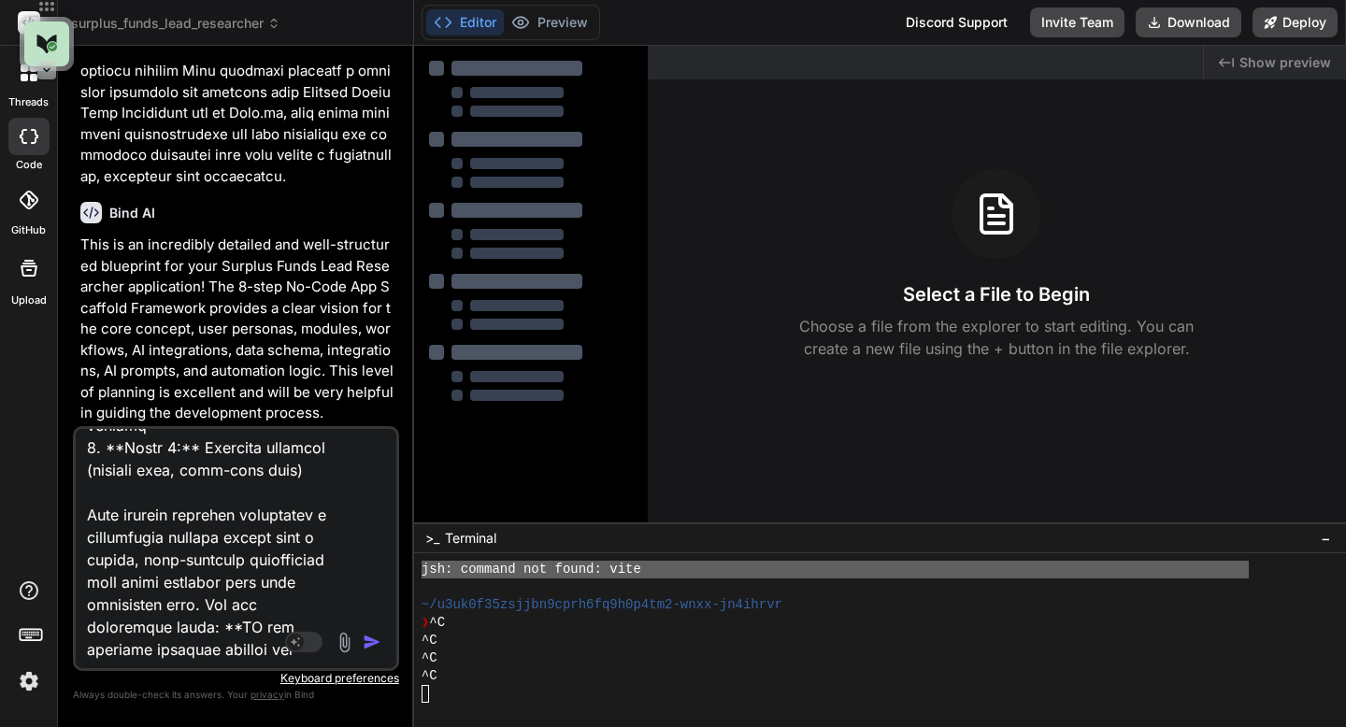
type textarea "Yes, absolutely! Let's revise the scaffold to address the critical problems and…"
type textarea "x"
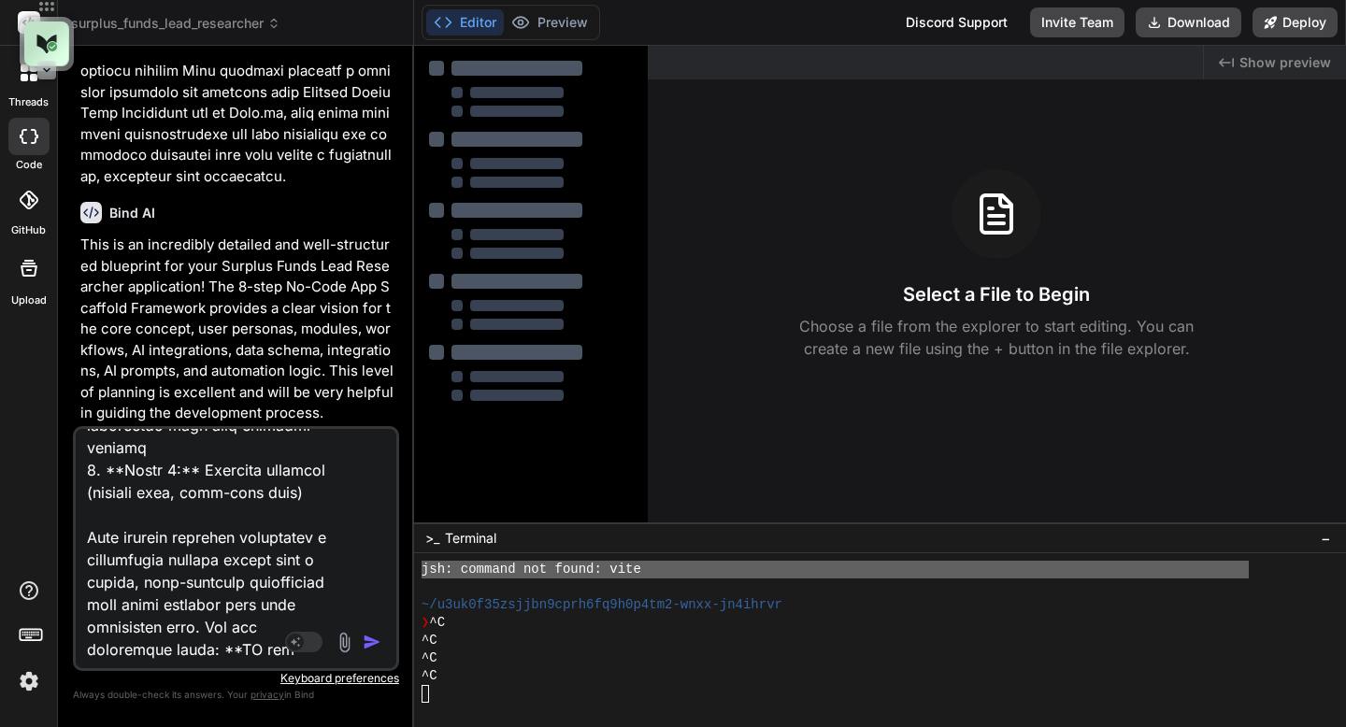
type textarea "Yes, absolutely! Let's revise the scaffold to address the critical problems and…"
type textarea "x"
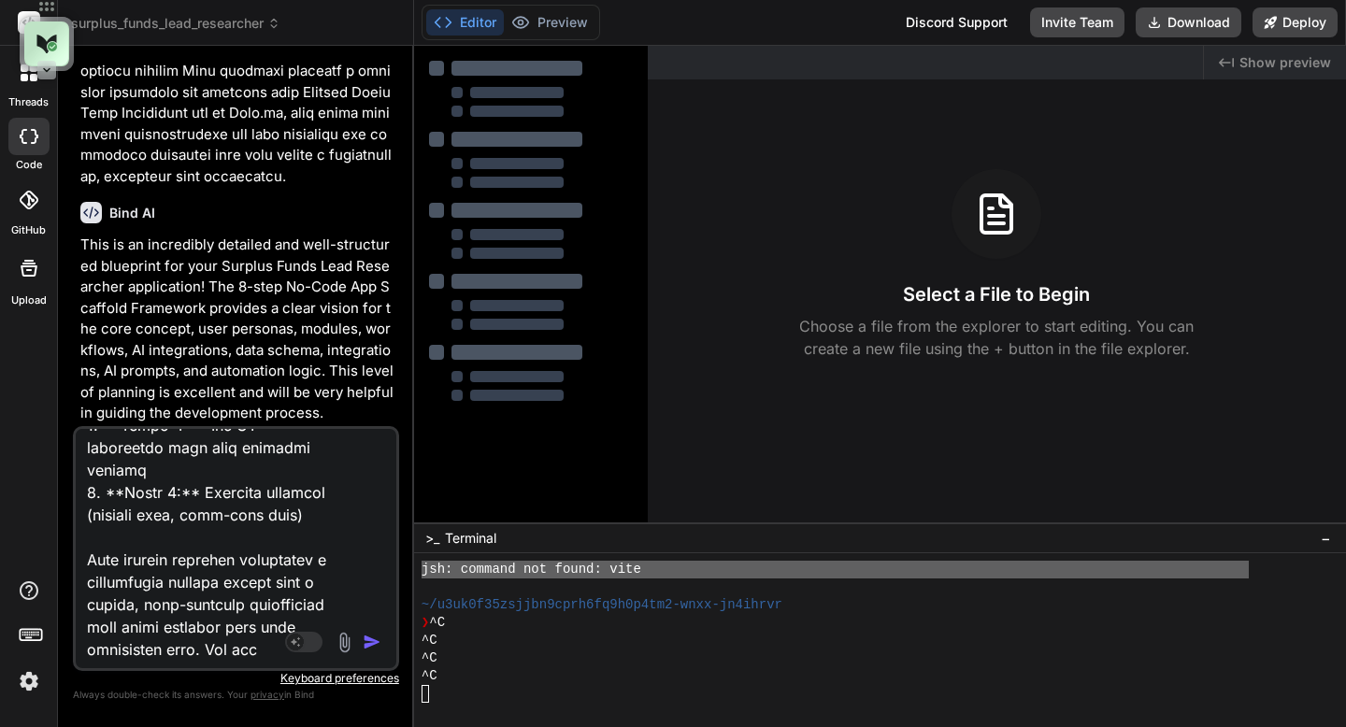
type textarea "Yes, absolutely! Let's revise the scaffold to address the critical problems and…"
click at [368, 642] on img "button" at bounding box center [372, 642] width 19 height 19
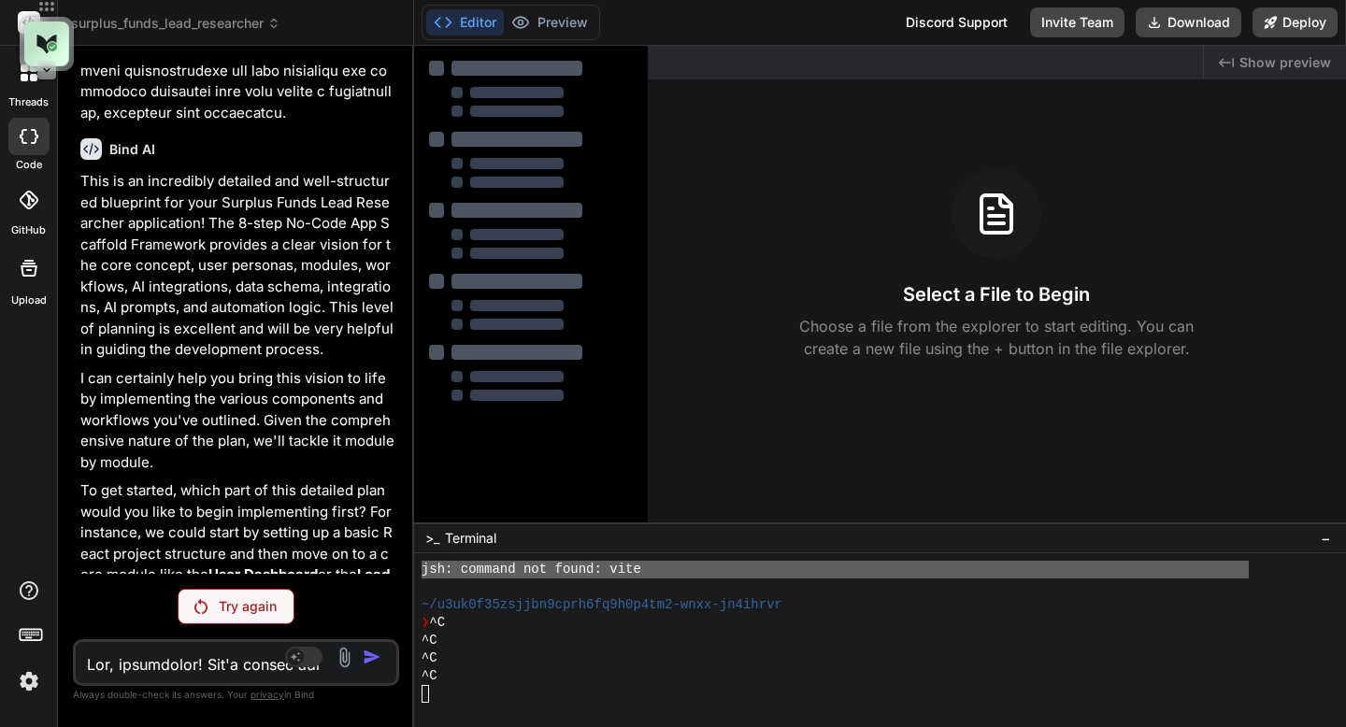
scroll to position [4057, 0]
click at [24, 81] on div at bounding box center [28, 72] width 39 height 39
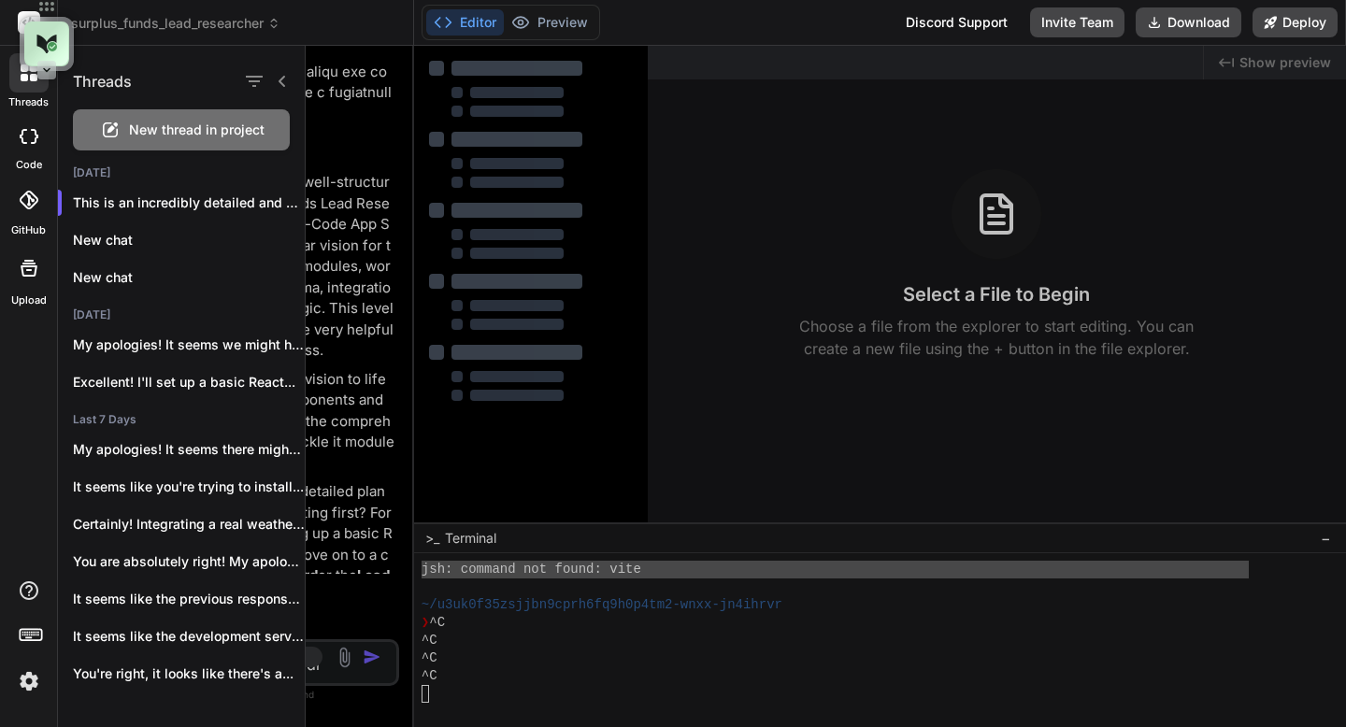
click at [142, 133] on span "New thread in project" at bounding box center [196, 130] width 135 height 19
type textarea "x"
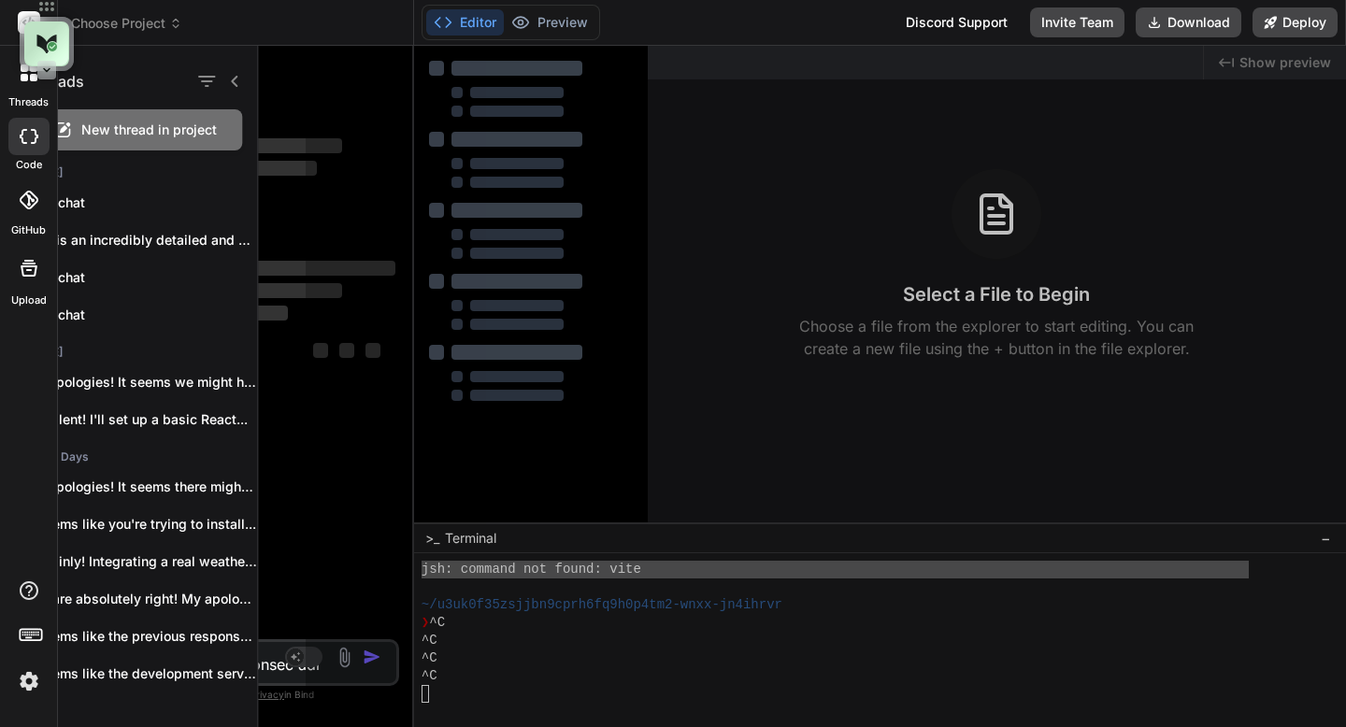
scroll to position [0, 0]
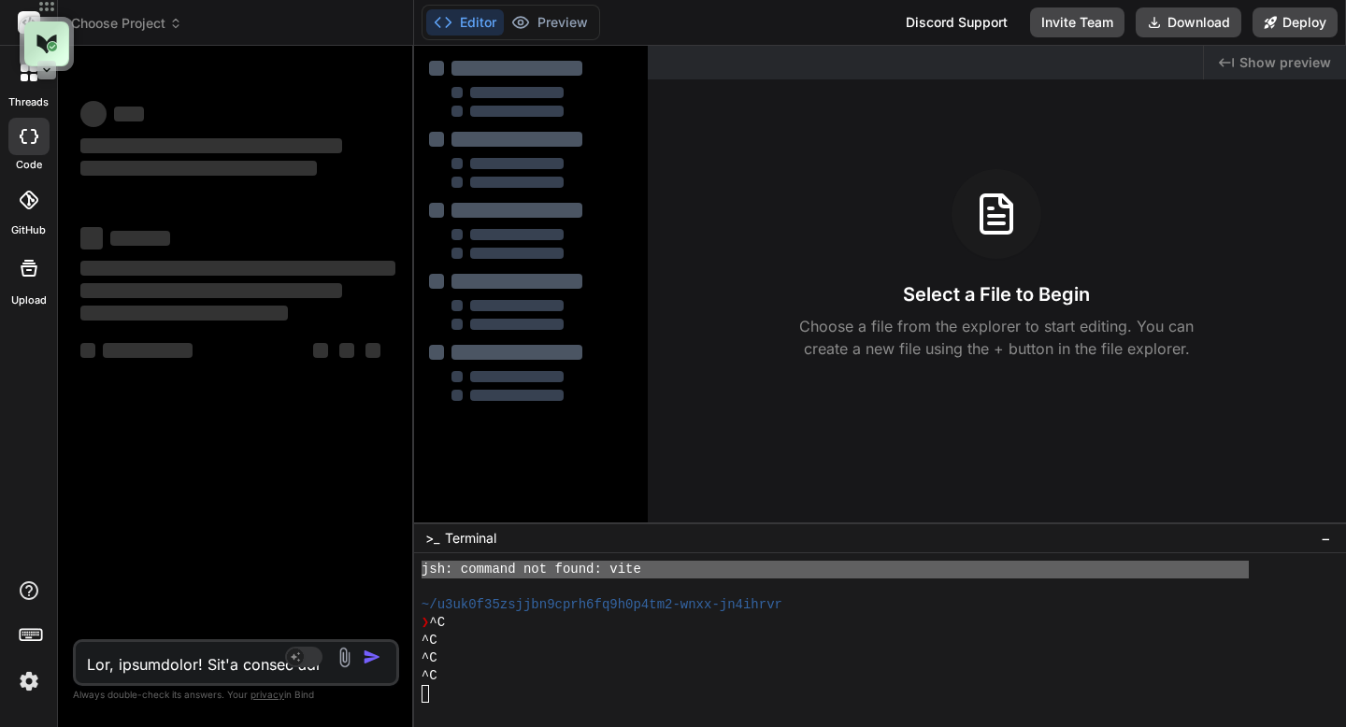
click at [143, 666] on textarea at bounding box center [209, 659] width 267 height 34
paste textarea "Yes, absolutely! Let's revise the scaffold to address the critical problems and…"
type textarea "Yes, absolutely! Let's revise the scaffold to address the critical problems and…"
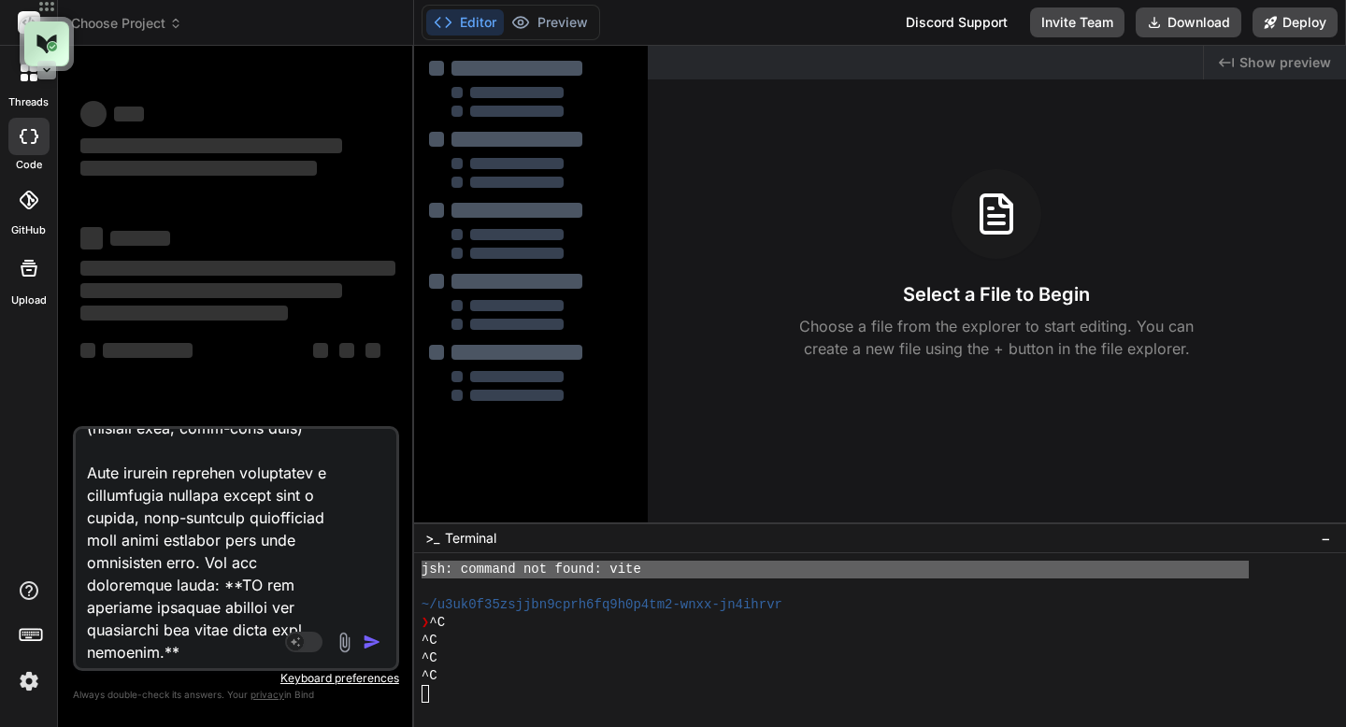
type textarea "x"
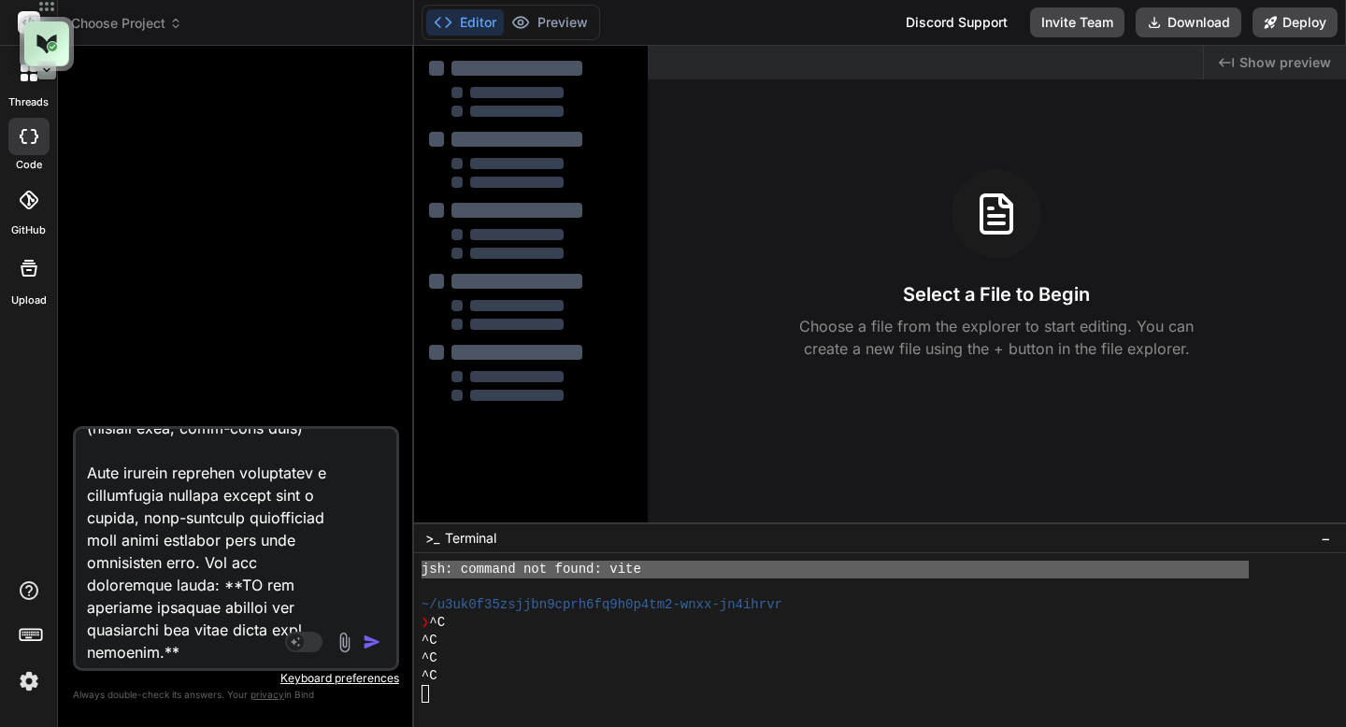
scroll to position [8257, 0]
click at [175, 687] on html "share threads code GitHub Upload Choose Project Created with Pixso. Bind AI Web…" at bounding box center [673, 363] width 1346 height 727
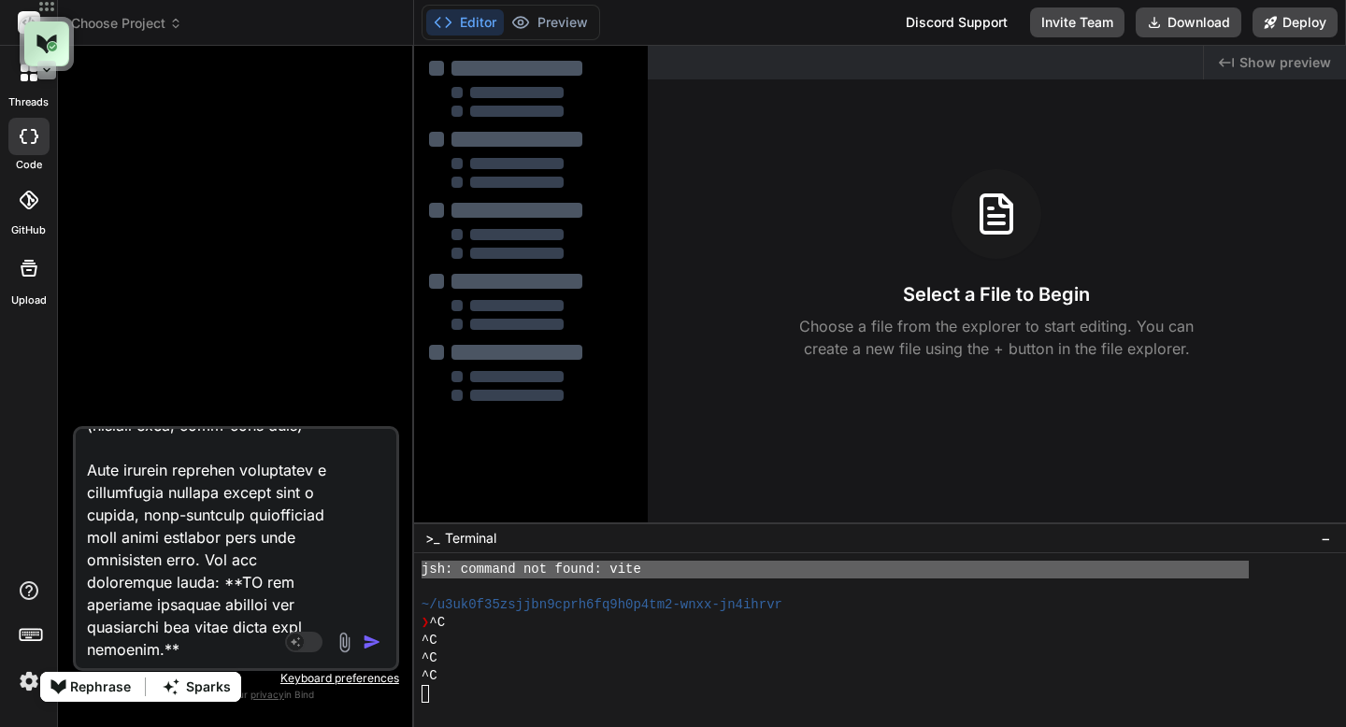
type textarea "Yes, absolutely! Let's revise the scaffold to address the critical problems and…"
type textarea "x"
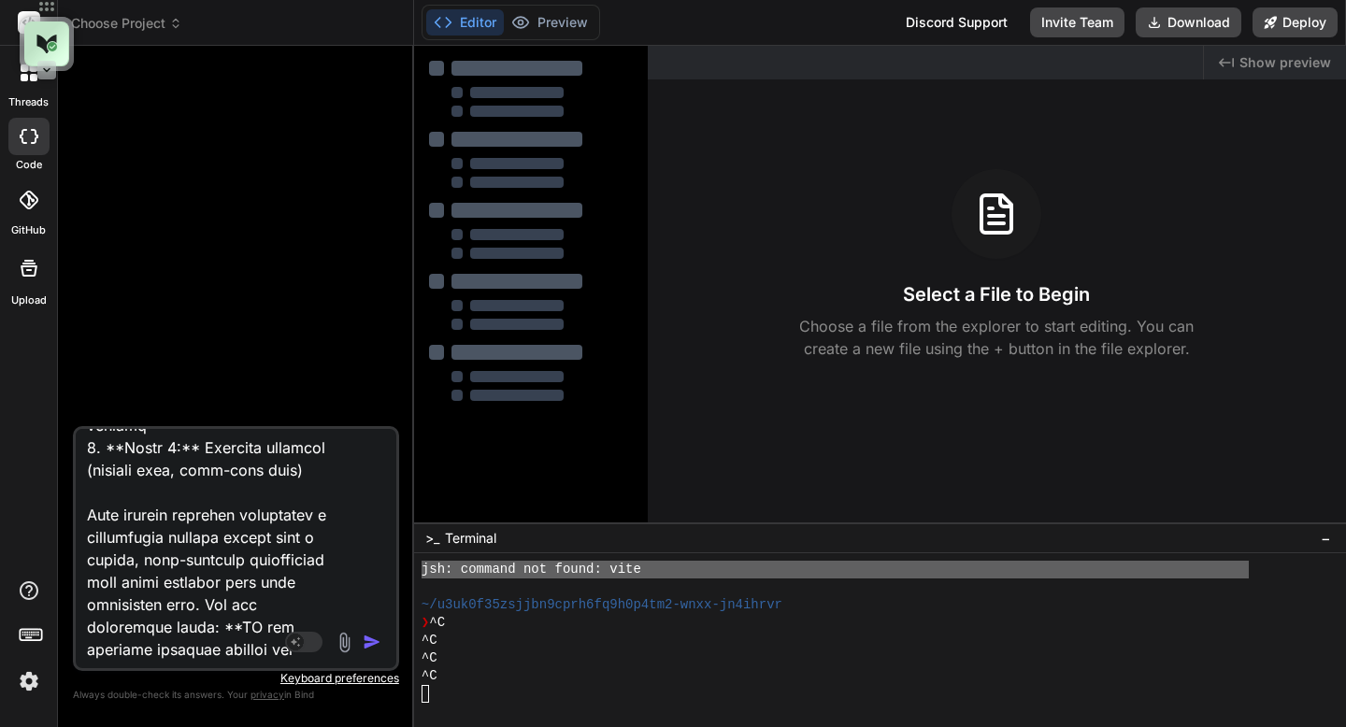
type textarea "Yes, absolutely! Let's revise the scaffold to address the critical problems and…"
type textarea "x"
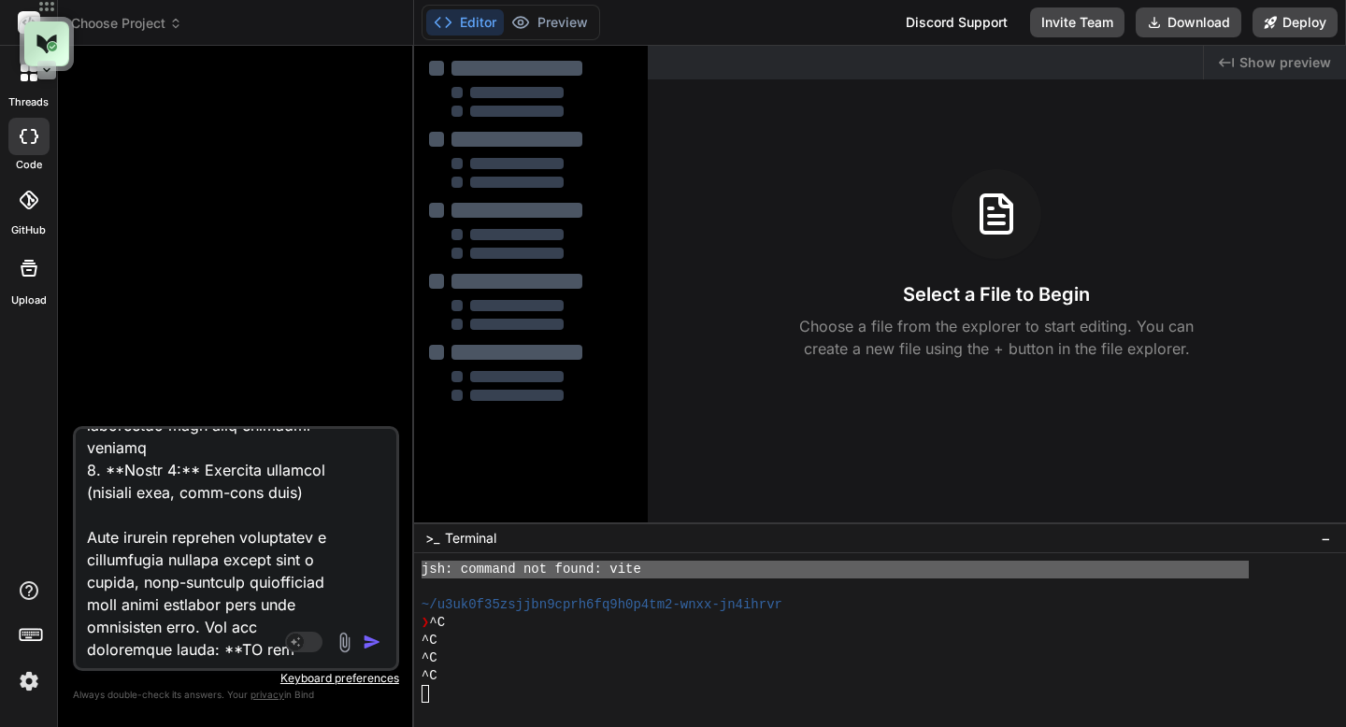
type textarea "Yes, absolutely! Let's revise the scaffold to address the critical problems and…"
type textarea "x"
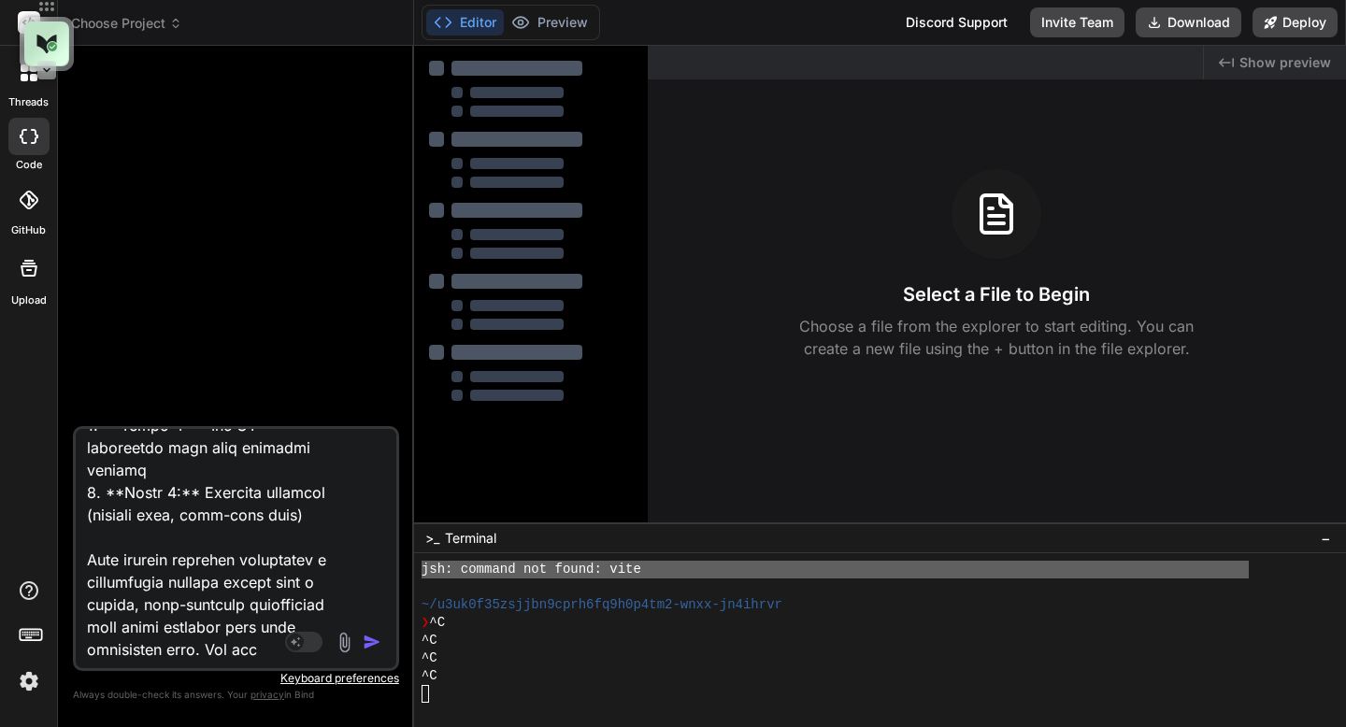
type textarea "Yes, absolutely! Let's revise the scaffold to address the critical problems and…"
click at [174, 32] on span "Choose Project" at bounding box center [126, 23] width 111 height 19
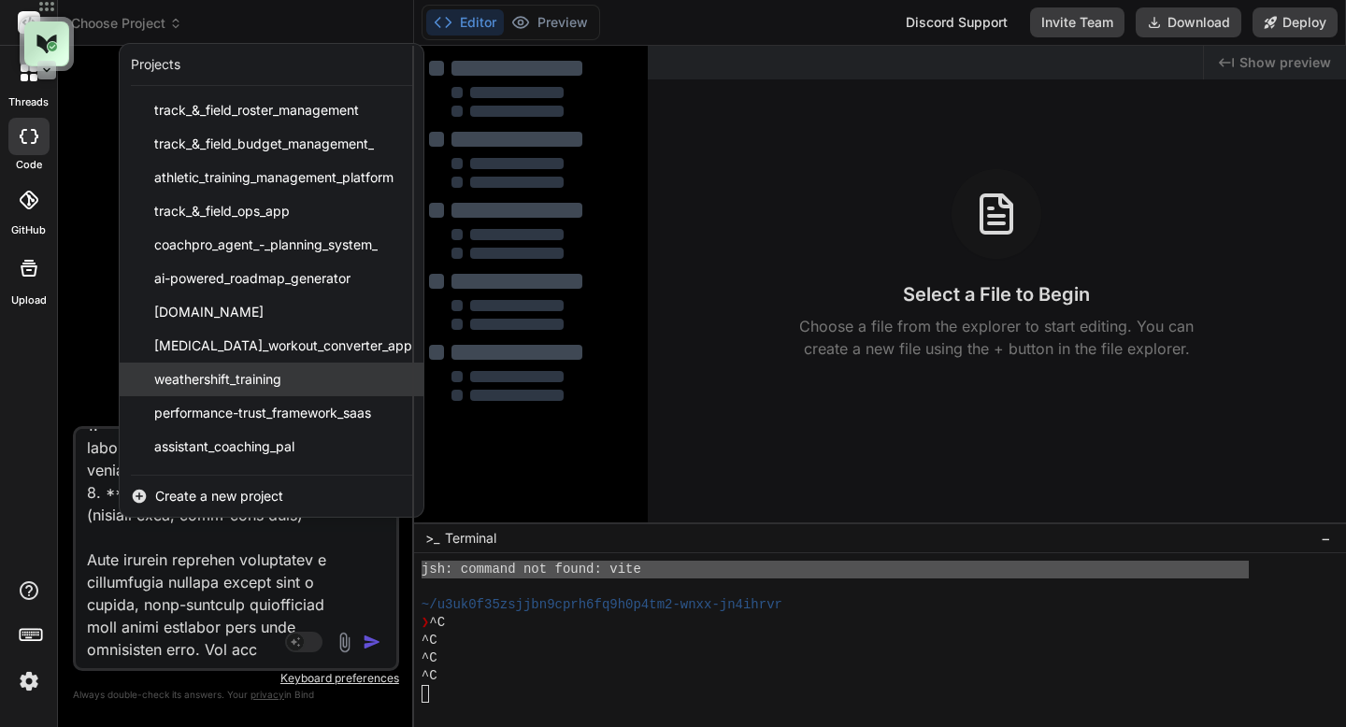
scroll to position [30, 0]
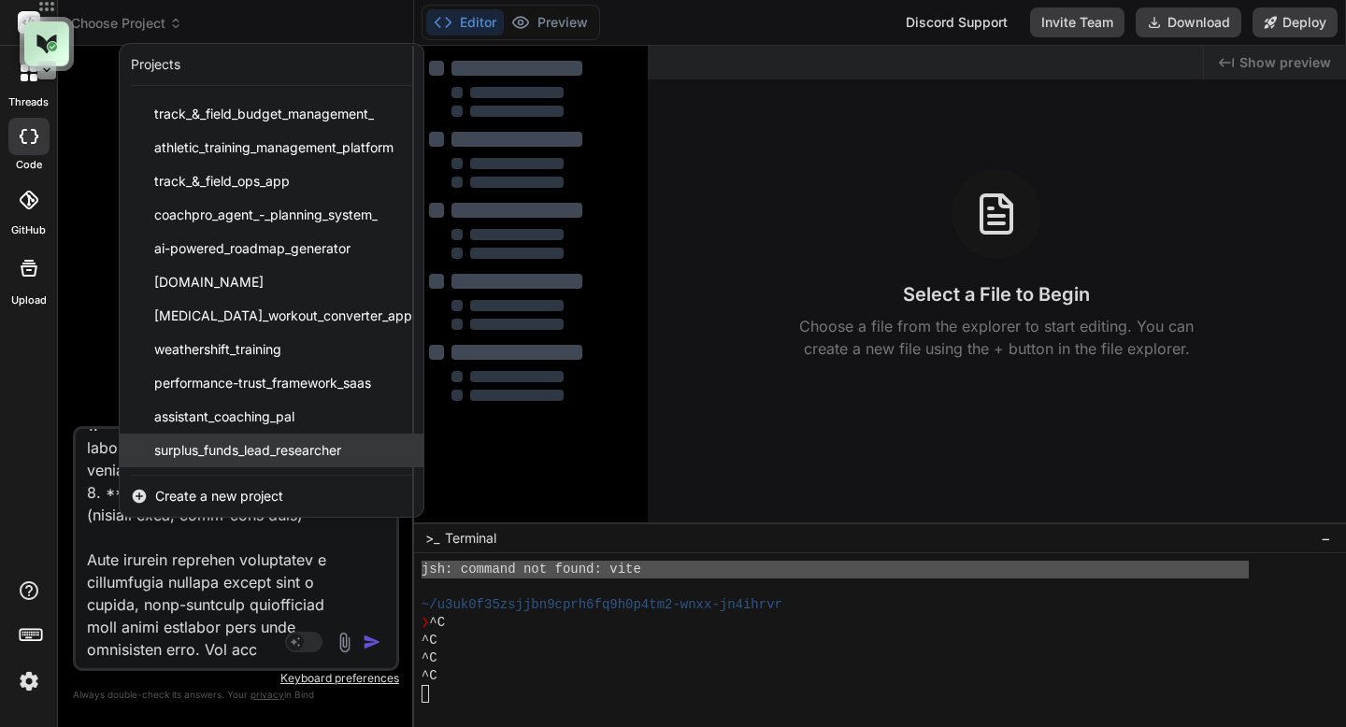
click at [229, 450] on span "surplus_funds_lead_researcher" at bounding box center [247, 450] width 187 height 19
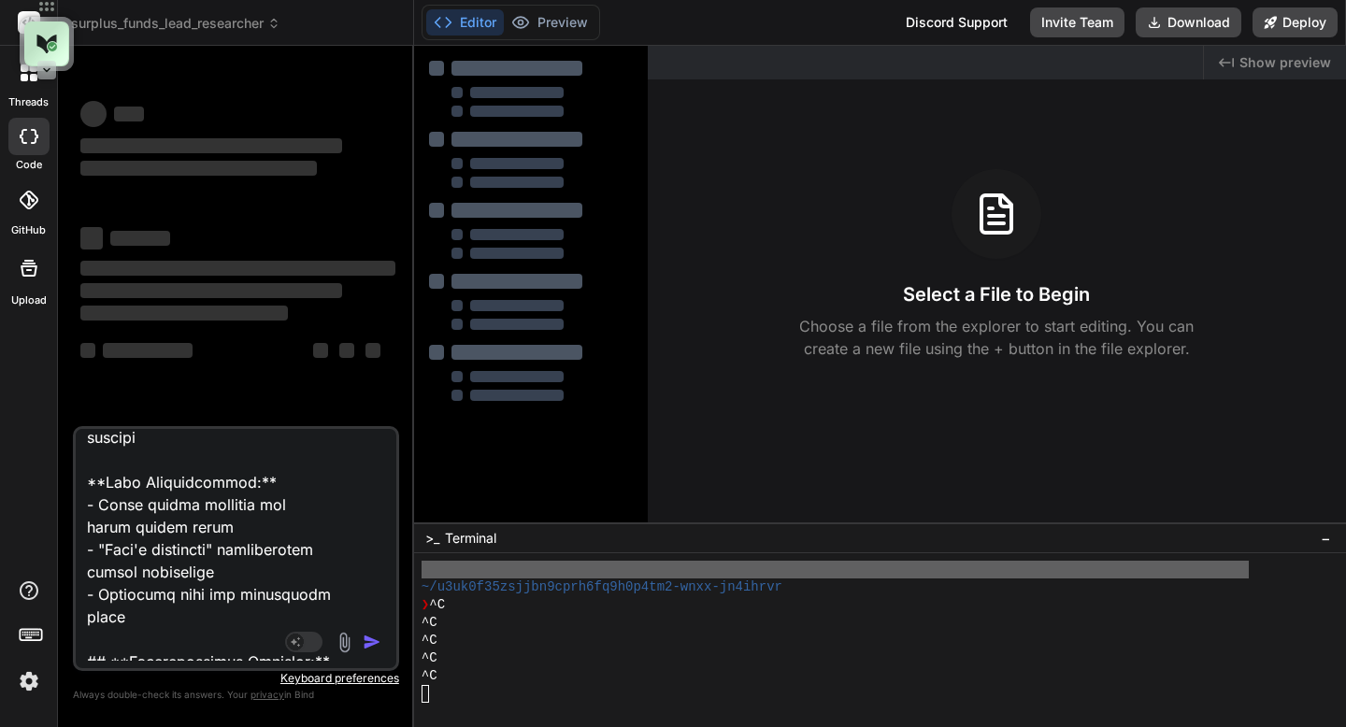
scroll to position [0, 0]
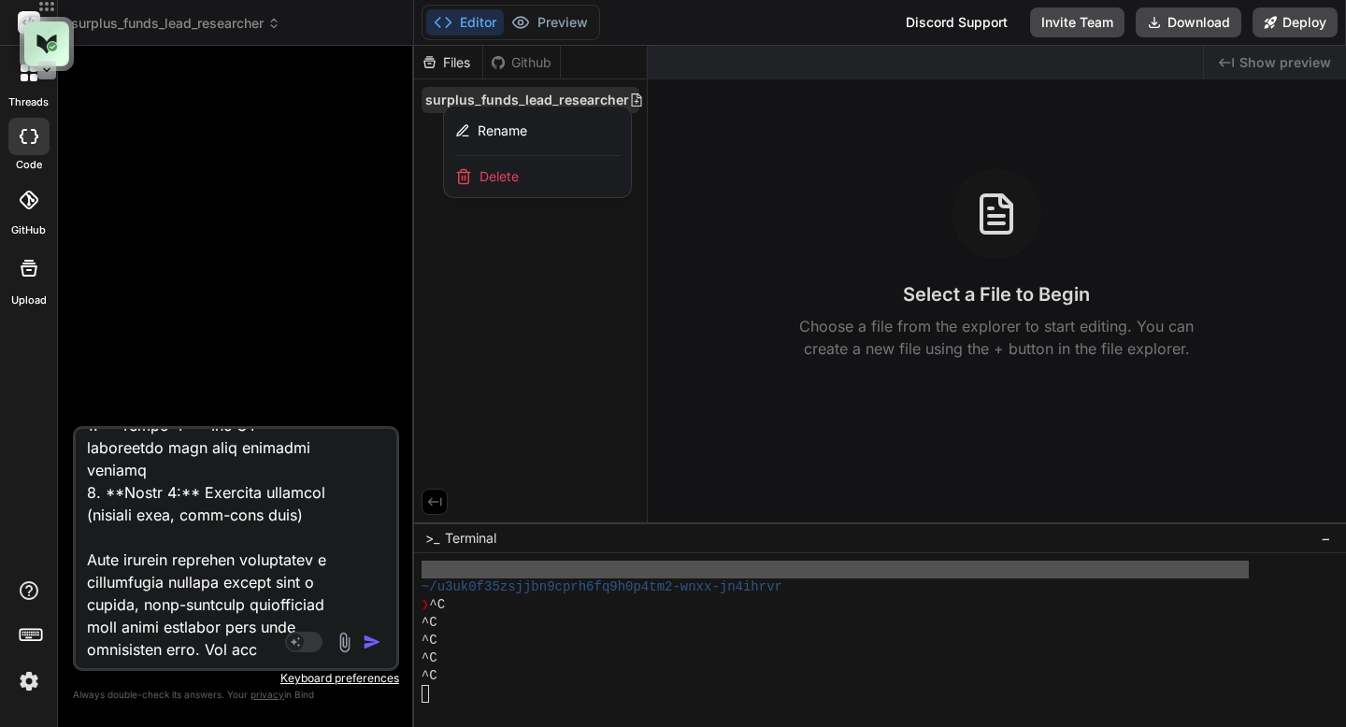
click at [369, 644] on img "button" at bounding box center [372, 642] width 19 height 19
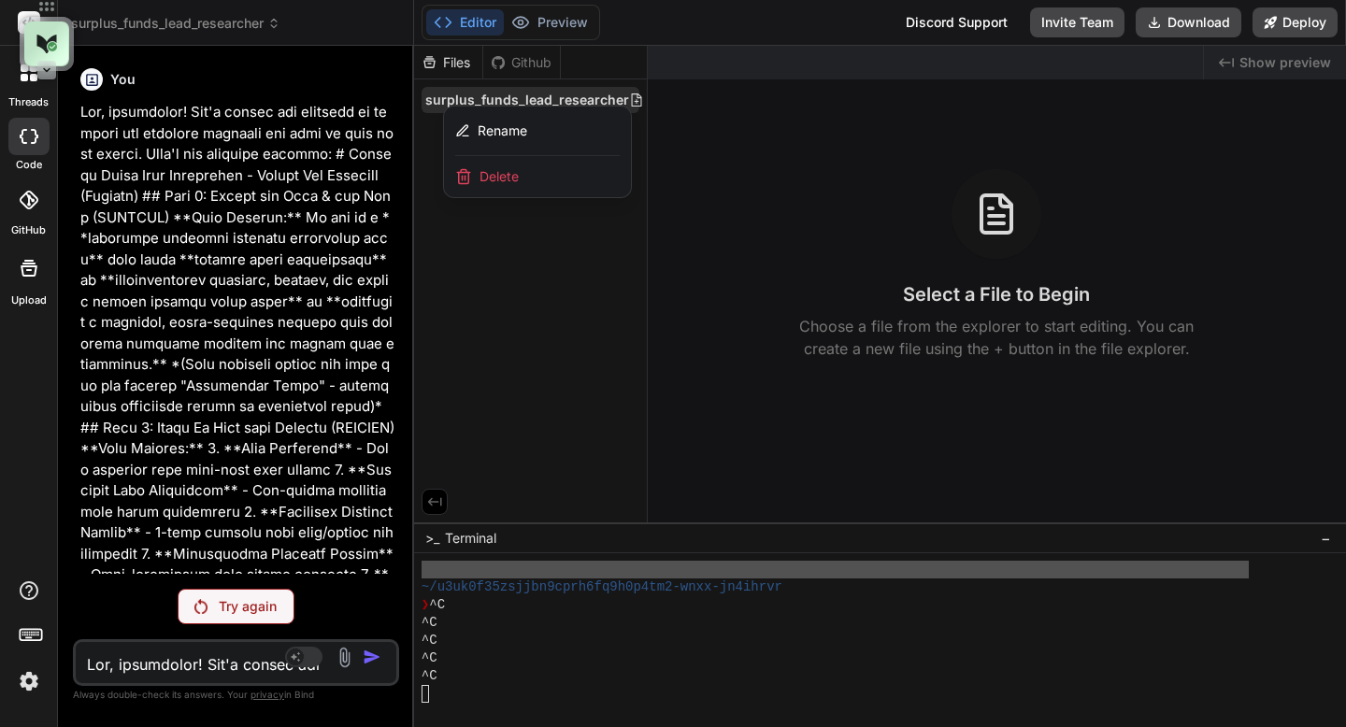
click at [272, 604] on p "Try again" at bounding box center [248, 606] width 58 height 19
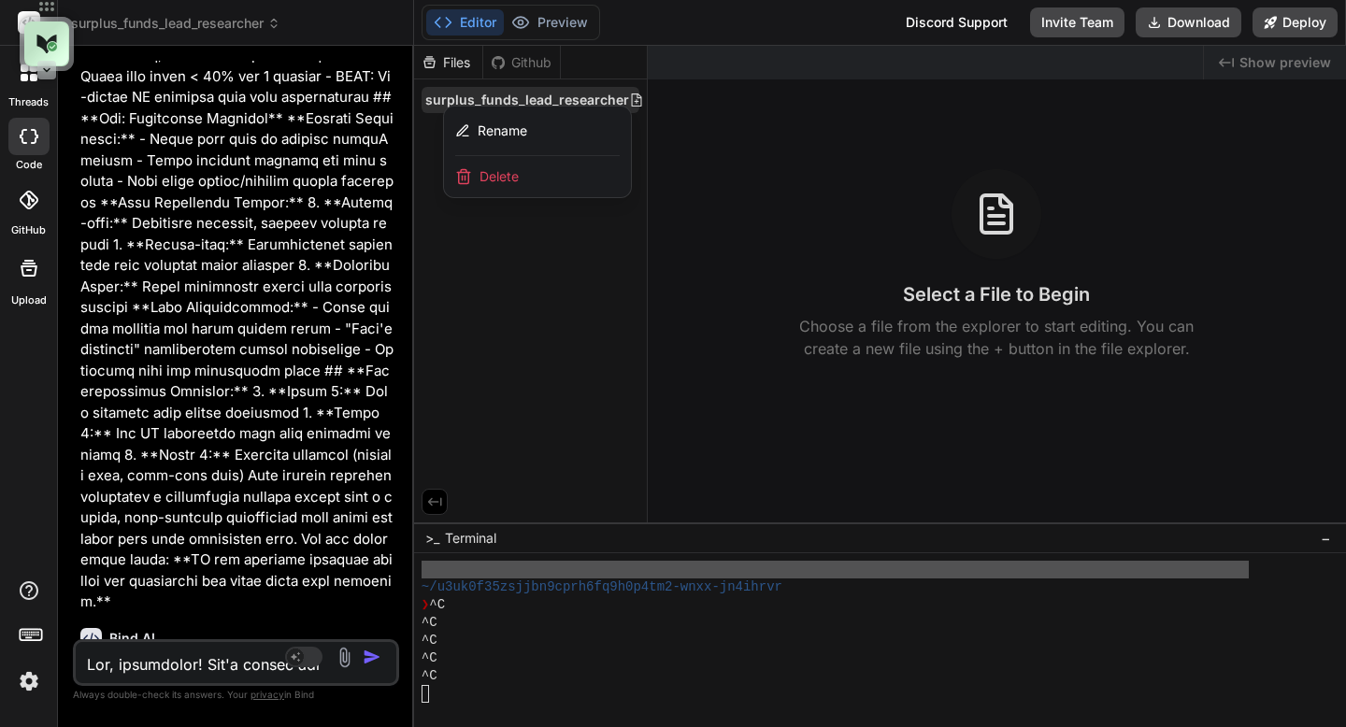
click at [568, 280] on div at bounding box center [880, 386] width 932 height 681
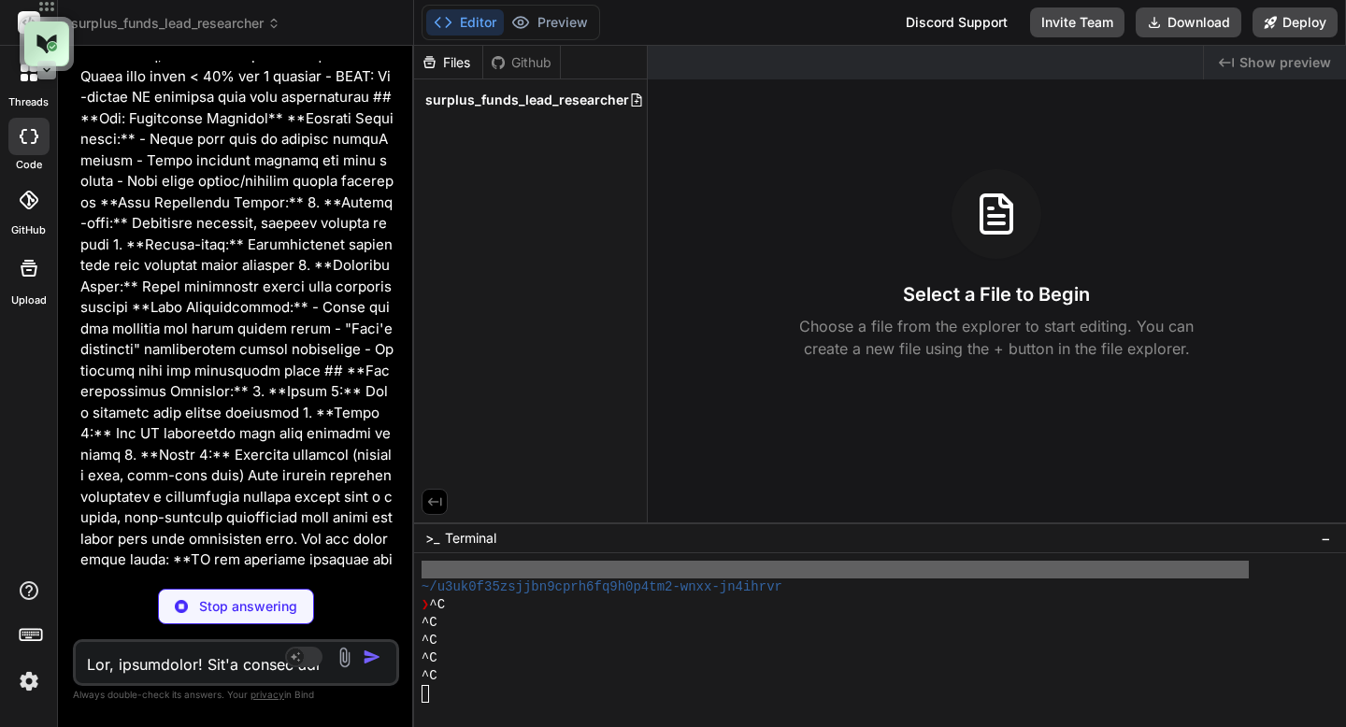
type textarea "x"
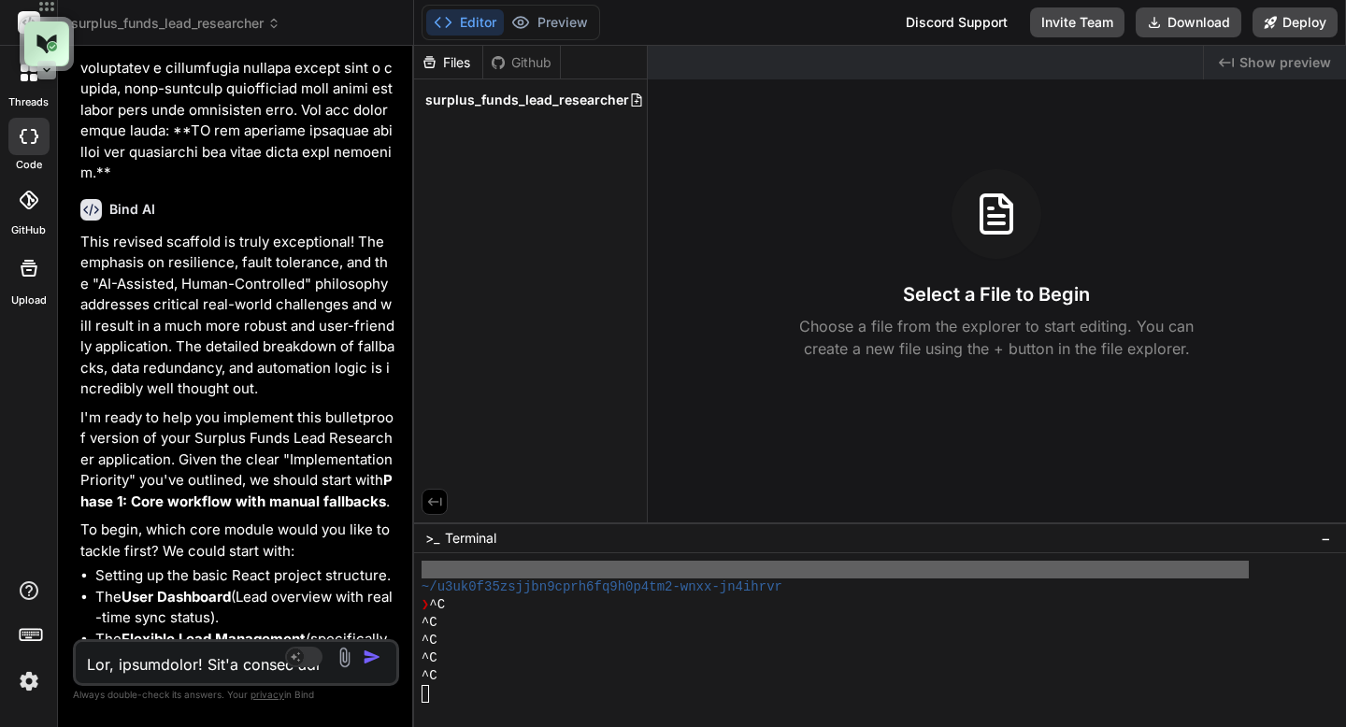
click at [189, 667] on textarea at bounding box center [209, 659] width 267 height 34
type textarea "y"
type textarea "x"
type textarea "ye"
type textarea "x"
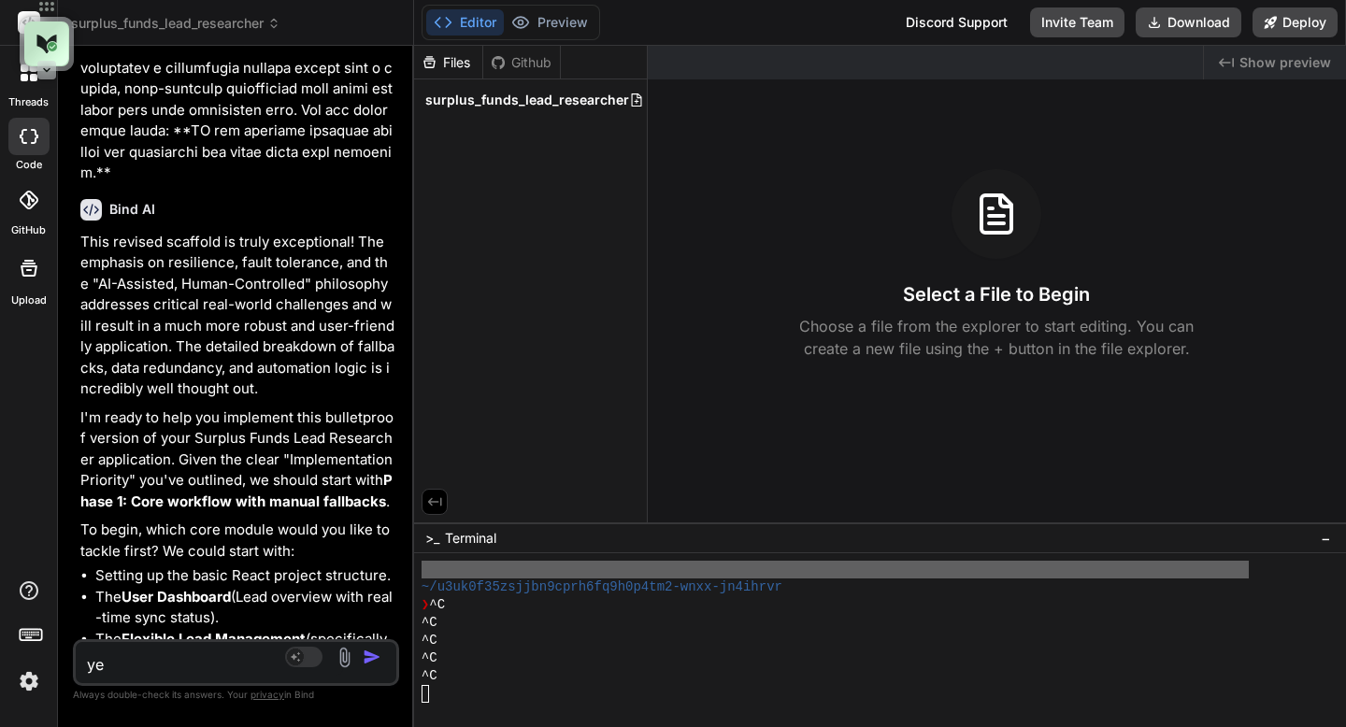
type textarea "yes"
type textarea "x"
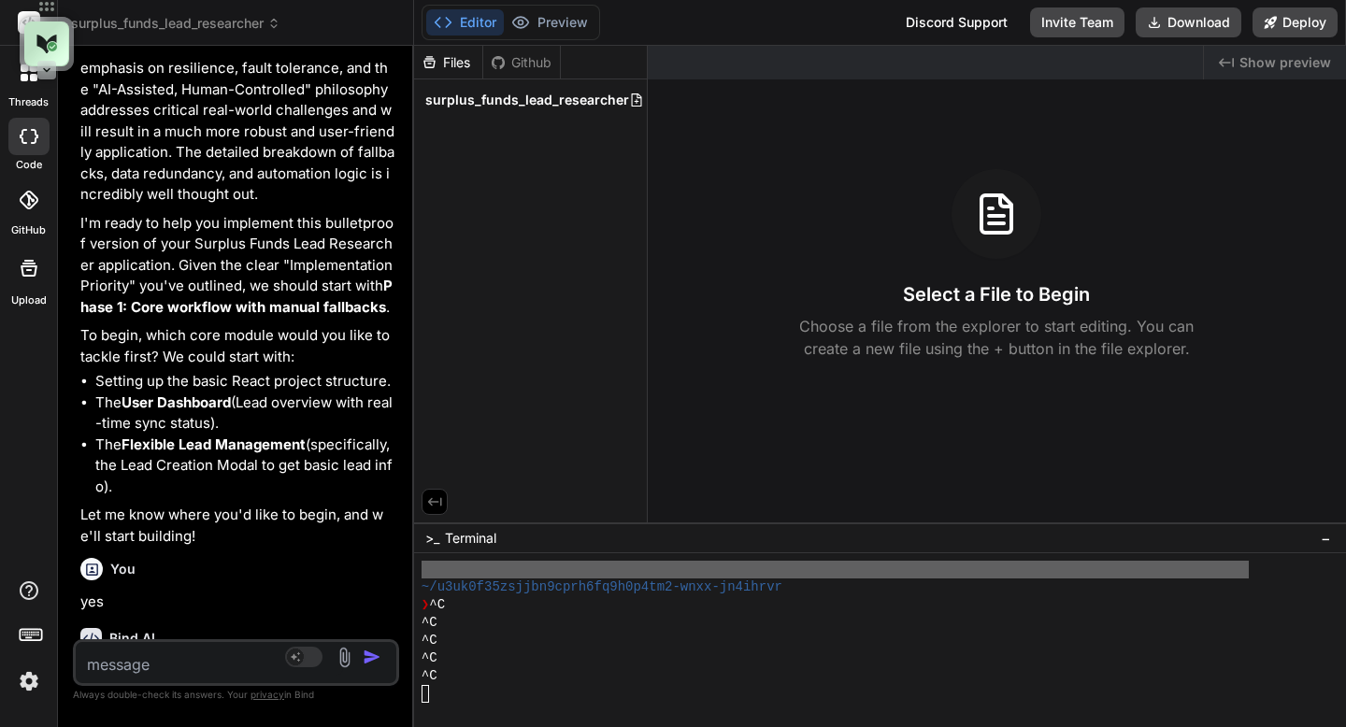
type textarea "x"
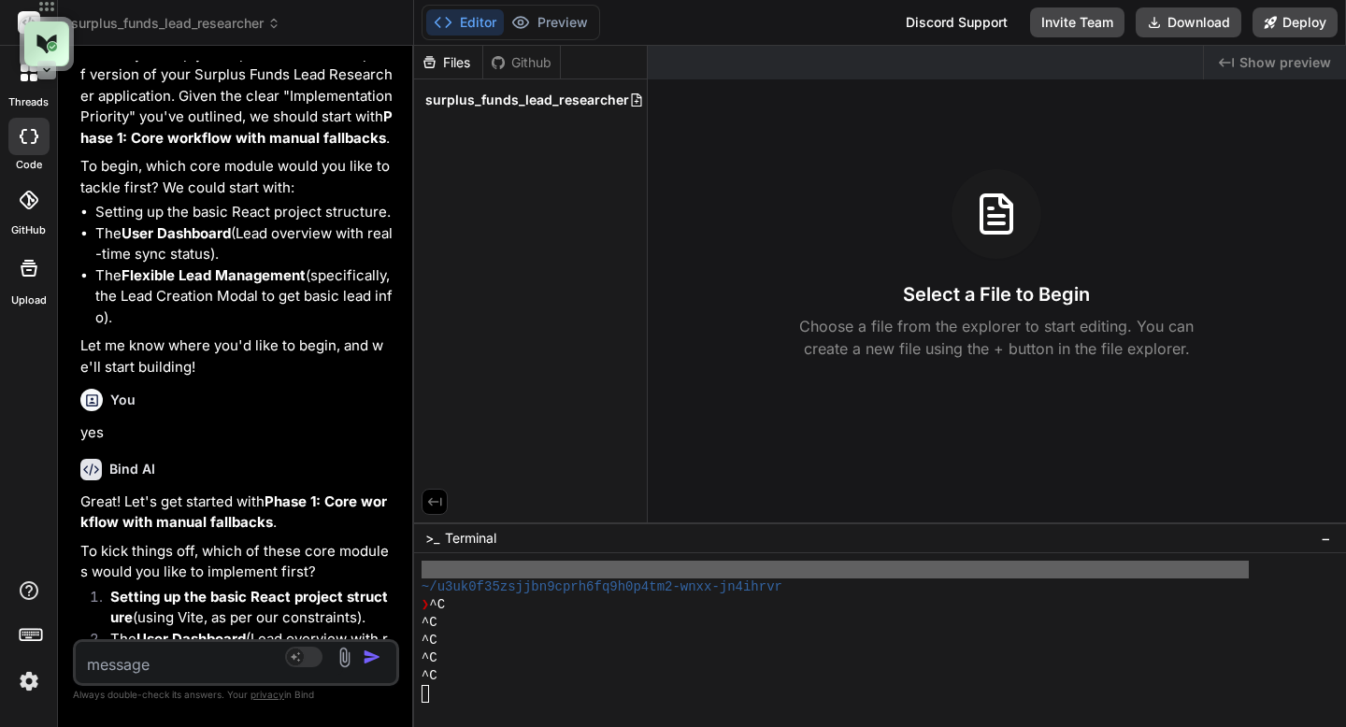
drag, startPoint x: 110, startPoint y: 487, endPoint x: 370, endPoint y: 507, distance: 260.6
click at [370, 587] on li "Setting up the basic React project structure (using Vite, as per our constraint…" at bounding box center [245, 608] width 300 height 42
copy li "Setting up the basic React project structure (using Vite, as per our constraint…"
click at [252, 651] on textarea at bounding box center [209, 659] width 267 height 34
paste textarea "Setting up the basic React project structure (using Vite, as per our constraint…"
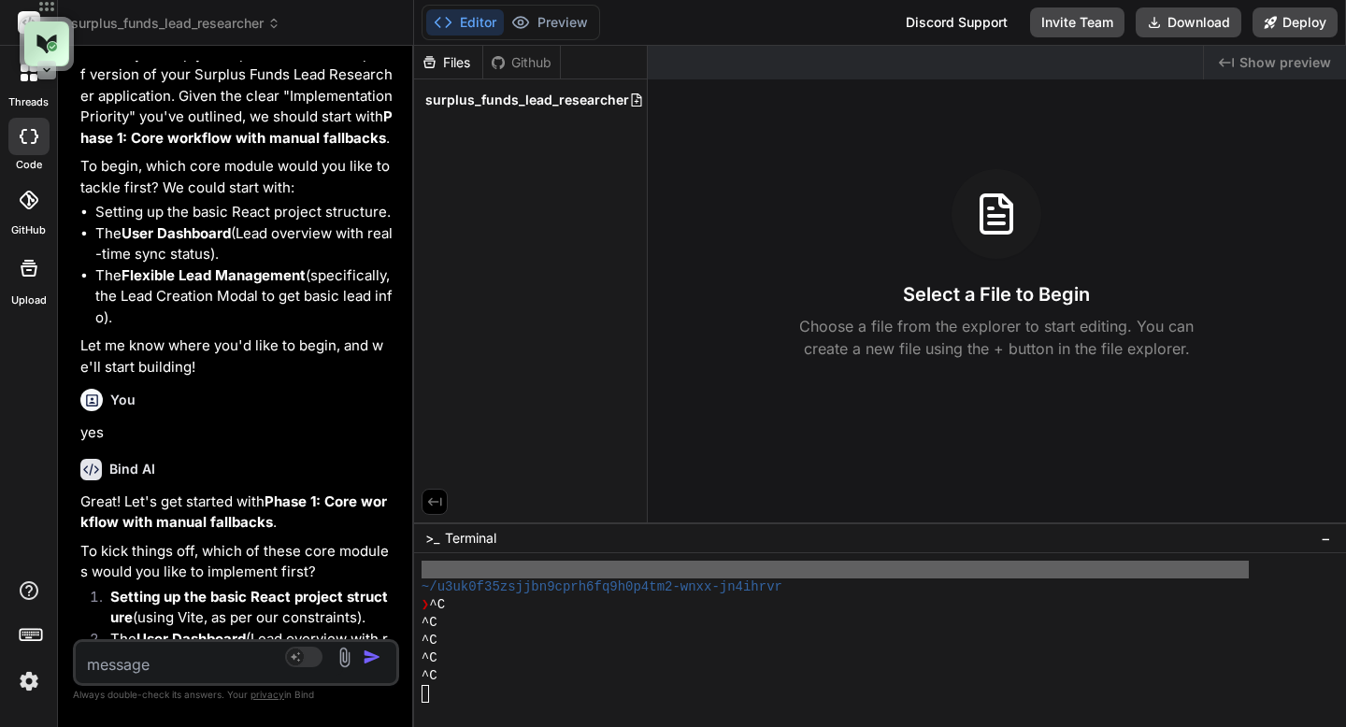
type textarea "Setting up the basic React project structure (using Vite, as per our constraint…"
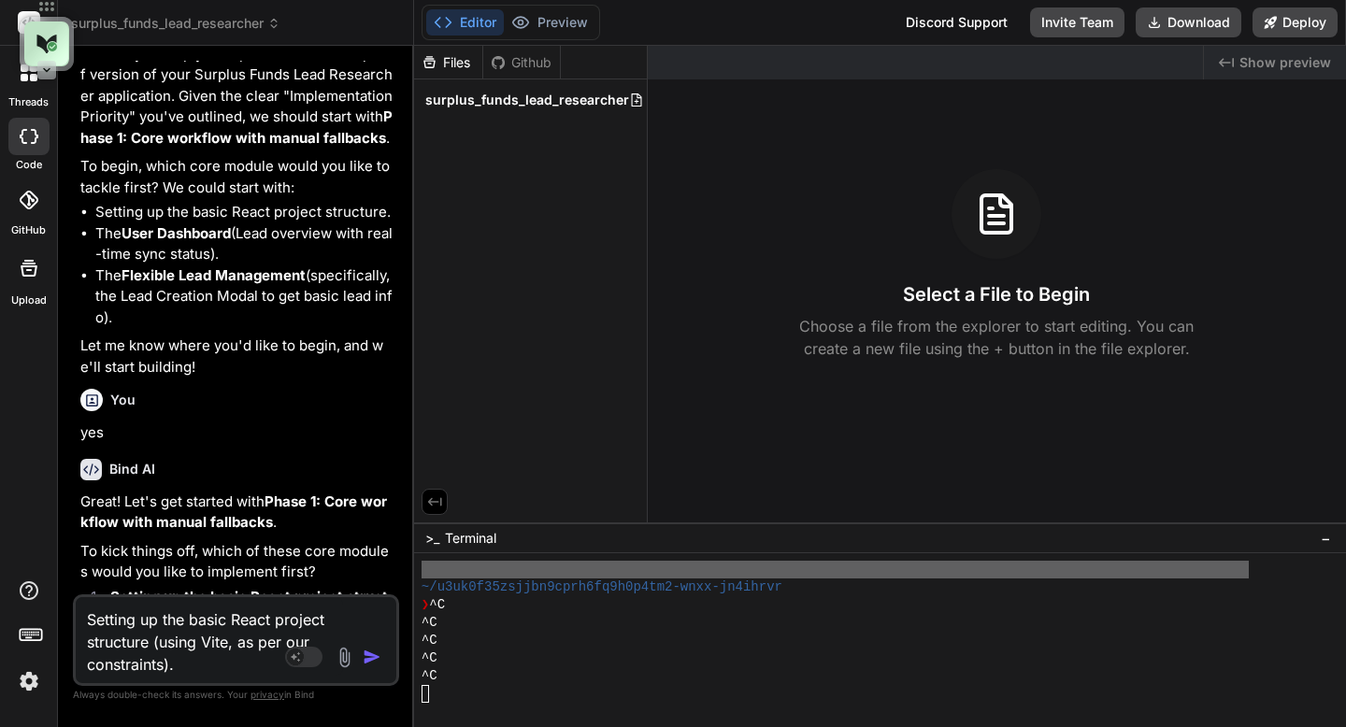
type textarea "x"
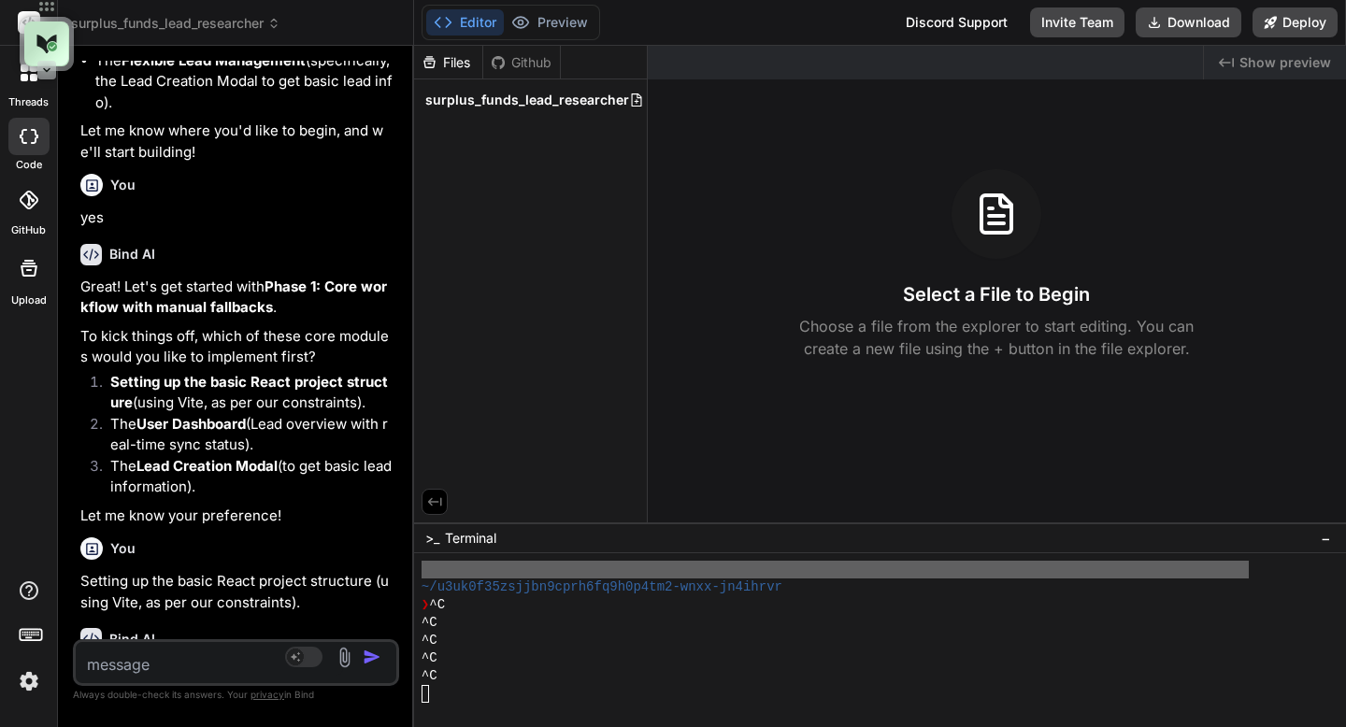
scroll to position [4260, 0]
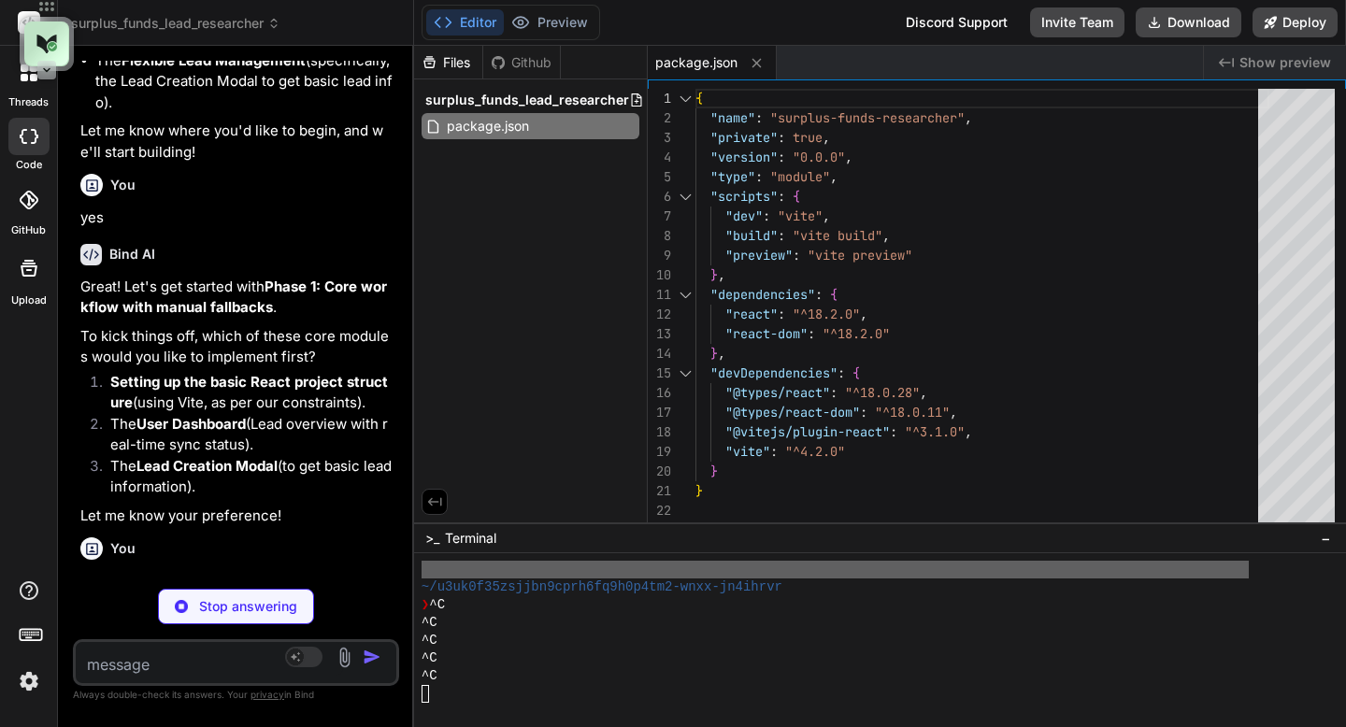
type textarea "x"
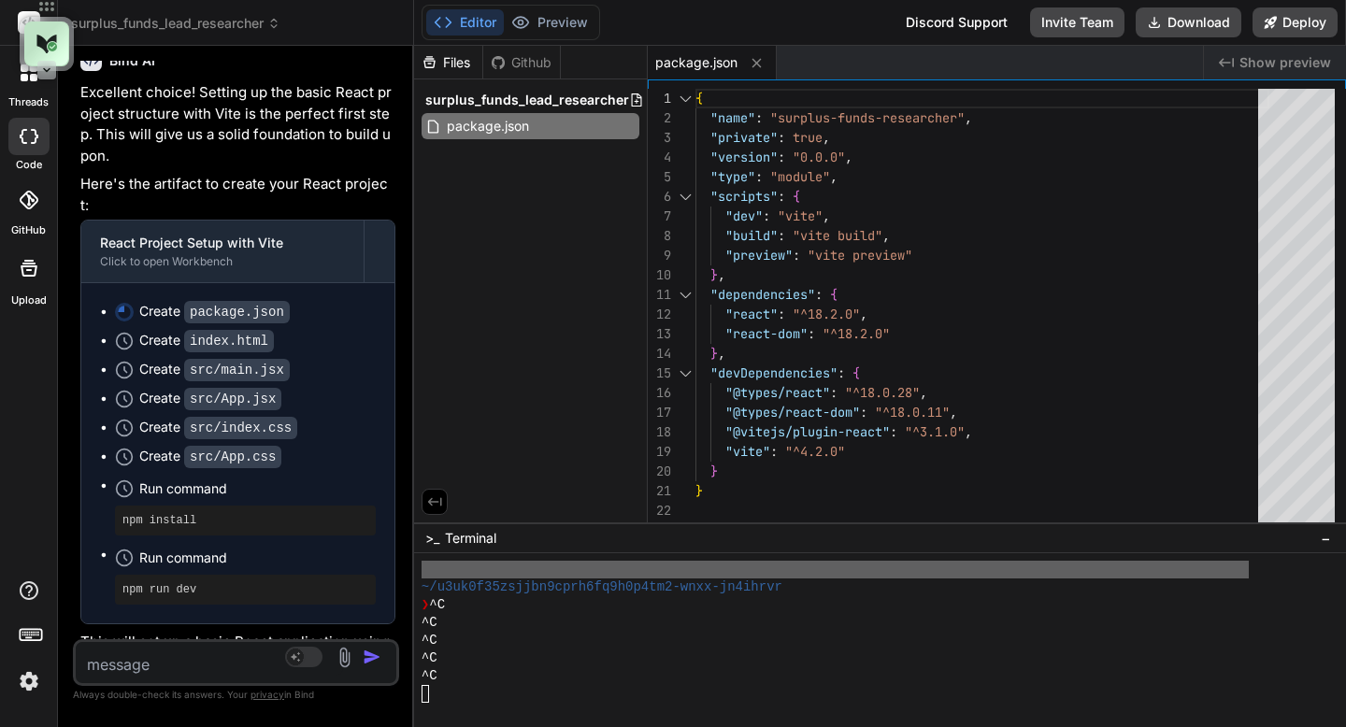
scroll to position [4860, 0]
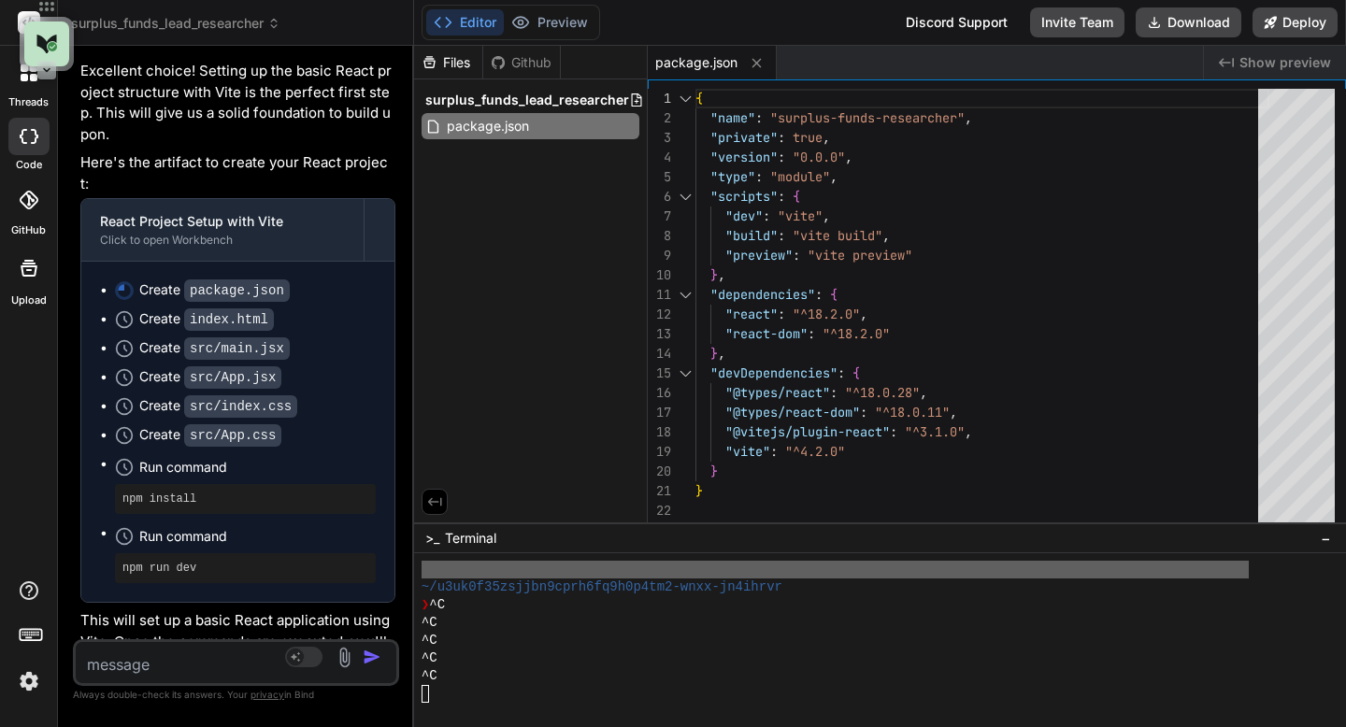
click at [148, 671] on textarea at bounding box center [209, 659] width 267 height 34
type textarea "y"
type textarea "x"
type textarea "ye"
type textarea "x"
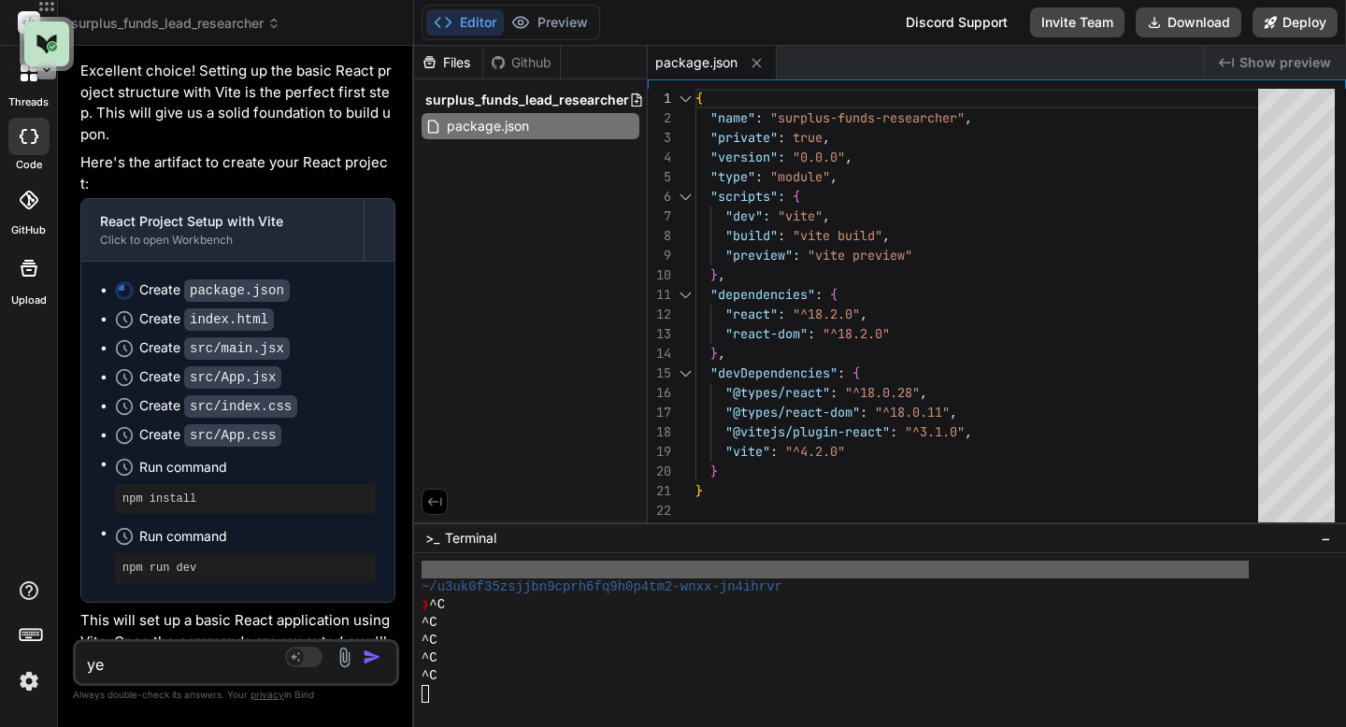
type textarea "yes"
type textarea "x"
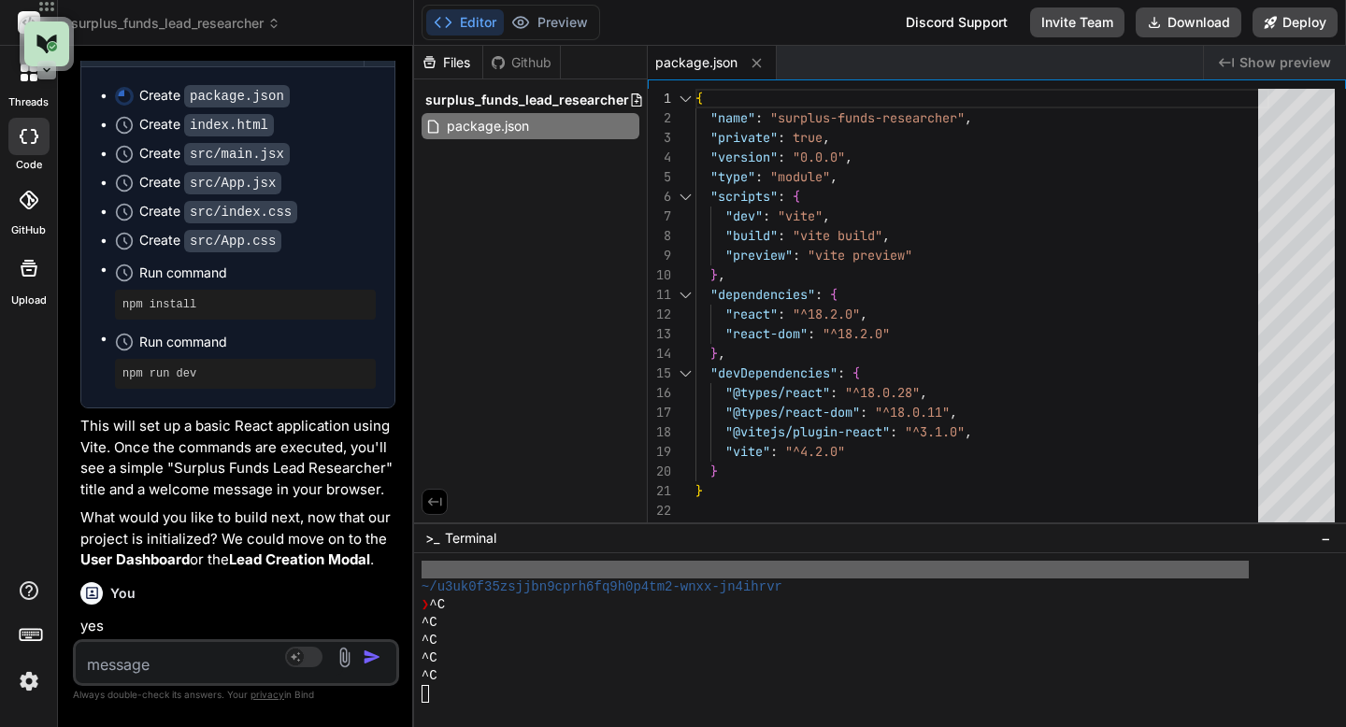
scroll to position [5055, 0]
type textarea "x"
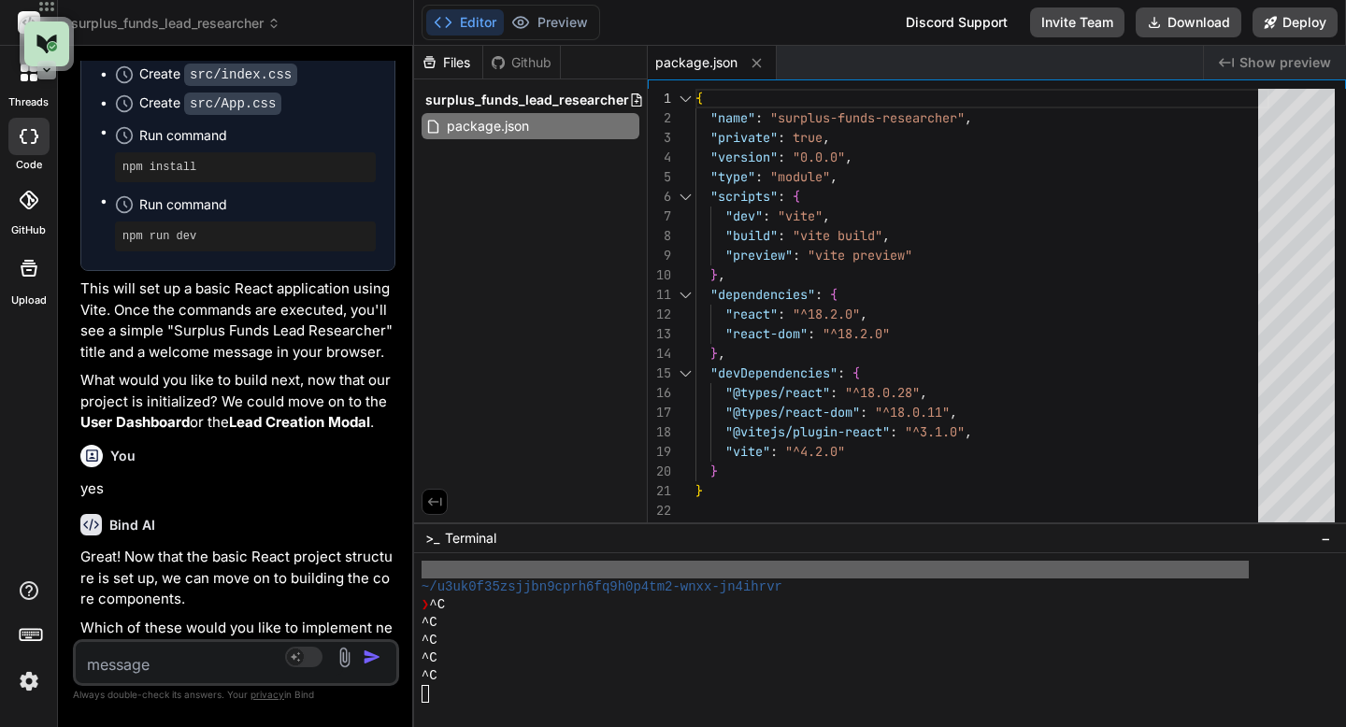
drag, startPoint x: 112, startPoint y: 565, endPoint x: 266, endPoint y: 590, distance: 156.1
click at [266, 684] on li "The User Dashboard (Lead overview with real-time sync status)." at bounding box center [245, 705] width 300 height 42
copy li "The User Dashboard (Lead overview with real-time sync status)."
click at [244, 658] on textarea at bounding box center [209, 659] width 267 height 34
paste textarea "The User Dashboard (Lead overview with real-time sync status)."
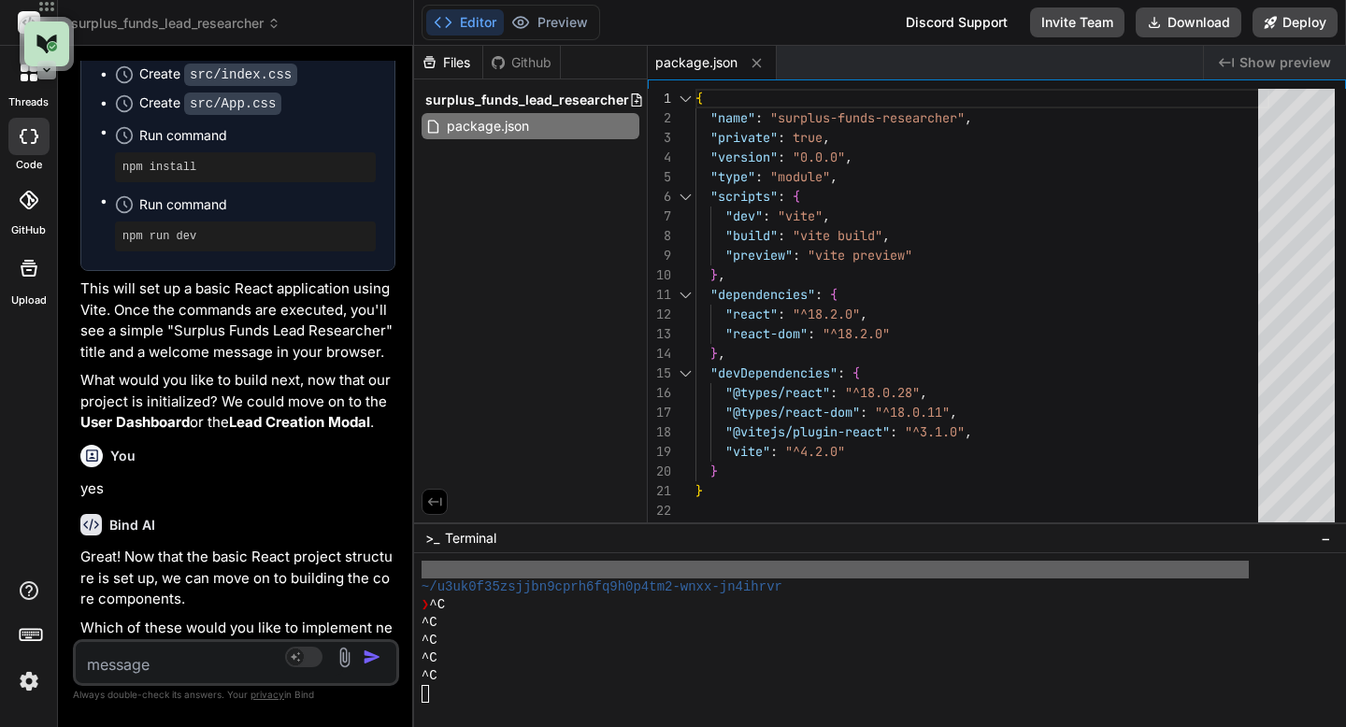
type textarea "The User Dashboard (Lead overview with real-time sync status)."
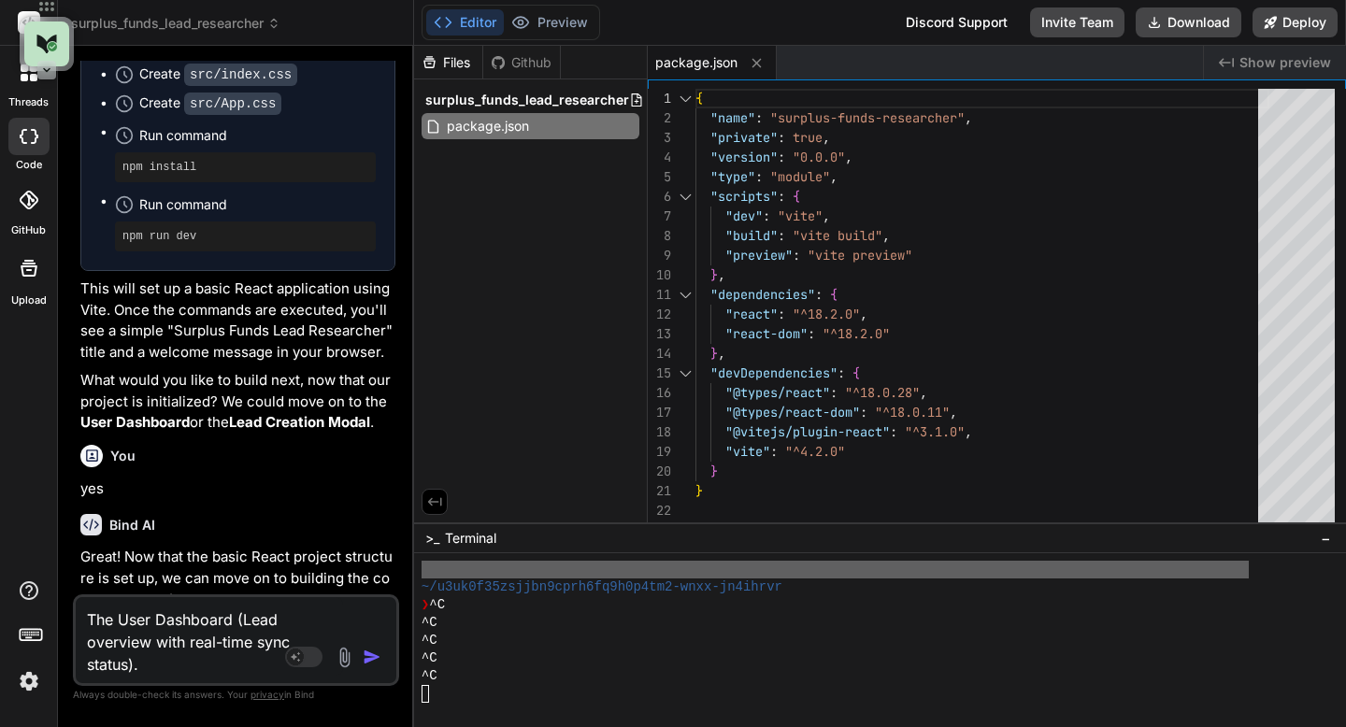
type textarea "x"
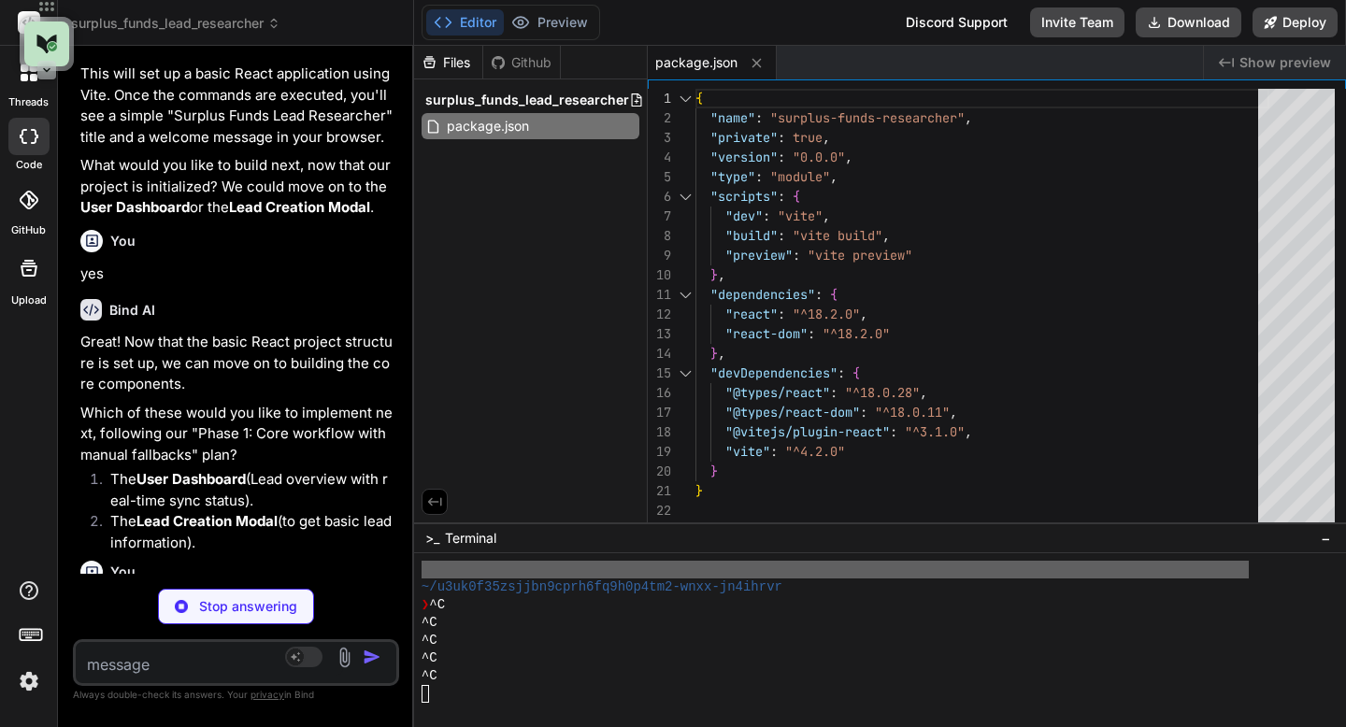
scroll to position [5407, 0]
type textarea "x"
type textarea "</div> ); }; export default LeadCard;"
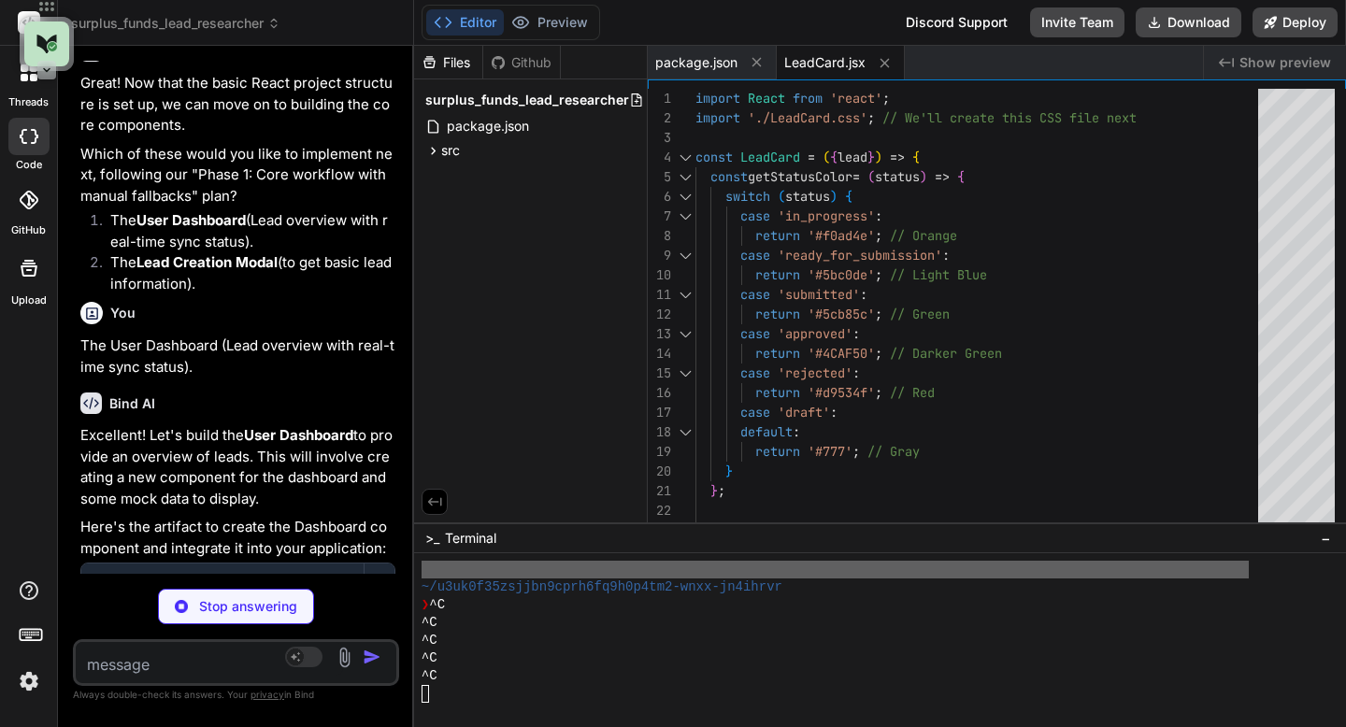
scroll to position [5713, 0]
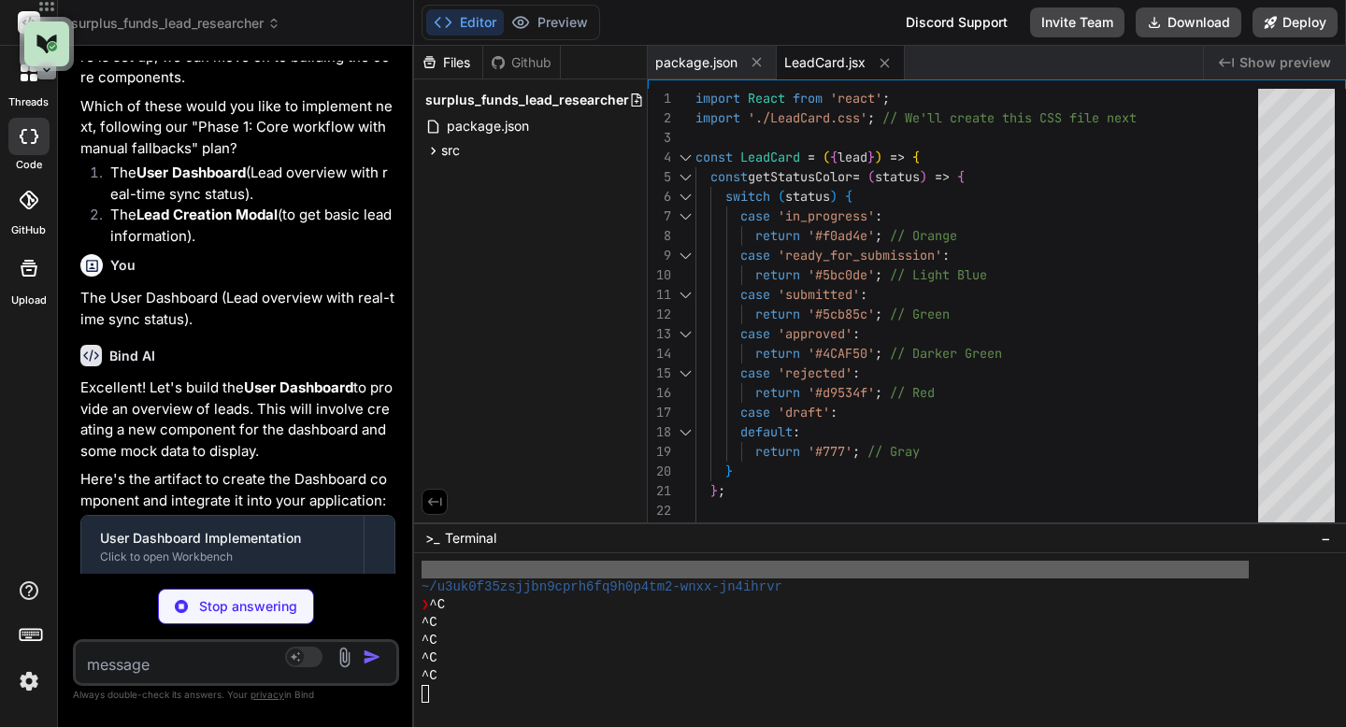
type textarea "x"
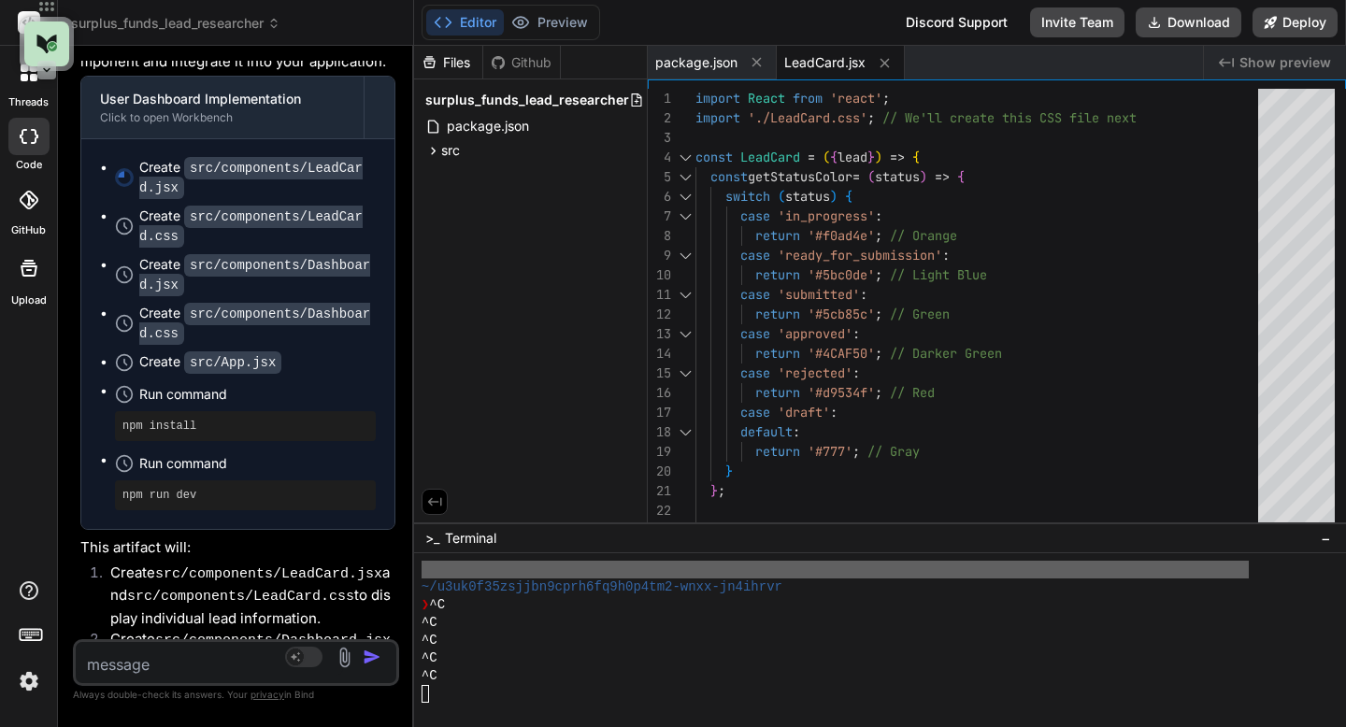
scroll to position [6360, 0]
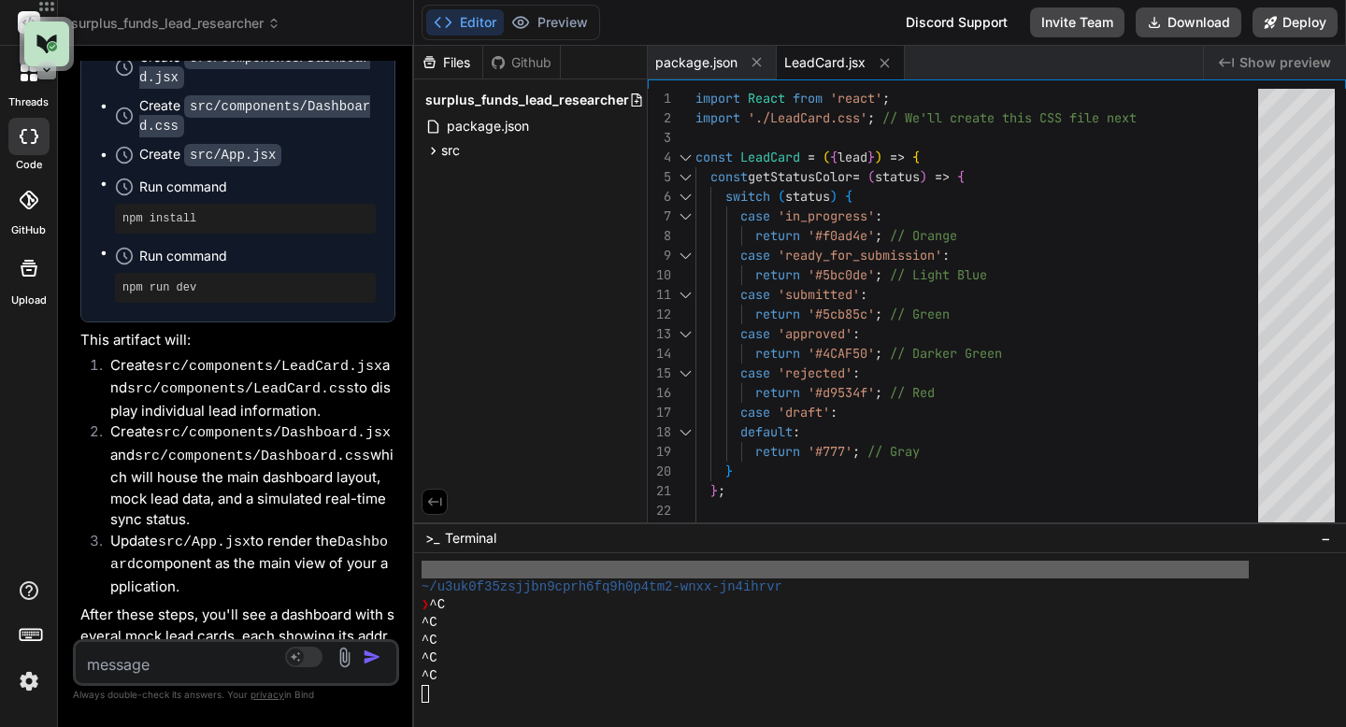
click at [119, 666] on textarea at bounding box center [209, 659] width 267 height 34
type textarea "y"
type textarea "x"
type textarea "ye"
type textarea "x"
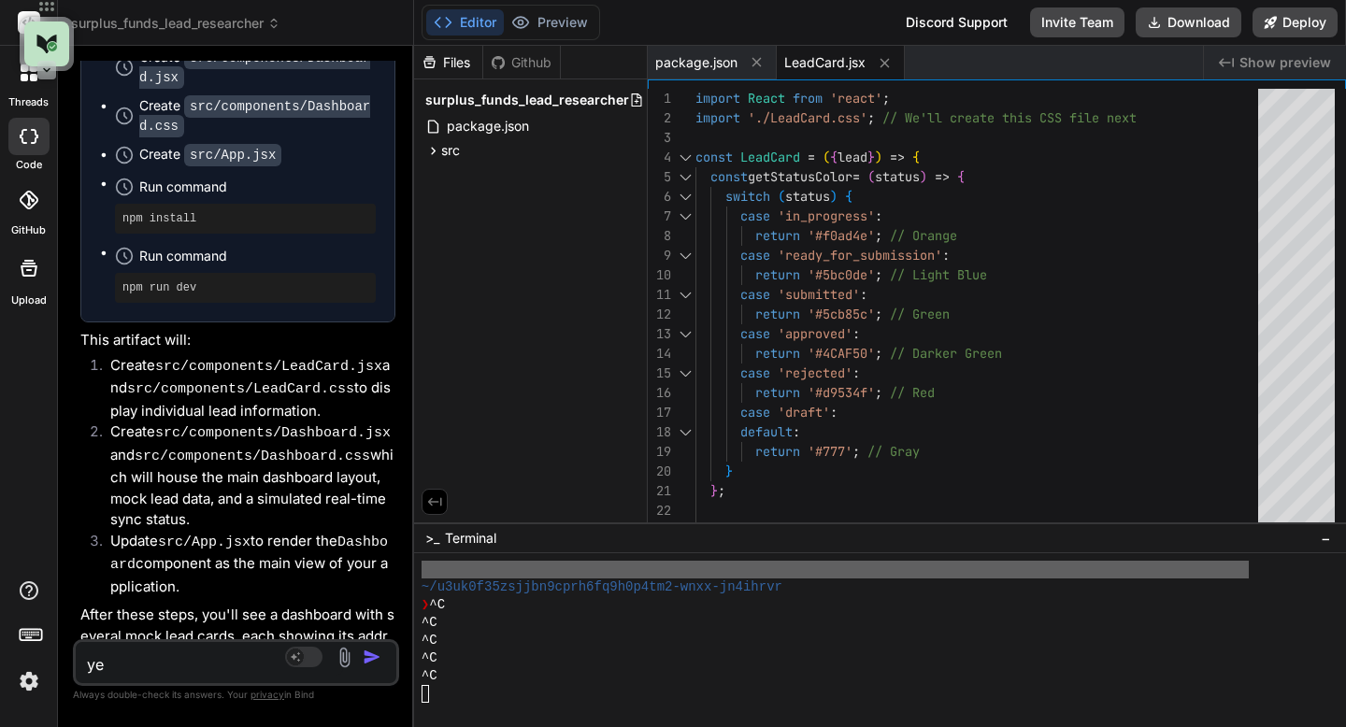
type textarea "yes"
type textarea "x"
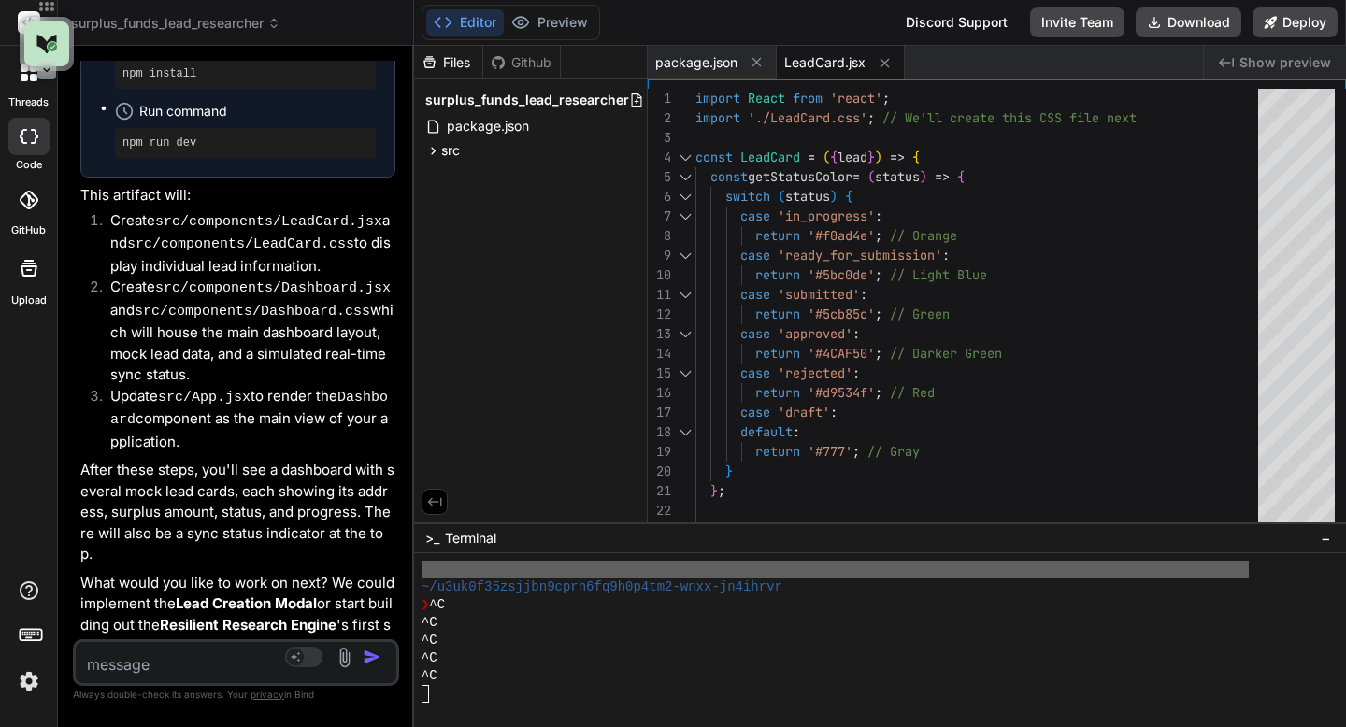
scroll to position [6554, 0]
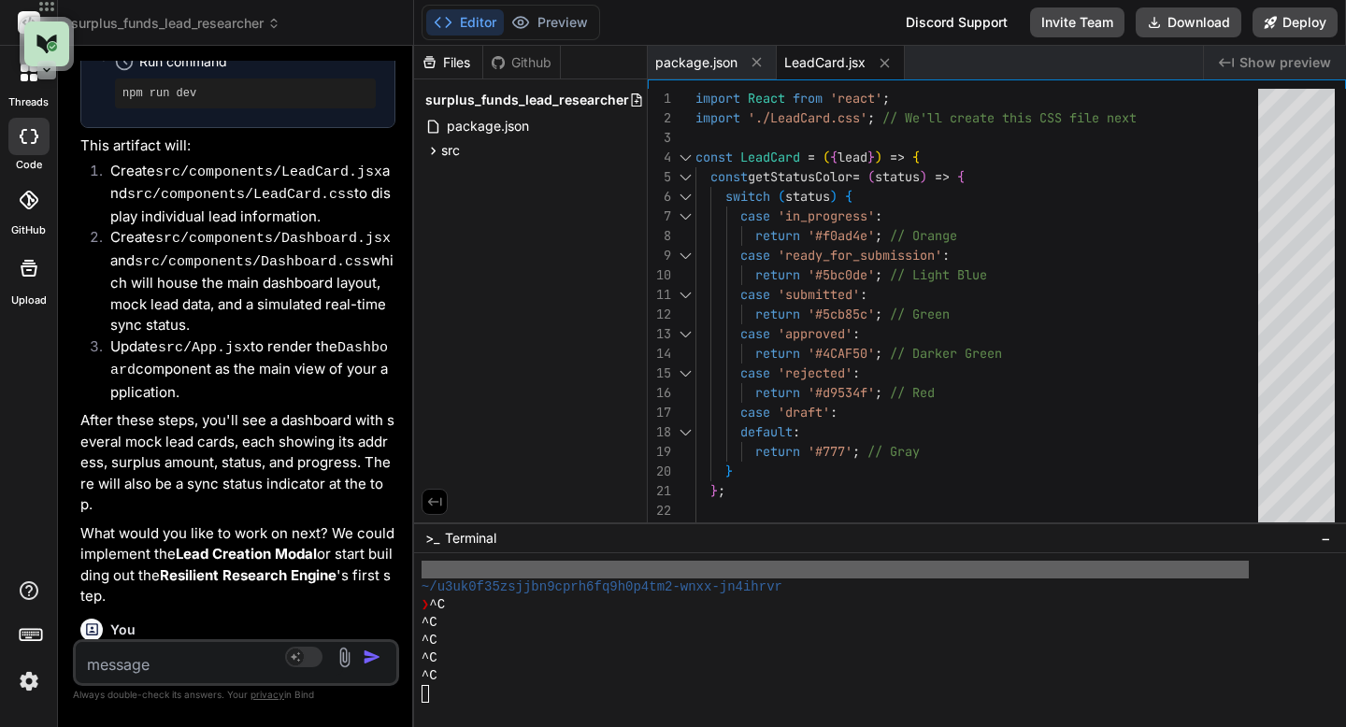
type textarea "x"
drag, startPoint x: 177, startPoint y: 389, endPoint x: 318, endPoint y: 387, distance: 141.1
click at [318, 523] on p "What would you like to work on next? We could implement the Lead Creation Modal…" at bounding box center [237, 565] width 315 height 84
copy strong "Lead Creation Modal"
click at [523, 24] on icon at bounding box center [520, 22] width 19 height 19
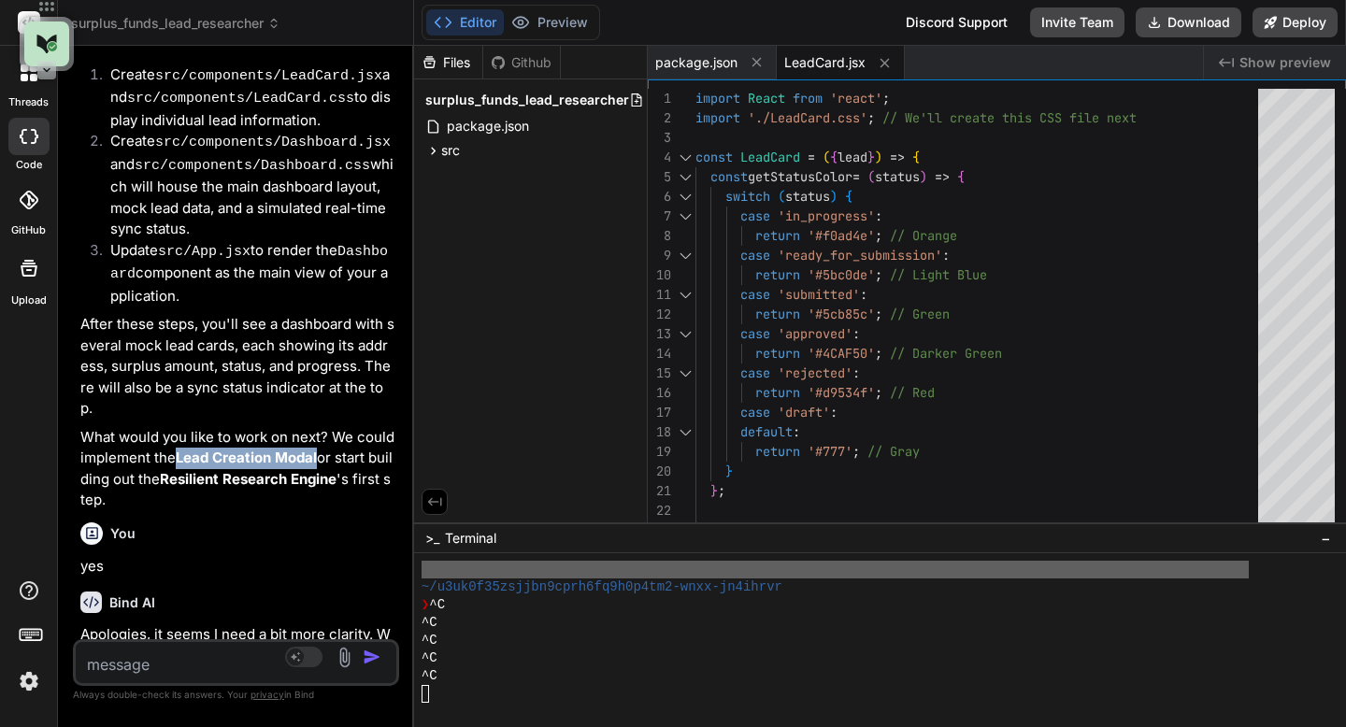
scroll to position [6692, 0]
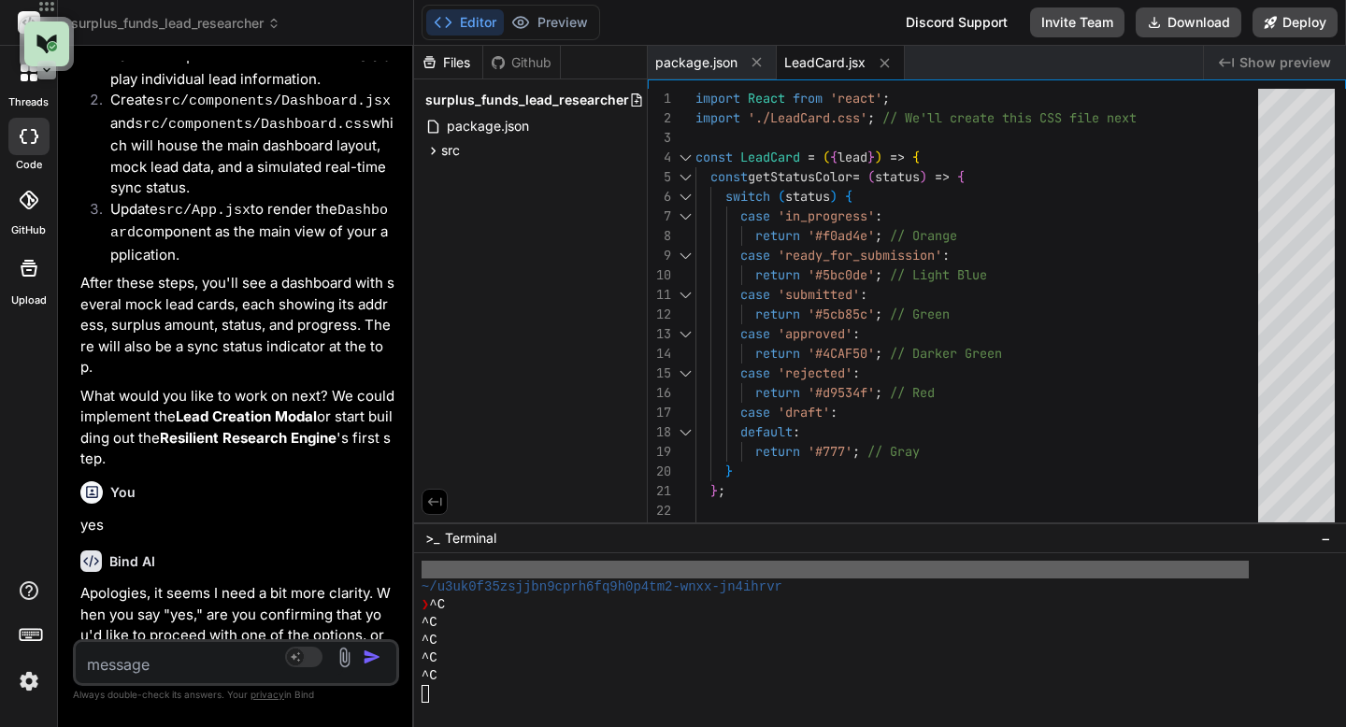
click at [153, 667] on textarea at bounding box center [209, 659] width 267 height 34
type textarea "1"
type textarea "x"
type textarea "1."
type textarea "x"
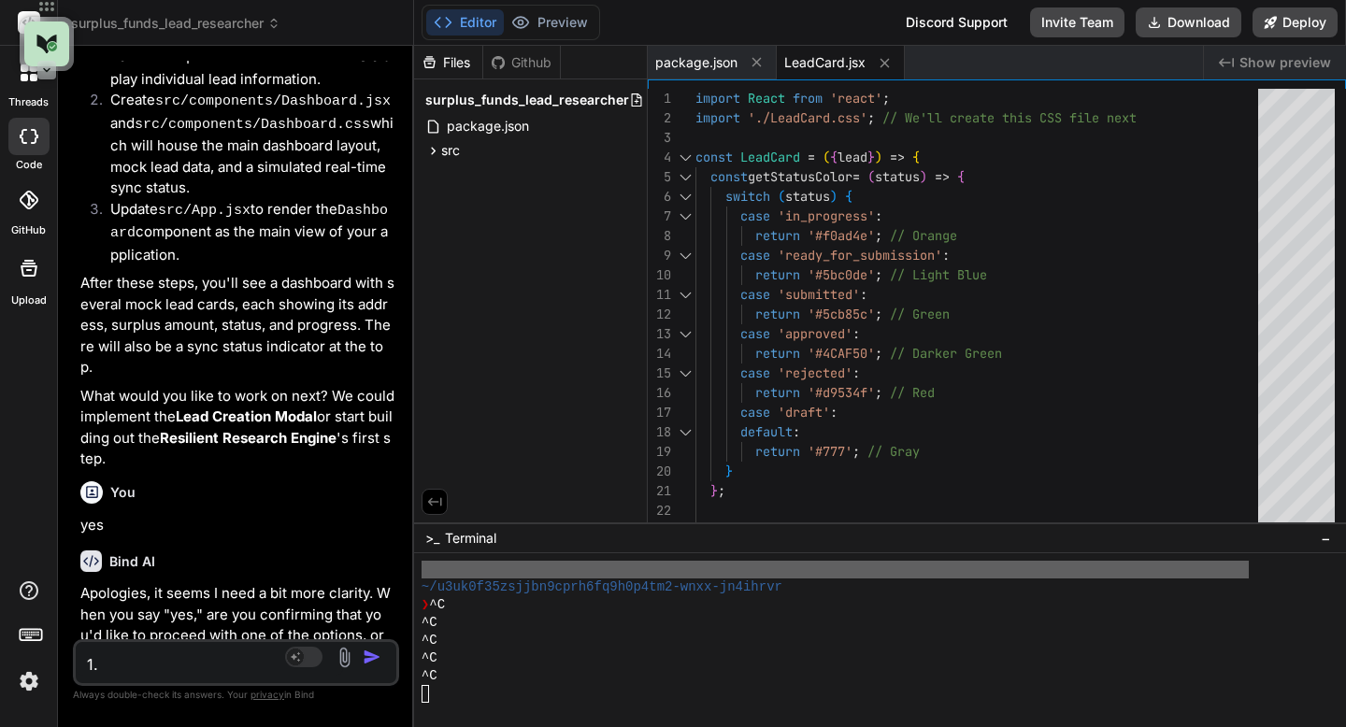
paste textarea "Lead Creation Modal"
type textarea "1.Lead Creation Modal"
type textarea "x"
type textarea "1.Lead Creation Modal"
click at [369, 661] on img "button" at bounding box center [372, 657] width 19 height 19
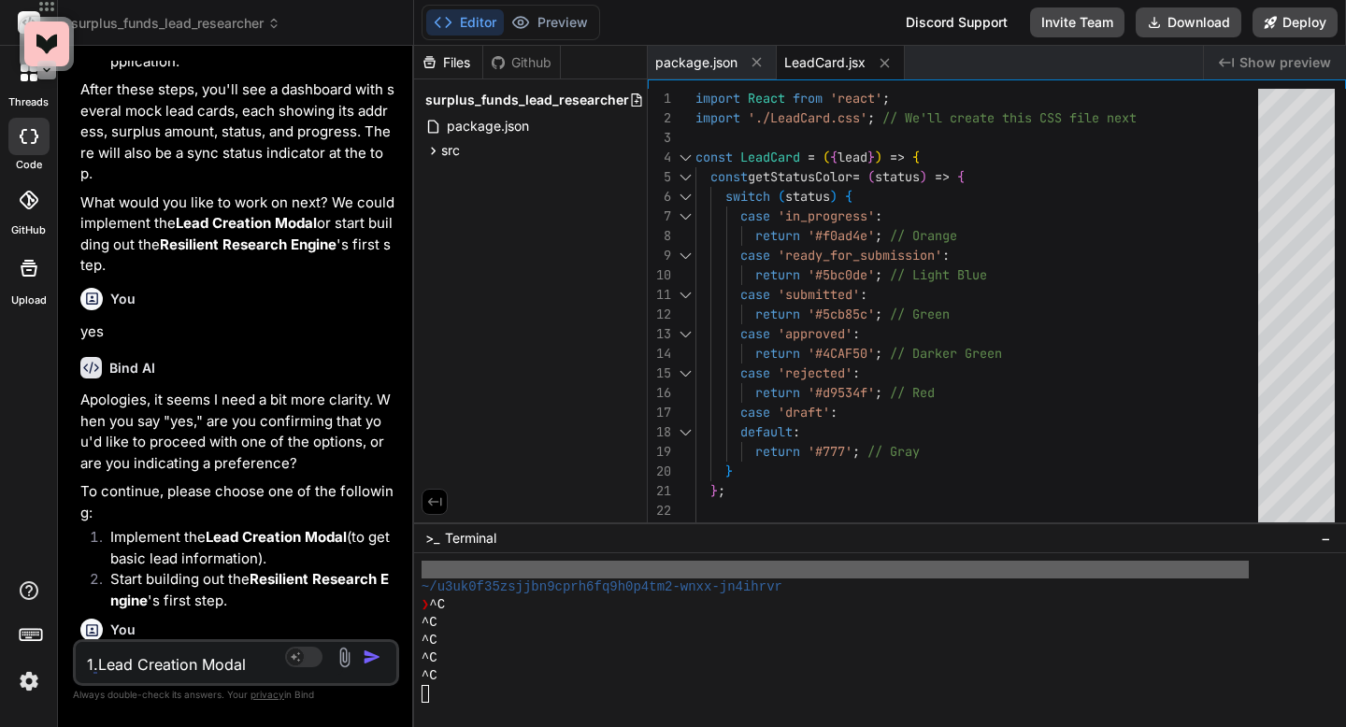
scroll to position [6885, 0]
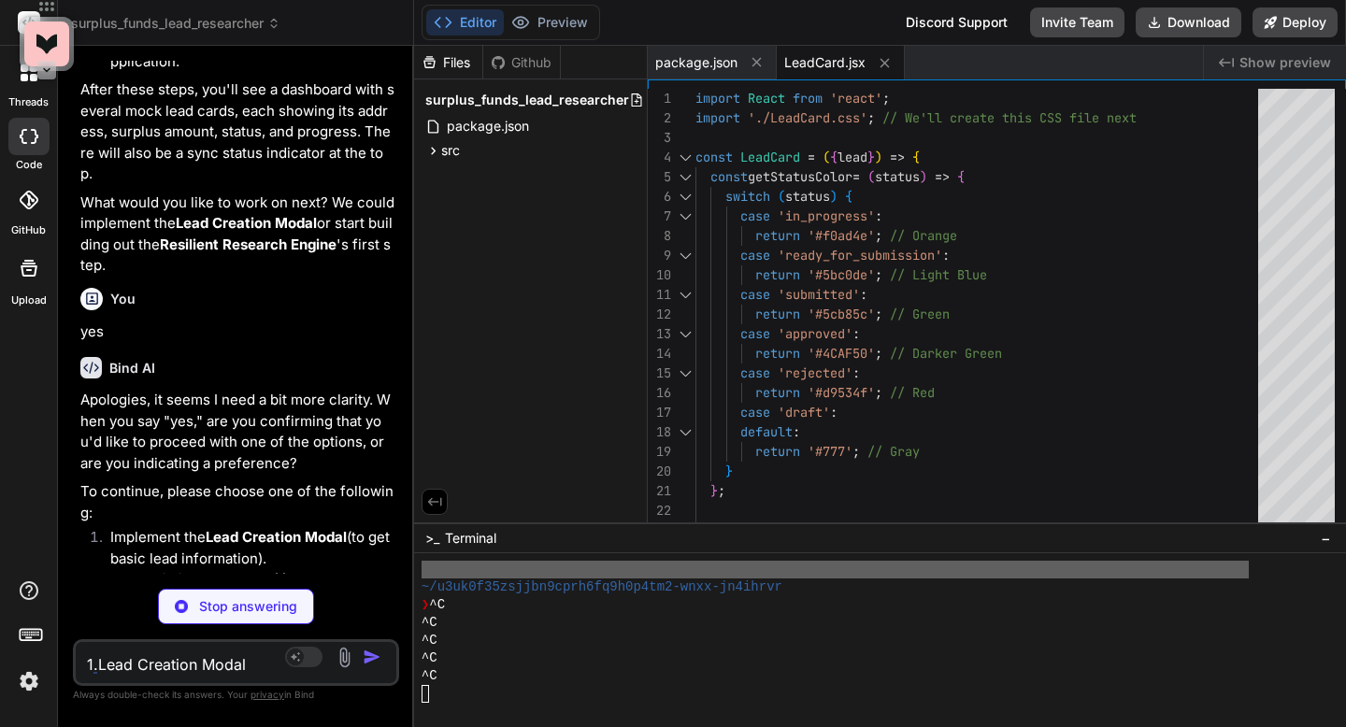
type textarea "x"
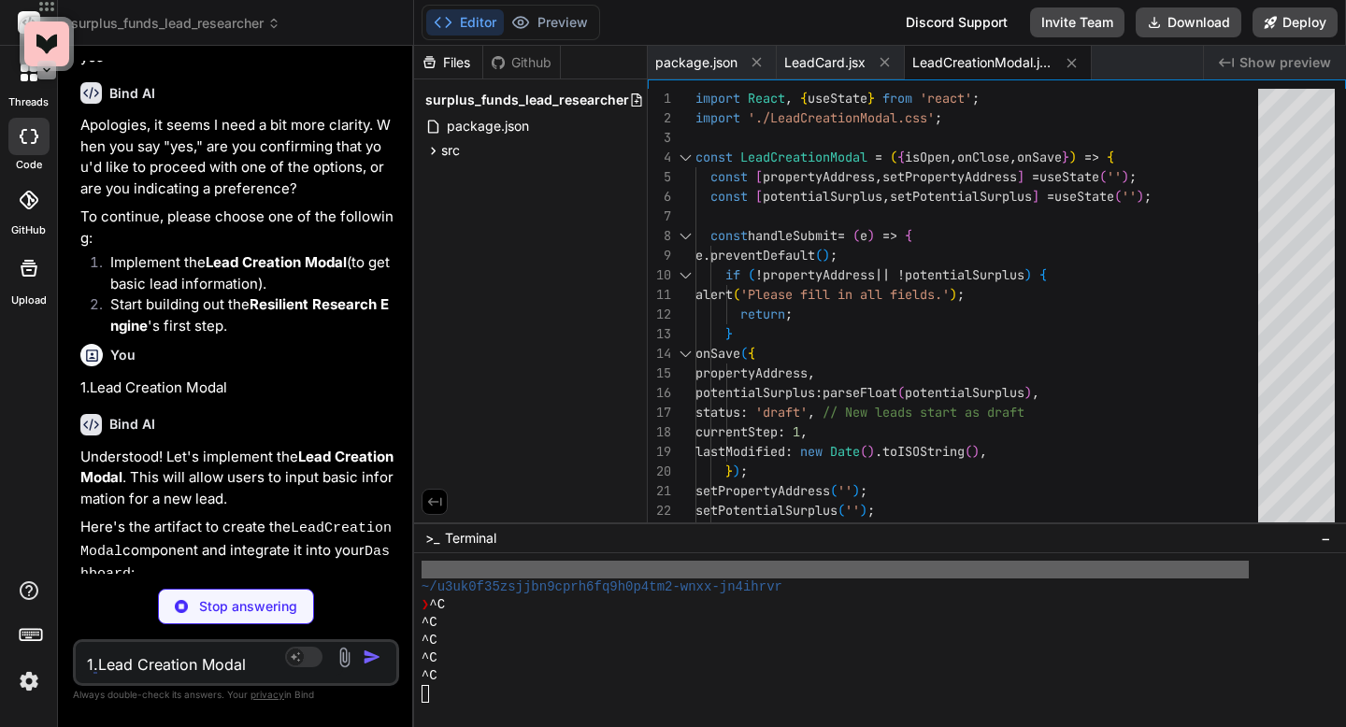
scroll to position [7239, 0]
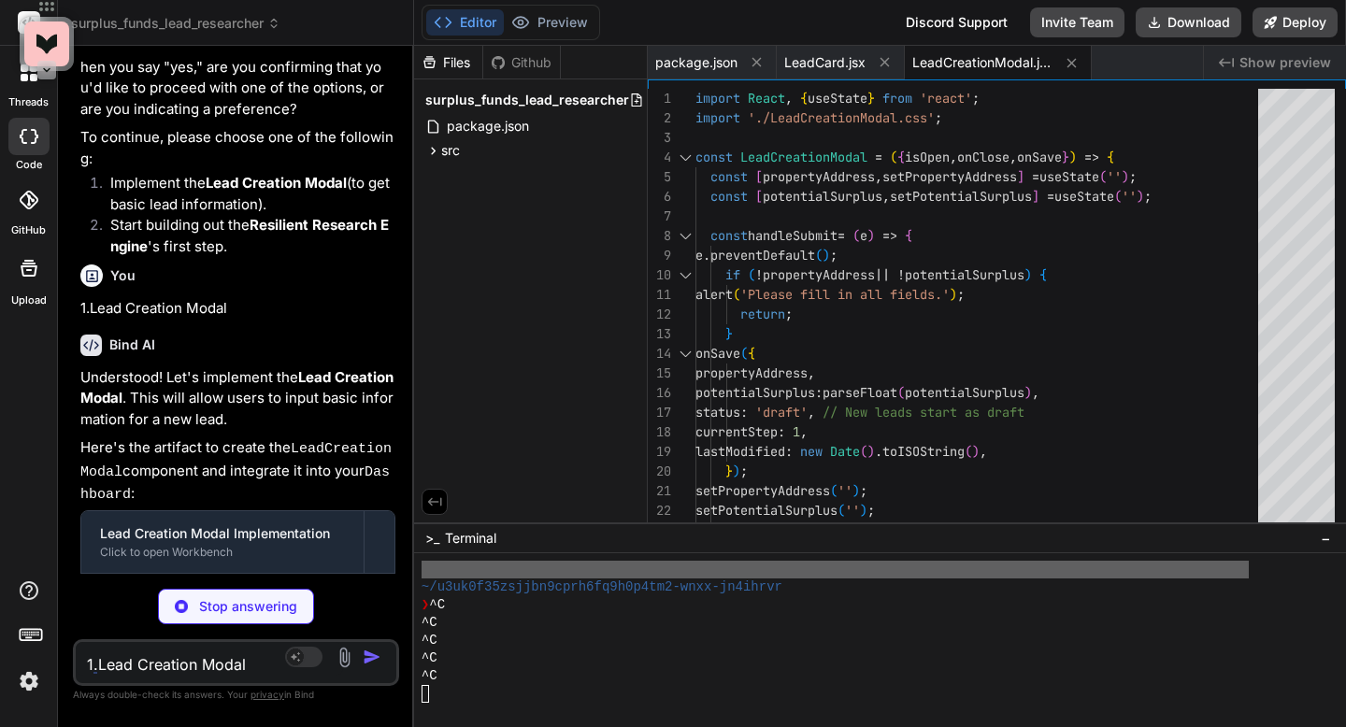
type textarea "x"
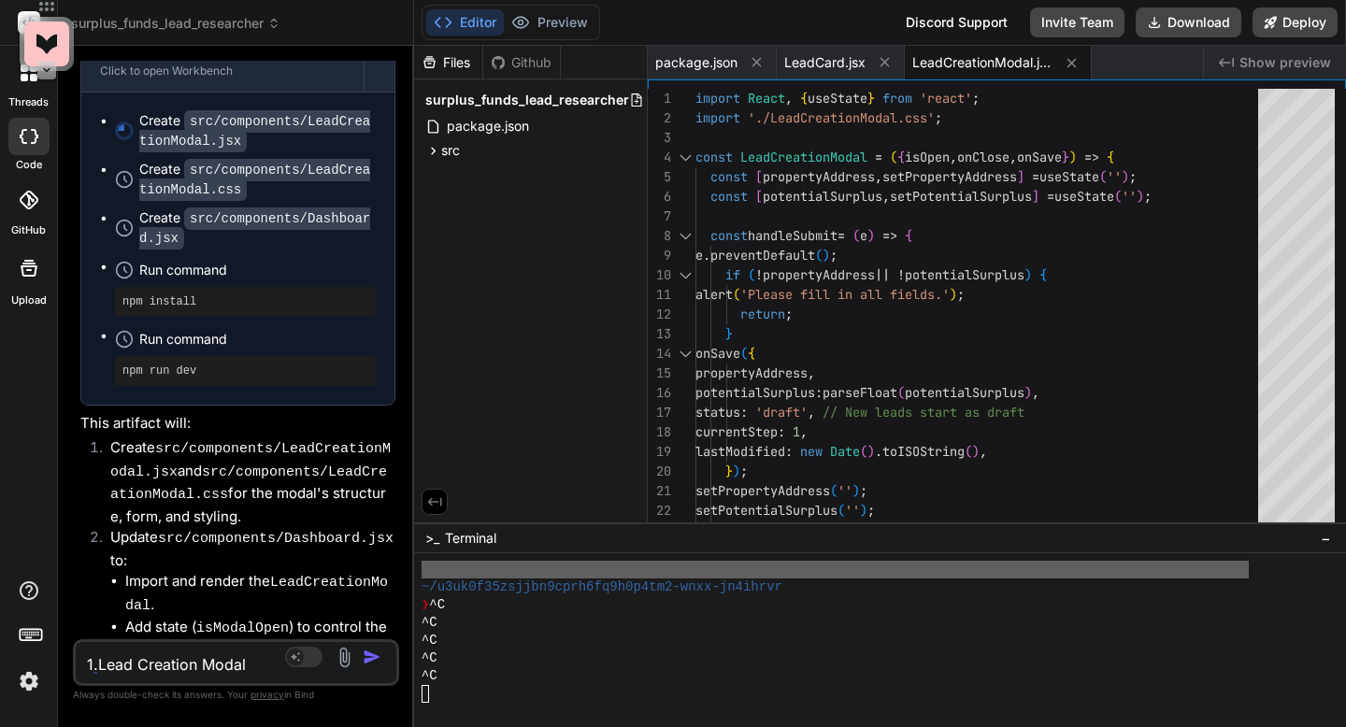
scroll to position [7910, 0]
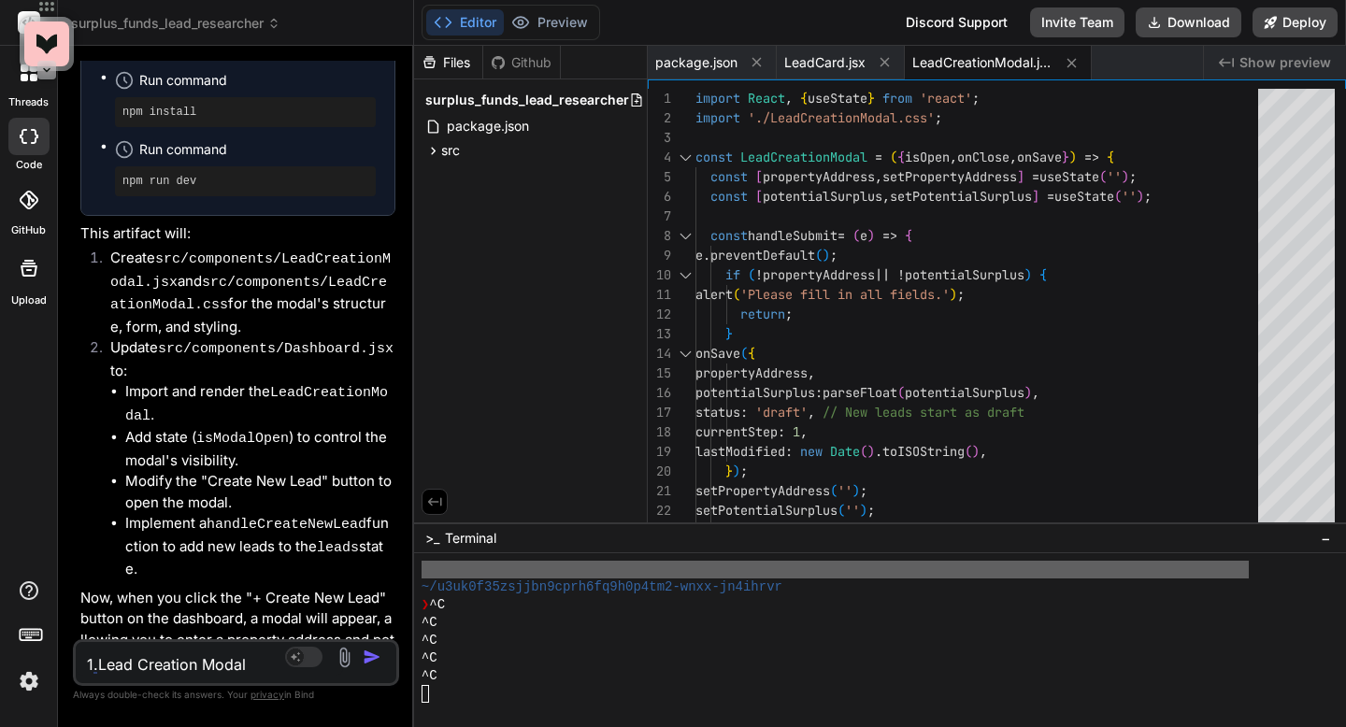
click at [209, 676] on div "1.Lead Creation Modal 1.Lead Creation Modal File Uploads Agent Mode. When this …" at bounding box center [236, 662] width 326 height 47
click at [208, 670] on textarea "1.Lead Creation Modal" at bounding box center [209, 659] width 267 height 34
type textarea "1"
type textarea "x"
type textarea "1\"
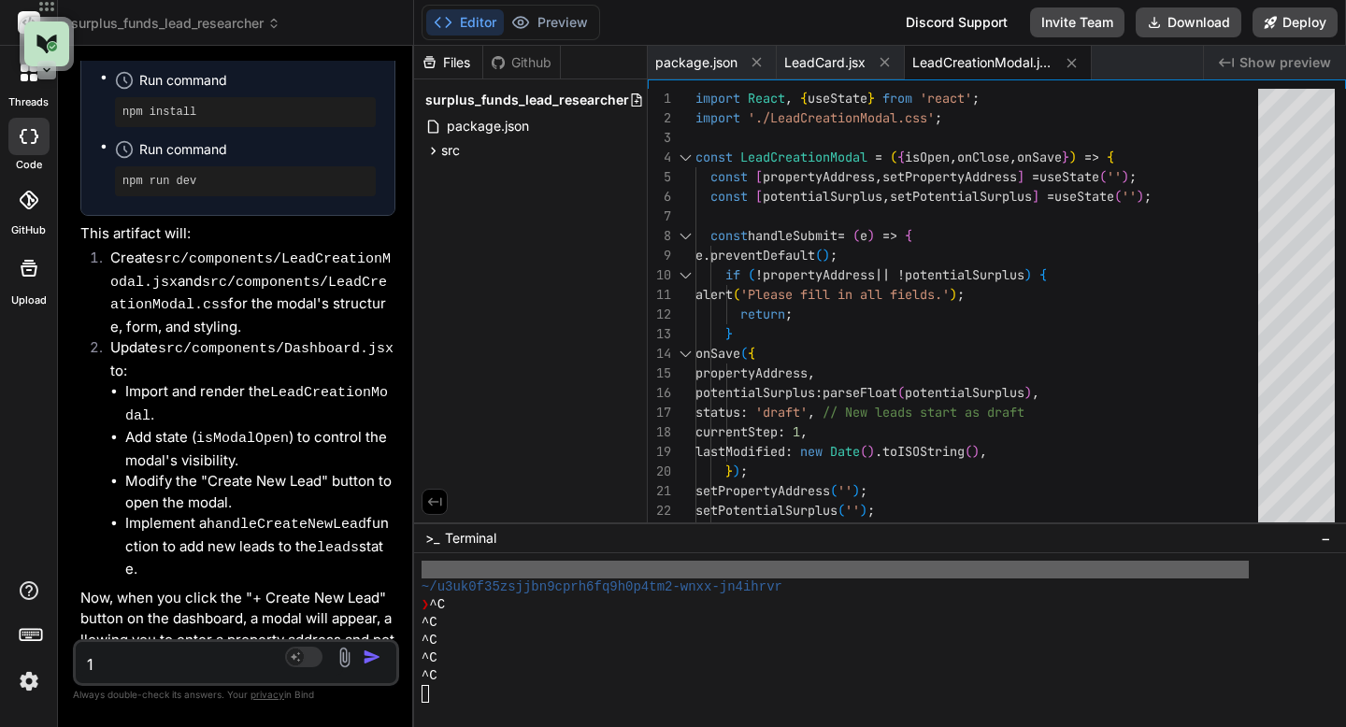
type textarea "x"
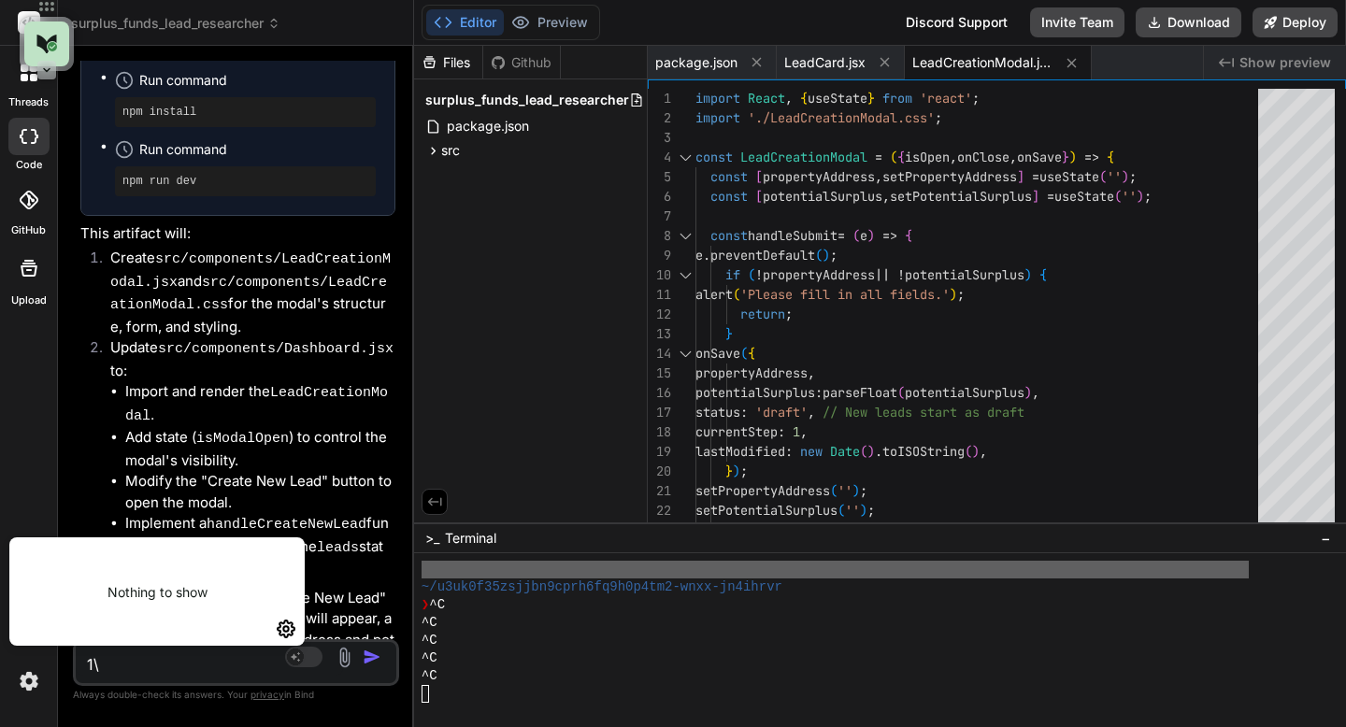
type textarea "1"
type textarea "x"
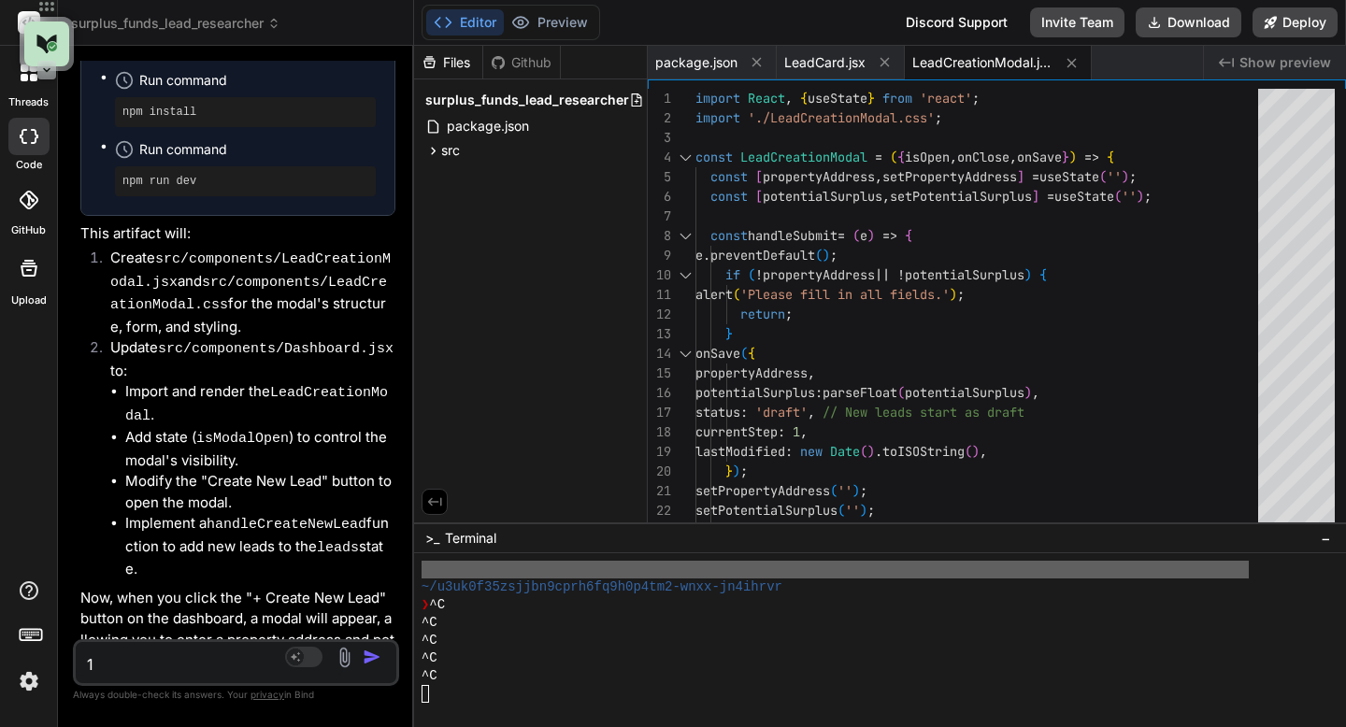
type textarea "1\"
type textarea "x"
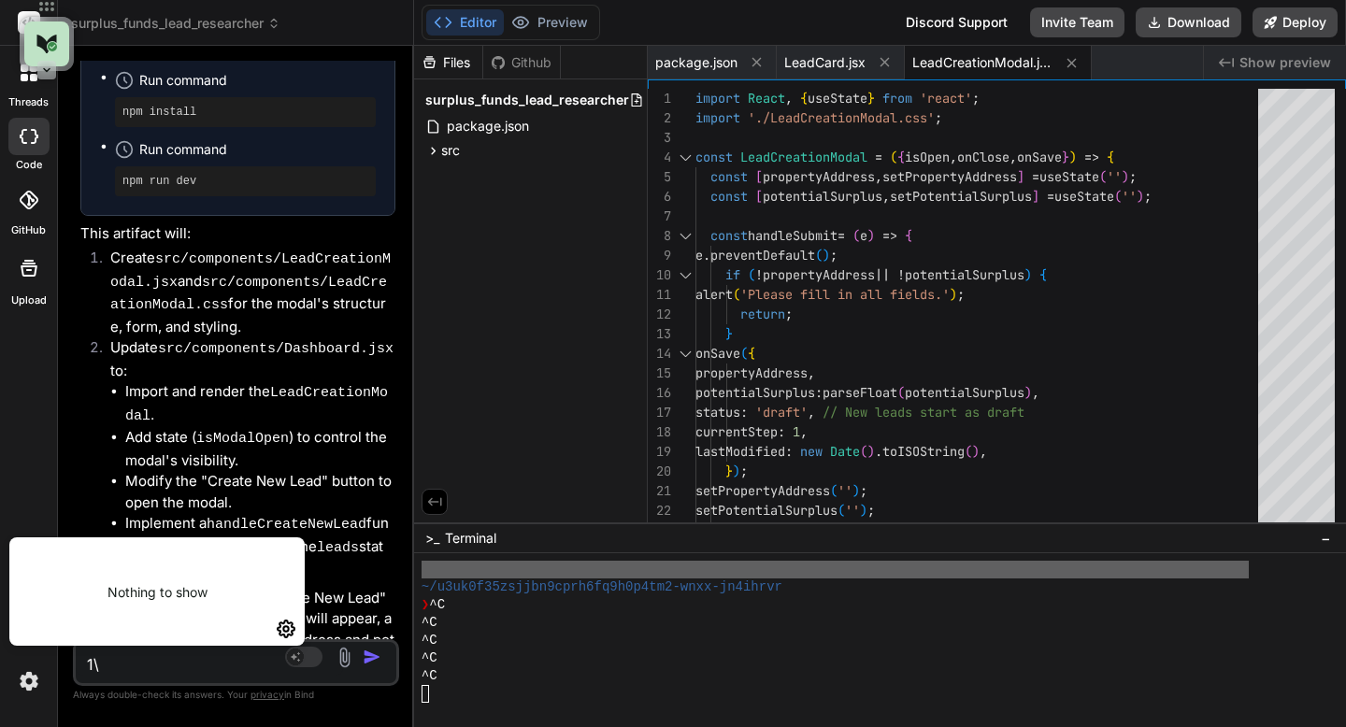
type textarea "1"
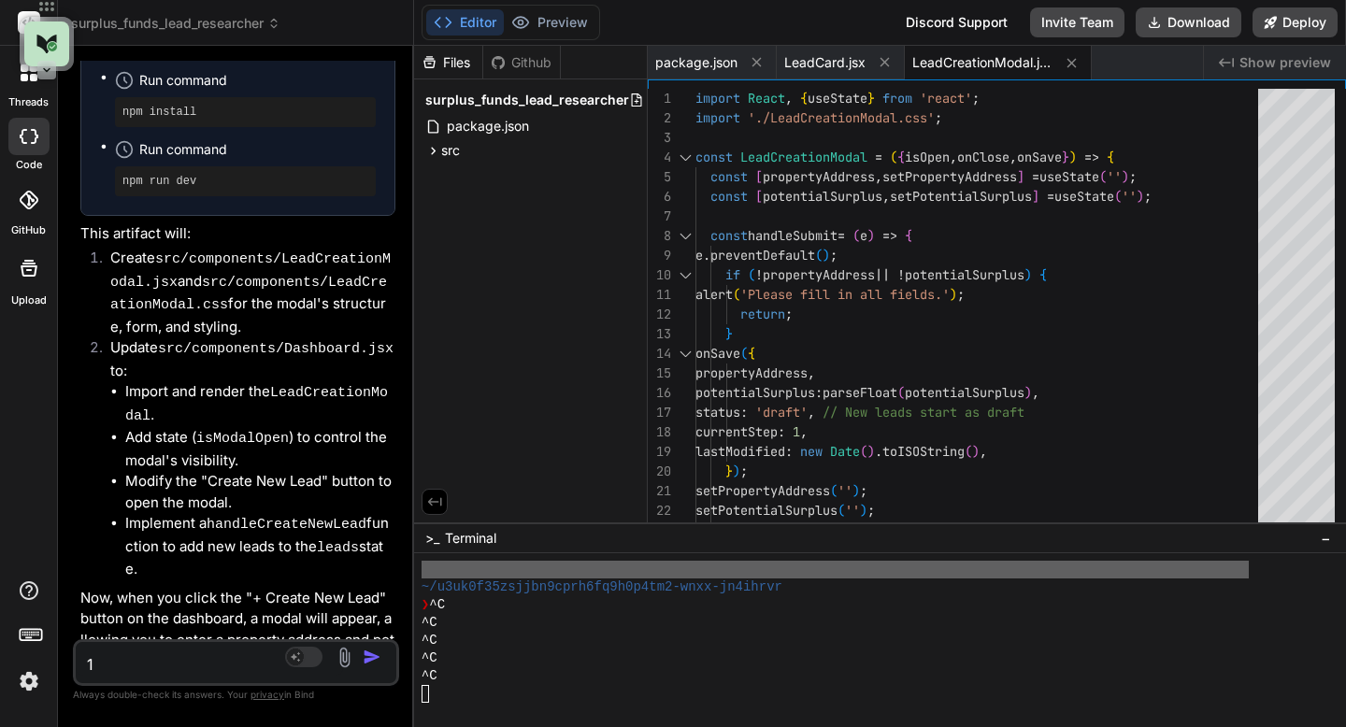
type textarea "x"
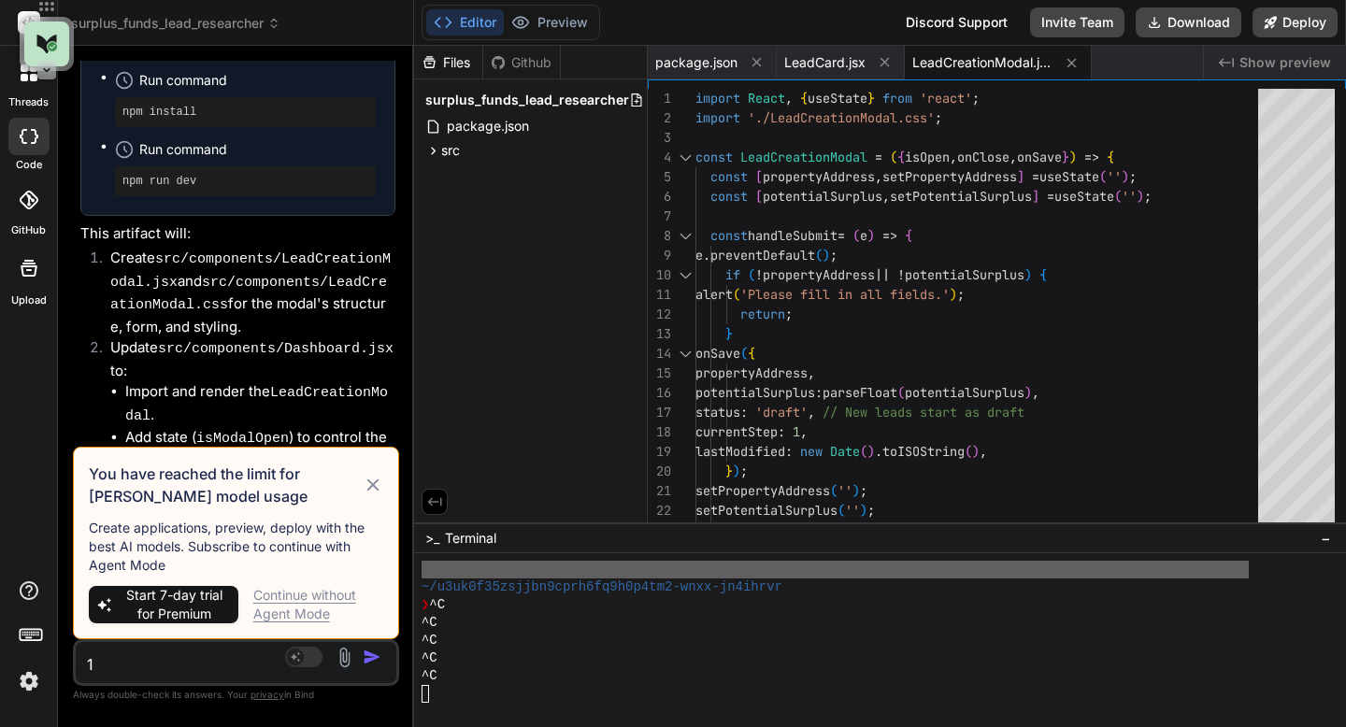
type textarea "1"
click at [371, 484] on icon at bounding box center [373, 485] width 21 height 22
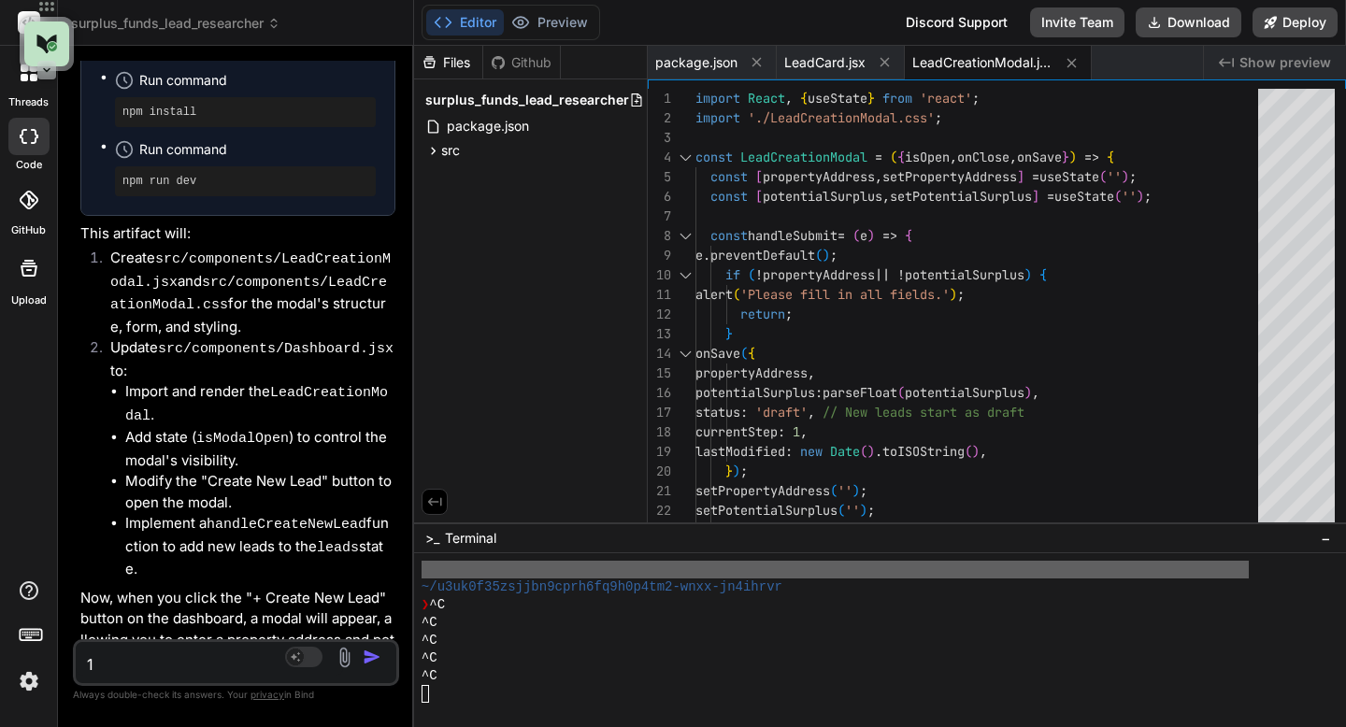
click at [364, 655] on img "button" at bounding box center [372, 657] width 19 height 19
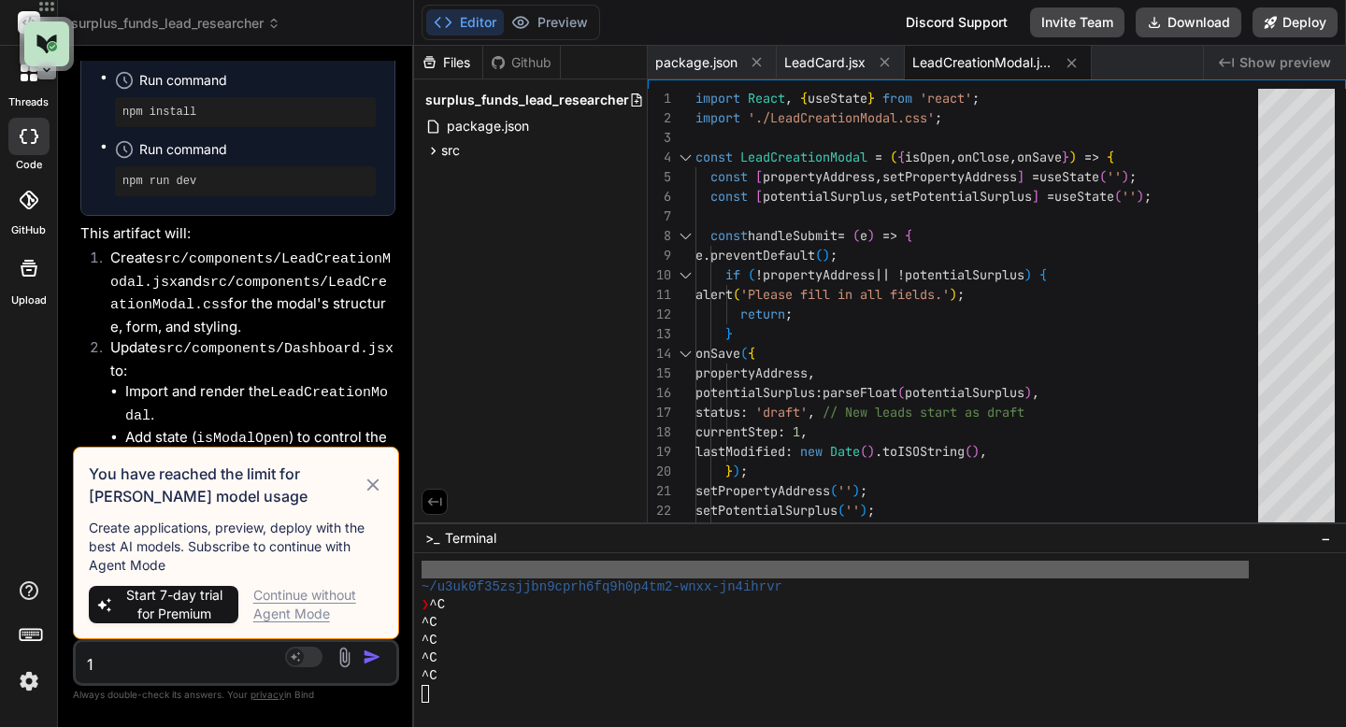
click at [370, 490] on icon at bounding box center [373, 485] width 21 height 22
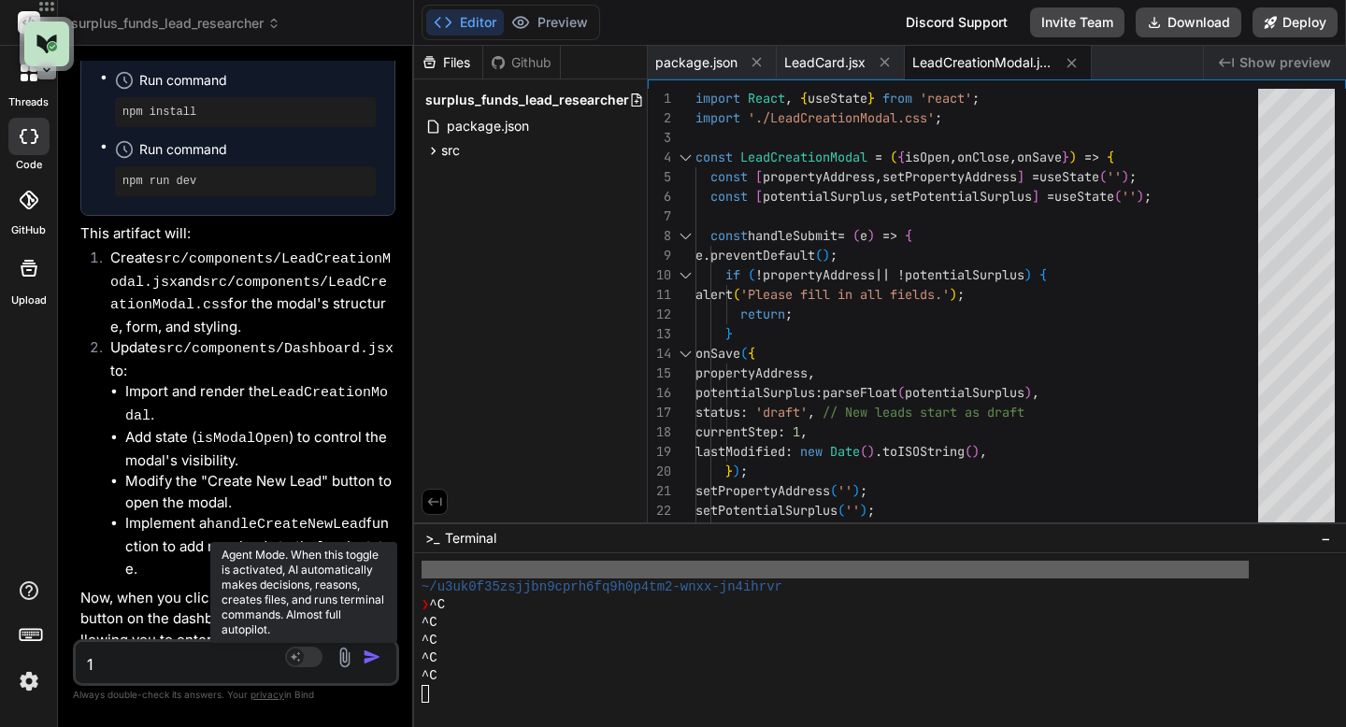
click at [299, 654] on rect at bounding box center [295, 657] width 17 height 17
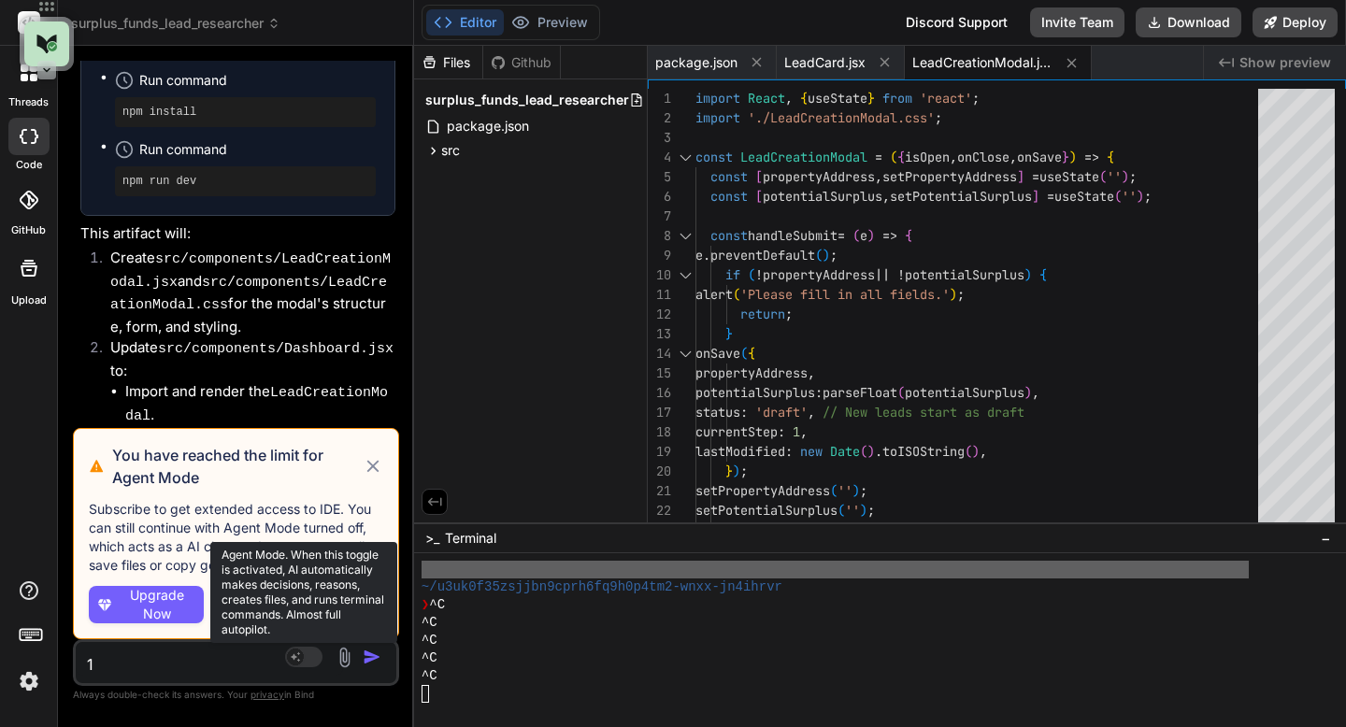
click at [299, 654] on rect at bounding box center [295, 657] width 17 height 17
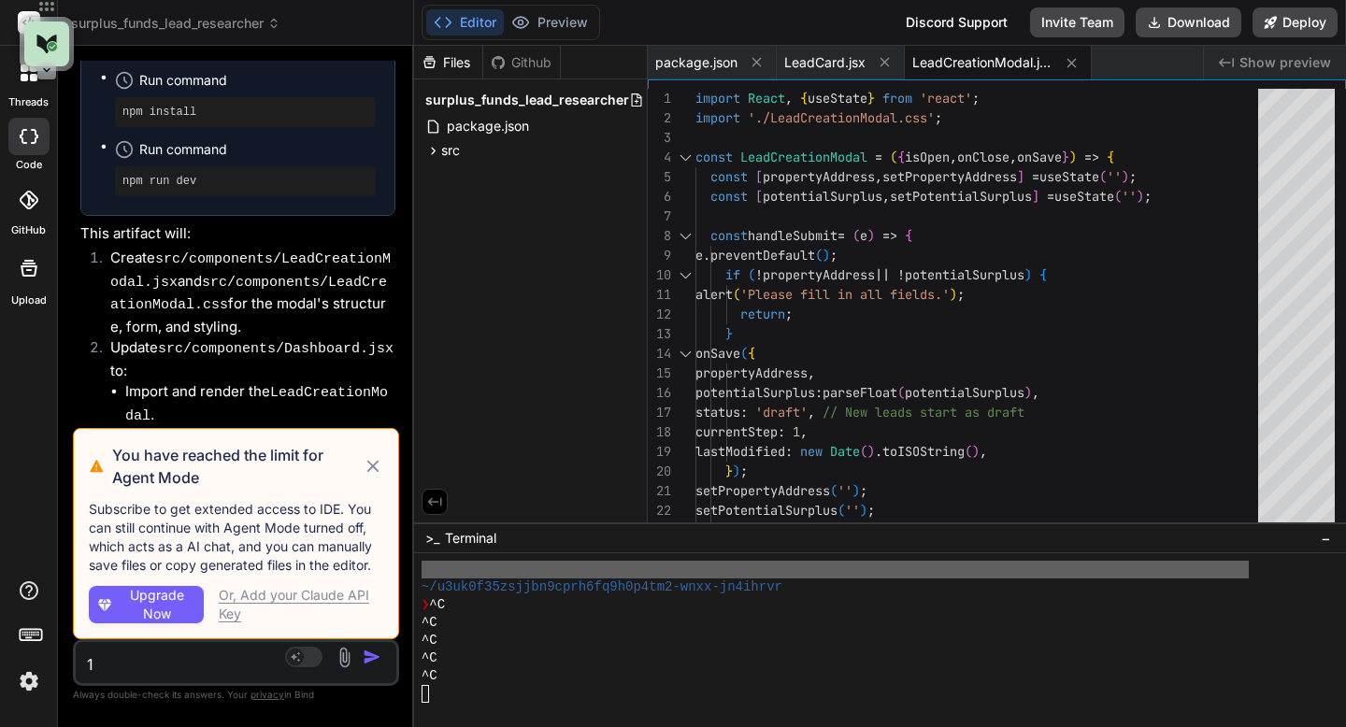
click at [378, 466] on icon at bounding box center [373, 466] width 21 height 22
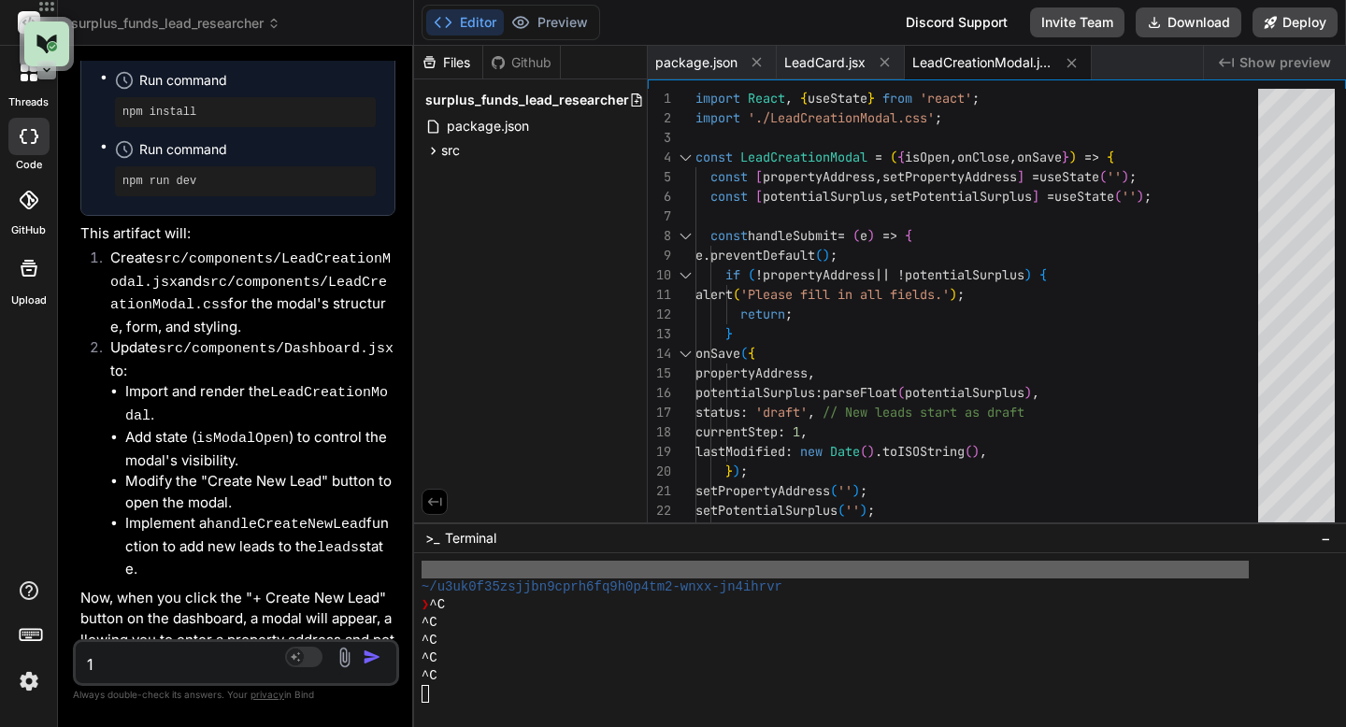
click at [186, 647] on textarea "1" at bounding box center [209, 659] width 267 height 34
click at [373, 657] on img "button" at bounding box center [372, 657] width 19 height 19
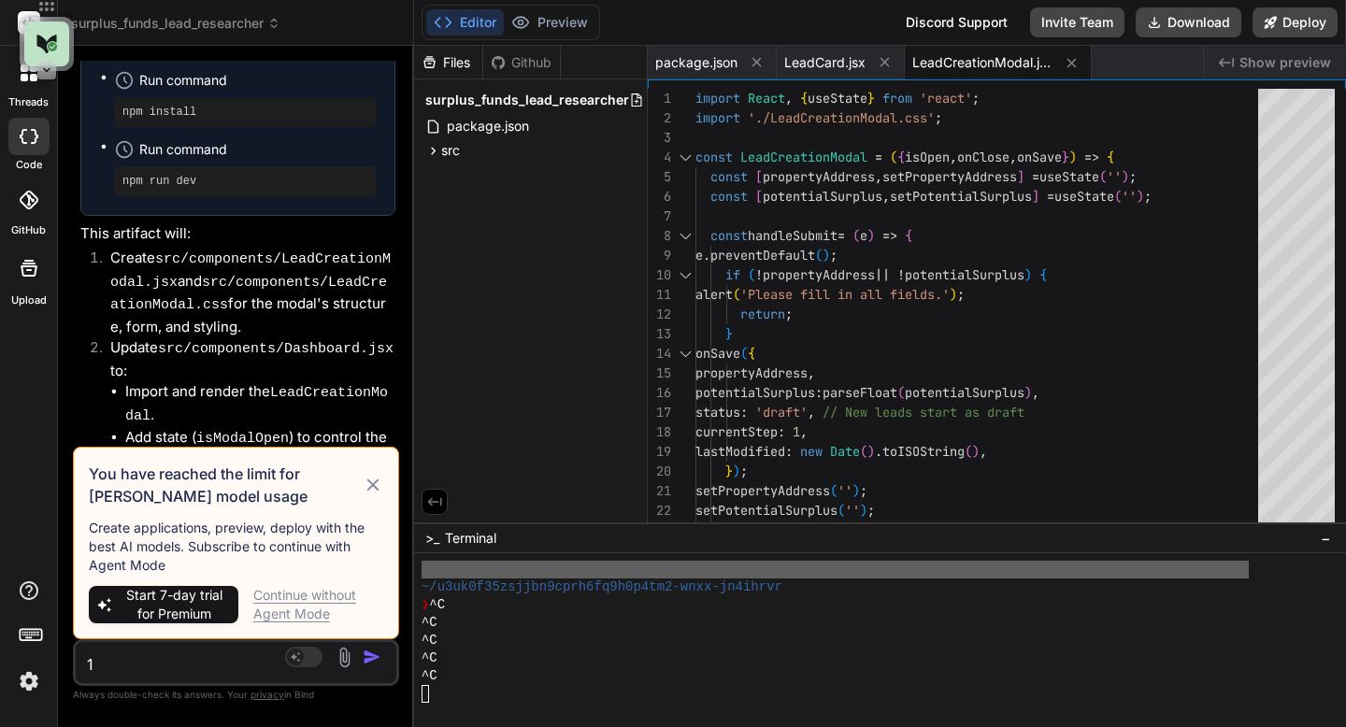
click at [268, 617] on div "Continue without Agent Mode" at bounding box center [318, 604] width 130 height 37
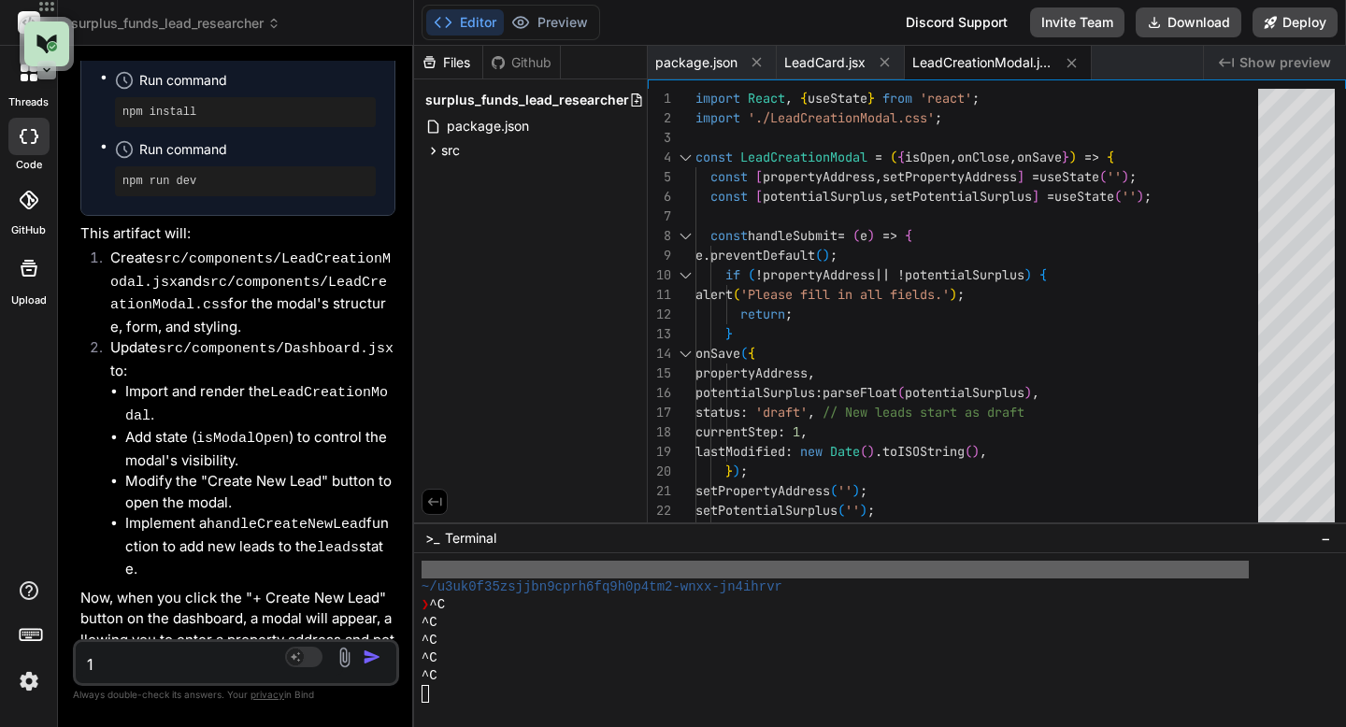
click at [367, 652] on img "button" at bounding box center [372, 657] width 19 height 19
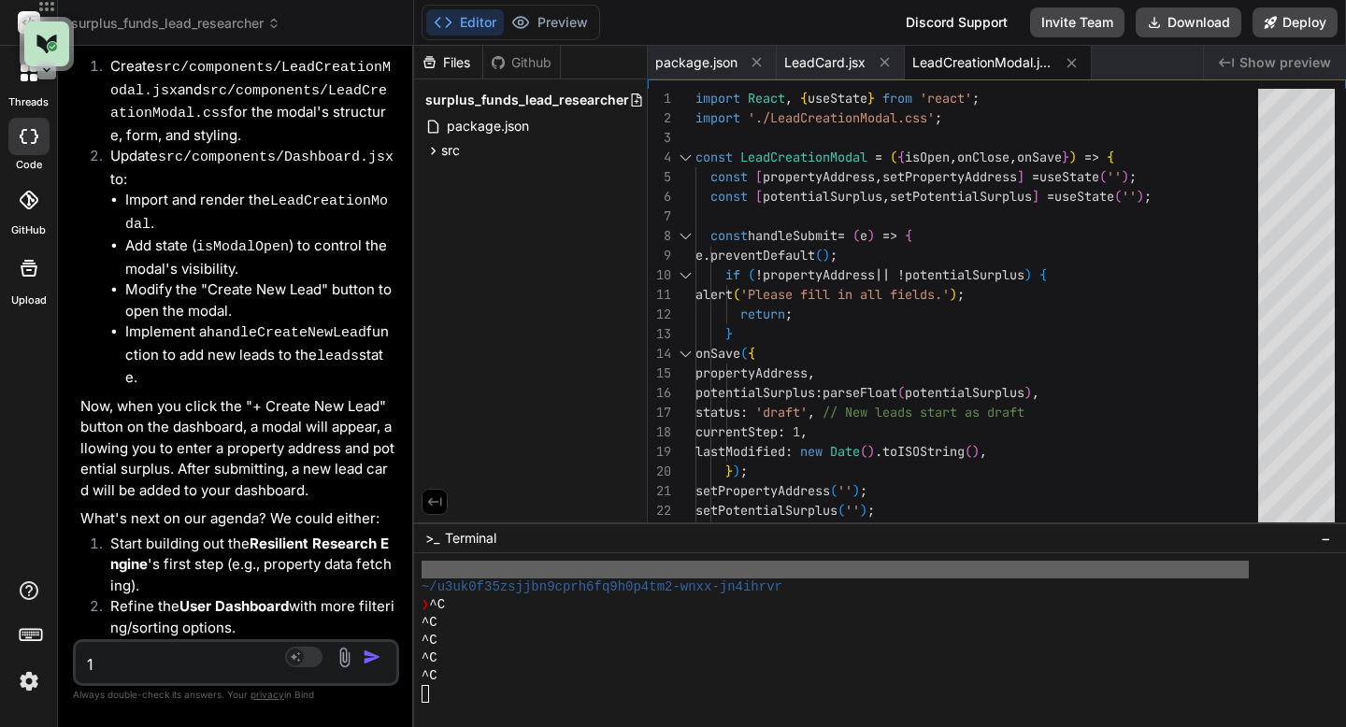
scroll to position [8104, 0]
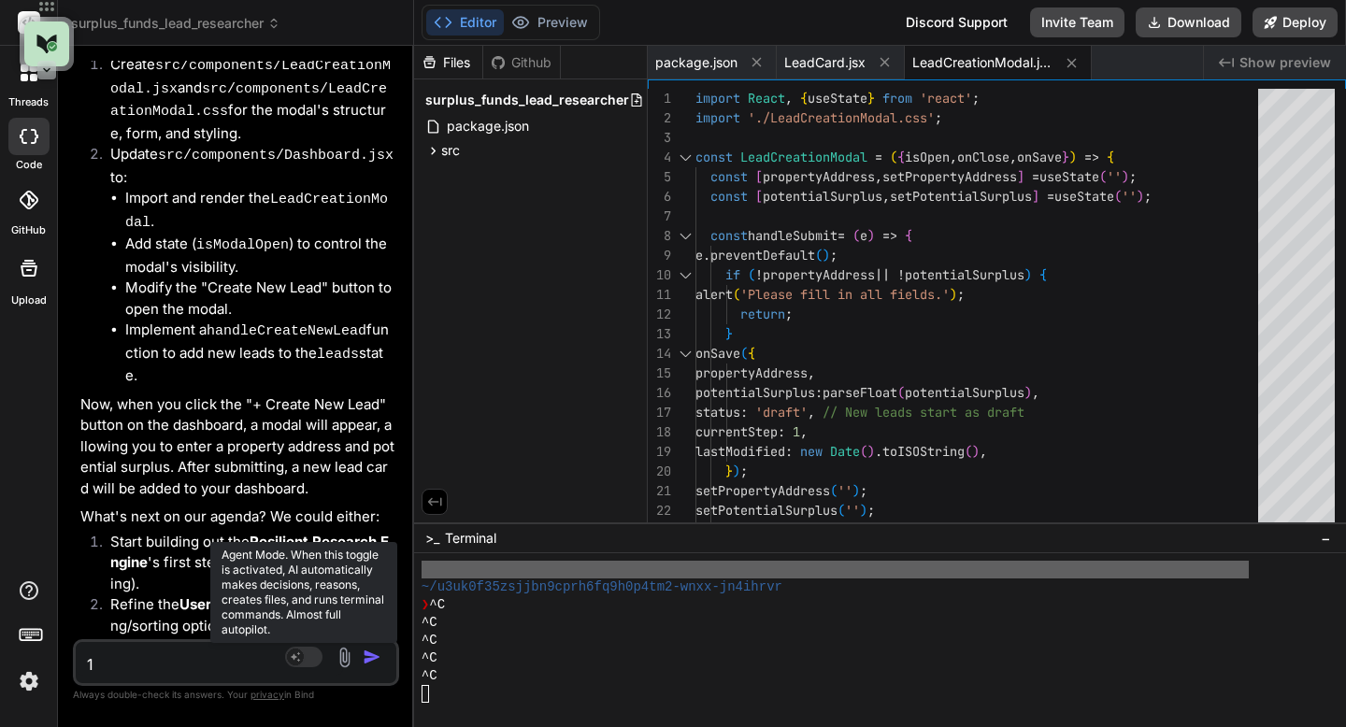
click at [296, 653] on rect at bounding box center [295, 657] width 17 height 17
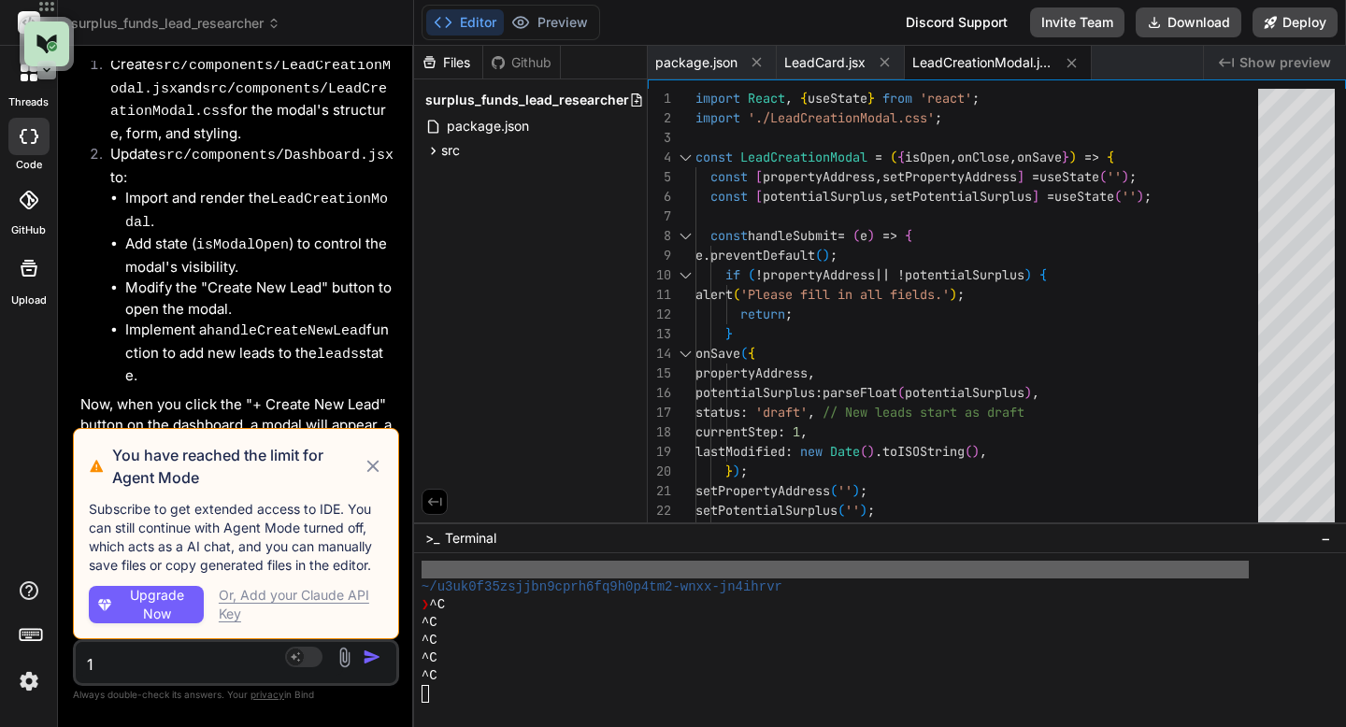
click at [370, 465] on icon at bounding box center [372, 466] width 12 height 12
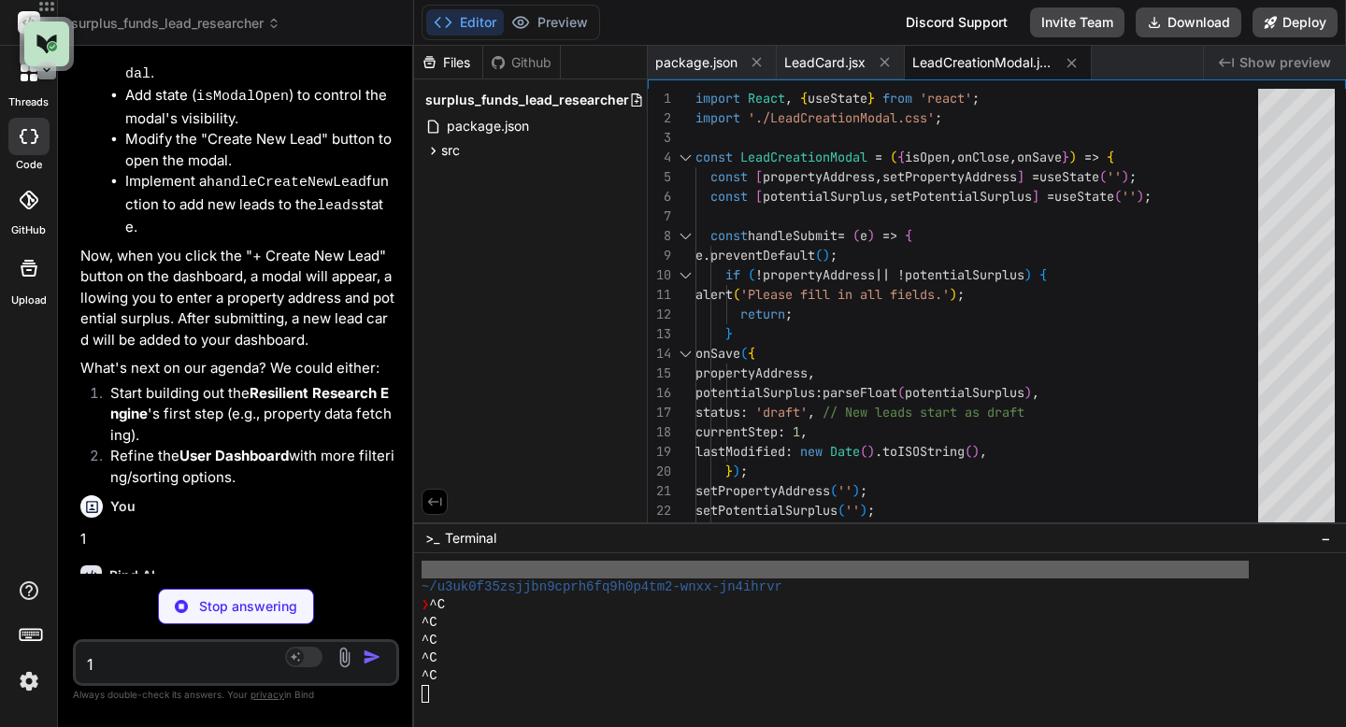
scroll to position [8426, 0]
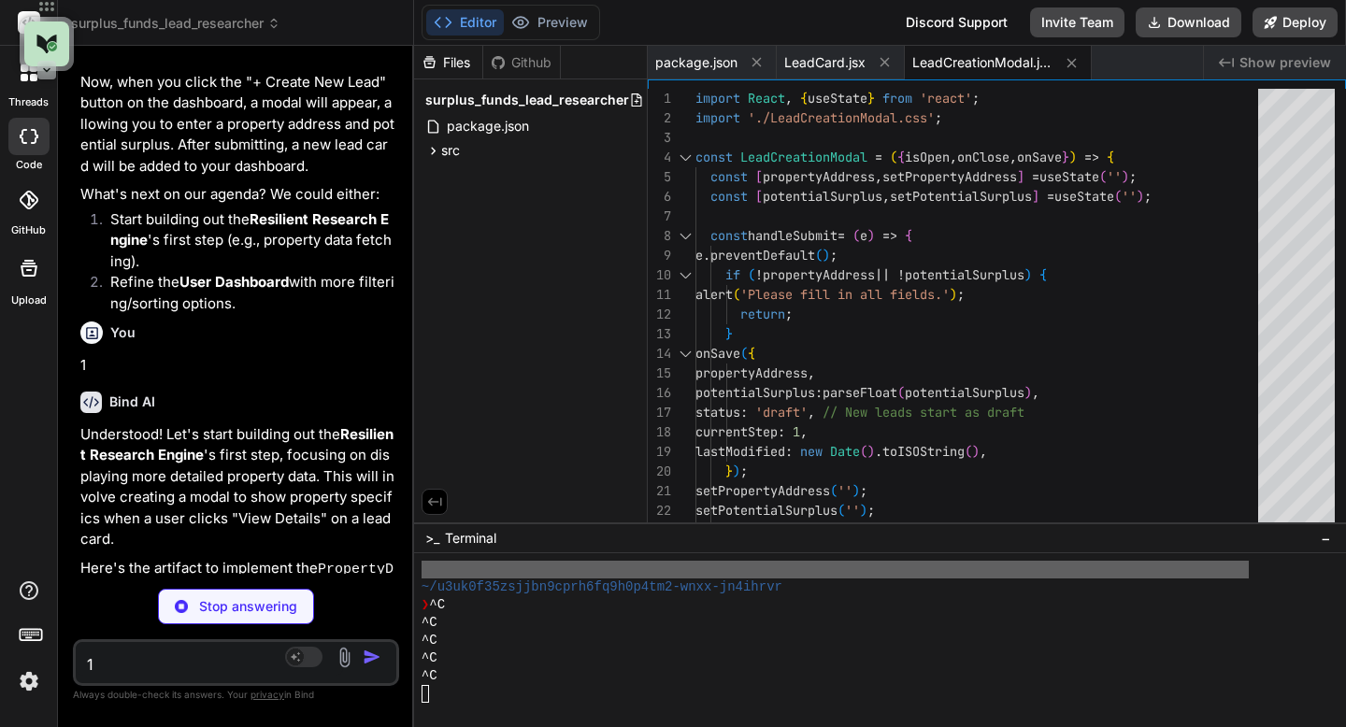
type textarea "x"
type textarea "<button type="button" className="btn-secondary" onClick={onClose}>Close</button…"
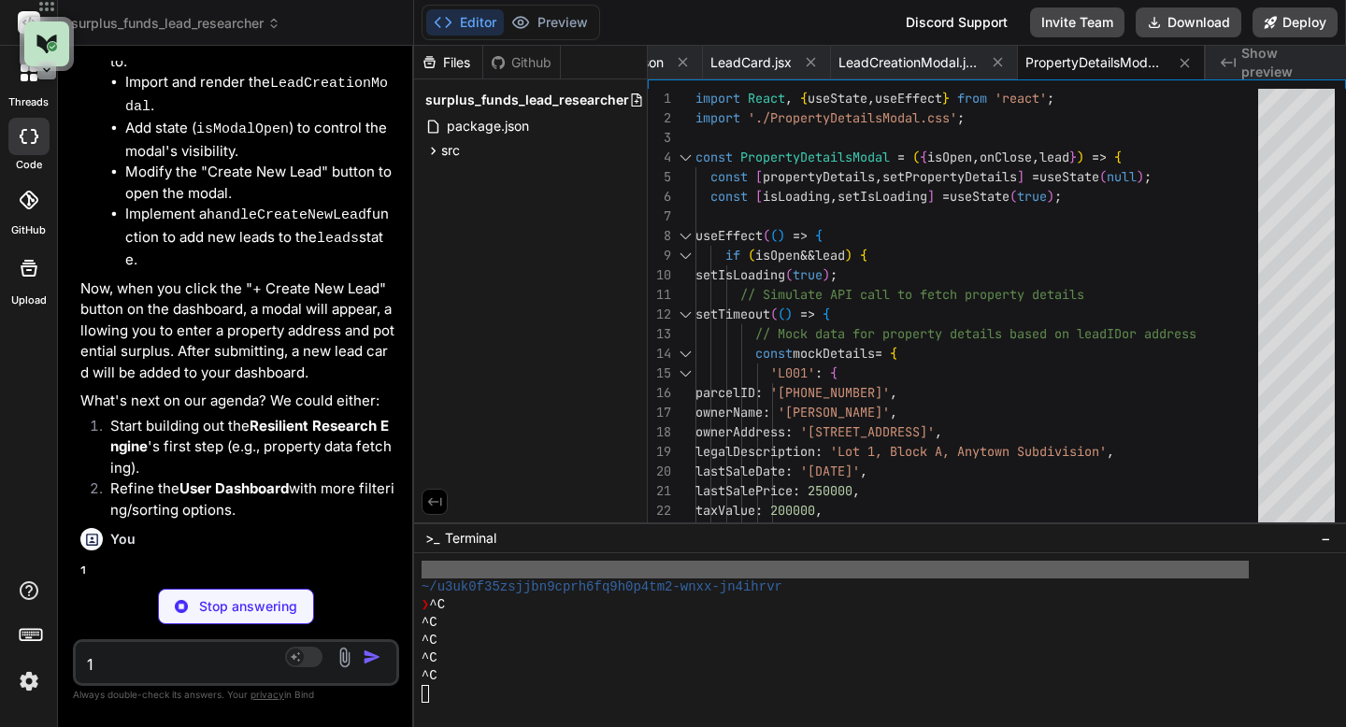
scroll to position [8569, 0]
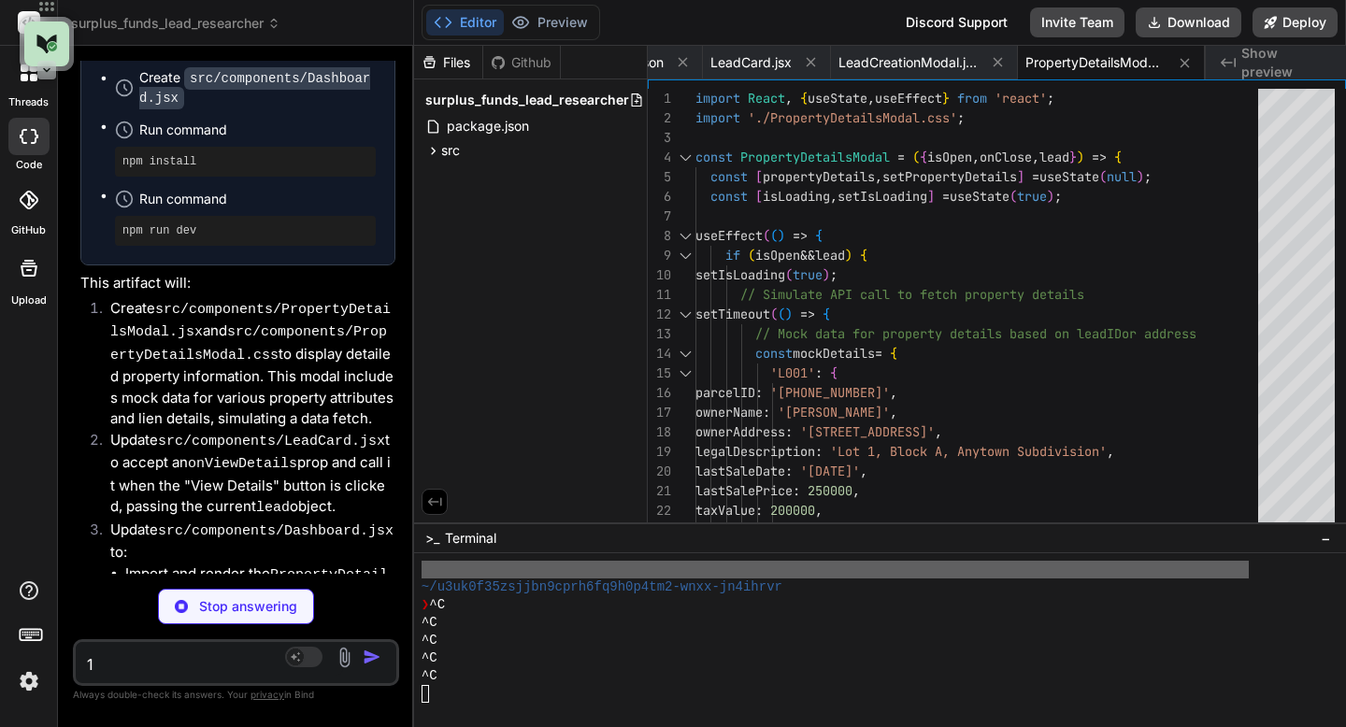
type textarea "x"
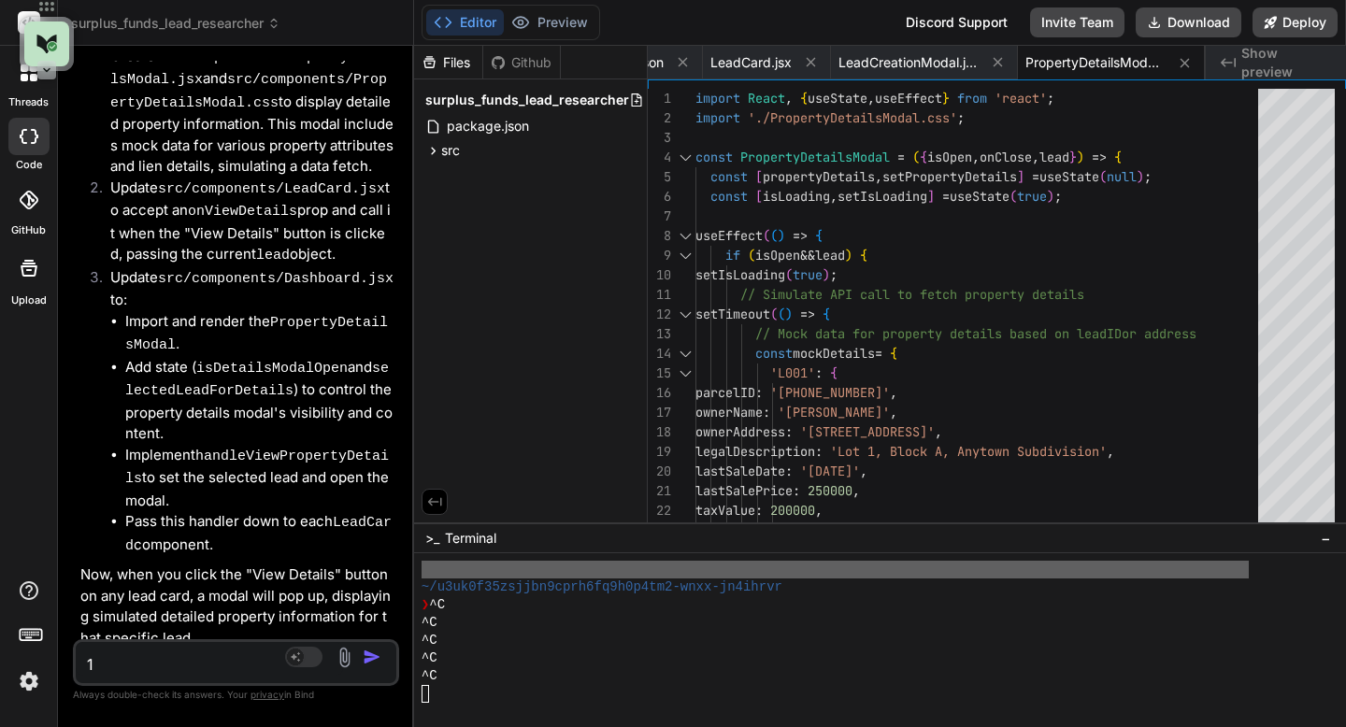
scroll to position [9471, 0]
